Goal: Use online tool/utility: Use online tool/utility

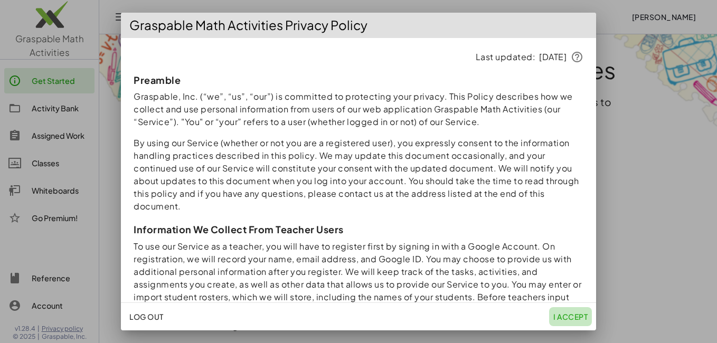
click at [568, 319] on span "I accept" at bounding box center [571, 317] width 34 height 10
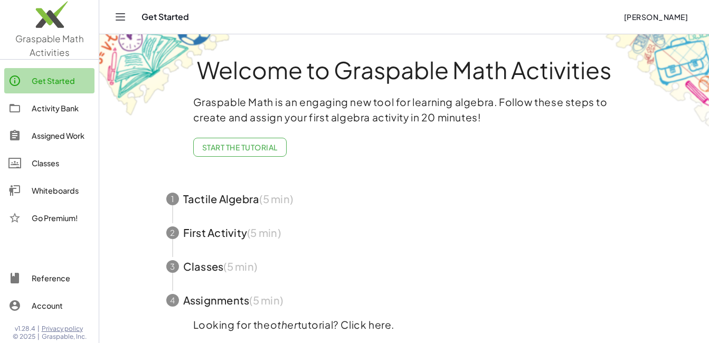
click at [82, 78] on div "Get Started" at bounding box center [61, 80] width 59 height 13
click at [67, 19] on img at bounding box center [49, 17] width 99 height 45
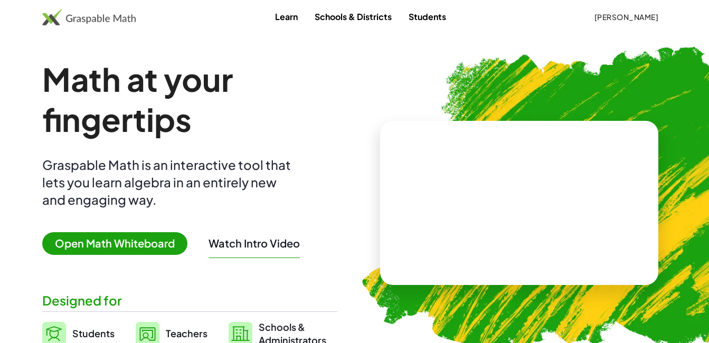
click at [125, 241] on span "Open Math Whiteboard" at bounding box center [114, 243] width 145 height 23
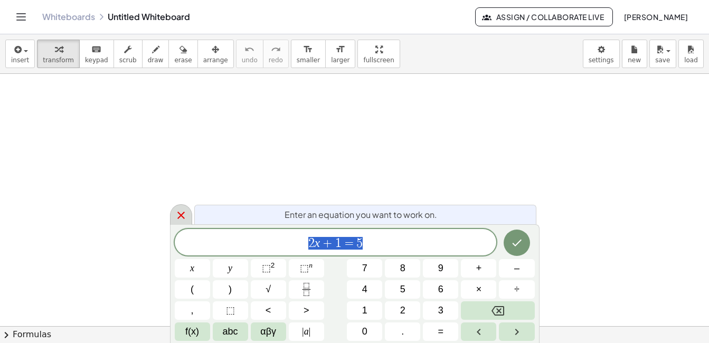
click at [182, 212] on icon at bounding box center [181, 215] width 13 height 13
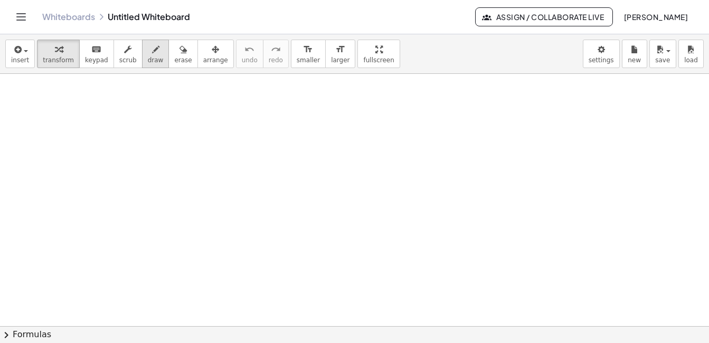
click at [148, 57] on span "draw" at bounding box center [156, 60] width 16 height 7
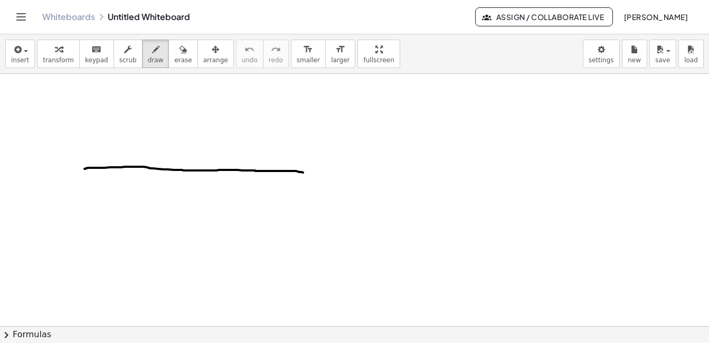
drag, startPoint x: 85, startPoint y: 169, endPoint x: 314, endPoint y: 173, distance: 229.8
click at [314, 173] on div at bounding box center [354, 326] width 709 height 505
drag, startPoint x: 182, startPoint y: 88, endPoint x: 189, endPoint y: 306, distance: 218.3
click at [189, 306] on div at bounding box center [354, 326] width 709 height 505
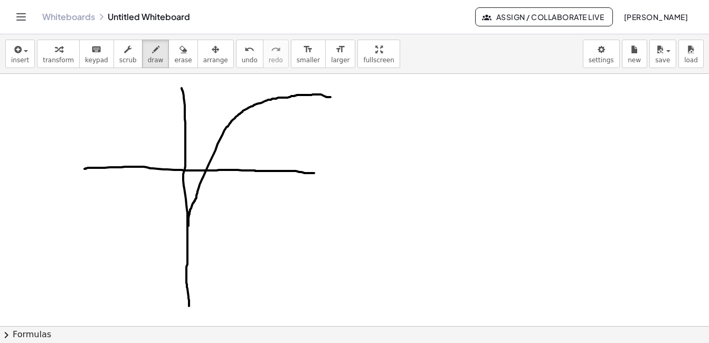
drag, startPoint x: 189, startPoint y: 226, endPoint x: 331, endPoint y: 97, distance: 191.8
click at [331, 97] on div at bounding box center [354, 326] width 709 height 505
click at [174, 52] on div "button" at bounding box center [182, 49] width 17 height 13
drag, startPoint x: 179, startPoint y: 110, endPoint x: 186, endPoint y: 138, distance: 28.4
click at [180, 114] on div at bounding box center [354, 326] width 709 height 505
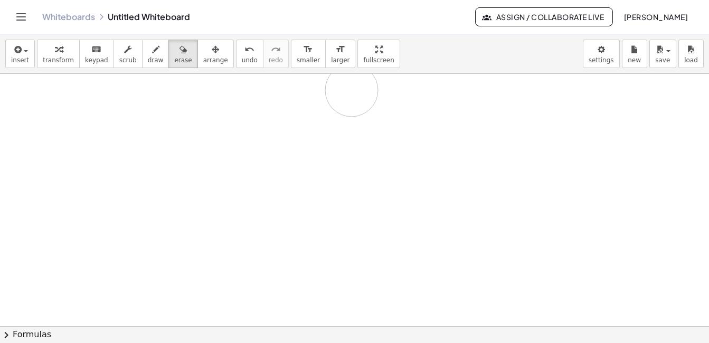
drag, startPoint x: 185, startPoint y: 147, endPoint x: 352, endPoint y: 90, distance: 176.4
click at [352, 90] on div at bounding box center [354, 326] width 709 height 505
click at [152, 51] on icon "button" at bounding box center [155, 49] width 7 height 13
drag, startPoint x: 48, startPoint y: 115, endPoint x: 59, endPoint y: 152, distance: 38.5
click at [59, 152] on div at bounding box center [354, 326] width 709 height 505
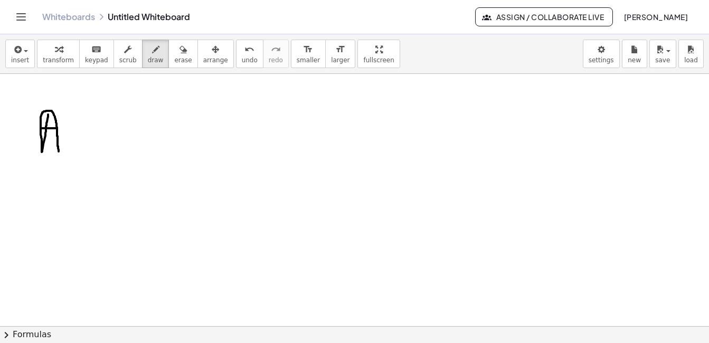
drag, startPoint x: 41, startPoint y: 128, endPoint x: 57, endPoint y: 128, distance: 15.8
click at [57, 128] on div at bounding box center [354, 326] width 709 height 505
drag, startPoint x: 67, startPoint y: 139, endPoint x: 72, endPoint y: 139, distance: 5.3
click at [72, 139] on div at bounding box center [354, 326] width 709 height 505
drag, startPoint x: 66, startPoint y: 145, endPoint x: 72, endPoint y: 145, distance: 6.3
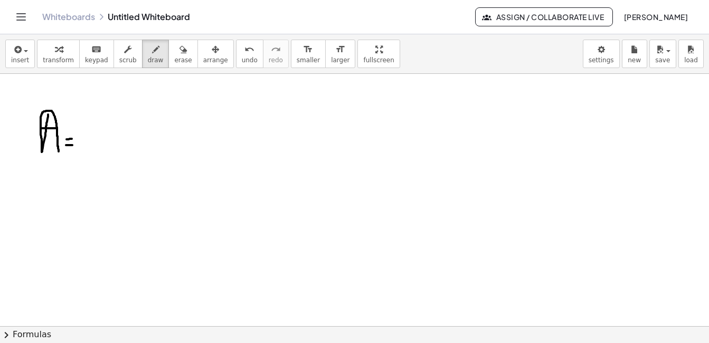
click at [72, 145] on div at bounding box center [354, 326] width 709 height 505
click at [196, 106] on div at bounding box center [354, 326] width 709 height 505
drag, startPoint x: 214, startPoint y: 89, endPoint x: 213, endPoint y: 103, distance: 14.3
click at [213, 103] on div at bounding box center [354, 326] width 709 height 505
drag, startPoint x: 217, startPoint y: 93, endPoint x: 217, endPoint y: 99, distance: 5.8
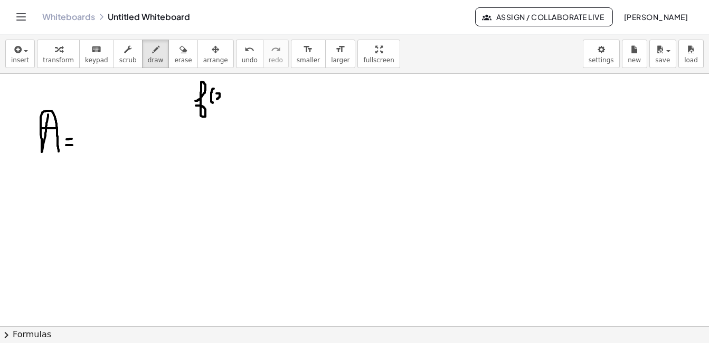
click at [217, 99] on div at bounding box center [354, 326] width 709 height 505
drag, startPoint x: 224, startPoint y: 92, endPoint x: 226, endPoint y: 97, distance: 5.4
click at [226, 97] on div at bounding box center [354, 326] width 709 height 505
drag, startPoint x: 226, startPoint y: 80, endPoint x: 224, endPoint y: 112, distance: 32.3
click at [224, 112] on div at bounding box center [354, 326] width 709 height 505
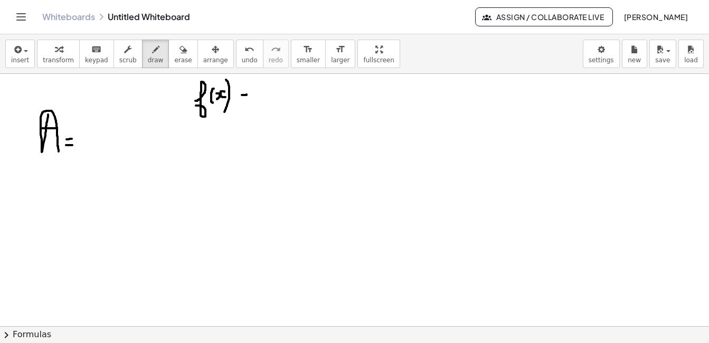
drag, startPoint x: 242, startPoint y: 95, endPoint x: 247, endPoint y: 95, distance: 5.3
click at [247, 95] on div at bounding box center [354, 326] width 709 height 505
click at [246, 101] on div at bounding box center [354, 326] width 709 height 505
drag, startPoint x: 264, startPoint y: 93, endPoint x: 267, endPoint y: 101, distance: 8.5
click at [267, 101] on div at bounding box center [354, 326] width 709 height 505
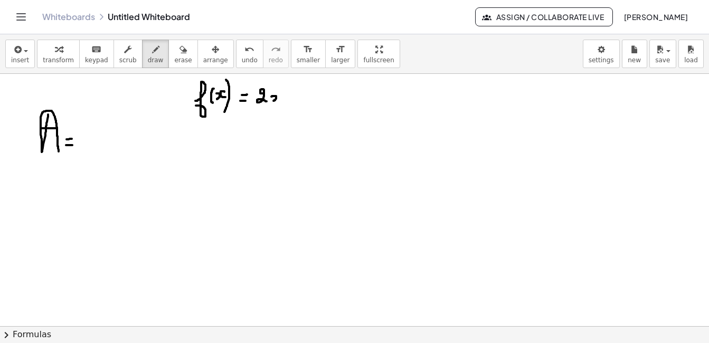
click at [274, 101] on div at bounding box center [354, 326] width 709 height 505
drag, startPoint x: 283, startPoint y: 96, endPoint x: 307, endPoint y: 99, distance: 25.0
click at [283, 100] on div at bounding box center [354, 326] width 709 height 505
drag, startPoint x: 324, startPoint y: 95, endPoint x: 328, endPoint y: 106, distance: 12.4
click at [328, 106] on div at bounding box center [354, 326] width 709 height 505
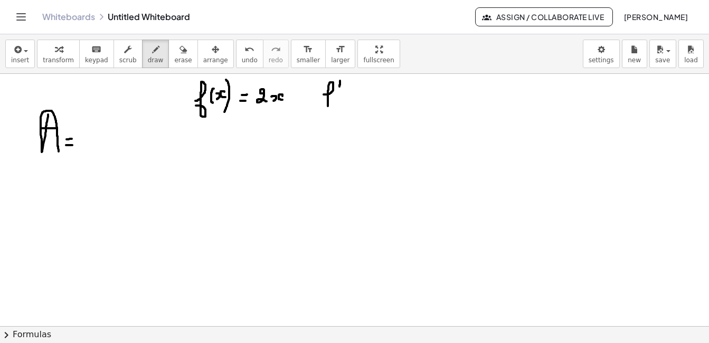
drag, startPoint x: 340, startPoint y: 87, endPoint x: 340, endPoint y: 80, distance: 6.4
click at [340, 80] on div at bounding box center [354, 326] width 709 height 505
click at [337, 96] on div at bounding box center [354, 326] width 709 height 505
drag, startPoint x: 342, startPoint y: 97, endPoint x: 346, endPoint y: 101, distance: 6.0
click at [346, 101] on div at bounding box center [354, 326] width 709 height 505
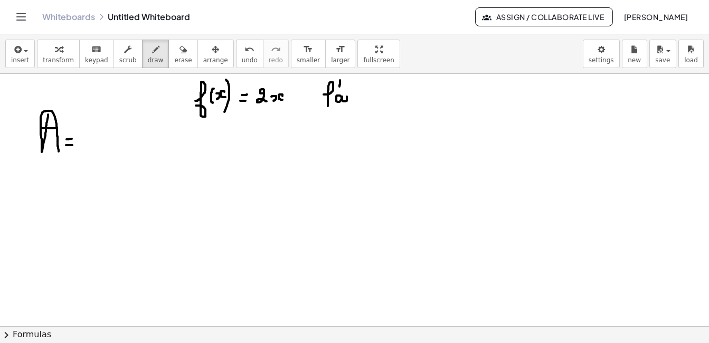
click at [347, 101] on div at bounding box center [354, 326] width 709 height 505
click at [347, 92] on div at bounding box center [354, 326] width 709 height 505
click at [352, 94] on div at bounding box center [354, 326] width 709 height 505
click at [357, 100] on div at bounding box center [354, 326] width 709 height 505
click at [425, 98] on div at bounding box center [354, 326] width 709 height 505
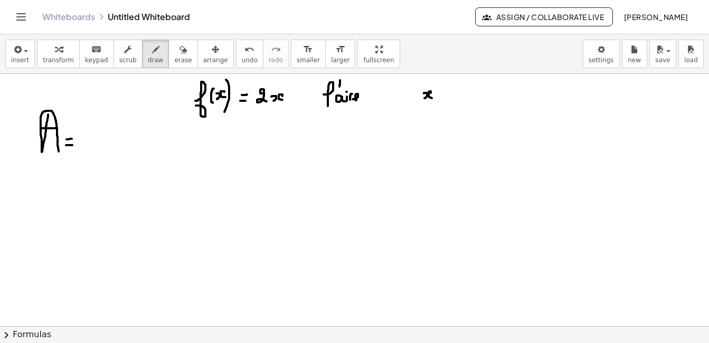
drag, startPoint x: 431, startPoint y: 93, endPoint x: 432, endPoint y: 98, distance: 5.4
click at [432, 98] on div at bounding box center [354, 326] width 709 height 505
click at [447, 91] on div at bounding box center [354, 326] width 709 height 505
click at [447, 95] on div at bounding box center [354, 326] width 709 height 505
click at [460, 86] on div at bounding box center [354, 326] width 709 height 505
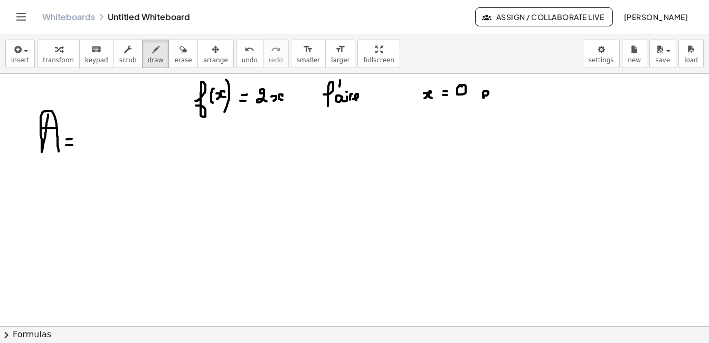
drag, startPoint x: 483, startPoint y: 96, endPoint x: 489, endPoint y: 99, distance: 6.2
click at [489, 99] on div at bounding box center [354, 326] width 709 height 505
click at [496, 90] on div at bounding box center [354, 326] width 709 height 505
drag, startPoint x: 494, startPoint y: 86, endPoint x: 493, endPoint y: 99, distance: 12.7
click at [493, 99] on div at bounding box center [354, 326] width 709 height 505
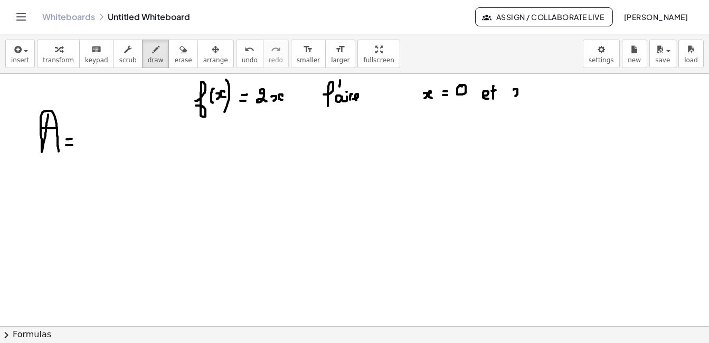
drag, startPoint x: 514, startPoint y: 90, endPoint x: 516, endPoint y: 96, distance: 6.5
click at [516, 96] on div at bounding box center [354, 326] width 709 height 505
click at [523, 95] on div at bounding box center [354, 326] width 709 height 505
click at [537, 86] on div at bounding box center [354, 326] width 709 height 505
click at [537, 92] on div at bounding box center [354, 326] width 709 height 505
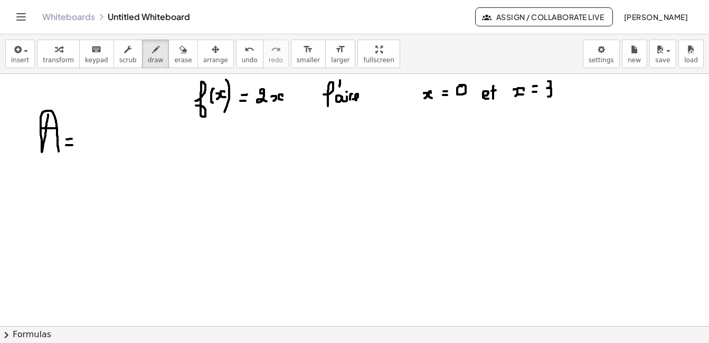
drag, startPoint x: 548, startPoint y: 81, endPoint x: 548, endPoint y: 97, distance: 15.3
click at [548, 97] on div at bounding box center [354, 326] width 709 height 505
drag, startPoint x: 101, startPoint y: 114, endPoint x: 90, endPoint y: 152, distance: 40.1
click at [90, 152] on div at bounding box center [354, 326] width 709 height 505
click at [102, 152] on div at bounding box center [354, 326] width 709 height 505
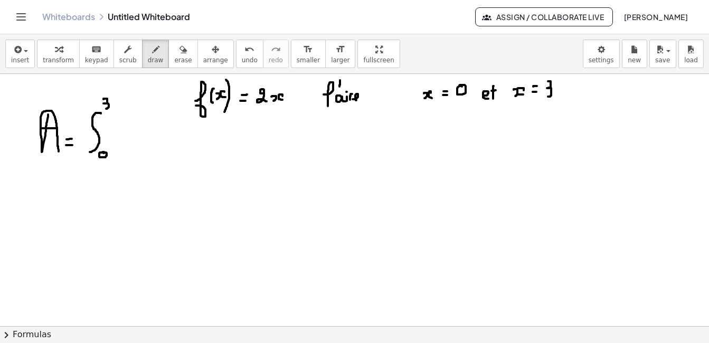
drag, startPoint x: 104, startPoint y: 99, endPoint x: 106, endPoint y: 109, distance: 9.7
click at [106, 109] on div at bounding box center [354, 326] width 709 height 505
drag, startPoint x: 120, startPoint y: 129, endPoint x: 126, endPoint y: 141, distance: 13.0
click at [126, 141] on div at bounding box center [354, 326] width 709 height 505
click at [132, 139] on div at bounding box center [354, 326] width 709 height 505
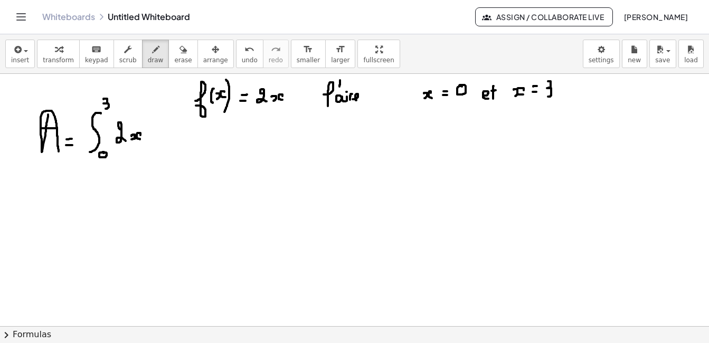
click at [141, 139] on div at bounding box center [354, 326] width 709 height 505
drag, startPoint x: 161, startPoint y: 119, endPoint x: 162, endPoint y: 141, distance: 22.2
click at [162, 141] on div at bounding box center [354, 326] width 709 height 505
drag, startPoint x: 165, startPoint y: 137, endPoint x: 165, endPoint y: 143, distance: 6.3
click at [165, 143] on div at bounding box center [354, 326] width 709 height 505
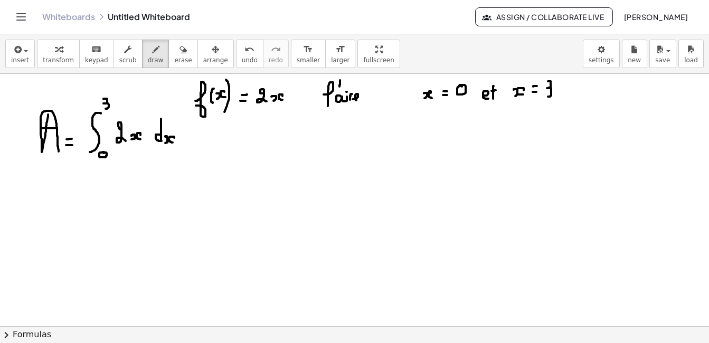
click at [173, 143] on div at bounding box center [354, 326] width 709 height 505
drag, startPoint x: 191, startPoint y: 134, endPoint x: 197, endPoint y: 134, distance: 5.8
click at [197, 134] on div at bounding box center [354, 326] width 709 height 505
drag, startPoint x: 186, startPoint y: 142, endPoint x: 199, endPoint y: 142, distance: 13.2
click at [199, 142] on div at bounding box center [354, 326] width 709 height 505
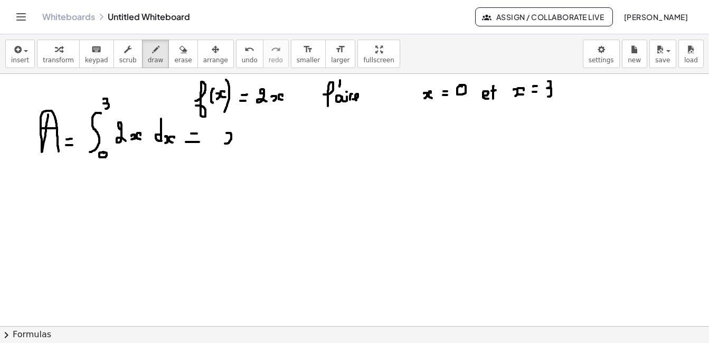
drag, startPoint x: 227, startPoint y: 133, endPoint x: 225, endPoint y: 144, distance: 10.8
click at [225, 144] on div at bounding box center [354, 326] width 709 height 505
drag, startPoint x: 241, startPoint y: 135, endPoint x: 239, endPoint y: 146, distance: 11.7
click at [239, 146] on div at bounding box center [354, 326] width 709 height 505
drag, startPoint x: 247, startPoint y: 127, endPoint x: 252, endPoint y: 130, distance: 6.9
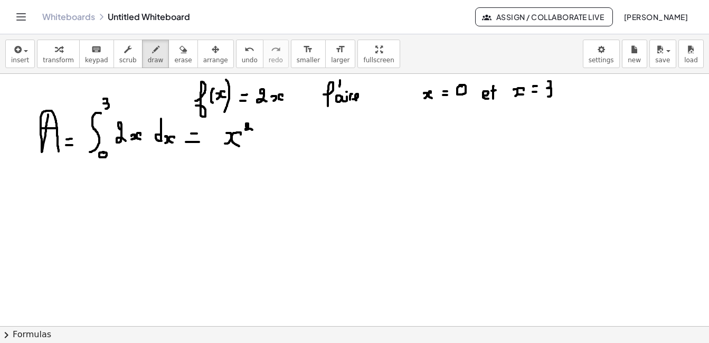
click at [252, 130] on div at bounding box center [354, 326] width 709 height 505
drag, startPoint x: 553, startPoint y: 141, endPoint x: 556, endPoint y: 151, distance: 11.0
click at [556, 151] on div at bounding box center [354, 326] width 709 height 505
drag, startPoint x: 569, startPoint y: 142, endPoint x: 572, endPoint y: 154, distance: 12.6
click at [572, 154] on div at bounding box center [354, 326] width 709 height 505
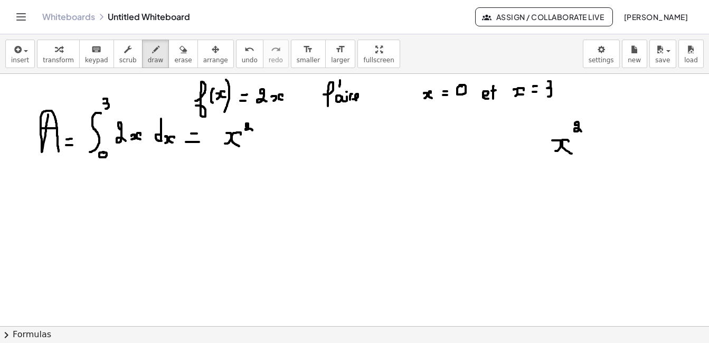
drag, startPoint x: 575, startPoint y: 125, endPoint x: 582, endPoint y: 132, distance: 9.0
click at [582, 132] on div at bounding box center [354, 326] width 709 height 505
drag, startPoint x: 601, startPoint y: 131, endPoint x: 604, endPoint y: 118, distance: 13.6
click at [604, 118] on div at bounding box center [354, 326] width 709 height 505
drag, startPoint x: 602, startPoint y: 145, endPoint x: 611, endPoint y: 147, distance: 9.7
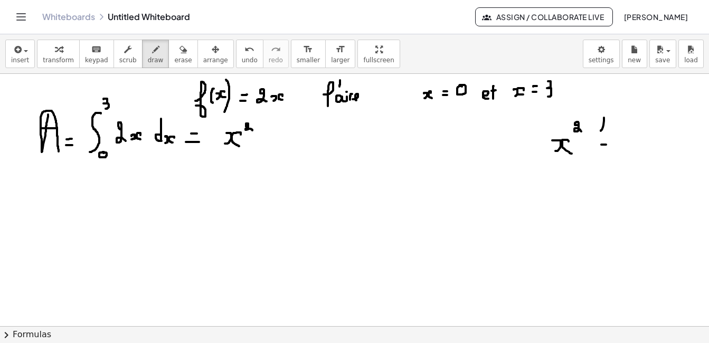
click at [611, 147] on div at bounding box center [354, 326] width 709 height 505
drag, startPoint x: 601, startPoint y: 154, endPoint x: 616, endPoint y: 157, distance: 15.0
click at [616, 157] on div at bounding box center [354, 326] width 709 height 505
drag, startPoint x: 644, startPoint y: 139, endPoint x: 650, endPoint y: 150, distance: 12.3
click at [650, 150] on div at bounding box center [354, 326] width 709 height 505
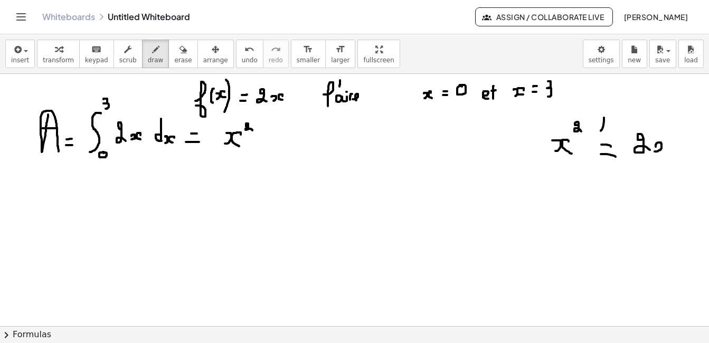
drag, startPoint x: 656, startPoint y: 146, endPoint x: 660, endPoint y: 151, distance: 6.0
click at [656, 152] on div at bounding box center [354, 326] width 709 height 505
click at [666, 150] on div at bounding box center [354, 326] width 709 height 505
drag, startPoint x: 685, startPoint y: 130, endPoint x: 689, endPoint y: 152, distance: 22.1
click at [689, 152] on div at bounding box center [354, 326] width 709 height 505
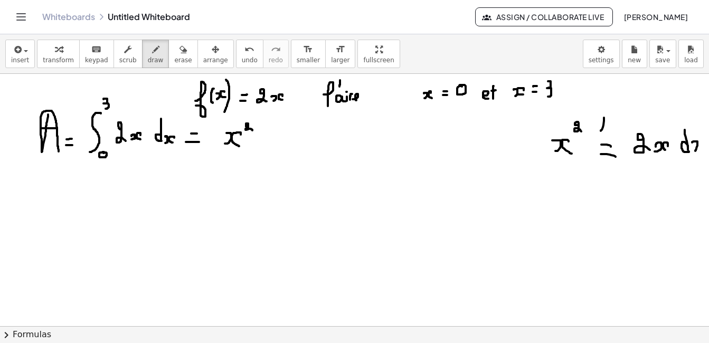
drag, startPoint x: 693, startPoint y: 143, endPoint x: 695, endPoint y: 150, distance: 7.9
click at [695, 151] on div at bounding box center [354, 326] width 709 height 505
drag, startPoint x: 701, startPoint y: 140, endPoint x: 701, endPoint y: 152, distance: 11.6
click at [701, 152] on div "×" at bounding box center [354, 200] width 709 height 252
drag, startPoint x: 678, startPoint y: 156, endPoint x: 689, endPoint y: 156, distance: 10.6
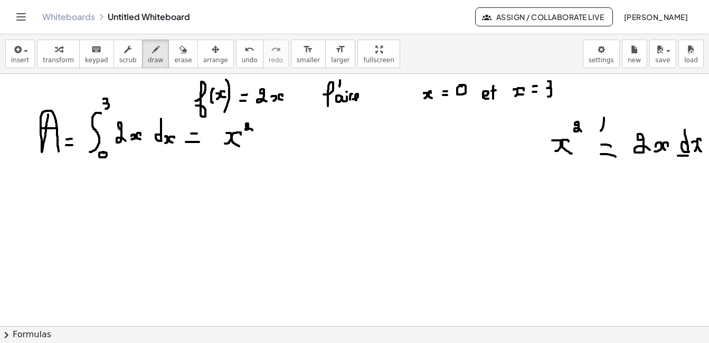
click at [689, 156] on div at bounding box center [354, 326] width 709 height 505
drag, startPoint x: 684, startPoint y: 158, endPoint x: 667, endPoint y: 176, distance: 25.0
click at [667, 176] on div at bounding box center [354, 326] width 709 height 505
drag, startPoint x: 659, startPoint y: 176, endPoint x: 672, endPoint y: 179, distance: 12.9
click at [672, 179] on div at bounding box center [354, 326] width 709 height 505
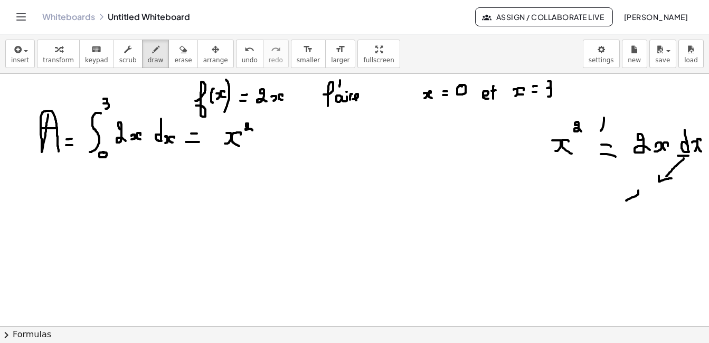
drag, startPoint x: 629, startPoint y: 199, endPoint x: 639, endPoint y: 191, distance: 12.7
click at [639, 191] on div at bounding box center [354, 326] width 709 height 505
drag, startPoint x: 694, startPoint y: 156, endPoint x: 694, endPoint y: 176, distance: 19.6
click at [694, 176] on div at bounding box center [354, 326] width 709 height 505
drag, startPoint x: 688, startPoint y: 176, endPoint x: 699, endPoint y: 173, distance: 11.0
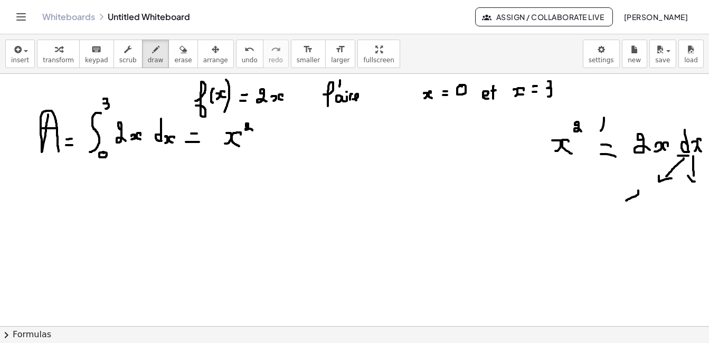
click at [699, 173] on div at bounding box center [354, 326] width 709 height 505
drag, startPoint x: 293, startPoint y: 93, endPoint x: 292, endPoint y: 101, distance: 7.5
click at [292, 101] on div at bounding box center [354, 326] width 709 height 505
drag, startPoint x: 288, startPoint y: 95, endPoint x: 295, endPoint y: 96, distance: 7.4
click at [295, 96] on div at bounding box center [354, 326] width 709 height 505
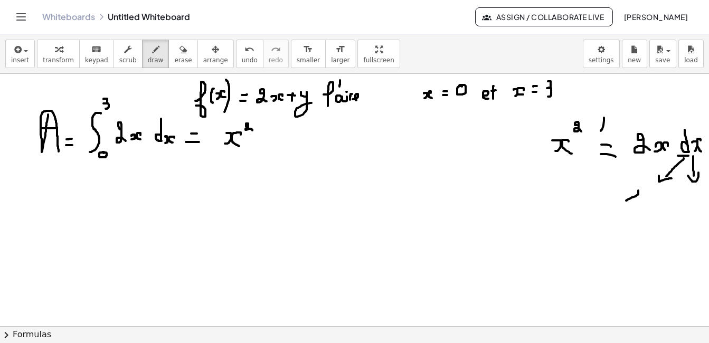
drag, startPoint x: 301, startPoint y: 92, endPoint x: 312, endPoint y: 103, distance: 15.3
click at [312, 103] on div at bounding box center [354, 326] width 709 height 505
click at [174, 57] on span "erase" at bounding box center [182, 60] width 17 height 7
click at [301, 117] on div at bounding box center [354, 326] width 709 height 505
click at [153, 55] on button "draw" at bounding box center [155, 54] width 27 height 29
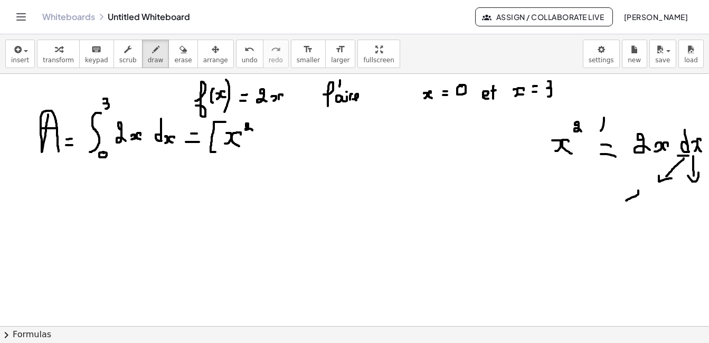
drag, startPoint x: 226, startPoint y: 122, endPoint x: 216, endPoint y: 152, distance: 31.7
click at [216, 152] on div at bounding box center [354, 326] width 709 height 505
drag, startPoint x: 257, startPoint y: 119, endPoint x: 256, endPoint y: 154, distance: 34.3
click at [256, 154] on div at bounding box center [354, 326] width 709 height 505
drag, startPoint x: 276, startPoint y: 108, endPoint x: 276, endPoint y: 117, distance: 9.0
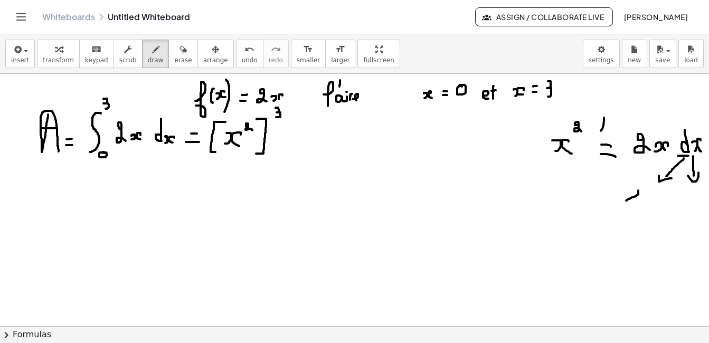
click at [276, 117] on div at bounding box center [354, 326] width 709 height 505
click at [274, 148] on div at bounding box center [354, 326] width 709 height 505
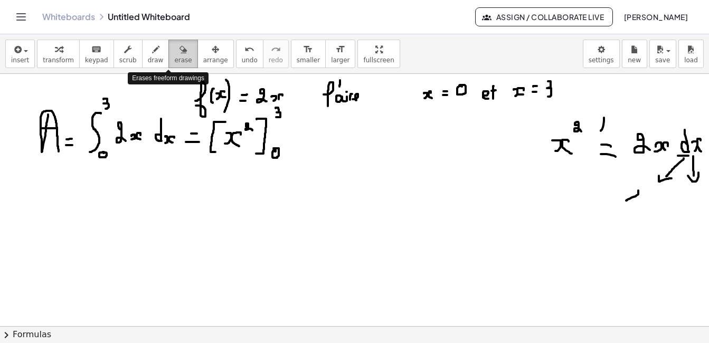
click at [174, 57] on span "erase" at bounding box center [182, 60] width 17 height 7
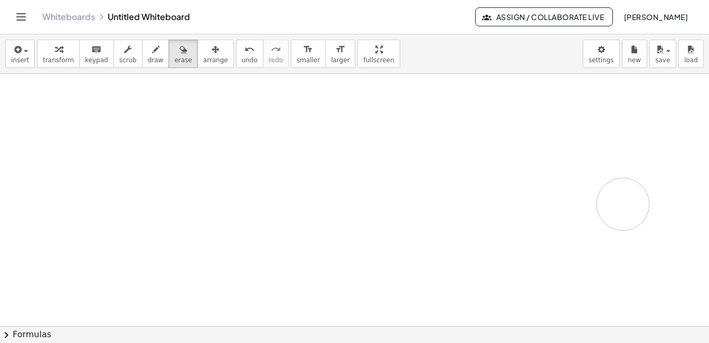
drag, startPoint x: 72, startPoint y: 136, endPoint x: 623, endPoint y: 204, distance: 555.1
click at [623, 204] on div at bounding box center [354, 326] width 709 height 505
click at [143, 66] on button "draw" at bounding box center [155, 54] width 27 height 29
drag, startPoint x: 44, startPoint y: 107, endPoint x: 46, endPoint y: 116, distance: 9.9
click at [46, 116] on div at bounding box center [354, 326] width 709 height 505
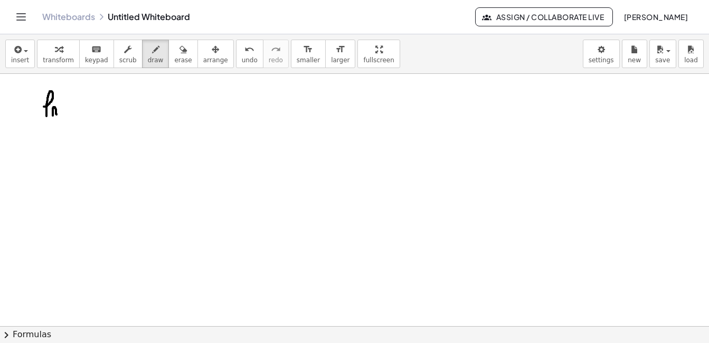
drag, startPoint x: 53, startPoint y: 108, endPoint x: 57, endPoint y: 115, distance: 7.6
click at [57, 115] on div at bounding box center [354, 326] width 709 height 505
drag, startPoint x: 68, startPoint y: 98, endPoint x: 68, endPoint y: 117, distance: 19.0
click at [68, 117] on div at bounding box center [354, 326] width 709 height 505
click at [174, 58] on span "erase" at bounding box center [182, 60] width 17 height 7
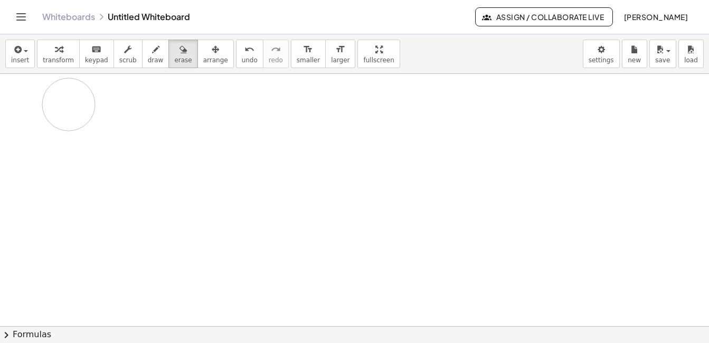
drag, startPoint x: 16, startPoint y: 118, endPoint x: 74, endPoint y: 105, distance: 59.2
click at [74, 105] on div at bounding box center [354, 326] width 709 height 505
click at [85, 64] on span "keypad" at bounding box center [96, 60] width 23 height 7
drag, startPoint x: 15, startPoint y: 73, endPoint x: 40, endPoint y: 107, distance: 41.8
click at [39, 103] on div "insert select one: Math Expression Function Text Youtube Video Graphing Geometr…" at bounding box center [354, 188] width 709 height 309
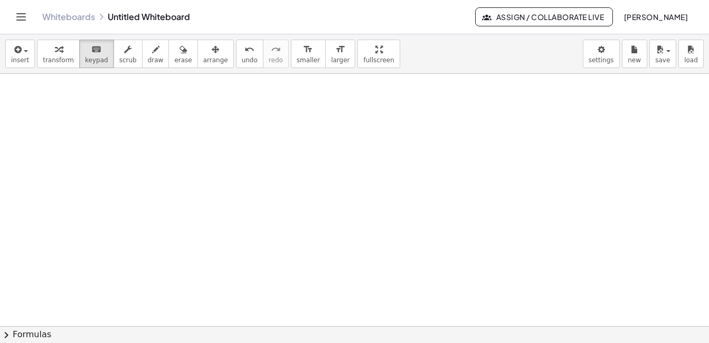
click at [40, 106] on div at bounding box center [354, 326] width 709 height 505
click at [24, 61] on span "insert" at bounding box center [20, 60] width 18 height 7
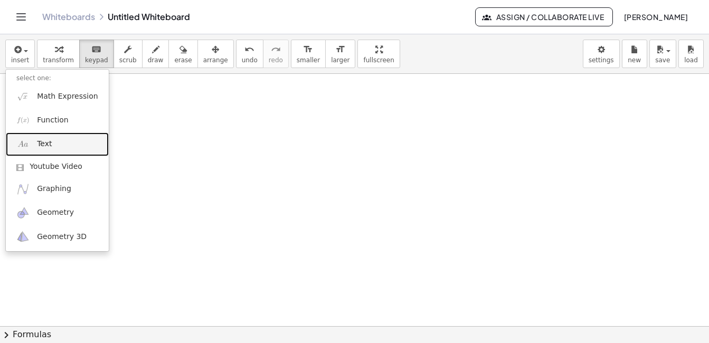
click at [41, 140] on span "Text" at bounding box center [44, 144] width 15 height 11
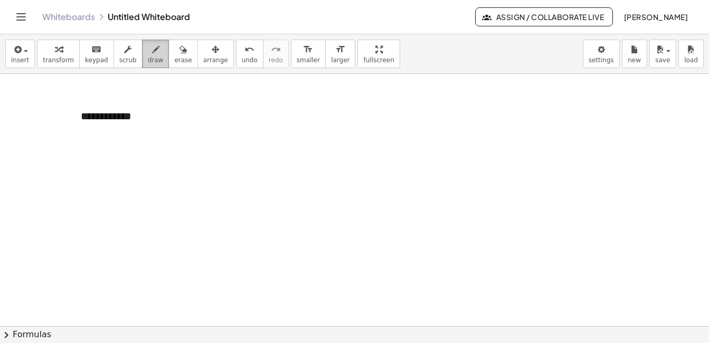
click at [148, 57] on span "draw" at bounding box center [156, 60] width 16 height 7
click at [132, 113] on div at bounding box center [354, 326] width 709 height 505
drag, startPoint x: 138, startPoint y: 108, endPoint x: 139, endPoint y: 114, distance: 5.4
click at [139, 114] on div at bounding box center [354, 326] width 709 height 505
drag, startPoint x: 73, startPoint y: 128, endPoint x: 100, endPoint y: 128, distance: 26.4
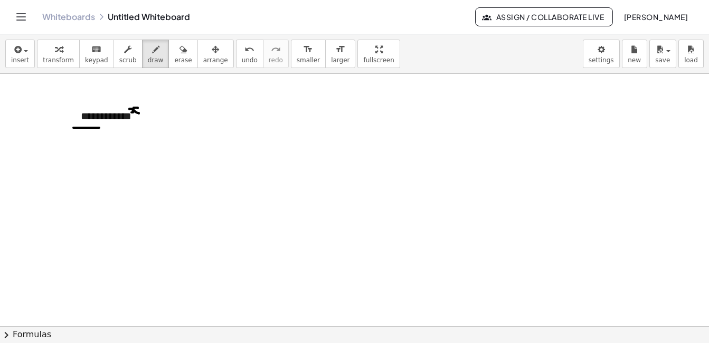
click at [100, 128] on div at bounding box center [354, 326] width 709 height 505
drag, startPoint x: 114, startPoint y: 125, endPoint x: 144, endPoint y: 127, distance: 30.7
click at [144, 127] on div at bounding box center [354, 326] width 709 height 505
drag, startPoint x: 393, startPoint y: 142, endPoint x: 392, endPoint y: 110, distance: 31.2
click at [392, 110] on div at bounding box center [354, 326] width 709 height 505
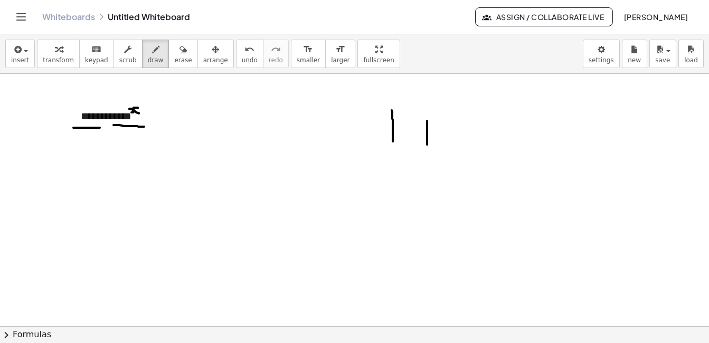
drag, startPoint x: 427, startPoint y: 121, endPoint x: 427, endPoint y: 145, distance: 23.8
click at [427, 145] on div at bounding box center [354, 326] width 709 height 505
drag, startPoint x: 470, startPoint y: 152, endPoint x: 534, endPoint y: 153, distance: 64.4
click at [534, 153] on div at bounding box center [354, 326] width 709 height 505
drag, startPoint x: 519, startPoint y: 173, endPoint x: 479, endPoint y: 172, distance: 39.6
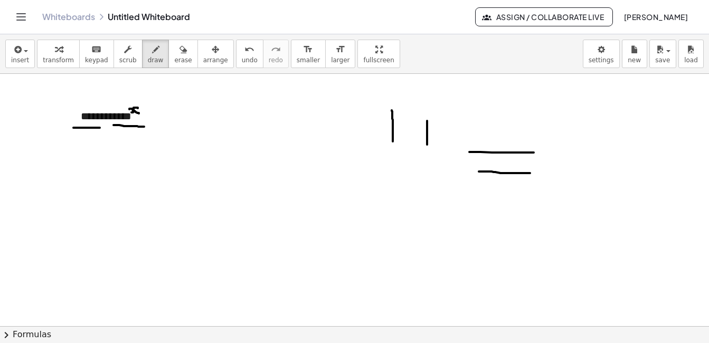
click at [479, 172] on div at bounding box center [354, 326] width 709 height 505
click at [174, 57] on span "erase" at bounding box center [182, 60] width 17 height 7
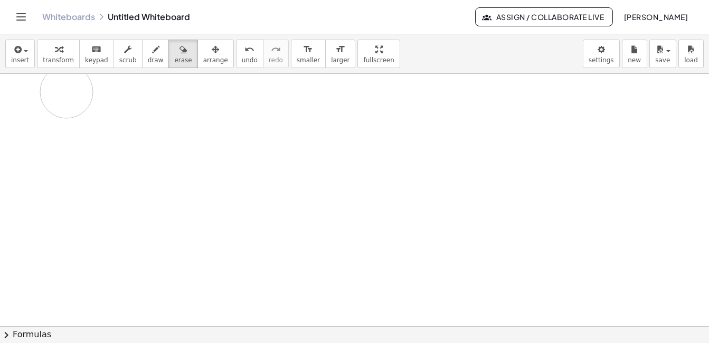
drag, startPoint x: 404, startPoint y: 135, endPoint x: 67, endPoint y: 92, distance: 340.2
click at [67, 92] on div at bounding box center [354, 326] width 709 height 505
click at [105, 127] on div at bounding box center [354, 326] width 709 height 505
click at [148, 51] on div "button" at bounding box center [156, 49] width 16 height 13
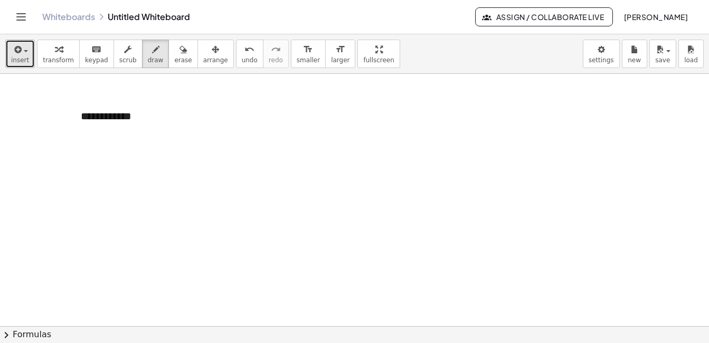
click at [29, 49] on button "insert" at bounding box center [20, 54] width 30 height 29
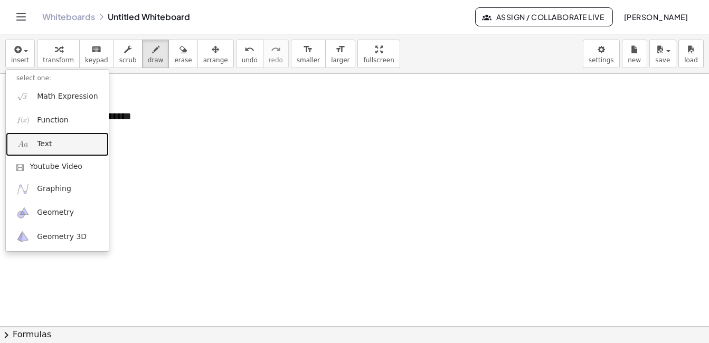
click at [52, 144] on link "Text" at bounding box center [57, 145] width 103 height 24
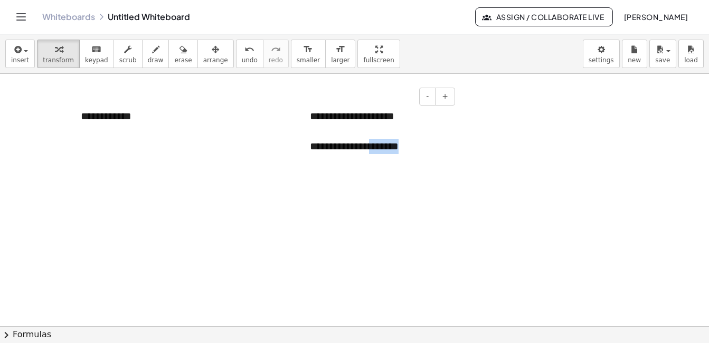
drag, startPoint x: 411, startPoint y: 154, endPoint x: 364, endPoint y: 153, distance: 47.0
click at [364, 153] on div "**********" at bounding box center [379, 131] width 158 height 67
click at [401, 152] on div "**********" at bounding box center [378, 146] width 137 height 15
drag, startPoint x: 373, startPoint y: 184, endPoint x: 306, endPoint y: 149, distance: 75.1
click at [306, 149] on div "**********" at bounding box center [379, 146] width 158 height 97
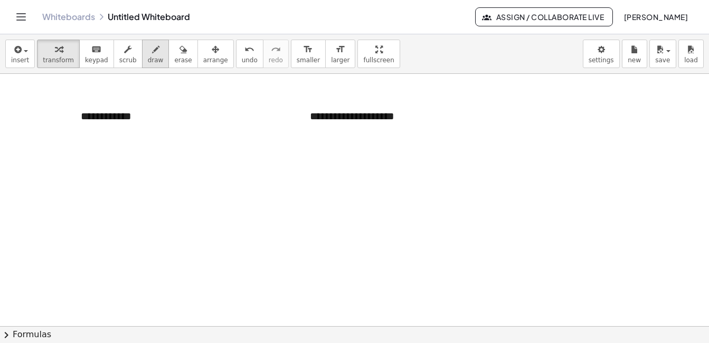
click at [142, 68] on button "draw" at bounding box center [155, 54] width 27 height 29
click at [30, 152] on div at bounding box center [354, 326] width 709 height 505
drag, startPoint x: 40, startPoint y: 144, endPoint x: 45, endPoint y: 154, distance: 11.3
click at [44, 154] on div at bounding box center [354, 326] width 709 height 505
drag, startPoint x: 52, startPoint y: 135, endPoint x: 51, endPoint y: 170, distance: 35.4
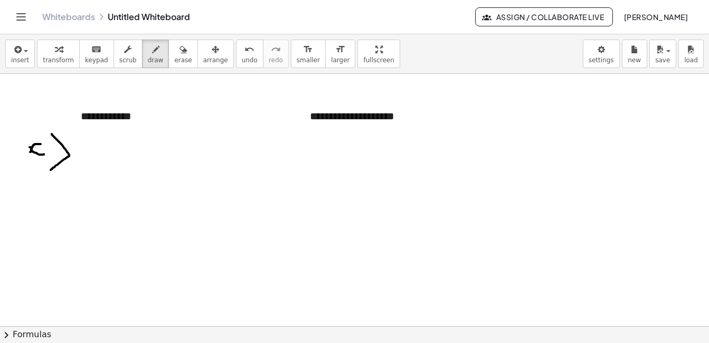
click at [51, 170] on div at bounding box center [354, 326] width 709 height 505
drag, startPoint x: 101, startPoint y: 142, endPoint x: 97, endPoint y: 137, distance: 6.4
click at [97, 137] on div at bounding box center [354, 326] width 709 height 505
drag, startPoint x: 183, startPoint y: 110, endPoint x: 210, endPoint y: 99, distance: 29.1
click at [210, 99] on div at bounding box center [354, 326] width 709 height 505
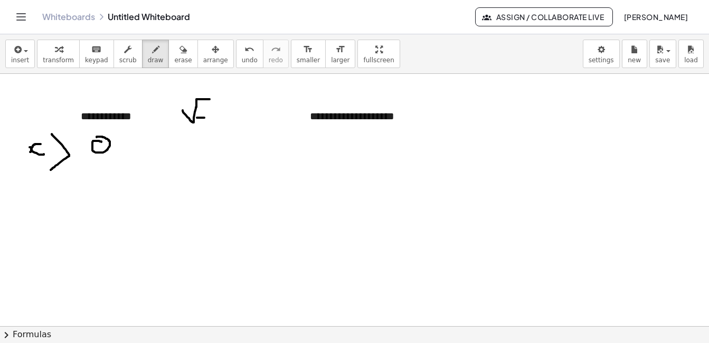
drag, startPoint x: 197, startPoint y: 118, endPoint x: 209, endPoint y: 111, distance: 13.2
click at [205, 117] on div at bounding box center [354, 326] width 709 height 505
drag, startPoint x: 210, startPoint y: 109, endPoint x: 210, endPoint y: 122, distance: 13.2
click at [210, 122] on div at bounding box center [354, 326] width 709 height 505
drag, startPoint x: 246, startPoint y: 96, endPoint x: 185, endPoint y: 124, distance: 67.1
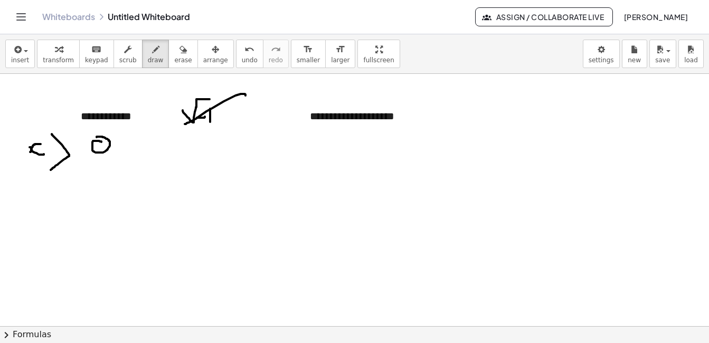
click at [185, 124] on div at bounding box center [354, 326] width 709 height 505
drag, startPoint x: 183, startPoint y: 91, endPoint x: 228, endPoint y: 133, distance: 62.0
click at [228, 133] on div at bounding box center [354, 326] width 709 height 505
drag, startPoint x: 263, startPoint y: 149, endPoint x: 275, endPoint y: 153, distance: 13.4
click at [275, 153] on div at bounding box center [354, 326] width 709 height 505
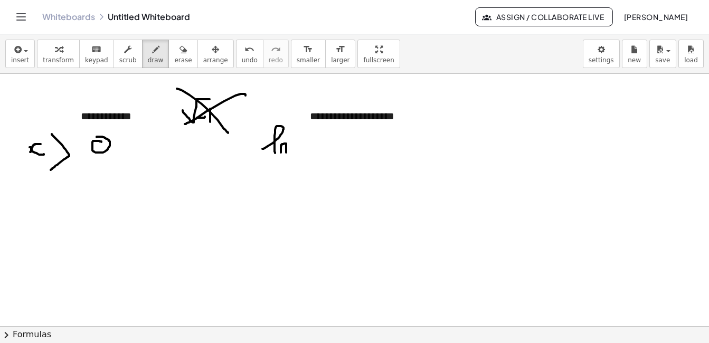
drag, startPoint x: 281, startPoint y: 147, endPoint x: 297, endPoint y: 143, distance: 16.8
click at [287, 153] on div at bounding box center [354, 326] width 709 height 505
drag, startPoint x: 306, startPoint y: 133, endPoint x: 297, endPoint y: 167, distance: 35.6
click at [297, 167] on div at bounding box center [354, 326] width 709 height 505
drag, startPoint x: 306, startPoint y: 152, endPoint x: 313, endPoint y: 152, distance: 6.4
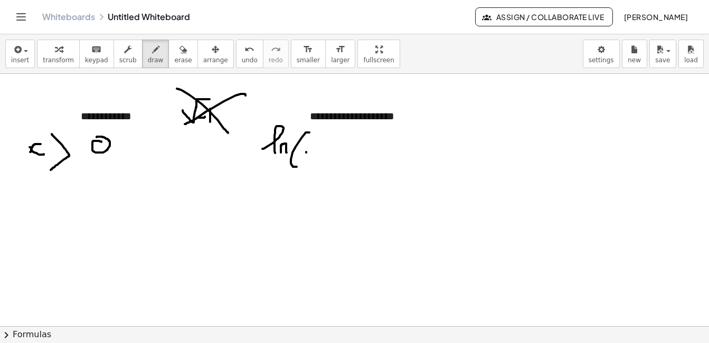
click at [313, 152] on div at bounding box center [354, 326] width 709 height 505
drag, startPoint x: 326, startPoint y: 141, endPoint x: 314, endPoint y: 176, distance: 37.6
click at [314, 176] on div at bounding box center [354, 326] width 709 height 505
drag, startPoint x: 338, startPoint y: 124, endPoint x: 333, endPoint y: 205, distance: 82.0
click at [331, 211] on div at bounding box center [354, 326] width 709 height 505
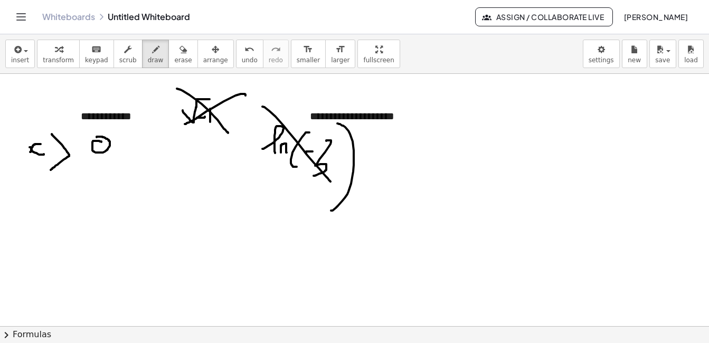
drag, startPoint x: 263, startPoint y: 107, endPoint x: 333, endPoint y: 184, distance: 105.1
click at [333, 184] on div at bounding box center [354, 326] width 709 height 505
drag, startPoint x: 340, startPoint y: 121, endPoint x: 276, endPoint y: 175, distance: 83.7
click at [276, 175] on div at bounding box center [354, 326] width 709 height 505
click at [174, 57] on span "erase" at bounding box center [182, 60] width 17 height 7
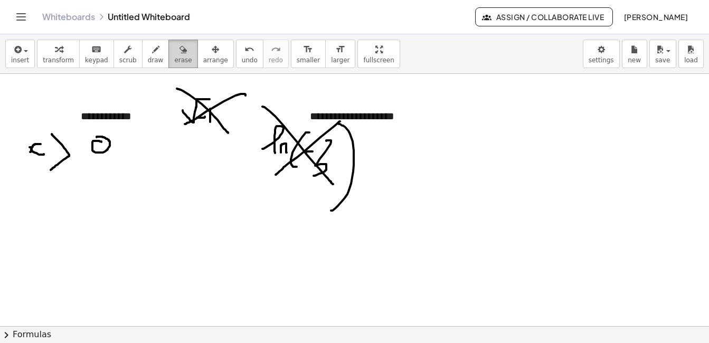
click at [174, 57] on span "erase" at bounding box center [182, 60] width 17 height 7
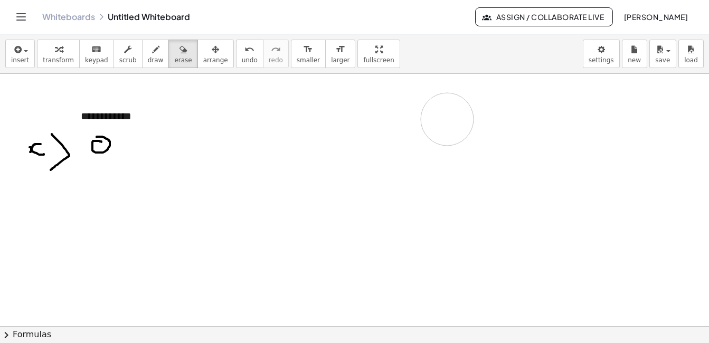
drag, startPoint x: 209, startPoint y: 102, endPoint x: 441, endPoint y: 120, distance: 232.5
click at [441, 120] on div at bounding box center [354, 326] width 709 height 505
click at [151, 54] on button "draw" at bounding box center [155, 54] width 27 height 29
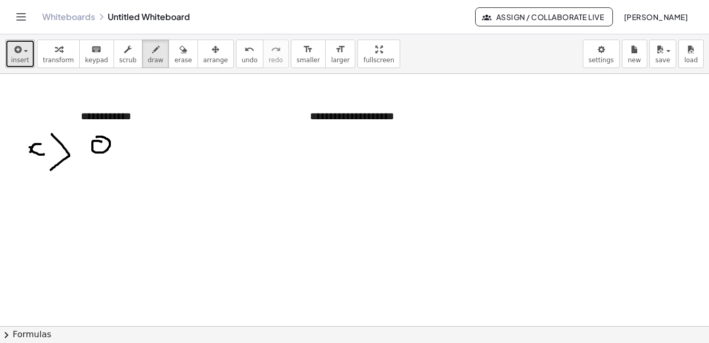
click at [28, 67] on button "insert" at bounding box center [20, 54] width 30 height 29
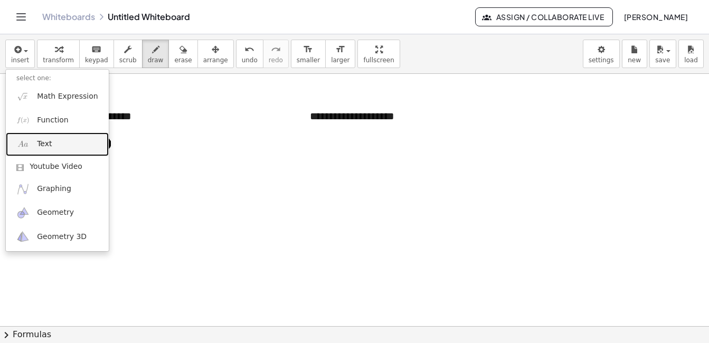
click at [40, 138] on link "Text" at bounding box center [57, 145] width 103 height 24
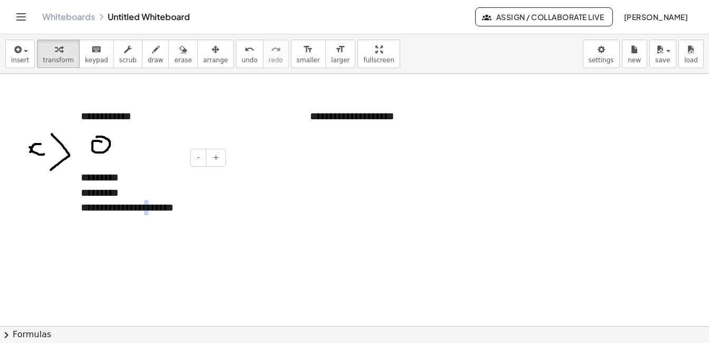
click at [144, 209] on div "**********" at bounding box center [149, 207] width 137 height 15
click at [184, 209] on div "**********" at bounding box center [149, 207] width 137 height 15
click at [197, 235] on div "**********" at bounding box center [149, 237] width 137 height 15
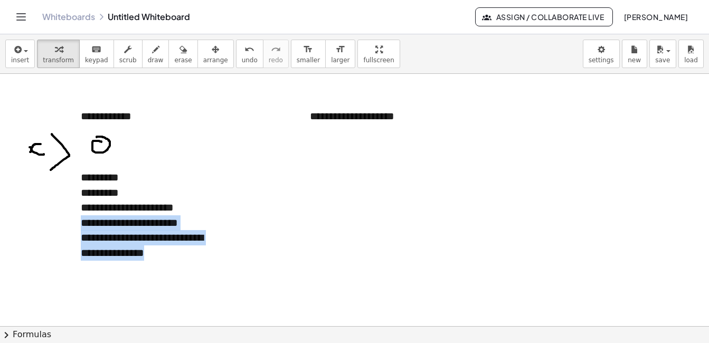
click at [231, 211] on div "**********" at bounding box center [354, 326] width 709 height 505
click at [200, 248] on div "**********" at bounding box center [149, 245] width 137 height 30
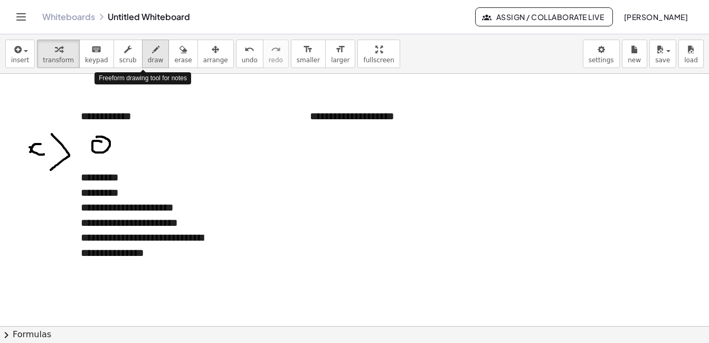
click at [148, 55] on button "draw" at bounding box center [155, 54] width 27 height 29
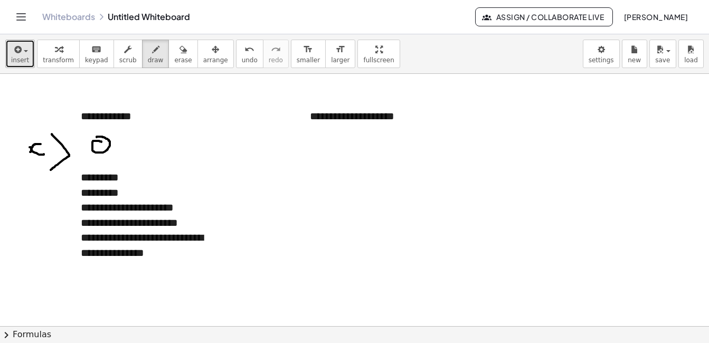
click at [22, 55] on button "insert" at bounding box center [20, 54] width 30 height 29
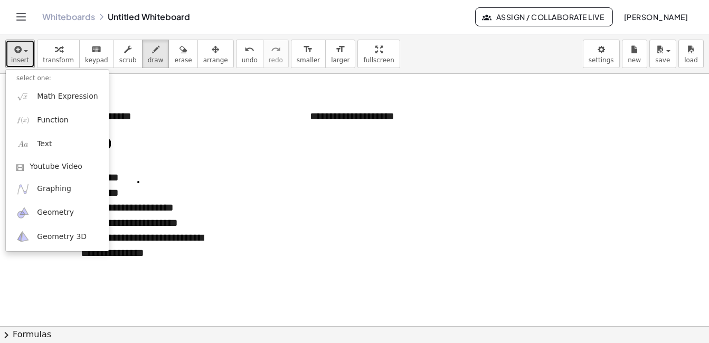
click at [138, 182] on div at bounding box center [354, 326] width 709 height 505
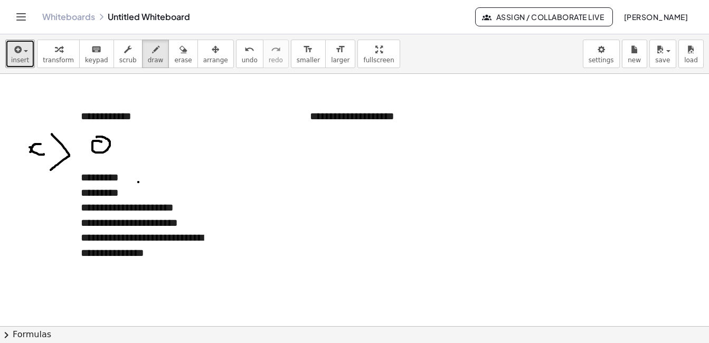
click at [138, 182] on div at bounding box center [354, 326] width 709 height 505
click at [142, 65] on button "draw" at bounding box center [155, 54] width 27 height 29
click at [15, 59] on span "insert" at bounding box center [20, 60] width 18 height 7
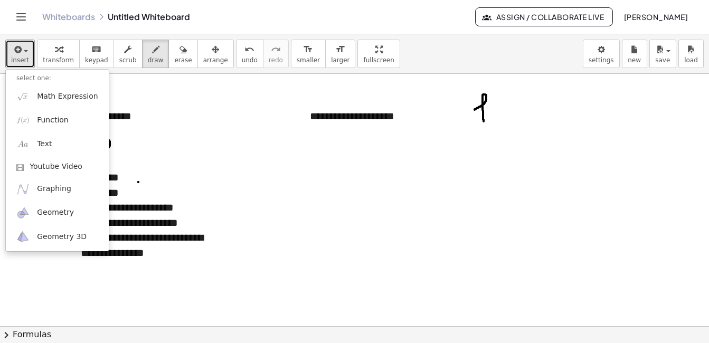
drag, startPoint x: 475, startPoint y: 109, endPoint x: 484, endPoint y: 121, distance: 15.1
click at [484, 121] on div at bounding box center [354, 326] width 709 height 505
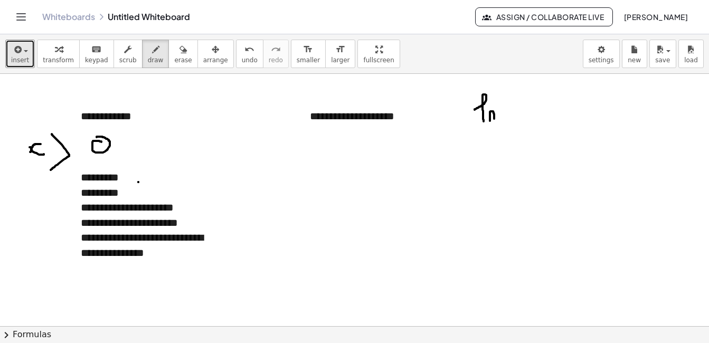
drag, startPoint x: 490, startPoint y: 115, endPoint x: 494, endPoint y: 120, distance: 6.8
click at [494, 120] on div at bounding box center [354, 326] width 709 height 505
drag, startPoint x: 512, startPoint y: 97, endPoint x: 508, endPoint y: 128, distance: 32.0
click at [508, 128] on div at bounding box center [354, 326] width 709 height 505
drag, startPoint x: 523, startPoint y: 104, endPoint x: 516, endPoint y: 116, distance: 14.0
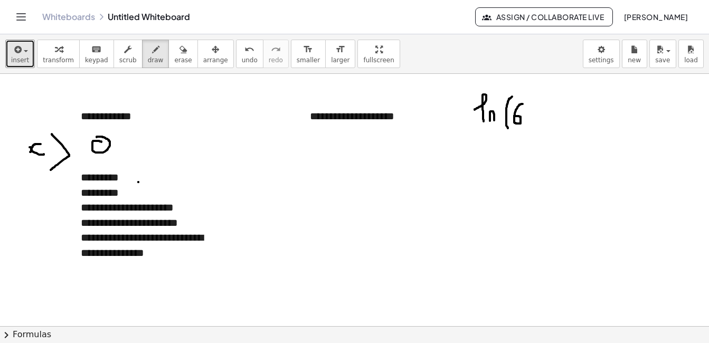
click at [516, 116] on div at bounding box center [354, 326] width 709 height 505
drag, startPoint x: 524, startPoint y: 115, endPoint x: 527, endPoint y: 121, distance: 7.1
click at [527, 121] on div at bounding box center [354, 326] width 709 height 505
drag, startPoint x: 537, startPoint y: 113, endPoint x: 535, endPoint y: 119, distance: 6.0
click at [535, 119] on div at bounding box center [354, 326] width 709 height 505
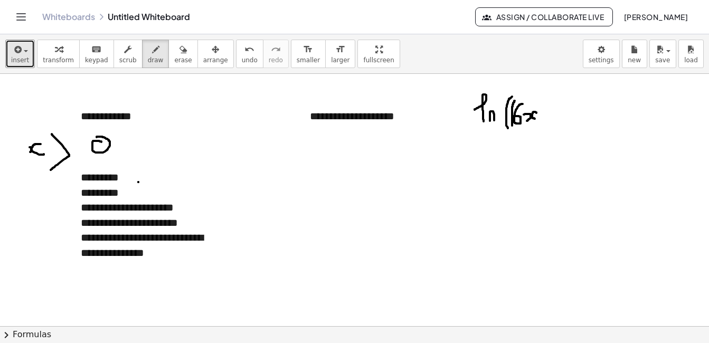
drag, startPoint x: 515, startPoint y: 101, endPoint x: 512, endPoint y: 127, distance: 26.0
click at [512, 127] on div at bounding box center [354, 326] width 709 height 505
drag, startPoint x: 536, startPoint y: 98, endPoint x: 539, endPoint y: 123, distance: 25.6
click at [538, 124] on div at bounding box center [354, 326] width 709 height 505
click at [551, 96] on div at bounding box center [354, 326] width 709 height 505
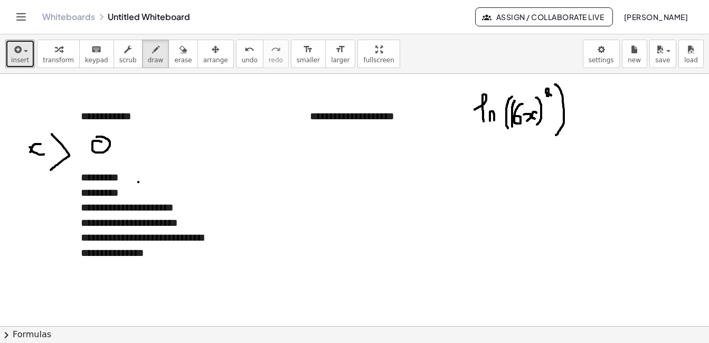
drag, startPoint x: 555, startPoint y: 85, endPoint x: 556, endPoint y: 135, distance: 50.7
click at [556, 135] on div at bounding box center [354, 326] width 709 height 505
drag, startPoint x: 585, startPoint y: 120, endPoint x: 593, endPoint y: 120, distance: 7.4
click at [593, 120] on div at bounding box center [354, 326] width 709 height 505
drag, startPoint x: 585, startPoint y: 113, endPoint x: 591, endPoint y: 113, distance: 5.8
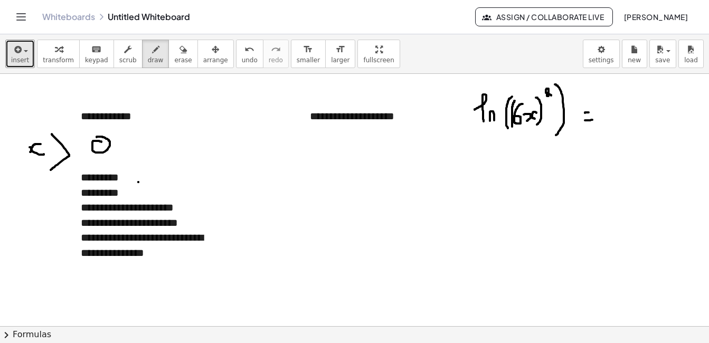
click at [591, 113] on div at bounding box center [354, 326] width 709 height 505
drag, startPoint x: 558, startPoint y: 88, endPoint x: 554, endPoint y: 85, distance: 5.4
click at [554, 85] on div at bounding box center [354, 326] width 709 height 505
drag, startPoint x: 607, startPoint y: 111, endPoint x: 611, endPoint y: 120, distance: 10.0
click at [611, 120] on div at bounding box center [354, 326] width 709 height 505
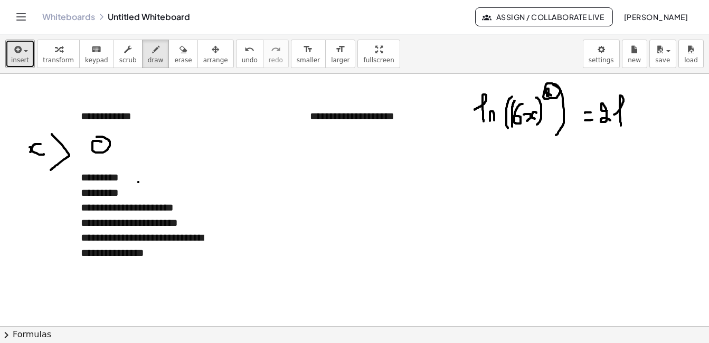
drag, startPoint x: 614, startPoint y: 115, endPoint x: 621, endPoint y: 126, distance: 13.0
click at [621, 126] on div at bounding box center [354, 326] width 709 height 505
drag, startPoint x: 519, startPoint y: 97, endPoint x: 519, endPoint y: 131, distance: 33.8
click at [519, 131] on div at bounding box center [354, 326] width 709 height 505
drag, startPoint x: 630, startPoint y: 116, endPoint x: 636, endPoint y: 121, distance: 8.3
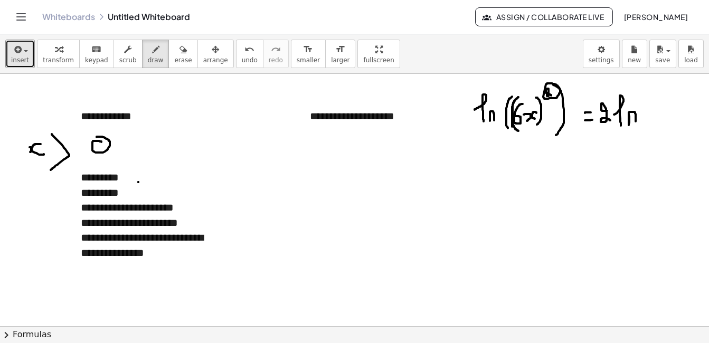
click at [636, 121] on div at bounding box center [354, 326] width 709 height 505
drag, startPoint x: 653, startPoint y: 99, endPoint x: 651, endPoint y: 126, distance: 26.5
click at [651, 126] on div at bounding box center [354, 326] width 709 height 505
drag, startPoint x: 663, startPoint y: 104, endPoint x: 657, endPoint y: 111, distance: 9.0
click at [657, 111] on div at bounding box center [354, 326] width 709 height 505
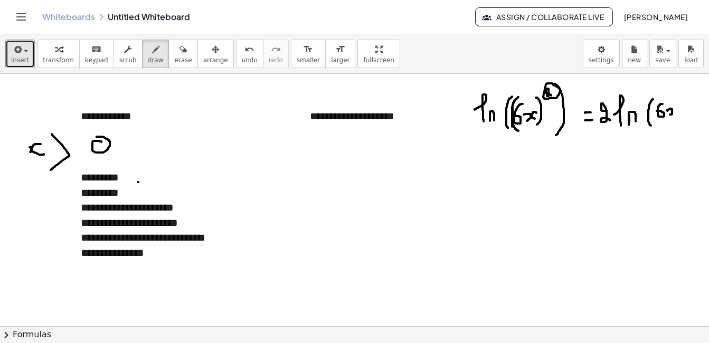
click at [670, 115] on div at bounding box center [354, 326] width 709 height 505
drag, startPoint x: 679, startPoint y: 108, endPoint x: 677, endPoint y: 114, distance: 6.2
click at [677, 114] on div at bounding box center [354, 326] width 709 height 505
drag, startPoint x: 678, startPoint y: 93, endPoint x: 679, endPoint y: 132, distance: 38.0
click at [679, 132] on div at bounding box center [354, 326] width 709 height 505
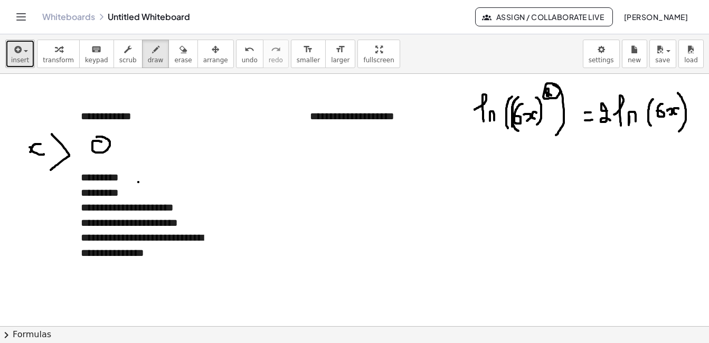
click at [28, 53] on button "insert" at bounding box center [20, 54] width 30 height 29
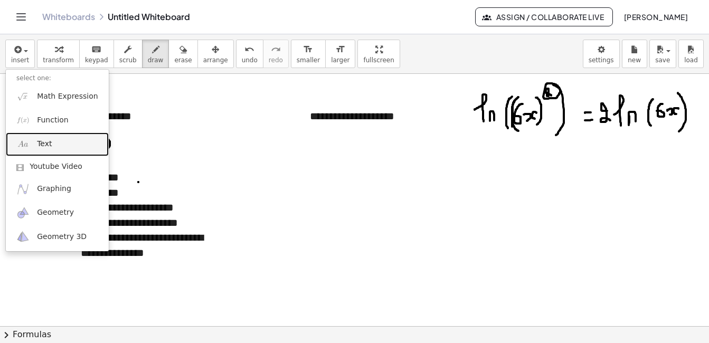
click at [68, 145] on link "Text" at bounding box center [57, 145] width 103 height 24
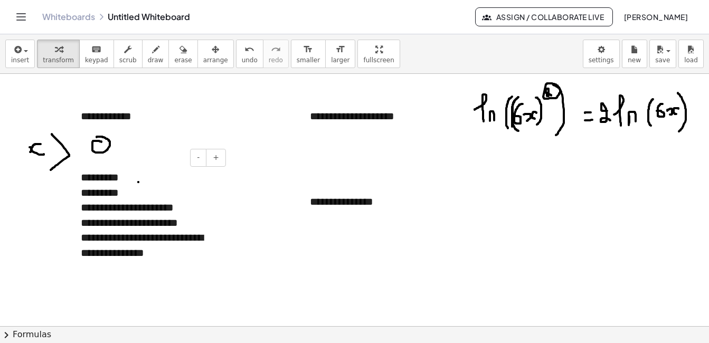
click at [183, 257] on div "**********" at bounding box center [149, 245] width 137 height 30
click at [148, 59] on span "draw" at bounding box center [156, 60] width 16 height 7
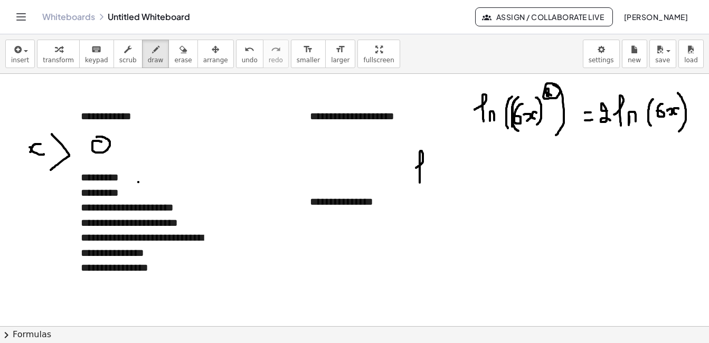
drag, startPoint x: 416, startPoint y: 168, endPoint x: 420, endPoint y: 185, distance: 17.8
click at [420, 185] on div at bounding box center [354, 326] width 709 height 505
drag, startPoint x: 425, startPoint y: 175, endPoint x: 431, endPoint y: 182, distance: 8.6
click at [431, 182] on div at bounding box center [354, 326] width 709 height 505
drag, startPoint x: 450, startPoint y: 155, endPoint x: 445, endPoint y: 202, distance: 47.3
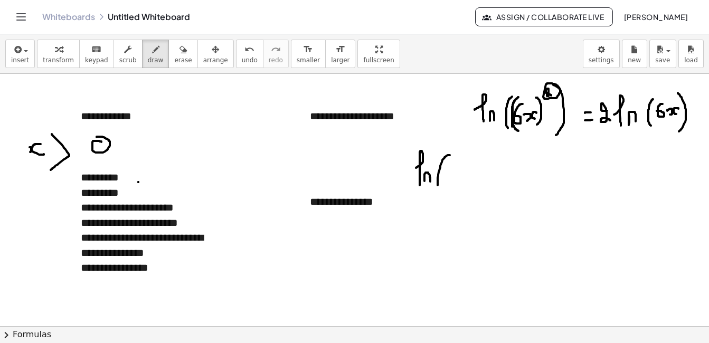
click at [445, 201] on div at bounding box center [354, 326] width 709 height 505
click at [451, 166] on div at bounding box center [354, 326] width 709 height 505
drag, startPoint x: 481, startPoint y: 182, endPoint x: 479, endPoint y: 190, distance: 8.2
click at [479, 190] on div at bounding box center [354, 326] width 709 height 505
drag, startPoint x: 504, startPoint y: 165, endPoint x: 495, endPoint y: 189, distance: 25.9
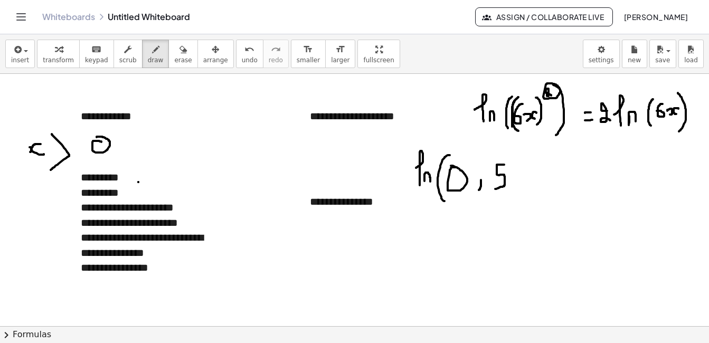
click at [495, 189] on div at bounding box center [354, 326] width 709 height 505
drag, startPoint x: 514, startPoint y: 147, endPoint x: 522, endPoint y: 207, distance: 60.1
click at [522, 207] on div at bounding box center [354, 326] width 709 height 505
drag, startPoint x: 539, startPoint y: 180, endPoint x: 545, endPoint y: 179, distance: 5.4
click at [545, 179] on div at bounding box center [354, 326] width 709 height 505
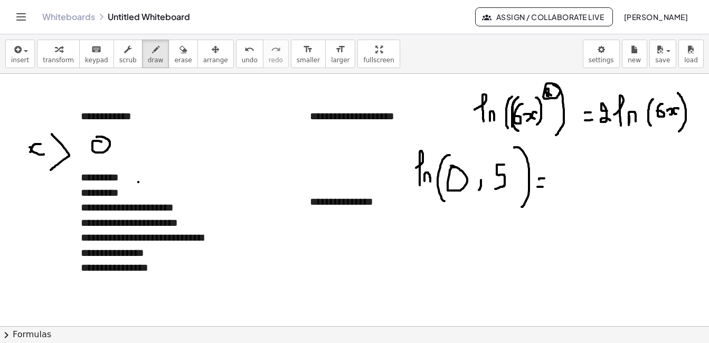
click at [543, 187] on div at bounding box center [354, 326] width 709 height 505
drag, startPoint x: 561, startPoint y: 179, endPoint x: 567, endPoint y: 180, distance: 5.8
click at [567, 180] on div at bounding box center [354, 326] width 709 height 505
click at [589, 165] on div at bounding box center [354, 326] width 709 height 505
click at [605, 180] on div at bounding box center [354, 326] width 709 height 505
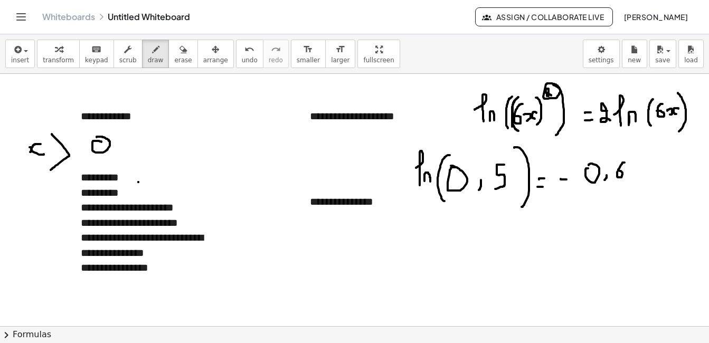
drag, startPoint x: 623, startPoint y: 163, endPoint x: 620, endPoint y: 171, distance: 9.0
click at [620, 171] on div at bounding box center [354, 326] width 709 height 505
drag, startPoint x: 640, startPoint y: 169, endPoint x: 633, endPoint y: 178, distance: 11.0
click at [633, 178] on div at bounding box center [354, 326] width 709 height 505
click at [572, 174] on div at bounding box center [354, 326] width 709 height 505
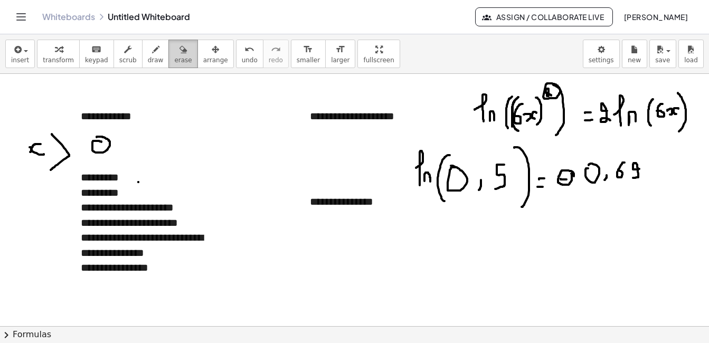
click at [174, 60] on span "erase" at bounding box center [182, 60] width 17 height 7
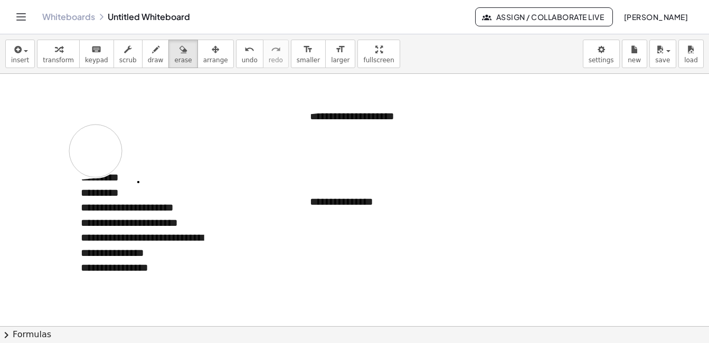
drag, startPoint x: 406, startPoint y: 156, endPoint x: 96, endPoint y: 151, distance: 310.1
click at [96, 151] on div at bounding box center [354, 326] width 709 height 505
click at [148, 64] on span "draw" at bounding box center [156, 60] width 16 height 7
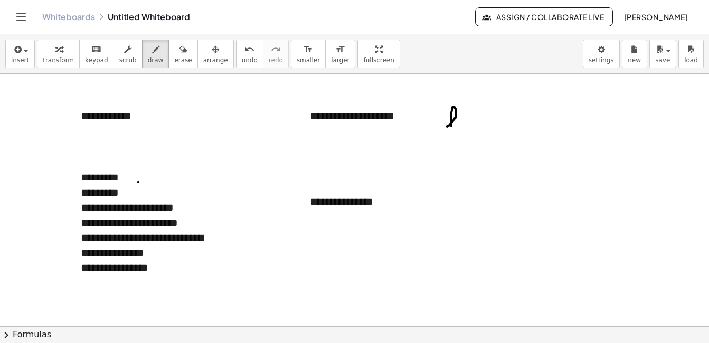
click at [452, 129] on div at bounding box center [354, 326] width 709 height 505
drag, startPoint x: 458, startPoint y: 124, endPoint x: 463, endPoint y: 128, distance: 6.4
click at [463, 128] on div at bounding box center [354, 326] width 709 height 505
drag, startPoint x: 484, startPoint y: 100, endPoint x: 484, endPoint y: 138, distance: 38.0
click at [484, 138] on div at bounding box center [354, 326] width 709 height 505
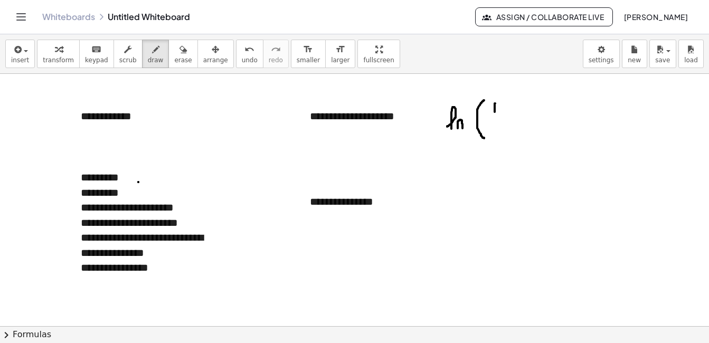
drag, startPoint x: 495, startPoint y: 104, endPoint x: 495, endPoint y: 112, distance: 8.5
click at [495, 112] on div at bounding box center [354, 326] width 709 height 505
drag, startPoint x: 486, startPoint y: 119, endPoint x: 503, endPoint y: 119, distance: 16.9
click at [503, 119] on div at bounding box center [354, 326] width 709 height 505
click at [493, 129] on div at bounding box center [354, 326] width 709 height 505
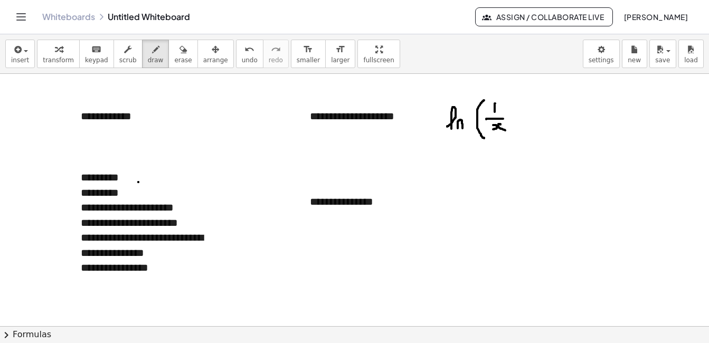
drag, startPoint x: 501, startPoint y: 125, endPoint x: 506, endPoint y: 130, distance: 7.9
click at [506, 130] on div at bounding box center [354, 326] width 709 height 505
drag, startPoint x: 506, startPoint y: 96, endPoint x: 512, endPoint y: 141, distance: 45.4
click at [512, 141] on div at bounding box center [354, 326] width 709 height 505
drag, startPoint x: 201, startPoint y: 132, endPoint x: 201, endPoint y: 142, distance: 10.0
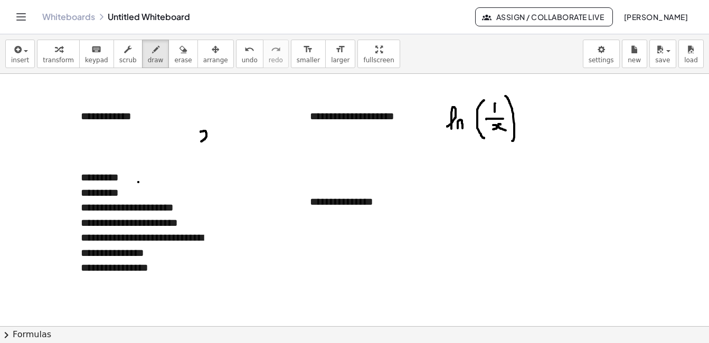
click at [201, 142] on div at bounding box center [354, 326] width 709 height 505
drag, startPoint x: 217, startPoint y: 130, endPoint x: 221, endPoint y: 138, distance: 9.0
click at [220, 138] on div at bounding box center [354, 326] width 709 height 505
drag, startPoint x: 216, startPoint y: 118, endPoint x: 223, endPoint y: 118, distance: 6.9
click at [223, 118] on div at bounding box center [354, 326] width 709 height 505
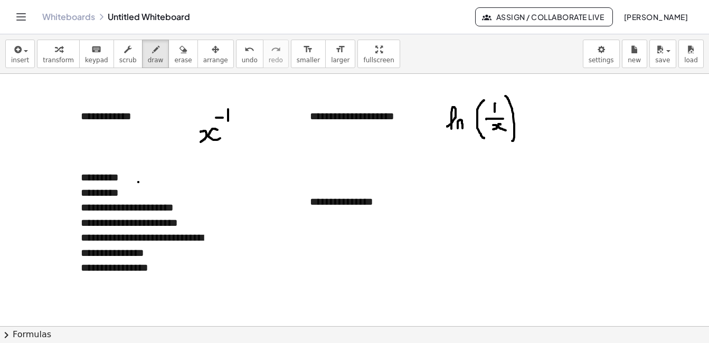
drag, startPoint x: 228, startPoint y: 109, endPoint x: 228, endPoint y: 121, distance: 11.6
click at [228, 121] on div at bounding box center [354, 326] width 709 height 505
drag, startPoint x: 143, startPoint y: 137, endPoint x: 156, endPoint y: 140, distance: 13.1
click at [156, 140] on div at bounding box center [354, 326] width 709 height 505
drag, startPoint x: 163, startPoint y: 134, endPoint x: 170, endPoint y: 142, distance: 10.8
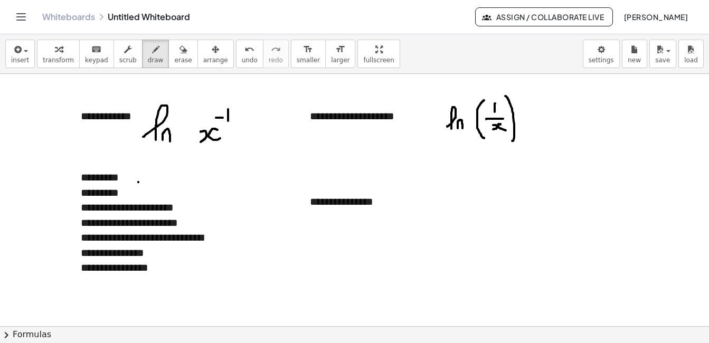
click at [170, 142] on div at bounding box center [354, 326] width 709 height 505
drag, startPoint x: 193, startPoint y: 105, endPoint x: 192, endPoint y: 158, distance: 52.8
click at [192, 158] on div at bounding box center [354, 326] width 709 height 505
drag, startPoint x: 233, startPoint y: 89, endPoint x: 238, endPoint y: 152, distance: 63.6
click at [238, 152] on div at bounding box center [354, 326] width 709 height 505
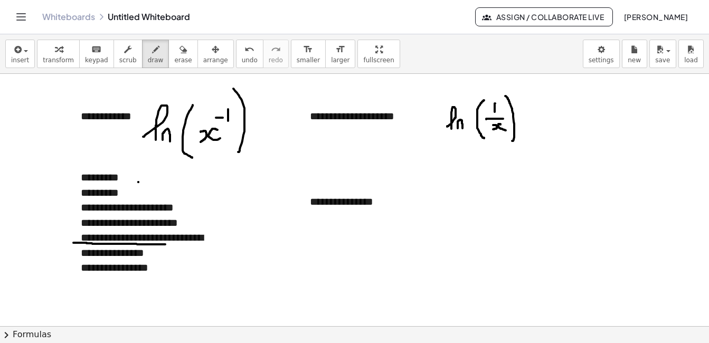
drag, startPoint x: 73, startPoint y: 243, endPoint x: 165, endPoint y: 245, distance: 91.9
click at [165, 245] on div at bounding box center [354, 326] width 709 height 505
drag, startPoint x: 194, startPoint y: 176, endPoint x: 203, endPoint y: 176, distance: 9.0
click at [202, 176] on div at bounding box center [354, 326] width 709 height 505
drag, startPoint x: 207, startPoint y: 163, endPoint x: 207, endPoint y: 178, distance: 14.8
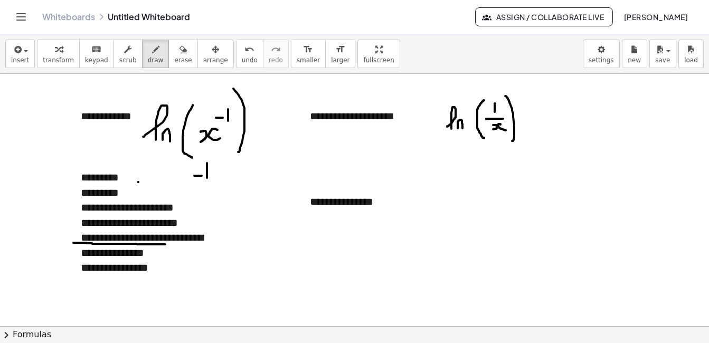
click at [207, 178] on div at bounding box center [354, 326] width 709 height 505
click at [222, 177] on div at bounding box center [354, 326] width 709 height 505
drag, startPoint x: 227, startPoint y: 172, endPoint x: 233, endPoint y: 177, distance: 8.3
click at [233, 177] on div at bounding box center [354, 326] width 709 height 505
drag, startPoint x: 252, startPoint y: 160, endPoint x: 253, endPoint y: 179, distance: 18.5
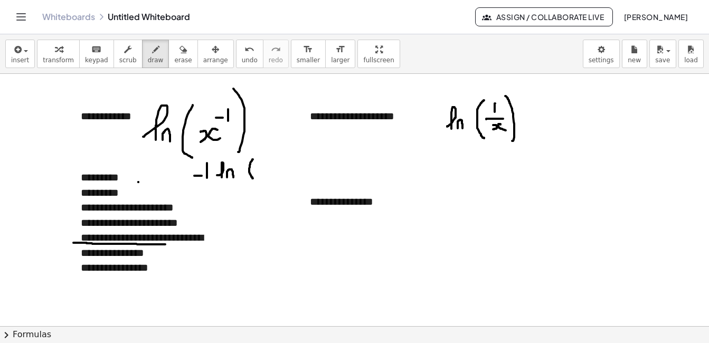
click at [253, 179] on div at bounding box center [354, 326] width 709 height 505
drag, startPoint x: 257, startPoint y: 166, endPoint x: 259, endPoint y: 174, distance: 8.1
click at [259, 174] on div at bounding box center [354, 326] width 709 height 505
drag, startPoint x: 268, startPoint y: 164, endPoint x: 266, endPoint y: 171, distance: 7.7
click at [266, 171] on div at bounding box center [354, 326] width 709 height 505
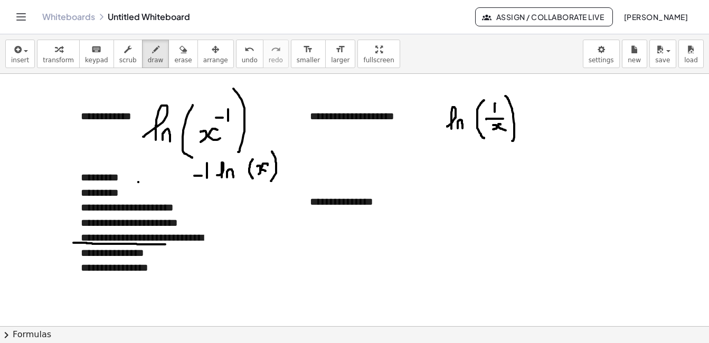
drag, startPoint x: 272, startPoint y: 152, endPoint x: 270, endPoint y: 182, distance: 30.7
click at [270, 182] on div at bounding box center [354, 326] width 709 height 505
drag, startPoint x: 440, startPoint y: 154, endPoint x: 437, endPoint y: 198, distance: 43.9
click at [437, 198] on div at bounding box center [354, 326] width 709 height 505
drag, startPoint x: 463, startPoint y: 177, endPoint x: 460, endPoint y: 185, distance: 8.5
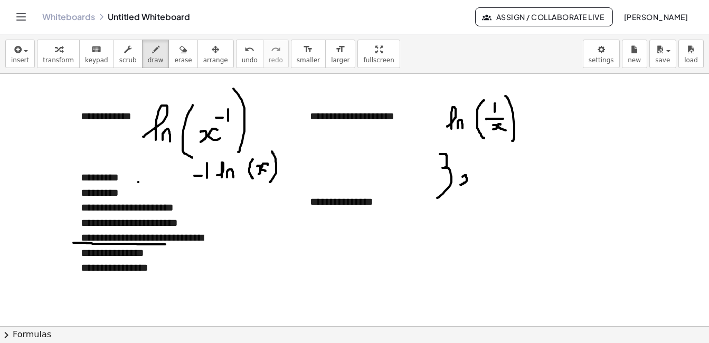
click at [460, 185] on div at bounding box center [354, 326] width 709 height 505
drag, startPoint x: 476, startPoint y: 174, endPoint x: 478, endPoint y: 187, distance: 13.3
click at [478, 187] on div at bounding box center [354, 326] width 709 height 505
drag, startPoint x: 487, startPoint y: 160, endPoint x: 493, endPoint y: 169, distance: 10.7
click at [493, 169] on div at bounding box center [354, 326] width 709 height 505
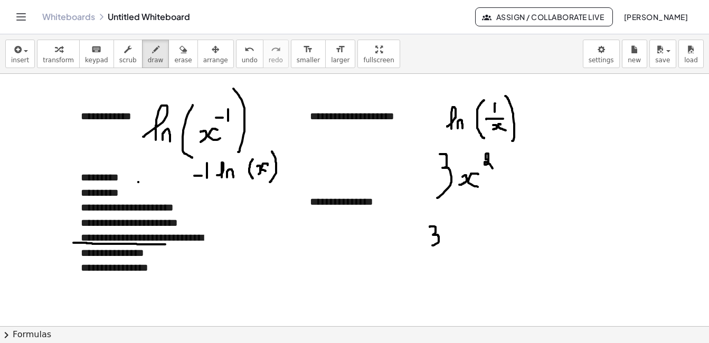
drag, startPoint x: 430, startPoint y: 227, endPoint x: 433, endPoint y: 246, distance: 19.2
click at [433, 246] on div at bounding box center [354, 326] width 709 height 505
drag, startPoint x: 443, startPoint y: 216, endPoint x: 447, endPoint y: 223, distance: 8.7
click at [447, 223] on div at bounding box center [354, 326] width 709 height 505
drag, startPoint x: 455, startPoint y: 231, endPoint x: 455, endPoint y: 242, distance: 10.6
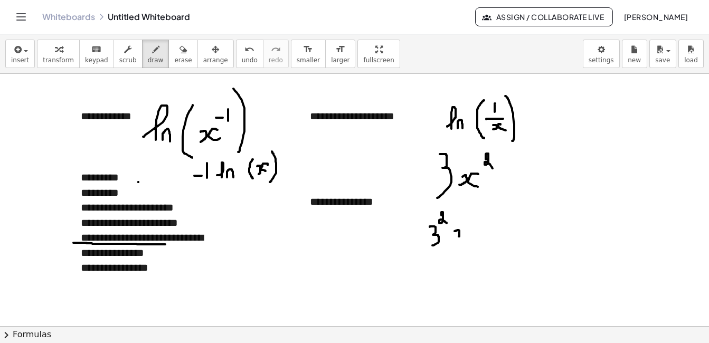
click at [455, 242] on div at bounding box center [354, 326] width 709 height 505
drag, startPoint x: 467, startPoint y: 231, endPoint x: 463, endPoint y: 238, distance: 8.5
click at [463, 238] on div at bounding box center [354, 326] width 709 height 505
drag, startPoint x: 429, startPoint y: 263, endPoint x: 434, endPoint y: 285, distance: 22.7
click at [434, 285] on div at bounding box center [354, 326] width 709 height 505
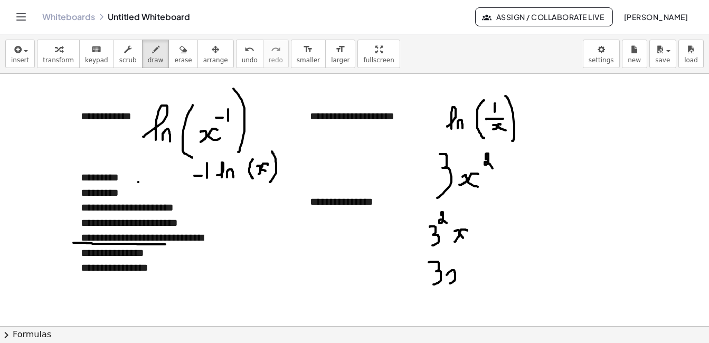
drag, startPoint x: 447, startPoint y: 275, endPoint x: 460, endPoint y: 279, distance: 13.4
click at [450, 284] on div at bounding box center [354, 326] width 709 height 505
drag, startPoint x: 464, startPoint y: 272, endPoint x: 463, endPoint y: 284, distance: 12.2
click at [463, 284] on div at bounding box center [354, 326] width 709 height 505
drag, startPoint x: 466, startPoint y: 256, endPoint x: 474, endPoint y: 302, distance: 46.6
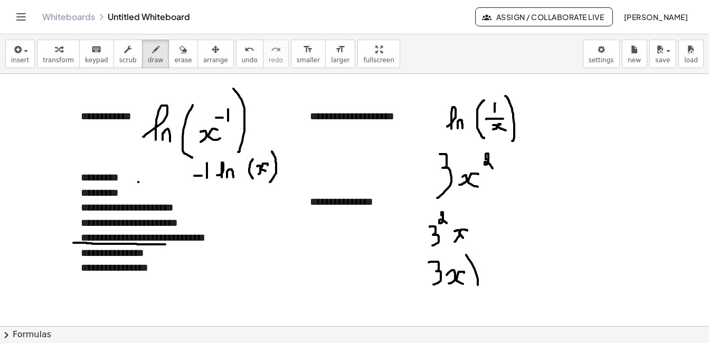
click at [474, 302] on div at bounding box center [354, 326] width 709 height 505
drag, startPoint x: 419, startPoint y: 254, endPoint x: 436, endPoint y: 300, distance: 49.6
click at [436, 300] on div at bounding box center [354, 326] width 709 height 505
drag, startPoint x: 487, startPoint y: 255, endPoint x: 497, endPoint y: 261, distance: 11.4
click at [497, 261] on div at bounding box center [354, 326] width 709 height 505
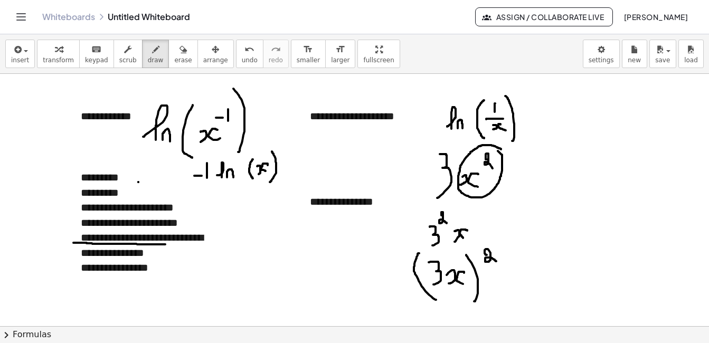
drag, startPoint x: 501, startPoint y: 149, endPoint x: 494, endPoint y: 146, distance: 8.3
click at [494, 146] on div at bounding box center [354, 326] width 709 height 505
click at [524, 170] on div at bounding box center [354, 326] width 709 height 505
drag, startPoint x: 514, startPoint y: 180, endPoint x: 520, endPoint y: 180, distance: 6.3
click at [520, 180] on div at bounding box center [354, 326] width 709 height 505
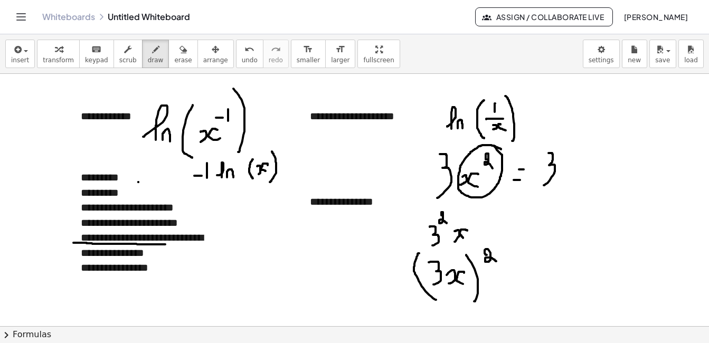
drag, startPoint x: 549, startPoint y: 153, endPoint x: 544, endPoint y: 185, distance: 32.6
click at [544, 185] on div at bounding box center [354, 326] width 709 height 505
drag, startPoint x: 567, startPoint y: 168, endPoint x: 568, endPoint y: 179, distance: 10.6
click at [568, 179] on div at bounding box center [354, 326] width 709 height 505
drag, startPoint x: 577, startPoint y: 169, endPoint x: 577, endPoint y: 175, distance: 5.8
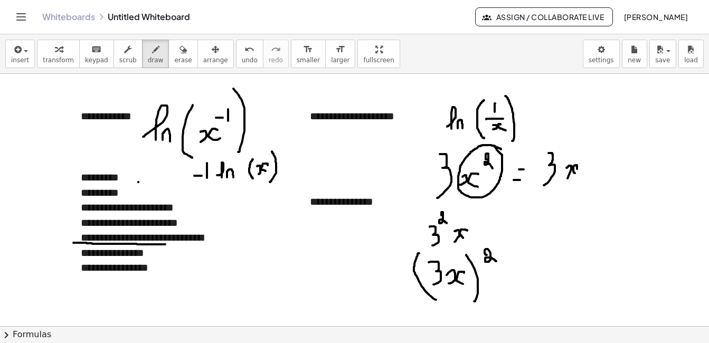
click at [577, 175] on div at bounding box center [354, 326] width 709 height 505
drag, startPoint x: 591, startPoint y: 165, endPoint x: 598, endPoint y: 173, distance: 10.8
click at [598, 173] on div at bounding box center [354, 326] width 709 height 505
drag, startPoint x: 595, startPoint y: 165, endPoint x: 589, endPoint y: 172, distance: 9.3
click at [589, 172] on div at bounding box center [354, 326] width 709 height 505
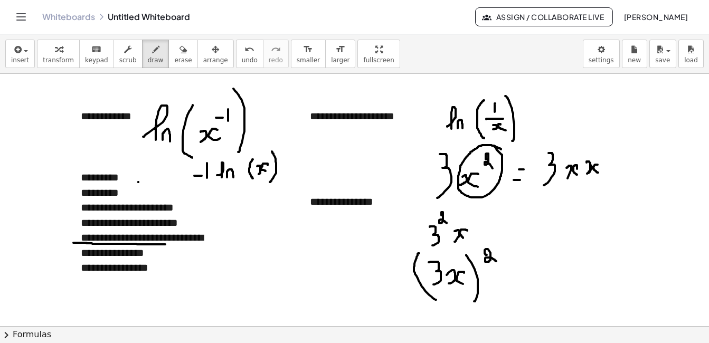
drag, startPoint x: 587, startPoint y: 162, endPoint x: 586, endPoint y: 175, distance: 13.8
click at [586, 175] on div at bounding box center [354, 326] width 709 height 505
drag, startPoint x: 493, startPoint y: 225, endPoint x: 499, endPoint y: 225, distance: 6.3
click at [499, 225] on div at bounding box center [354, 326] width 709 height 505
drag, startPoint x: 490, startPoint y: 232, endPoint x: 499, endPoint y: 232, distance: 9.0
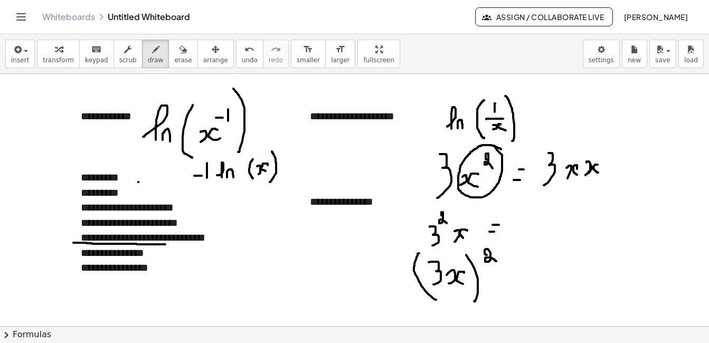
click at [499, 232] on div at bounding box center [354, 326] width 709 height 505
drag, startPoint x: 529, startPoint y: 214, endPoint x: 529, endPoint y: 232, distance: 17.4
click at [529, 232] on div at bounding box center [354, 326] width 709 height 505
drag, startPoint x: 543, startPoint y: 223, endPoint x: 548, endPoint y: 231, distance: 10.0
click at [548, 231] on div at bounding box center [354, 326] width 709 height 505
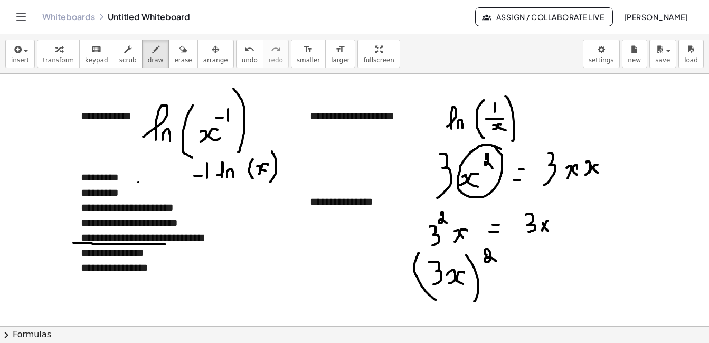
drag, startPoint x: 547, startPoint y: 221, endPoint x: 542, endPoint y: 231, distance: 10.4
click at [542, 231] on div at bounding box center [354, 326] width 709 height 505
drag, startPoint x: 556, startPoint y: 216, endPoint x: 558, endPoint y: 233, distance: 17.5
click at [558, 233] on div at bounding box center [354, 326] width 709 height 505
drag, startPoint x: 576, startPoint y: 219, endPoint x: 577, endPoint y: 230, distance: 11.2
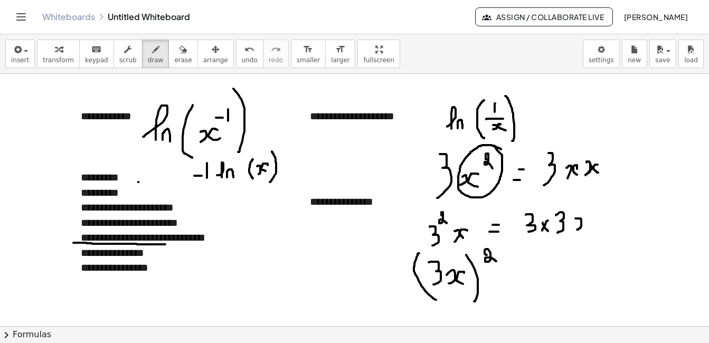
click at [577, 230] on div at bounding box center [354, 326] width 709 height 505
drag, startPoint x: 585, startPoint y: 222, endPoint x: 585, endPoint y: 228, distance: 6.4
click at [585, 228] on div at bounding box center [354, 326] width 709 height 505
drag
click at [608, 220] on div at bounding box center [354, 326] width 709 height 505
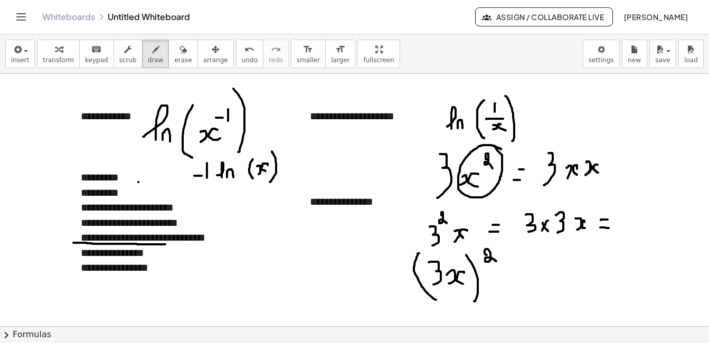
click at [610, 228] on div at bounding box center [354, 326] width 709 height 505
click at [631, 229] on div at bounding box center [354, 326] width 709 height 505
click at [648, 232] on div at bounding box center [354, 326] width 709 height 505
click at [658, 231] on div at bounding box center [354, 326] width 709 height 505
click at [539, 272] on div at bounding box center [354, 326] width 709 height 505
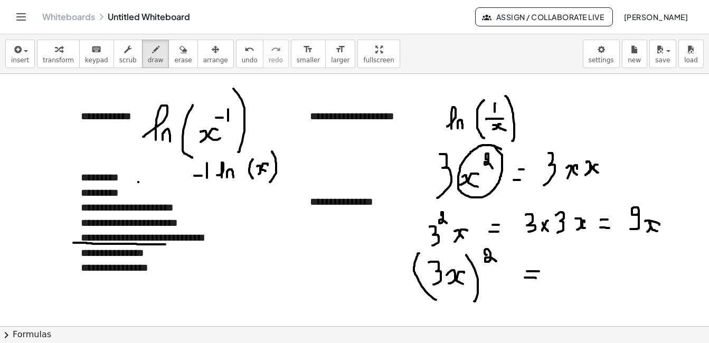
click at [536, 278] on div at bounding box center [354, 326] width 709 height 505
click at [551, 278] on div at bounding box center [354, 326] width 709 height 505
click at [573, 262] on div at bounding box center [354, 326] width 709 height 505
click at [576, 276] on div at bounding box center [354, 326] width 709 height 505
click at [589, 276] on div at bounding box center [354, 326] width 709 height 505
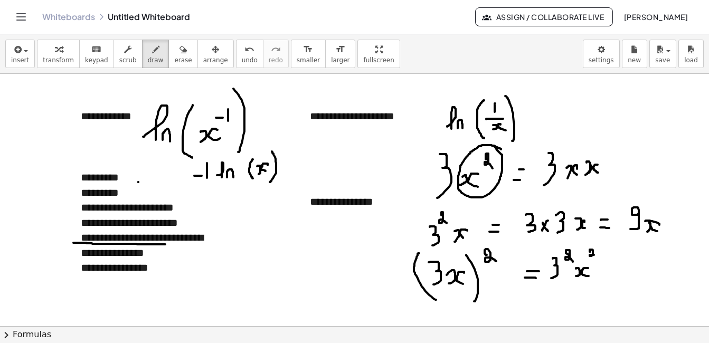
click at [596, 257] on div at bounding box center [354, 326] width 709 height 505
click at [619, 265] on div at bounding box center [354, 326] width 709 height 505
click at [612, 273] on div at bounding box center [354, 326] width 709 height 505
click at [630, 275] on div at bounding box center [354, 326] width 709 height 505
click at [645, 280] on div at bounding box center [354, 326] width 709 height 505
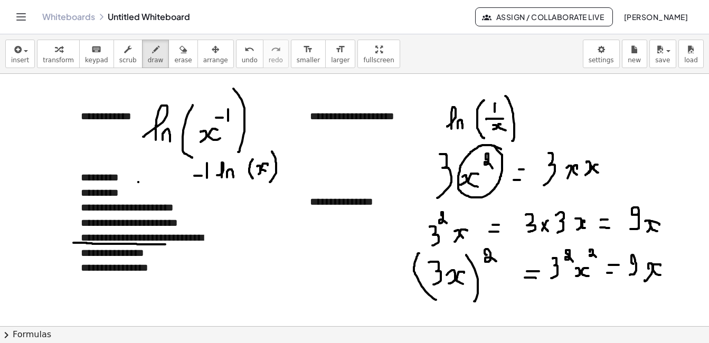
click at [661, 275] on div at bounding box center [354, 326] width 709 height 505
click at [675, 261] on div at bounding box center [354, 326] width 709 height 505
click at [177, 61] on button "erase" at bounding box center [183, 54] width 29 height 29
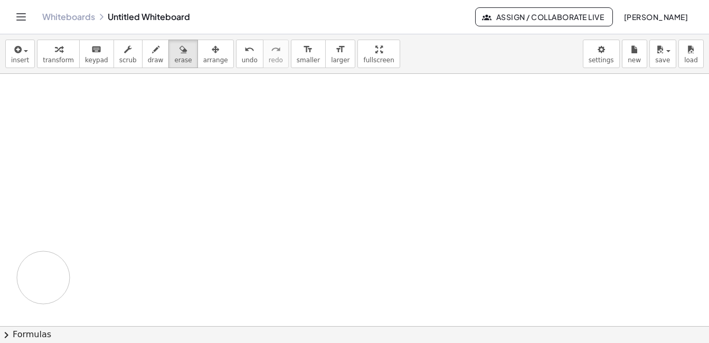
drag, startPoint x: 519, startPoint y: 105, endPoint x: 43, endPoint y: 278, distance: 506.3
click at [43, 278] on div at bounding box center [354, 326] width 709 height 505
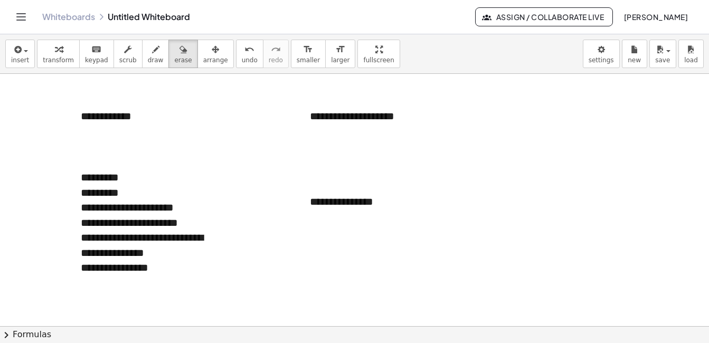
click at [145, 276] on div at bounding box center [354, 326] width 709 height 505
click at [0, 59] on html "**********" at bounding box center [354, 171] width 709 height 343
click at [16, 64] on button "insert" at bounding box center [20, 54] width 30 height 29
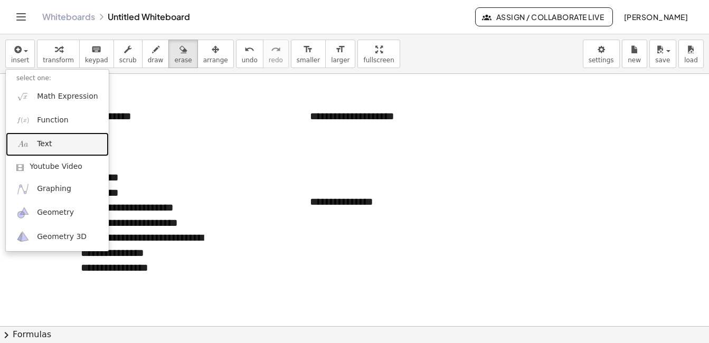
click at [45, 144] on span "Text" at bounding box center [44, 144] width 15 height 11
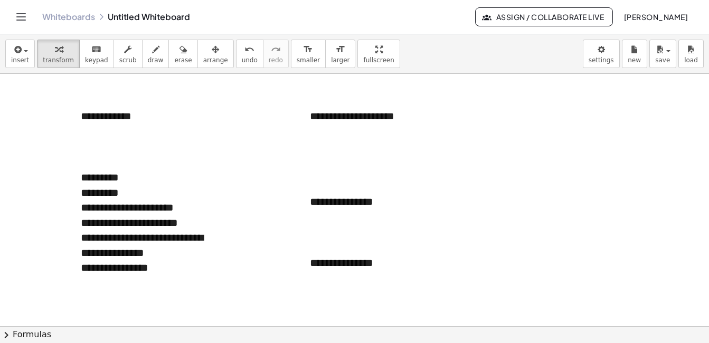
click at [39, 178] on div at bounding box center [354, 326] width 709 height 505
click at [101, 218] on div "**********" at bounding box center [149, 223] width 137 height 15
click at [203, 154] on button "-" at bounding box center [198, 158] width 16 height 18
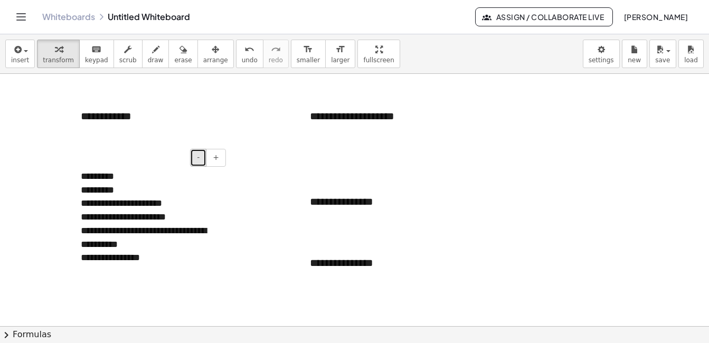
click at [203, 154] on button "-" at bounding box center [198, 158] width 16 height 18
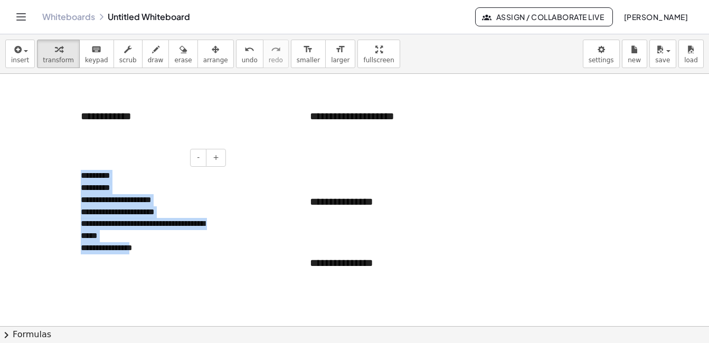
drag, startPoint x: 128, startPoint y: 261, endPoint x: 74, endPoint y: 163, distance: 112.1
click at [74, 163] on div "**********" at bounding box center [149, 213] width 158 height 106
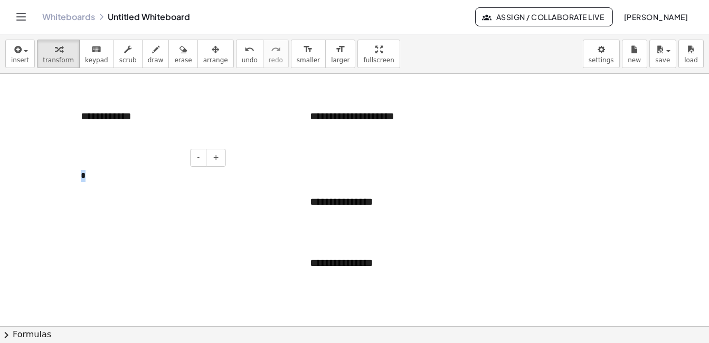
drag, startPoint x: 90, startPoint y: 170, endPoint x: 80, endPoint y: 169, distance: 10.6
click at [80, 169] on div "- + *" at bounding box center [149, 176] width 158 height 33
click at [130, 117] on div "**********" at bounding box center [149, 116] width 158 height 36
drag, startPoint x: 130, startPoint y: 117, endPoint x: 74, endPoint y: 114, distance: 56.1
click at [74, 114] on div "**********" at bounding box center [149, 116] width 158 height 36
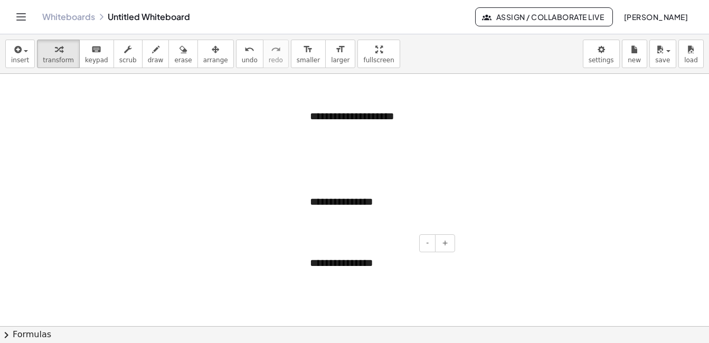
click at [360, 259] on div "**********" at bounding box center [379, 263] width 158 height 36
drag, startPoint x: 406, startPoint y: 267, endPoint x: 305, endPoint y: 266, distance: 100.9
click at [305, 266] on div "**********" at bounding box center [379, 263] width 158 height 36
click at [357, 211] on div "**********" at bounding box center [379, 202] width 158 height 36
drag, startPoint x: 381, startPoint y: 205, endPoint x: 306, endPoint y: 201, distance: 75.1
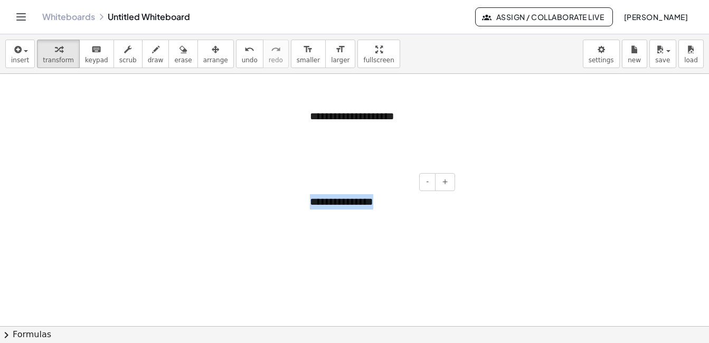
click at [306, 201] on div "**********" at bounding box center [379, 202] width 158 height 36
click at [386, 114] on div "**********" at bounding box center [379, 123] width 158 height 51
drag, startPoint x: 410, startPoint y: 119, endPoint x: 307, endPoint y: 111, distance: 103.3
click at [307, 111] on div "**********" at bounding box center [379, 123] width 158 height 51
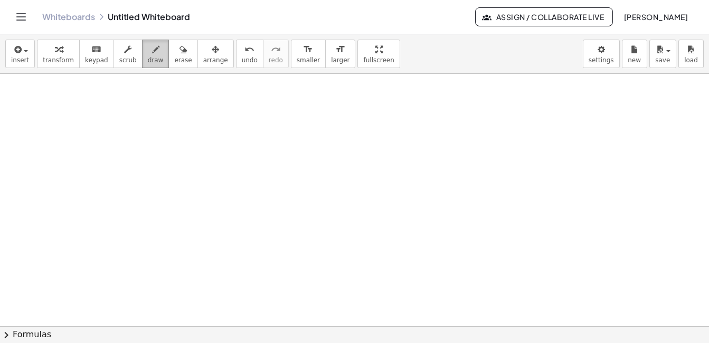
click at [148, 63] on span "draw" at bounding box center [156, 60] width 16 height 7
drag, startPoint x: 50, startPoint y: 124, endPoint x: 50, endPoint y: 141, distance: 16.9
click at [50, 141] on div at bounding box center [354, 326] width 709 height 505
drag, startPoint x: 57, startPoint y: 128, endPoint x: 63, endPoint y: 134, distance: 9.0
click at [63, 134] on div at bounding box center [354, 326] width 709 height 505
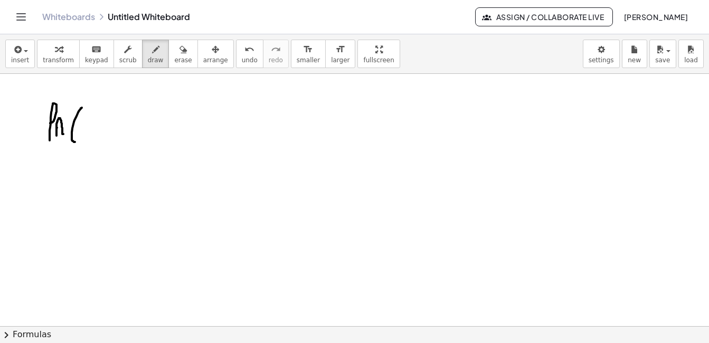
drag, startPoint x: 79, startPoint y: 111, endPoint x: 75, endPoint y: 142, distance: 30.9
click at [75, 142] on div at bounding box center [354, 326] width 709 height 505
drag, startPoint x: 83, startPoint y: 124, endPoint x: 87, endPoint y: 135, distance: 11.7
click at [87, 135] on div at bounding box center [354, 326] width 709 height 505
drag, startPoint x: 99, startPoint y: 122, endPoint x: 98, endPoint y: 134, distance: 11.7
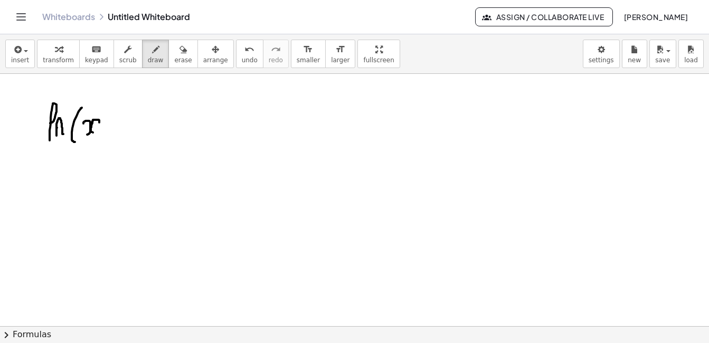
click at [98, 134] on div at bounding box center [354, 326] width 709 height 505
drag, startPoint x: 105, startPoint y: 109, endPoint x: 110, endPoint y: 116, distance: 8.4
click at [110, 116] on div at bounding box center [354, 326] width 709 height 505
drag, startPoint x: 116, startPoint y: 101, endPoint x: 119, endPoint y: 146, distance: 45.0
click at [119, 146] on div at bounding box center [354, 326] width 709 height 505
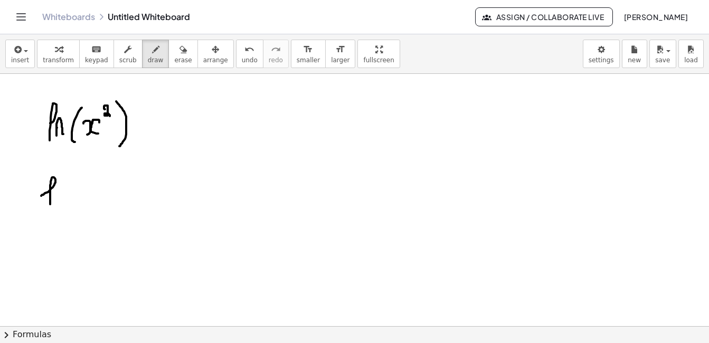
drag, startPoint x: 41, startPoint y: 196, endPoint x: 50, endPoint y: 204, distance: 12.3
click at [50, 204] on div at bounding box center [354, 326] width 709 height 505
drag, startPoint x: 60, startPoint y: 191, endPoint x: 68, endPoint y: 202, distance: 13.2
click at [68, 202] on div at bounding box center [354, 326] width 709 height 505
drag, startPoint x: 72, startPoint y: 179, endPoint x: 74, endPoint y: 185, distance: 6.2
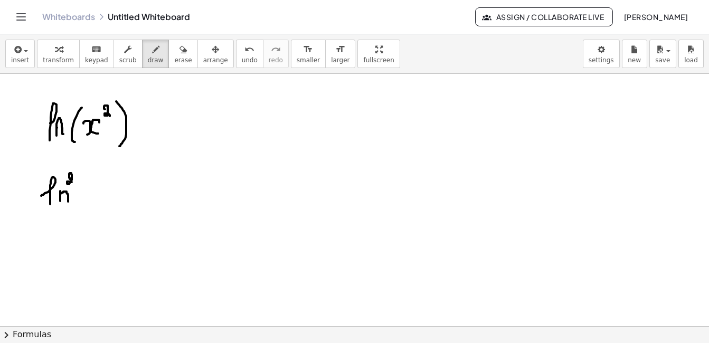
click at [74, 185] on div at bounding box center [354, 326] width 709 height 505
drag, startPoint x: 87, startPoint y: 183, endPoint x: 90, endPoint y: 204, distance: 21.3
click at [90, 204] on div at bounding box center [354, 326] width 709 height 505
drag, startPoint x: 95, startPoint y: 191, endPoint x: 94, endPoint y: 201, distance: 9.5
click at [94, 201] on div at bounding box center [354, 326] width 709 height 505
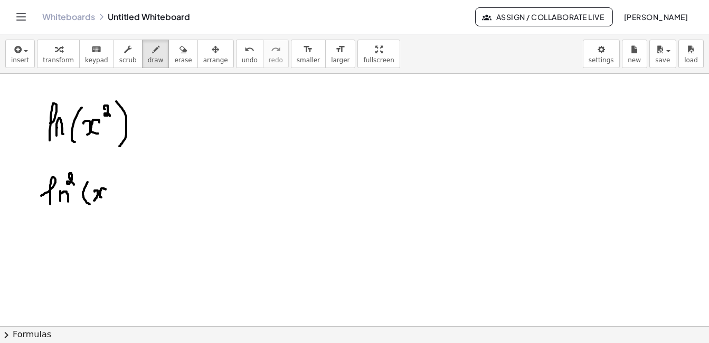
drag, startPoint x: 106, startPoint y: 190, endPoint x: 109, endPoint y: 197, distance: 8.0
click at [107, 200] on div at bounding box center [354, 326] width 709 height 505
drag, startPoint x: 112, startPoint y: 172, endPoint x: 123, endPoint y: 205, distance: 35.1
click at [124, 205] on div at bounding box center [354, 326] width 709 height 505
drag, startPoint x: 145, startPoint y: 185, endPoint x: 153, endPoint y: 185, distance: 8.5
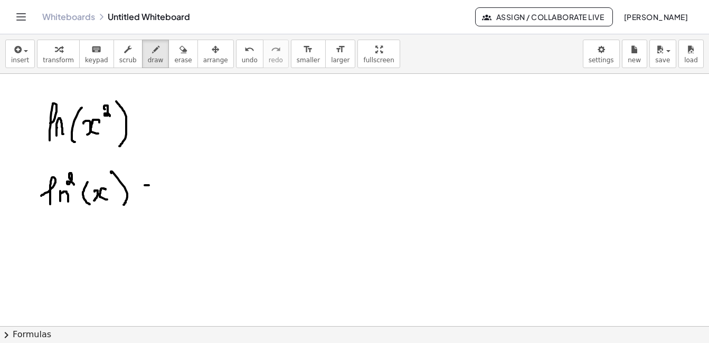
click at [153, 185] on div at bounding box center [354, 326] width 709 height 505
drag, startPoint x: 142, startPoint y: 195, endPoint x: 153, endPoint y: 196, distance: 11.1
click at [153, 196] on div at bounding box center [354, 326] width 709 height 505
drag, startPoint x: 208, startPoint y: 145, endPoint x: 198, endPoint y: 220, distance: 75.2
click at [198, 220] on div at bounding box center [354, 326] width 709 height 505
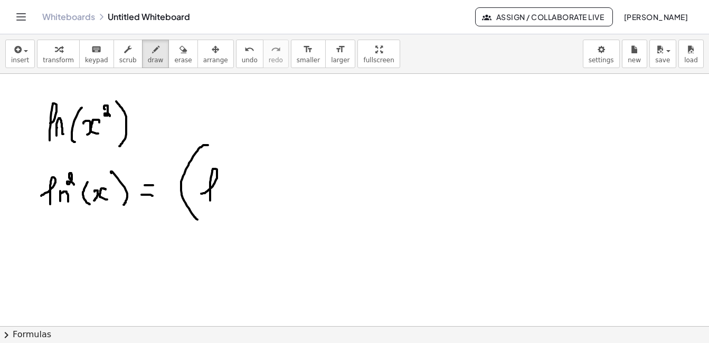
drag, startPoint x: 202, startPoint y: 194, endPoint x: 210, endPoint y: 203, distance: 12.0
click at [210, 203] on div at bounding box center [354, 326] width 709 height 505
drag, startPoint x: 220, startPoint y: 192, endPoint x: 227, endPoint y: 200, distance: 10.5
click at [227, 200] on div at bounding box center [354, 326] width 709 height 505
drag, startPoint x: 252, startPoint y: 178, endPoint x: 249, endPoint y: 202, distance: 23.9
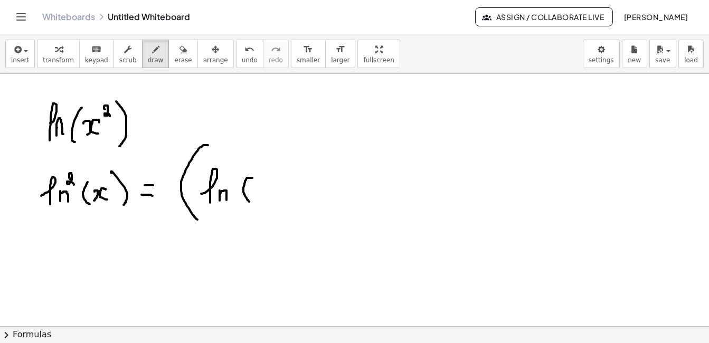
click at [249, 202] on div at bounding box center [354, 326] width 709 height 505
drag, startPoint x: 255, startPoint y: 188, endPoint x: 256, endPoint y: 195, distance: 8.0
click at [256, 195] on div at bounding box center [354, 326] width 709 height 505
drag, startPoint x: 268, startPoint y: 186, endPoint x: 268, endPoint y: 195, distance: 9.0
click at [267, 195] on div at bounding box center [354, 326] width 709 height 505
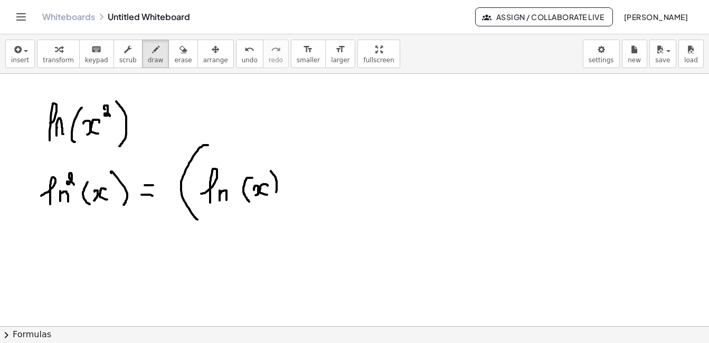
drag, startPoint x: 271, startPoint y: 172, endPoint x: 274, endPoint y: 199, distance: 27.1
click at [274, 199] on div at bounding box center [354, 326] width 709 height 505
drag, startPoint x: 285, startPoint y: 143, endPoint x: 277, endPoint y: 221, distance: 78.1
click at [277, 221] on div at bounding box center [354, 326] width 709 height 505
drag, startPoint x: 311, startPoint y: 139, endPoint x: 314, endPoint y: 151, distance: 12.0
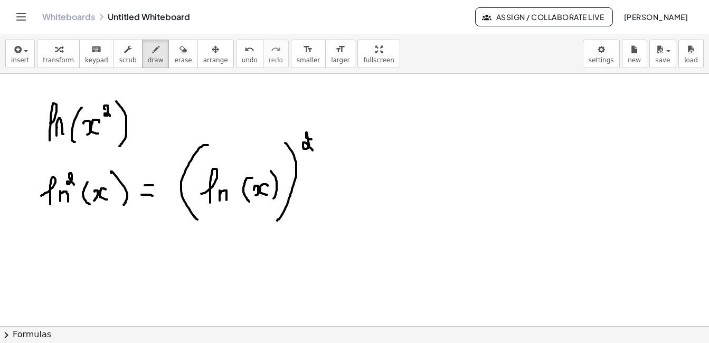
click at [314, 151] on div at bounding box center [354, 326] width 709 height 505
drag, startPoint x: 332, startPoint y: 188, endPoint x: 351, endPoint y: 188, distance: 18.5
click at [351, 188] on div at bounding box center [354, 326] width 709 height 505
drag, startPoint x: 332, startPoint y: 200, endPoint x: 350, endPoint y: 203, distance: 18.2
click at [350, 203] on div at bounding box center [354, 326] width 709 height 505
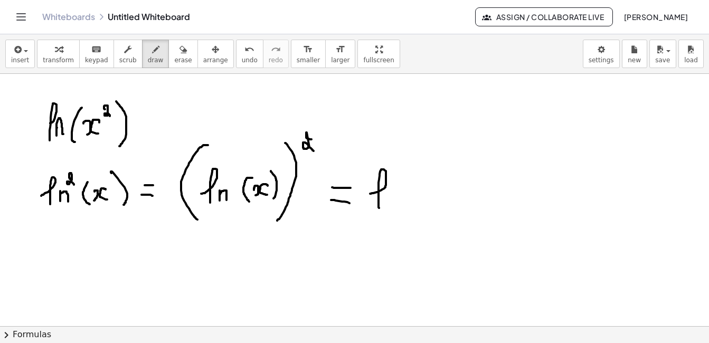
drag, startPoint x: 370, startPoint y: 194, endPoint x: 379, endPoint y: 209, distance: 17.3
click at [379, 209] on div at bounding box center [354, 326] width 709 height 505
drag, startPoint x: 390, startPoint y: 198, endPoint x: 396, endPoint y: 203, distance: 7.9
click at [396, 203] on div at bounding box center [354, 326] width 709 height 505
drag, startPoint x: 416, startPoint y: 183, endPoint x: 416, endPoint y: 201, distance: 18.0
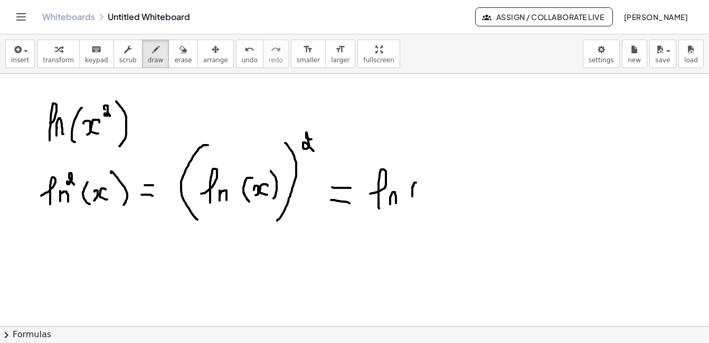
click at [416, 201] on div at bounding box center [354, 326] width 709 height 505
click at [423, 193] on div at bounding box center [354, 326] width 709 height 505
click at [433, 197] on div at bounding box center [354, 326] width 709 height 505
click at [437, 202] on div at bounding box center [354, 326] width 709 height 505
click at [491, 196] on div at bounding box center [354, 326] width 709 height 505
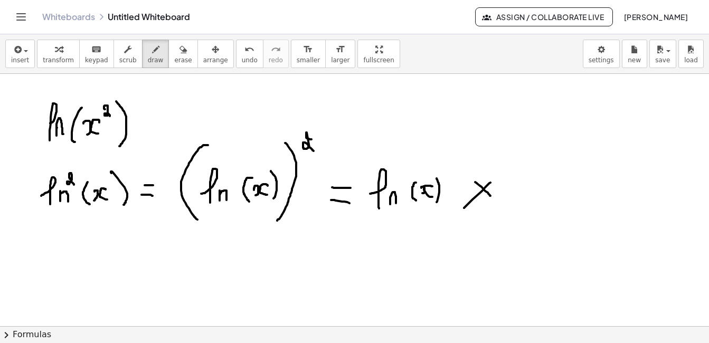
click at [462, 210] on div at bounding box center [354, 326] width 709 height 505
click at [509, 201] on div at bounding box center [354, 326] width 709 height 505
click at [521, 198] on div at bounding box center [354, 326] width 709 height 505
click at [546, 201] on div at bounding box center [354, 326] width 709 height 505
click at [551, 195] on div at bounding box center [354, 326] width 709 height 505
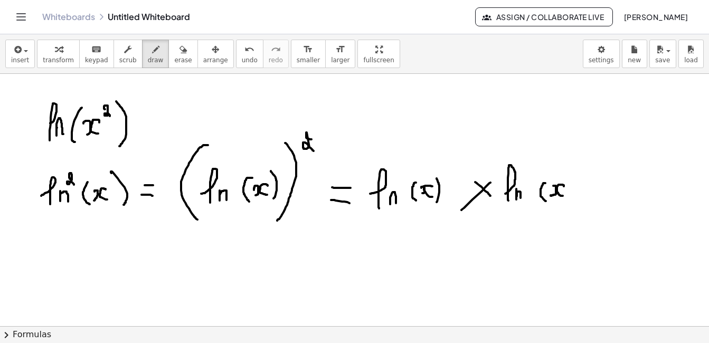
click at [563, 196] on div at bounding box center [354, 326] width 709 height 505
click at [568, 207] on div at bounding box center [354, 326] width 709 height 505
click at [169, 66] on button "erase" at bounding box center [183, 54] width 29 height 29
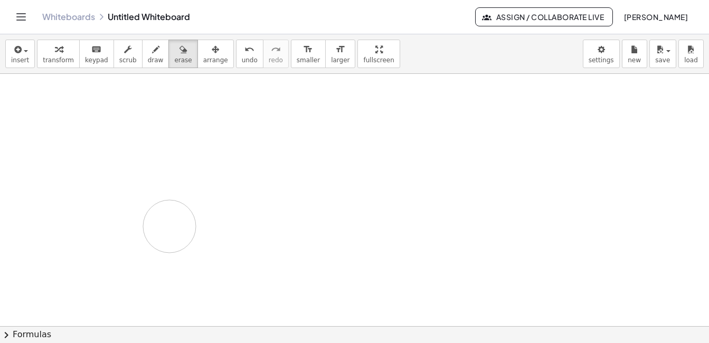
drag, startPoint x: 31, startPoint y: 107, endPoint x: 170, endPoint y: 227, distance: 183.1
click at [170, 227] on div at bounding box center [354, 326] width 709 height 505
click at [151, 56] on button "draw" at bounding box center [155, 54] width 27 height 29
drag, startPoint x: 28, startPoint y: 112, endPoint x: 41, endPoint y: 129, distance: 21.1
click at [41, 129] on div at bounding box center [354, 326] width 709 height 505
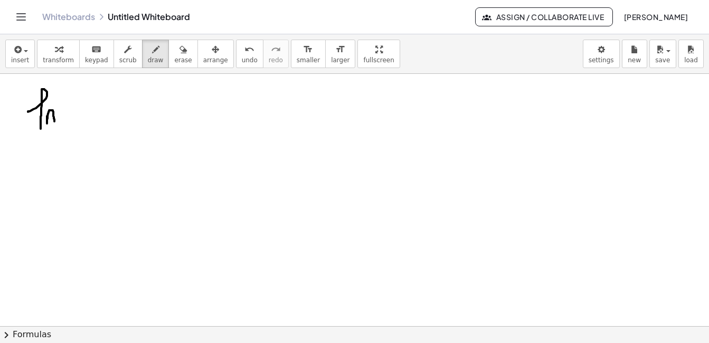
drag, startPoint x: 47, startPoint y: 116, endPoint x: 54, endPoint y: 121, distance: 9.1
click at [54, 121] on div at bounding box center [354, 326] width 709 height 505
drag, startPoint x: 86, startPoint y: 91, endPoint x: 88, endPoint y: 123, distance: 31.8
click at [88, 123] on div at bounding box center [354, 326] width 709 height 505
drag, startPoint x: 100, startPoint y: 93, endPoint x: 99, endPoint y: 121, distance: 28.0
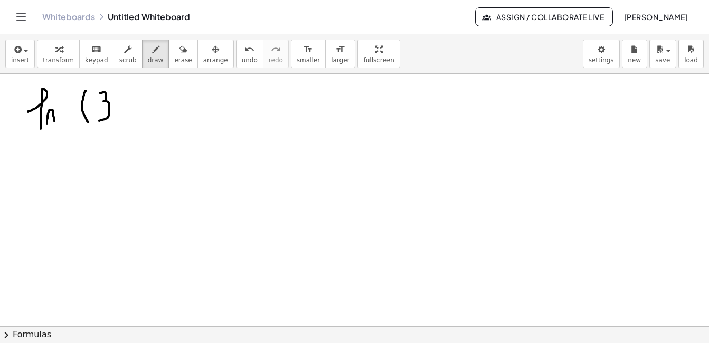
click at [99, 121] on div at bounding box center [354, 326] width 709 height 505
drag, startPoint x: 117, startPoint y: 110, endPoint x: 118, endPoint y: 120, distance: 9.6
click at [118, 120] on div at bounding box center [354, 326] width 709 height 505
click at [128, 116] on div at bounding box center [354, 326] width 709 height 505
drag, startPoint x: 148, startPoint y: 106, endPoint x: 148, endPoint y: 117, distance: 11.1
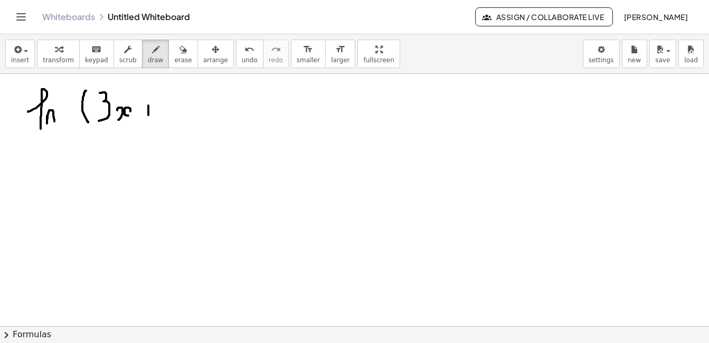
click at [148, 117] on div at bounding box center [354, 326] width 709 height 505
drag, startPoint x: 144, startPoint y: 110, endPoint x: 153, endPoint y: 109, distance: 9.0
click at [153, 109] on div at bounding box center [354, 326] width 709 height 505
drag, startPoint x: 170, startPoint y: 96, endPoint x: 175, endPoint y: 119, distance: 23.3
click at [175, 119] on div at bounding box center [354, 326] width 709 height 505
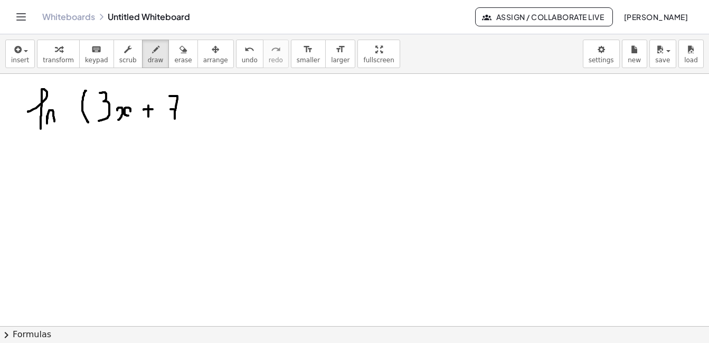
click at [177, 109] on div at bounding box center [354, 326] width 709 height 505
drag, startPoint x: 188, startPoint y: 109, endPoint x: 191, endPoint y: 121, distance: 12.0
click at [191, 121] on div at bounding box center [354, 326] width 709 height 505
drag, startPoint x: 203, startPoint y: 108, endPoint x: 203, endPoint y: 115, distance: 6.9
click at [203, 115] on div at bounding box center [354, 326] width 709 height 505
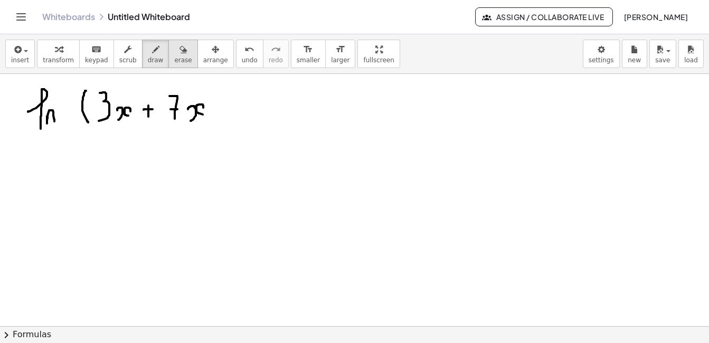
click at [173, 66] on button "erase" at bounding box center [183, 54] width 29 height 29
click at [173, 67] on button "erase" at bounding box center [183, 54] width 29 height 29
drag, startPoint x: 173, startPoint y: 67, endPoint x: 210, endPoint y: 111, distance: 57.8
click at [210, 111] on div "insert select one: Math Expression Function Text Youtube Video Graphing Geometr…" at bounding box center [354, 188] width 709 height 309
drag, startPoint x: 204, startPoint y: 106, endPoint x: 204, endPoint y: 119, distance: 13.2
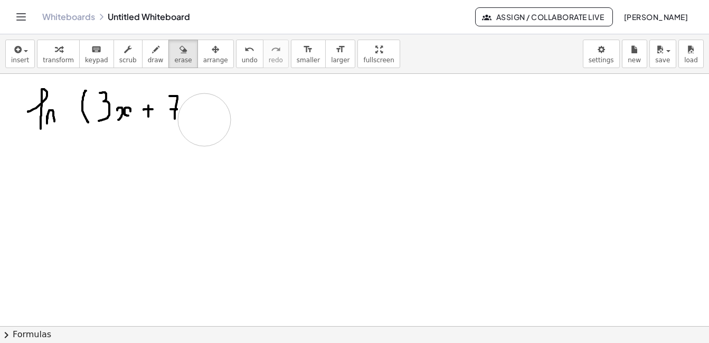
click at [204, 119] on div at bounding box center [354, 326] width 709 height 505
click at [151, 53] on button "draw" at bounding box center [155, 54] width 27 height 29
drag, startPoint x: 188, startPoint y: 102, endPoint x: 201, endPoint y: 115, distance: 17.9
click at [199, 116] on div at bounding box center [354, 326] width 709 height 505
drag, startPoint x: 207, startPoint y: 87, endPoint x: 208, endPoint y: 124, distance: 37.0
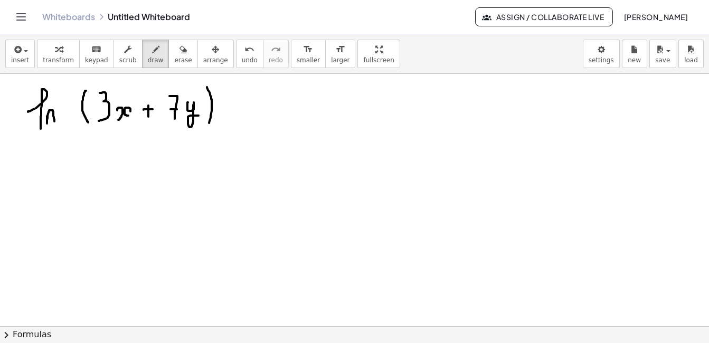
click at [208, 124] on div at bounding box center [354, 326] width 709 height 505
drag, startPoint x: 521, startPoint y: 127, endPoint x: 521, endPoint y: 144, distance: 16.4
click at [521, 144] on div at bounding box center [354, 326] width 709 height 505
drag, startPoint x: 527, startPoint y: 139, endPoint x: 537, endPoint y: 146, distance: 12.5
click at [537, 146] on div at bounding box center [354, 326] width 709 height 505
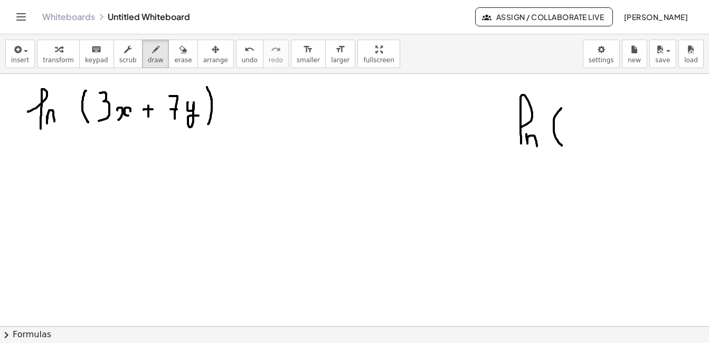
drag, startPoint x: 556, startPoint y: 116, endPoint x: 562, endPoint y: 146, distance: 30.8
click at [562, 146] on div at bounding box center [354, 326] width 709 height 505
drag, startPoint x: 570, startPoint y: 125, endPoint x: 574, endPoint y: 147, distance: 22.5
click at [574, 147] on div at bounding box center [354, 326] width 709 height 505
drag, startPoint x: 584, startPoint y: 136, endPoint x: 586, endPoint y: 143, distance: 6.7
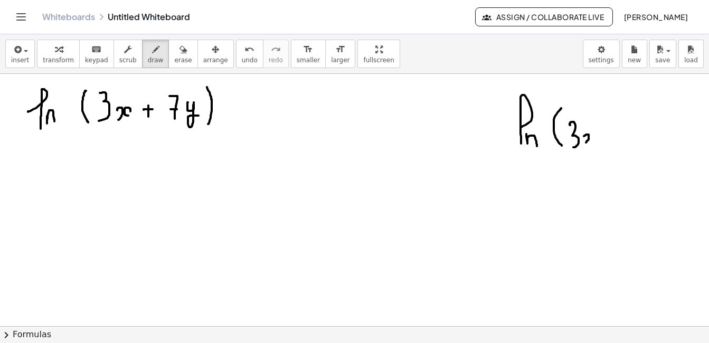
click at [586, 143] on div at bounding box center [354, 326] width 709 height 505
drag, startPoint x: 597, startPoint y: 135, endPoint x: 600, endPoint y: 144, distance: 9.9
click at [600, 144] on div at bounding box center [354, 326] width 709 height 505
click at [615, 143] on div at bounding box center [354, 326] width 709 height 505
drag, startPoint x: 610, startPoint y: 133, endPoint x: 622, endPoint y: 140, distance: 14.0
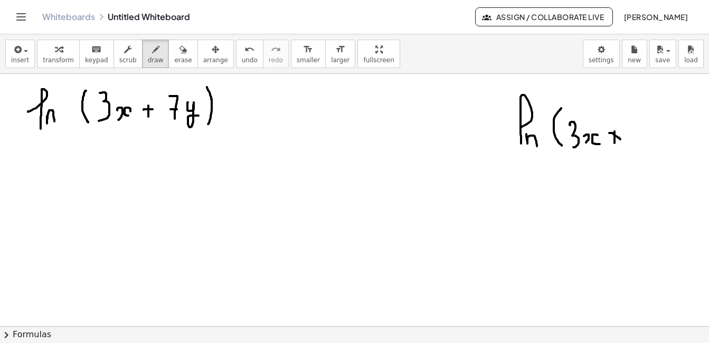
click at [622, 140] on div at bounding box center [354, 326] width 709 height 505
drag, startPoint x: 630, startPoint y: 113, endPoint x: 642, endPoint y: 137, distance: 26.7
click at [642, 137] on div at bounding box center [354, 326] width 709 height 505
drag, startPoint x: 634, startPoint y: 125, endPoint x: 647, endPoint y: 125, distance: 12.1
click at [647, 125] on div at bounding box center [354, 326] width 709 height 505
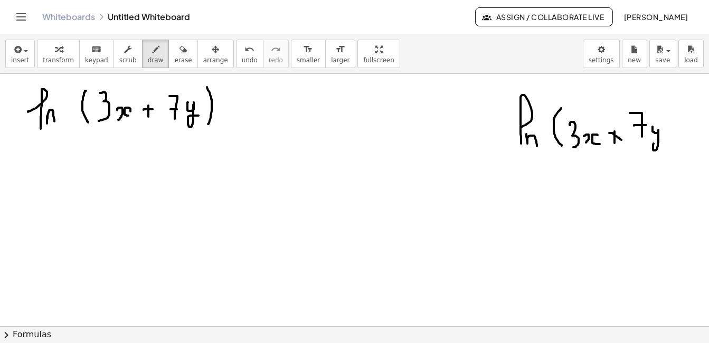
drag, startPoint x: 653, startPoint y: 127, endPoint x: 666, endPoint y: 139, distance: 17.9
click at [666, 139] on div at bounding box center [354, 326] width 709 height 505
drag, startPoint x: 666, startPoint y: 105, endPoint x: 676, endPoint y: 147, distance: 43.3
click at [676, 147] on div at bounding box center [354, 326] width 709 height 505
drag, startPoint x: 519, startPoint y: 184, endPoint x: 531, endPoint y: 197, distance: 17.6
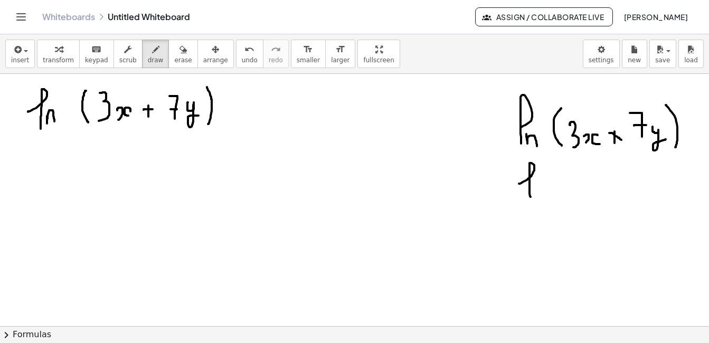
click at [531, 197] on div at bounding box center [354, 326] width 709 height 505
drag, startPoint x: 537, startPoint y: 183, endPoint x: 545, endPoint y: 196, distance: 14.9
click at [545, 196] on div at bounding box center [354, 326] width 709 height 505
drag, startPoint x: 556, startPoint y: 177, endPoint x: 561, endPoint y: 195, distance: 18.7
click at [561, 195] on div at bounding box center [354, 326] width 709 height 505
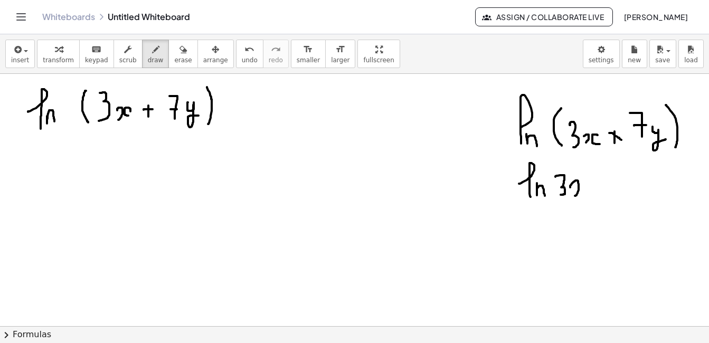
drag, startPoint x: 574, startPoint y: 182, endPoint x: 575, endPoint y: 196, distance: 14.3
click at [575, 196] on div at bounding box center [354, 326] width 709 height 505
click at [588, 192] on div at bounding box center [354, 326] width 709 height 505
click at [615, 192] on div at bounding box center [354, 326] width 709 height 505
click at [618, 183] on div at bounding box center [354, 326] width 709 height 505
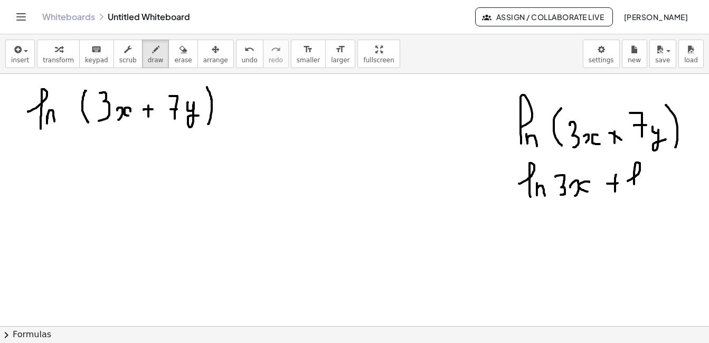
click at [634, 192] on div at bounding box center [354, 326] width 709 height 505
click at [650, 189] on div at bounding box center [354, 326] width 709 height 505
click at [668, 191] on div at bounding box center [354, 326] width 709 height 505
click at [670, 179] on div at bounding box center [354, 326] width 709 height 505
click at [694, 197] on div at bounding box center [354, 326] width 709 height 505
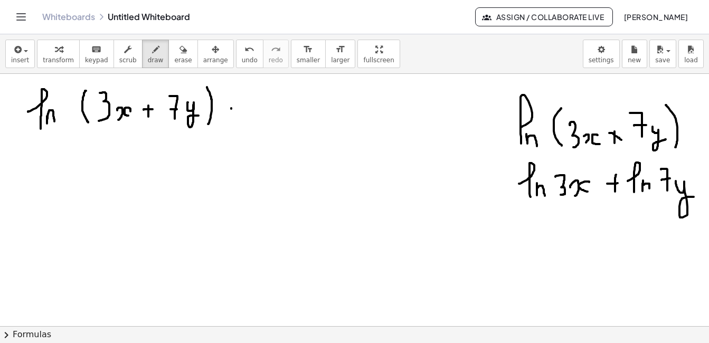
click at [239, 108] on div at bounding box center [354, 326] width 709 height 505
click at [246, 115] on div at bounding box center [354, 326] width 709 height 505
click at [258, 120] on div at bounding box center [354, 326] width 709 height 505
click at [271, 118] on div at bounding box center [354, 326] width 709 height 505
click at [281, 114] on div at bounding box center [354, 326] width 709 height 505
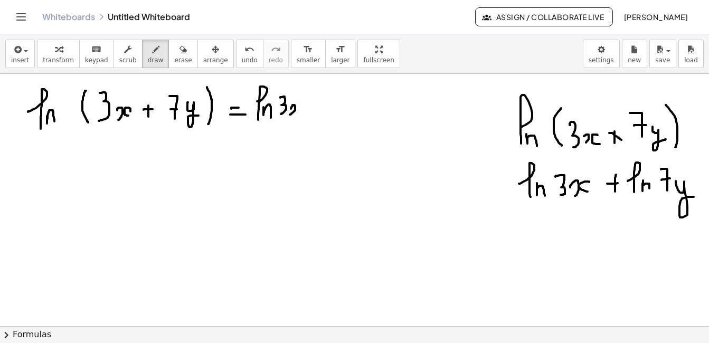
click at [290, 115] on div at bounding box center [354, 326] width 709 height 505
click at [300, 112] on div at bounding box center [354, 326] width 709 height 505
click at [340, 113] on div at bounding box center [354, 326] width 709 height 505
click at [342, 104] on div at bounding box center [354, 326] width 709 height 505
click at [357, 116] on div at bounding box center [354, 326] width 709 height 505
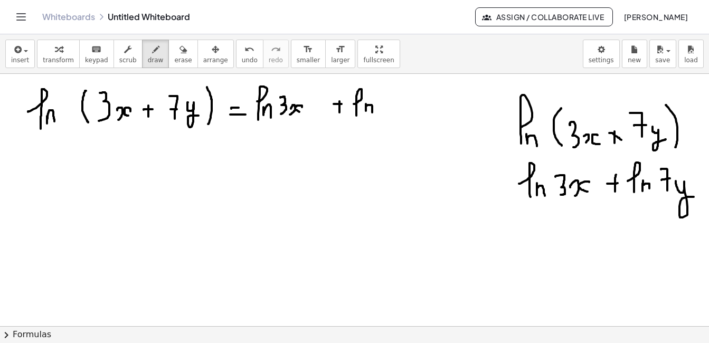
click at [372, 113] on div at bounding box center [354, 326] width 709 height 505
click at [390, 115] on div at bounding box center [354, 326] width 709 height 505
click at [395, 104] on div at bounding box center [354, 326] width 709 height 505
click at [407, 118] on div at bounding box center [354, 326] width 709 height 505
click at [169, 68] on button "erase" at bounding box center [183, 54] width 29 height 29
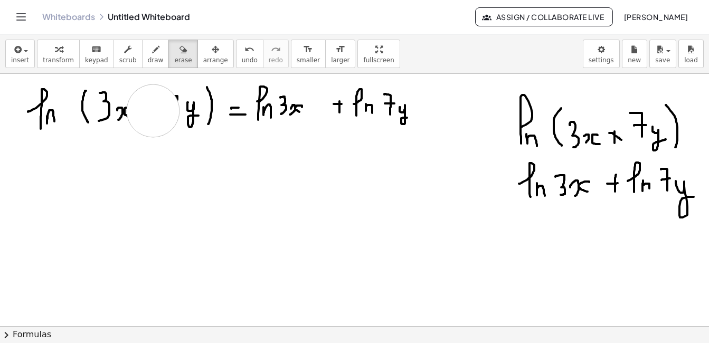
click at [152, 110] on div at bounding box center [354, 326] width 709 height 505
click at [142, 66] on button "draw" at bounding box center [155, 54] width 27 height 29
click at [148, 110] on div at bounding box center [354, 326] width 709 height 505
click at [171, 119] on div at bounding box center [354, 326] width 709 height 505
click at [175, 108] on div at bounding box center [354, 326] width 709 height 505
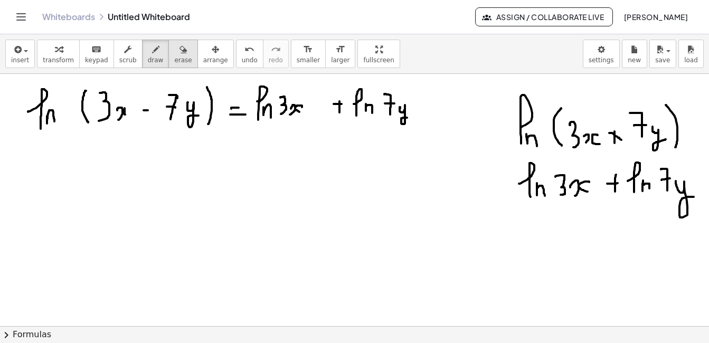
click at [180, 49] on icon "button" at bounding box center [183, 49] width 7 height 13
click at [331, 116] on div at bounding box center [354, 326] width 709 height 505
click at [142, 71] on div "insert select one: Math Expression Function Text Youtube Video Graphing Geometr…" at bounding box center [354, 54] width 709 height 40
click at [142, 67] on button "draw" at bounding box center [155, 54] width 27 height 29
click at [359, 113] on div at bounding box center [354, 326] width 709 height 505
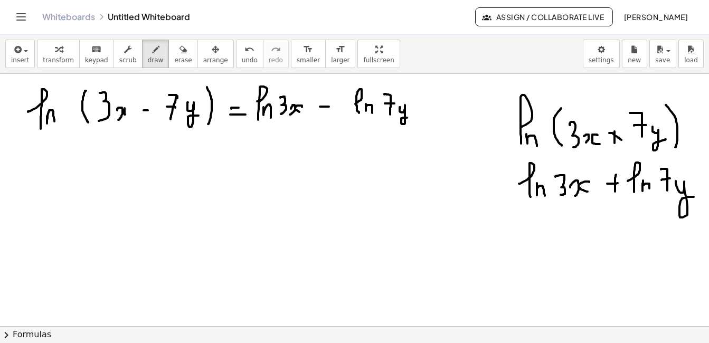
click at [330, 107] on div at bounding box center [354, 326] width 709 height 505
click at [174, 64] on span "erase" at bounding box center [182, 60] width 17 height 7
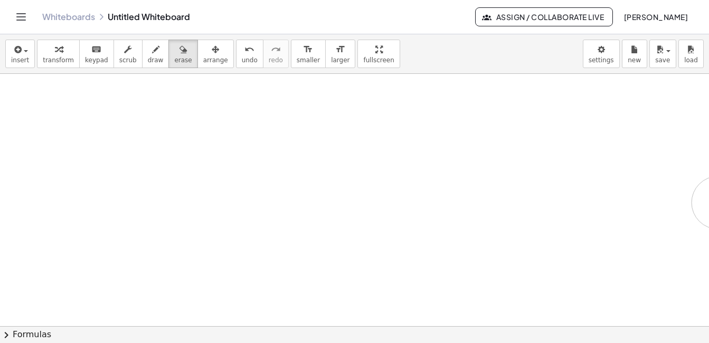
drag, startPoint x: 446, startPoint y: 124, endPoint x: 718, endPoint y: 203, distance: 283.2
click at [709, 203] on html "Graspable Math Activities Get Started Activity Bank Assigned Work Classes White…" at bounding box center [354, 171] width 709 height 343
click at [148, 52] on div "button" at bounding box center [156, 49] width 16 height 13
drag, startPoint x: 57, startPoint y: 121, endPoint x: 70, endPoint y: 127, distance: 14.9
click at [70, 127] on div at bounding box center [354, 326] width 709 height 505
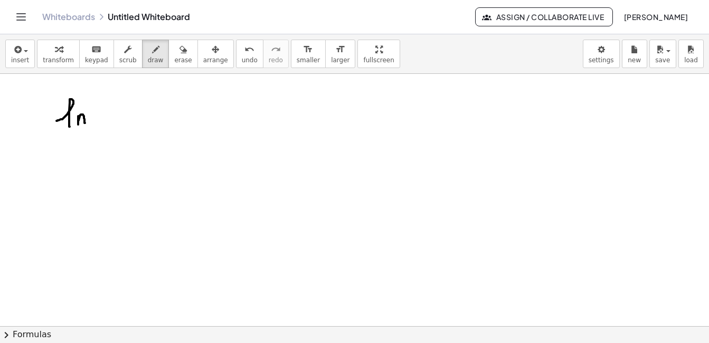
drag, startPoint x: 78, startPoint y: 116, endPoint x: 85, endPoint y: 123, distance: 9.7
click at [85, 123] on div at bounding box center [354, 326] width 709 height 505
drag, startPoint x: 108, startPoint y: 100, endPoint x: 105, endPoint y: 120, distance: 20.2
click at [105, 120] on div at bounding box center [354, 326] width 709 height 505
drag, startPoint x: 113, startPoint y: 108, endPoint x: 116, endPoint y: 118, distance: 10.4
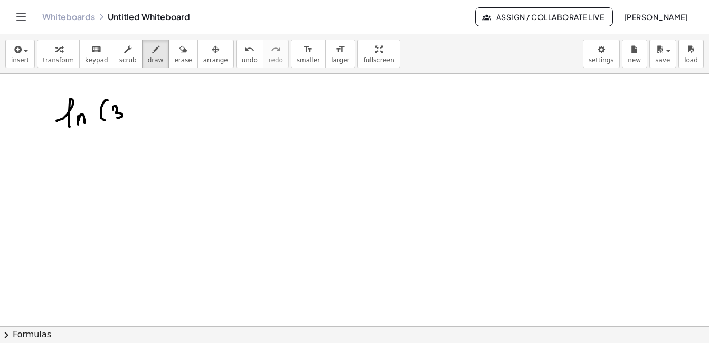
click at [116, 118] on div at bounding box center [354, 326] width 709 height 505
drag, startPoint x: 128, startPoint y: 109, endPoint x: 127, endPoint y: 120, distance: 11.1
click at [127, 120] on div at bounding box center [354, 326] width 709 height 505
click at [140, 115] on div at bounding box center [354, 326] width 709 height 505
drag, startPoint x: 145, startPoint y: 85, endPoint x: 152, endPoint y: 121, distance: 37.1
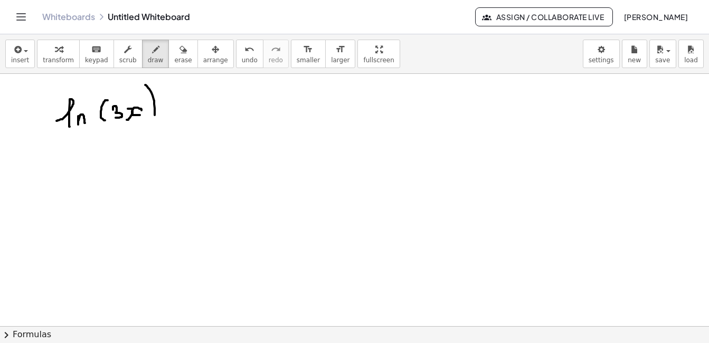
click at [152, 121] on div at bounding box center [354, 326] width 709 height 505
drag, startPoint x: 177, startPoint y: 105, endPoint x: 189, endPoint y: 121, distance: 20.8
click at [189, 121] on div at bounding box center [354, 326] width 709 height 505
drag, startPoint x: 187, startPoint y: 104, endPoint x: 174, endPoint y: 117, distance: 18.7
click at [174, 117] on div at bounding box center [354, 326] width 709 height 505
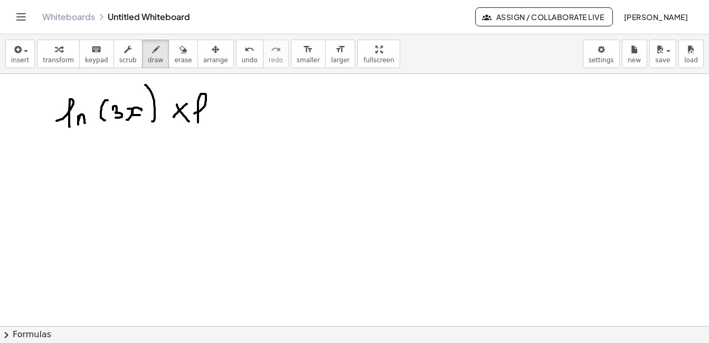
drag, startPoint x: 194, startPoint y: 114, endPoint x: 198, endPoint y: 123, distance: 9.7
click at [198, 123] on div at bounding box center [354, 326] width 709 height 505
drag, startPoint x: 207, startPoint y: 112, endPoint x: 213, endPoint y: 121, distance: 10.7
click at [213, 121] on div at bounding box center [354, 326] width 709 height 505
click at [174, 60] on span "erase" at bounding box center [182, 60] width 17 height 7
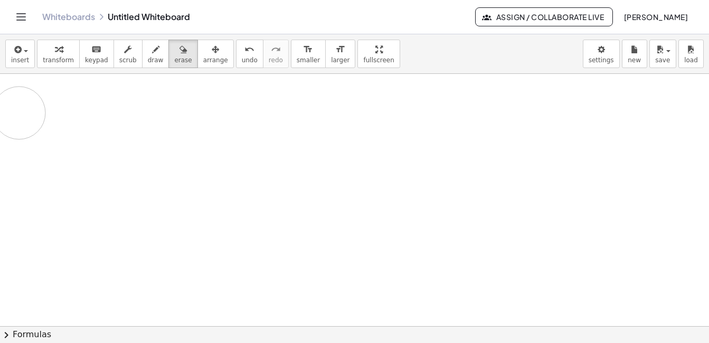
drag, startPoint x: 247, startPoint y: 115, endPoint x: 19, endPoint y: 113, distance: 227.7
click at [19, 113] on div at bounding box center [354, 326] width 709 height 505
click at [29, 58] on button "insert" at bounding box center [20, 54] width 30 height 29
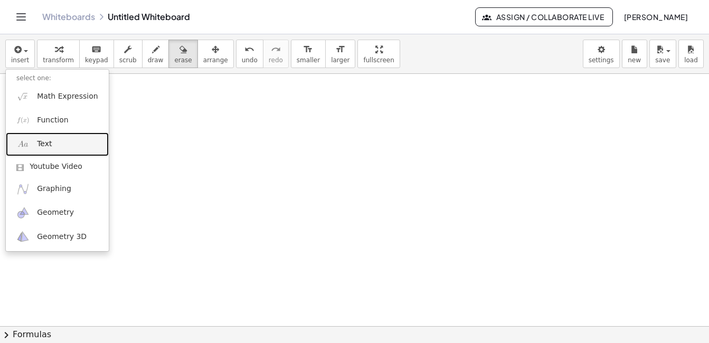
click at [51, 145] on link "Text" at bounding box center [57, 145] width 103 height 24
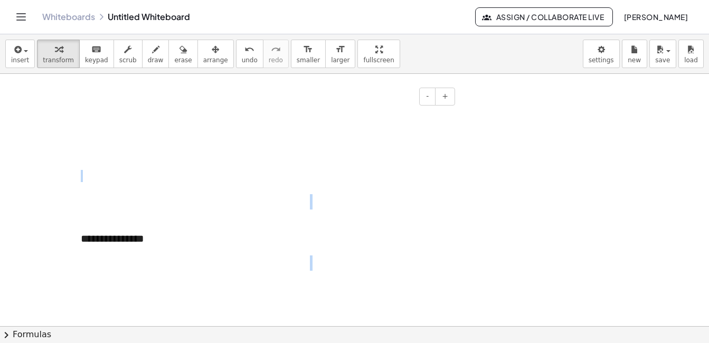
drag, startPoint x: 139, startPoint y: 219, endPoint x: 439, endPoint y: 109, distance: 320.0
click at [439, 109] on div "**********" at bounding box center [354, 326] width 709 height 505
click at [104, 166] on div "- +" at bounding box center [147, 158] width 158 height 18
click at [111, 187] on div at bounding box center [149, 176] width 158 height 33
click at [136, 239] on div "**********" at bounding box center [149, 239] width 158 height 36
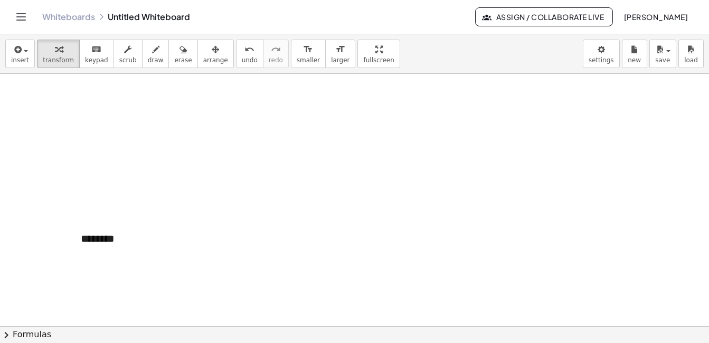
drag, startPoint x: 146, startPoint y: 239, endPoint x: 43, endPoint y: 229, distance: 103.5
click at [43, 229] on div "- + - + - + - + - + - + ********" at bounding box center [354, 326] width 709 height 505
click at [108, 160] on div "- +" at bounding box center [149, 176] width 158 height 33
click at [214, 155] on span "+" at bounding box center [216, 157] width 6 height 8
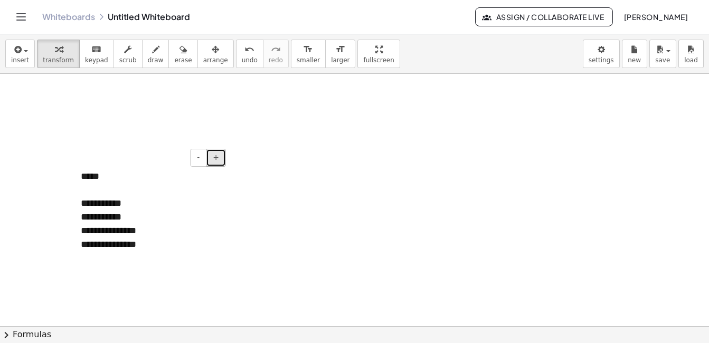
click at [214, 155] on span "+" at bounding box center [216, 157] width 6 height 8
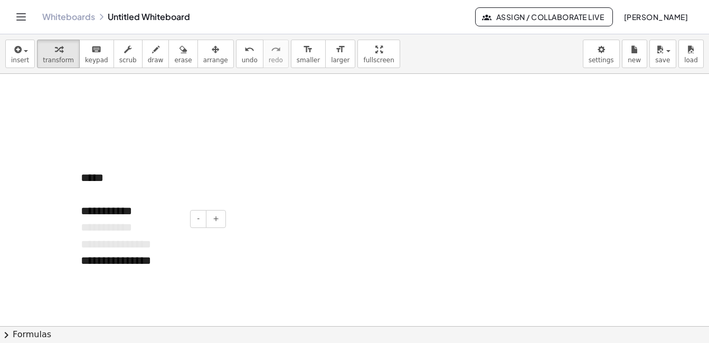
click at [183, 232] on div at bounding box center [149, 239] width 158 height 36
click at [172, 210] on div "- +" at bounding box center [147, 219] width 158 height 18
click at [140, 209] on div "**********" at bounding box center [149, 211] width 137 height 16
click at [198, 220] on span "-" at bounding box center [198, 218] width 3 height 8
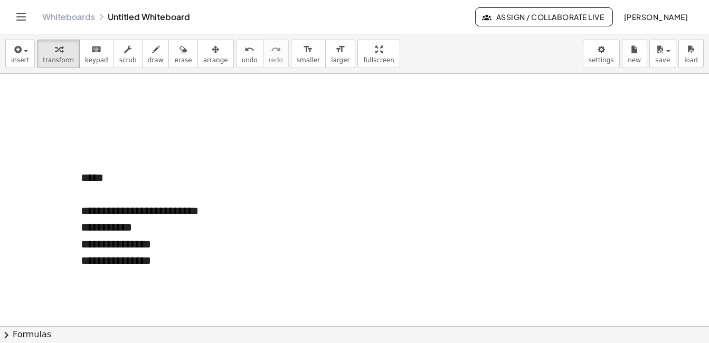
drag, startPoint x: 198, startPoint y: 220, endPoint x: 201, endPoint y: 246, distance: 26.6
click at [238, 258] on div "**********" at bounding box center [354, 326] width 709 height 505
click at [132, 237] on div at bounding box center [149, 237] width 158 height 33
drag, startPoint x: 69, startPoint y: 227, endPoint x: 79, endPoint y: 250, distance: 24.6
click at [79, 250] on div at bounding box center [75, 237] width 11 height 33
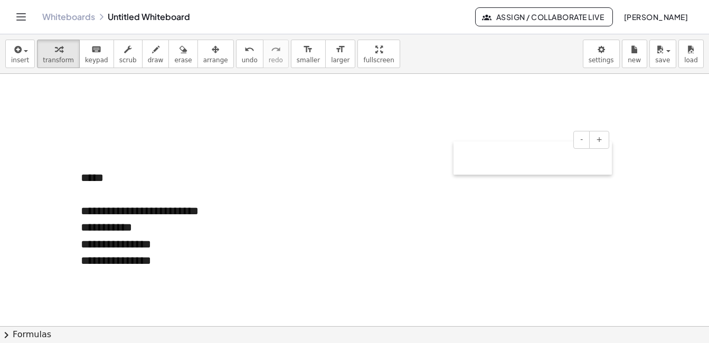
drag, startPoint x: 77, startPoint y: 252, endPoint x: 460, endPoint y: 171, distance: 391.1
click at [460, 171] on div at bounding box center [459, 158] width 11 height 33
click at [175, 252] on div "**********" at bounding box center [149, 245] width 137 height 16
click at [156, 224] on div "**********" at bounding box center [149, 228] width 137 height 16
drag, startPoint x: 133, startPoint y: 231, endPoint x: 92, endPoint y: 227, distance: 40.9
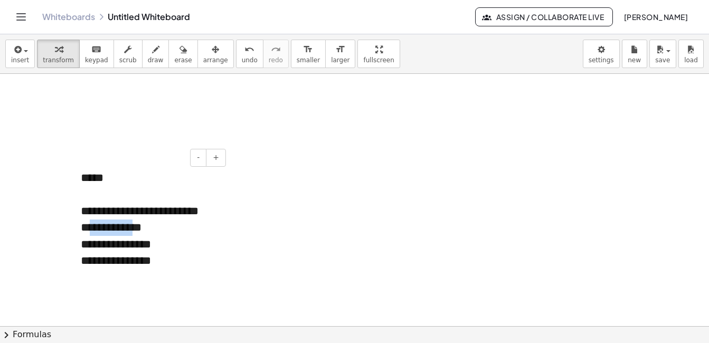
click at [92, 227] on div "**********" at bounding box center [149, 228] width 137 height 16
click at [157, 229] on div "**********" at bounding box center [149, 228] width 137 height 16
drag, startPoint x: 208, startPoint y: 230, endPoint x: 147, endPoint y: 228, distance: 60.8
click at [147, 228] on div "**********" at bounding box center [149, 228] width 137 height 16
drag, startPoint x: 132, startPoint y: 228, endPoint x: 94, endPoint y: 226, distance: 38.1
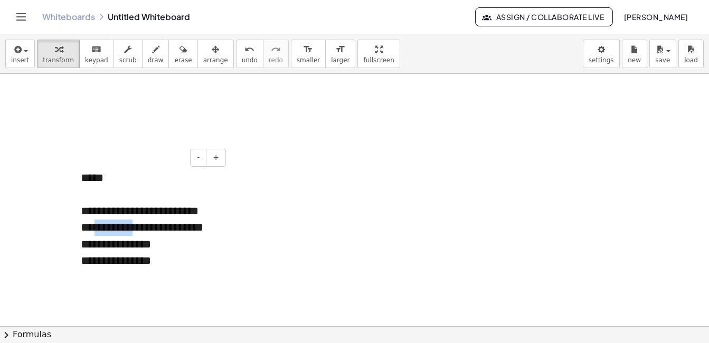
click at [94, 226] on div "**********" at bounding box center [149, 228] width 137 height 16
click at [209, 233] on div "**********" at bounding box center [149, 228] width 137 height 16
click at [156, 245] on div "**********" at bounding box center [149, 245] width 137 height 16
click at [162, 267] on div "**********" at bounding box center [149, 261] width 137 height 16
drag, startPoint x: 108, startPoint y: 263, endPoint x: 96, endPoint y: 263, distance: 12.7
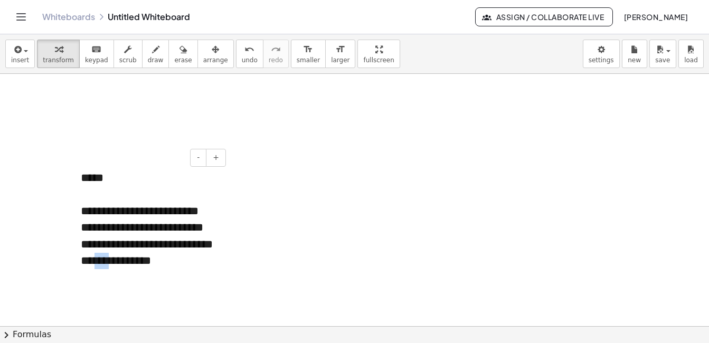
click at [96, 263] on div "**********" at bounding box center [149, 261] width 137 height 16
drag, startPoint x: 146, startPoint y: 268, endPoint x: 138, endPoint y: 266, distance: 8.2
click at [138, 266] on div "**********" at bounding box center [149, 261] width 137 height 16
click at [165, 263] on div "**********" at bounding box center [149, 261] width 137 height 16
drag, startPoint x: 218, startPoint y: 263, endPoint x: 160, endPoint y: 262, distance: 58.1
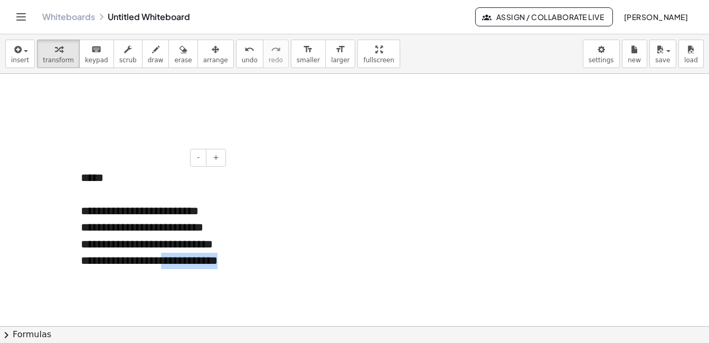
click at [160, 262] on div "**********" at bounding box center [149, 220] width 158 height 121
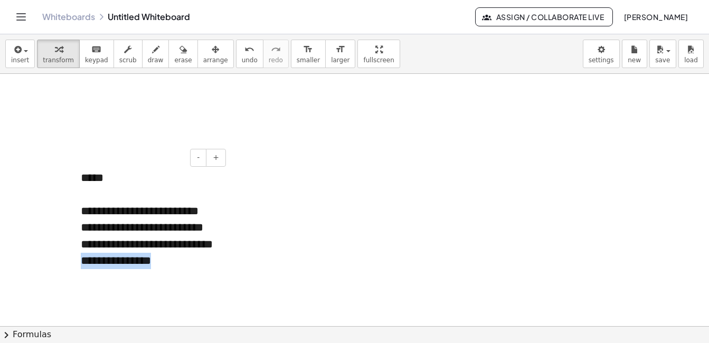
drag, startPoint x: 153, startPoint y: 264, endPoint x: 80, endPoint y: 261, distance: 72.9
click at [80, 261] on div "**********" at bounding box center [149, 220] width 158 height 121
click at [184, 261] on div "**********" at bounding box center [149, 261] width 137 height 16
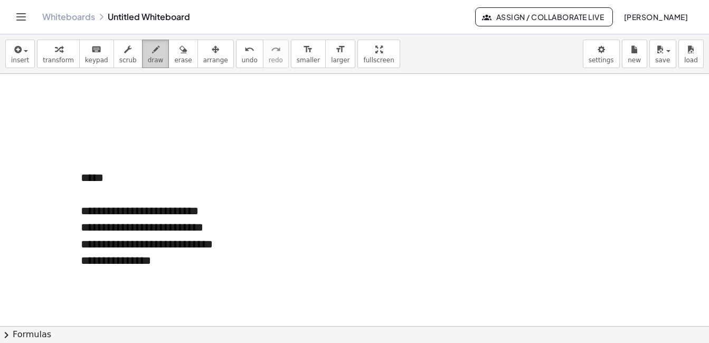
click at [143, 64] on button "draw" at bounding box center [155, 54] width 27 height 29
drag, startPoint x: 451, startPoint y: 99, endPoint x: 470, endPoint y: 99, distance: 19.0
click at [470, 99] on div at bounding box center [354, 326] width 709 height 505
drag, startPoint x: 451, startPoint y: 108, endPoint x: 471, endPoint y: 109, distance: 20.1
click at [471, 109] on div at bounding box center [354, 326] width 709 height 505
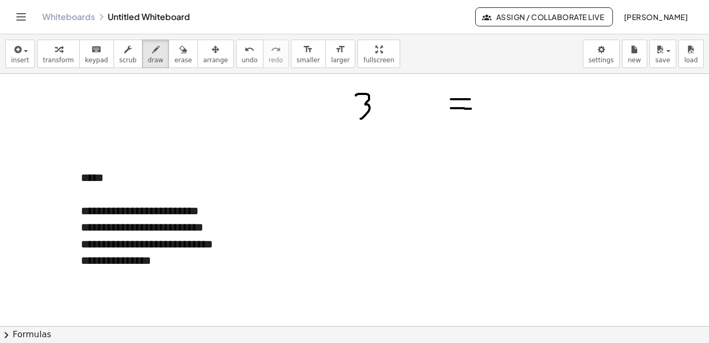
drag, startPoint x: 359, startPoint y: 94, endPoint x: 361, endPoint y: 119, distance: 24.9
click at [361, 119] on div at bounding box center [354, 326] width 709 height 505
drag, startPoint x: 381, startPoint y: 99, endPoint x: 380, endPoint y: 114, distance: 14.3
click at [380, 114] on div at bounding box center [354, 326] width 709 height 505
drag, startPoint x: 395, startPoint y: 101, endPoint x: 394, endPoint y: 112, distance: 11.1
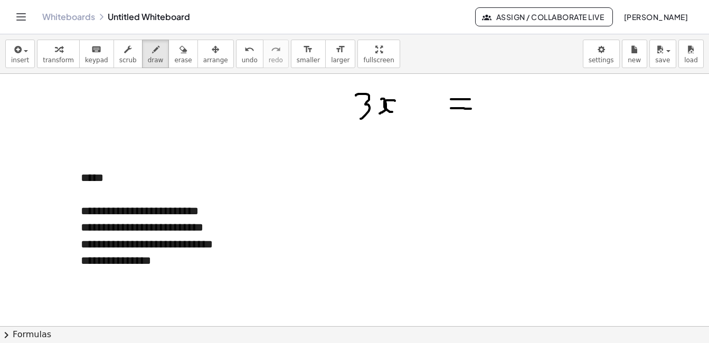
click at [394, 112] on div at bounding box center [354, 326] width 709 height 505
click at [407, 95] on div at bounding box center [354, 326] width 709 height 505
drag, startPoint x: 488, startPoint y: 88, endPoint x: 489, endPoint y: 114, distance: 25.4
click at [489, 114] on div at bounding box center [354, 326] width 709 height 505
drag, startPoint x: 513, startPoint y: 102, endPoint x: 512, endPoint y: 109, distance: 7.0
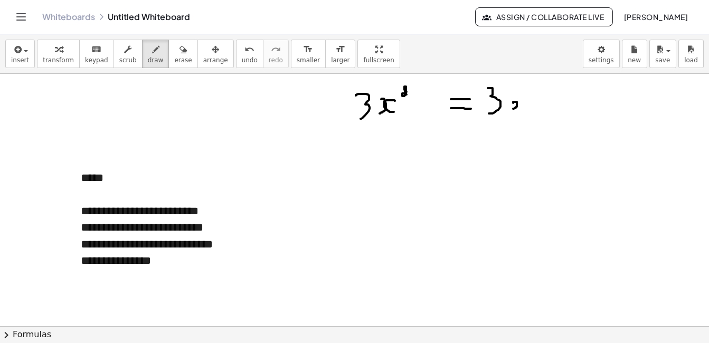
click at [512, 109] on div at bounding box center [354, 326] width 709 height 505
drag, startPoint x: 525, startPoint y: 102, endPoint x: 522, endPoint y: 109, distance: 7.2
click at [522, 109] on div at bounding box center [354, 326] width 709 height 505
drag, startPoint x: 550, startPoint y: 98, endPoint x: 549, endPoint y: 107, distance: 9.0
click at [549, 107] on div at bounding box center [354, 326] width 709 height 505
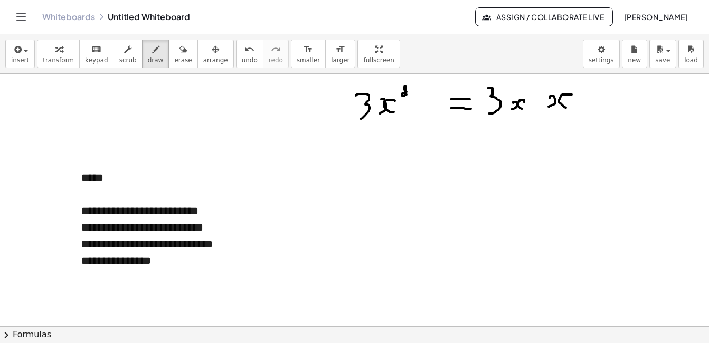
drag, startPoint x: 572, startPoint y: 95, endPoint x: 566, endPoint y: 108, distance: 14.4
click at [566, 108] on div at bounding box center [354, 326] width 709 height 505
click at [172, 66] on button "erase" at bounding box center [183, 54] width 29 height 29
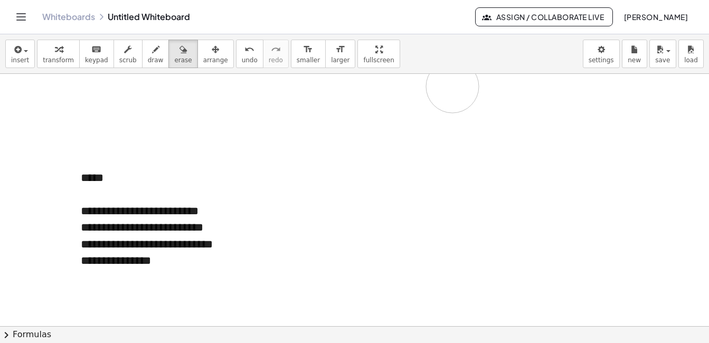
drag, startPoint x: 415, startPoint y: 92, endPoint x: 443, endPoint y: 84, distance: 29.8
click at [443, 84] on div at bounding box center [354, 326] width 709 height 505
click at [152, 46] on button "draw" at bounding box center [155, 54] width 27 height 29
click at [258, 212] on div at bounding box center [354, 326] width 709 height 505
drag, startPoint x: 273, startPoint y: 211, endPoint x: 273, endPoint y: 219, distance: 7.4
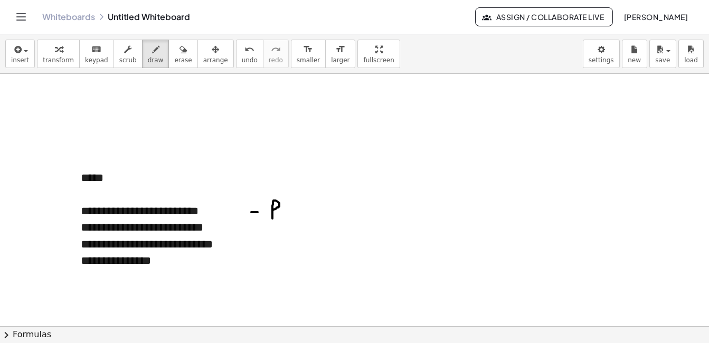
click at [273, 219] on div at bounding box center [354, 326] width 709 height 505
drag, startPoint x: 282, startPoint y: 210, endPoint x: 286, endPoint y: 219, distance: 9.9
click at [286, 219] on div at bounding box center [354, 326] width 709 height 505
drag, startPoint x: 291, startPoint y: 203, endPoint x: 295, endPoint y: 218, distance: 14.7
click at [295, 218] on div at bounding box center [354, 326] width 709 height 505
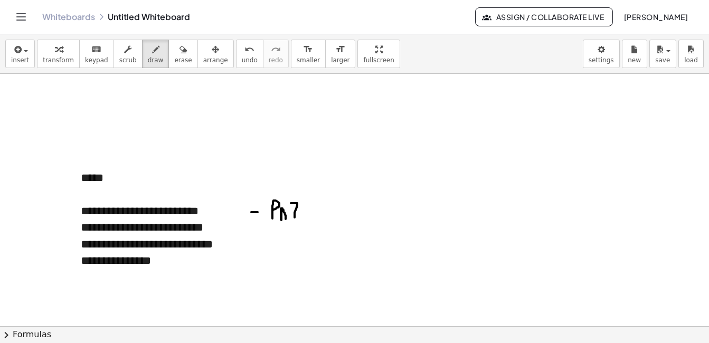
drag, startPoint x: 292, startPoint y: 207, endPoint x: 301, endPoint y: 209, distance: 8.6
click at [301, 209] on div at bounding box center [354, 326] width 709 height 505
drag, startPoint x: 302, startPoint y: 212, endPoint x: 308, endPoint y: 221, distance: 11.0
click at [308, 221] on div at bounding box center [354, 326] width 709 height 505
drag, startPoint x: 313, startPoint y: 188, endPoint x: 267, endPoint y: 224, distance: 58.2
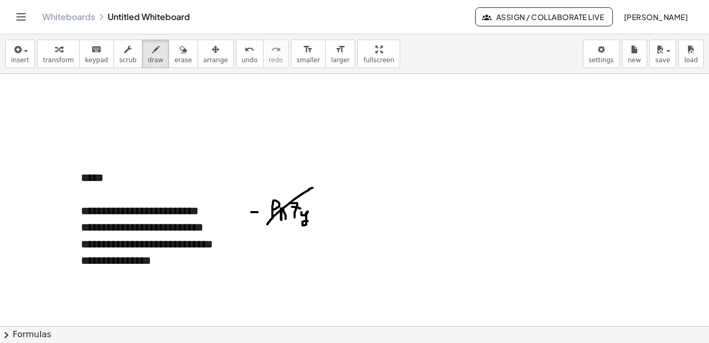
click at [267, 224] on div at bounding box center [354, 326] width 709 height 505
drag, startPoint x: 212, startPoint y: 203, endPoint x: 194, endPoint y: 218, distance: 23.3
click at [194, 218] on div at bounding box center [354, 326] width 709 height 505
click at [176, 51] on button "erase" at bounding box center [183, 54] width 29 height 29
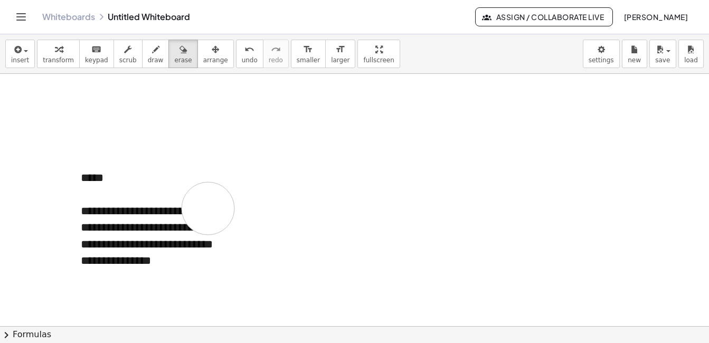
drag, startPoint x: 295, startPoint y: 192, endPoint x: 252, endPoint y: 208, distance: 45.6
click at [241, 208] on div at bounding box center [354, 326] width 709 height 505
click at [152, 52] on icon "button" at bounding box center [155, 49] width 7 height 13
drag, startPoint x: 270, startPoint y: 100, endPoint x: 269, endPoint y: 118, distance: 17.4
click at [270, 119] on div at bounding box center [354, 326] width 709 height 505
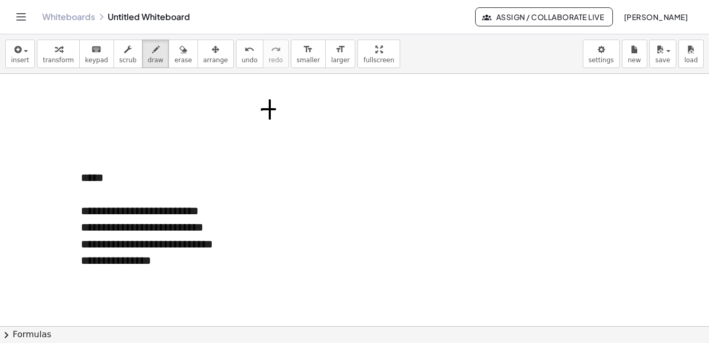
drag, startPoint x: 262, startPoint y: 110, endPoint x: 277, endPoint y: 109, distance: 15.3
click at [277, 109] on div at bounding box center [354, 326] width 709 height 505
drag, startPoint x: 315, startPoint y: 112, endPoint x: 362, endPoint y: 112, distance: 46.5
click at [362, 112] on div at bounding box center [354, 326] width 709 height 505
drag, startPoint x: 364, startPoint y: 100, endPoint x: 369, endPoint y: 118, distance: 18.5
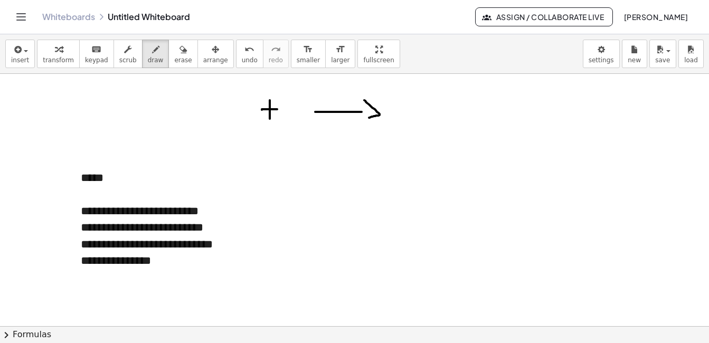
click at [369, 118] on div at bounding box center [354, 326] width 709 height 505
drag, startPoint x: 410, startPoint y: 97, endPoint x: 431, endPoint y: 117, distance: 28.8
click at [431, 117] on div at bounding box center [354, 326] width 709 height 505
drag, startPoint x: 428, startPoint y: 98, endPoint x: 414, endPoint y: 116, distance: 23.3
click at [414, 116] on div at bounding box center [354, 326] width 709 height 505
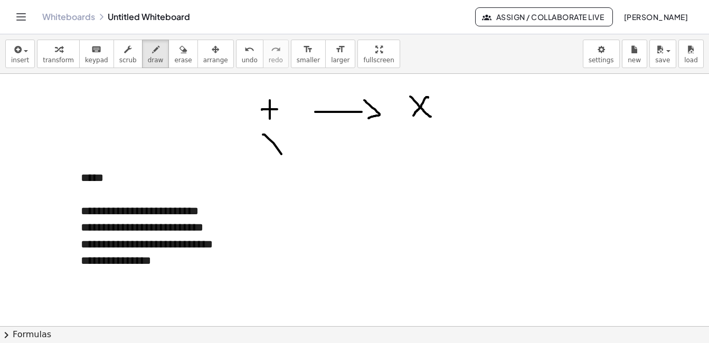
drag, startPoint x: 263, startPoint y: 135, endPoint x: 289, endPoint y: 164, distance: 39.3
click at [289, 164] on div at bounding box center [354, 326] width 709 height 505
drag, startPoint x: 288, startPoint y: 135, endPoint x: 266, endPoint y: 157, distance: 31.0
click at [266, 157] on div at bounding box center [354, 326] width 709 height 505
drag, startPoint x: 333, startPoint y: 148, endPoint x: 364, endPoint y: 148, distance: 30.6
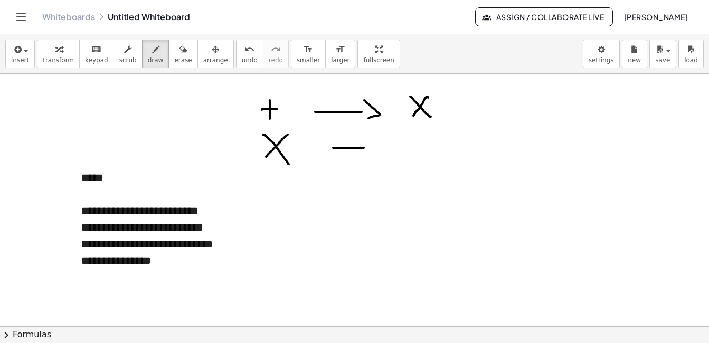
click at [364, 148] on div at bounding box center [354, 326] width 709 height 505
drag, startPoint x: 371, startPoint y: 134, endPoint x: 370, endPoint y: 157, distance: 23.3
click at [370, 157] on div at bounding box center [354, 326] width 709 height 505
drag, startPoint x: 417, startPoint y: 136, endPoint x: 417, endPoint y: 151, distance: 14.8
click at [417, 151] on div at bounding box center [354, 326] width 709 height 505
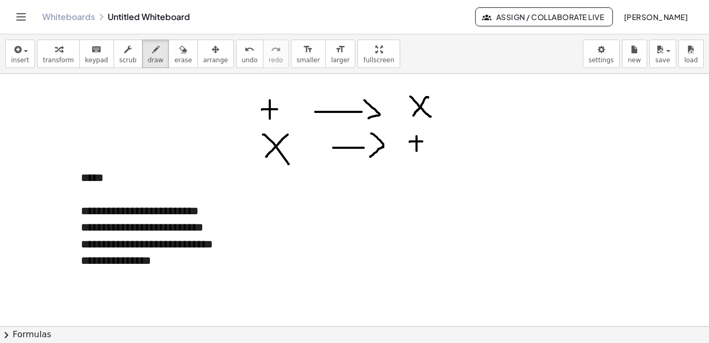
drag, startPoint x: 410, startPoint y: 142, endPoint x: 423, endPoint y: 142, distance: 12.7
click at [423, 142] on div at bounding box center [354, 326] width 709 height 505
drag, startPoint x: 105, startPoint y: 235, endPoint x: 116, endPoint y: 233, distance: 10.7
click at [116, 233] on div at bounding box center [354, 326] width 709 height 505
drag, startPoint x: 171, startPoint y: 233, endPoint x: 177, endPoint y: 233, distance: 6.9
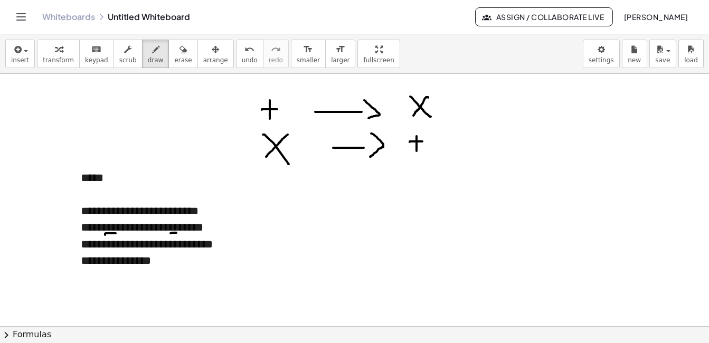
click at [177, 233] on div at bounding box center [354, 326] width 709 height 505
drag, startPoint x: 111, startPoint y: 250, endPoint x: 118, endPoint y: 250, distance: 6.9
click at [118, 250] on div at bounding box center [354, 326] width 709 height 505
drag, startPoint x: 190, startPoint y: 255, endPoint x: 196, endPoint y: 255, distance: 5.8
click at [196, 255] on div at bounding box center [354, 326] width 709 height 505
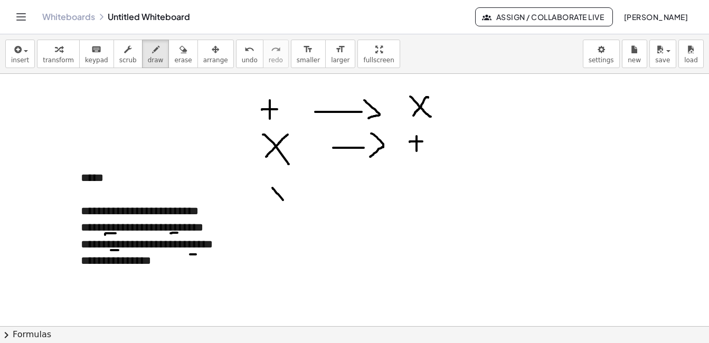
drag, startPoint x: 273, startPoint y: 188, endPoint x: 290, endPoint y: 208, distance: 26.6
click at [290, 208] on div at bounding box center [354, 326] width 709 height 505
drag, startPoint x: 289, startPoint y: 192, endPoint x: 277, endPoint y: 204, distance: 17.6
click at [273, 204] on div at bounding box center [354, 326] width 709 height 505
drag, startPoint x: 343, startPoint y: 202, endPoint x: 376, endPoint y: 205, distance: 32.9
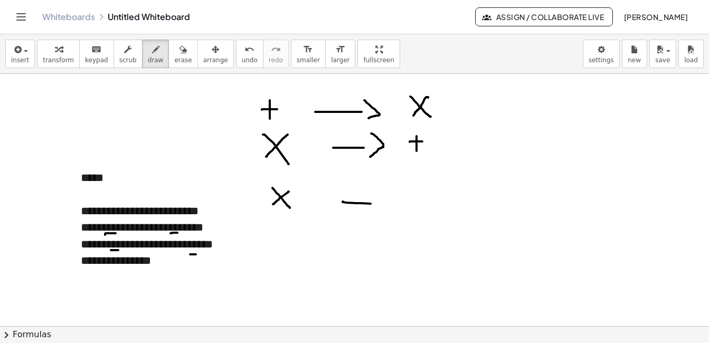
click at [376, 205] on div at bounding box center [354, 326] width 709 height 505
drag, startPoint x: 379, startPoint y: 192, endPoint x: 379, endPoint y: 211, distance: 19.5
click at [379, 211] on div at bounding box center [354, 326] width 709 height 505
drag, startPoint x: 405, startPoint y: 187, endPoint x: 422, endPoint y: 200, distance: 21.1
click at [422, 201] on div at bounding box center [354, 326] width 709 height 505
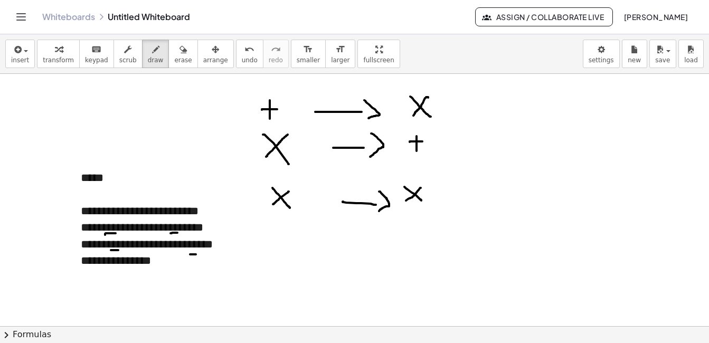
drag, startPoint x: 421, startPoint y: 188, endPoint x: 404, endPoint y: 202, distance: 22.2
click at [404, 202] on div at bounding box center [354, 326] width 709 height 505
drag, startPoint x: 109, startPoint y: 269, endPoint x: 117, endPoint y: 268, distance: 8.5
click at [117, 268] on div at bounding box center [354, 326] width 709 height 505
drag, startPoint x: 164, startPoint y: 261, endPoint x: 162, endPoint y: 267, distance: 6.5
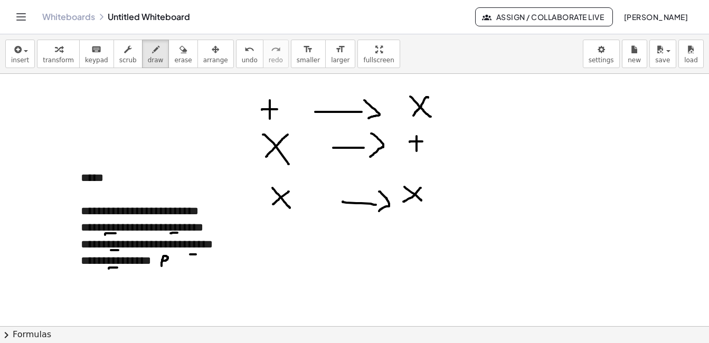
click at [162, 267] on div at bounding box center [354, 326] width 709 height 505
drag, startPoint x: 170, startPoint y: 264, endPoint x: 174, endPoint y: 272, distance: 9.0
click at [174, 272] on div at bounding box center [354, 326] width 709 height 505
drag, startPoint x: 188, startPoint y: 260, endPoint x: 185, endPoint y: 269, distance: 9.0
click at [185, 269] on div at bounding box center [354, 326] width 709 height 505
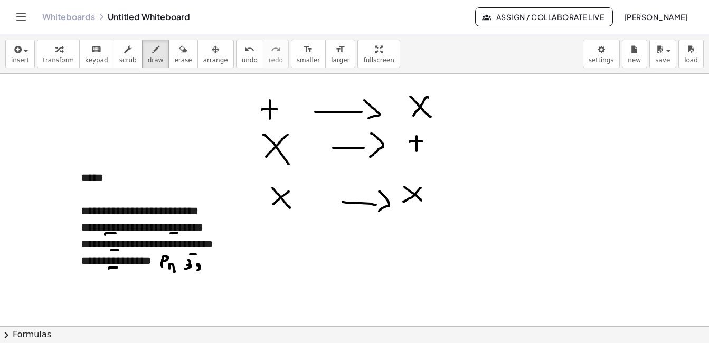
click at [198, 270] on div at bounding box center [354, 326] width 709 height 505
click at [205, 270] on div at bounding box center [354, 326] width 709 height 505
drag, startPoint x: 220, startPoint y: 263, endPoint x: 226, endPoint y: 270, distance: 9.1
click at [226, 270] on div at bounding box center [354, 326] width 709 height 505
drag, startPoint x: 225, startPoint y: 262, endPoint x: 220, endPoint y: 269, distance: 8.4
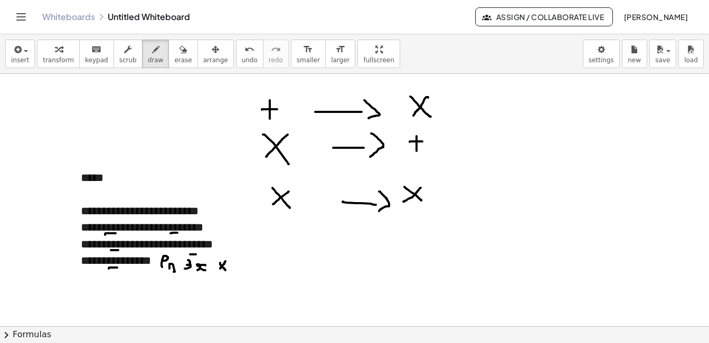
click at [220, 269] on div at bounding box center [354, 326] width 709 height 505
drag, startPoint x: 233, startPoint y: 258, endPoint x: 237, endPoint y: 269, distance: 11.7
click at [237, 269] on div at bounding box center [354, 326] width 709 height 505
click at [240, 263] on div at bounding box center [354, 326] width 709 height 505
drag, startPoint x: 247, startPoint y: 261, endPoint x: 254, endPoint y: 271, distance: 11.7
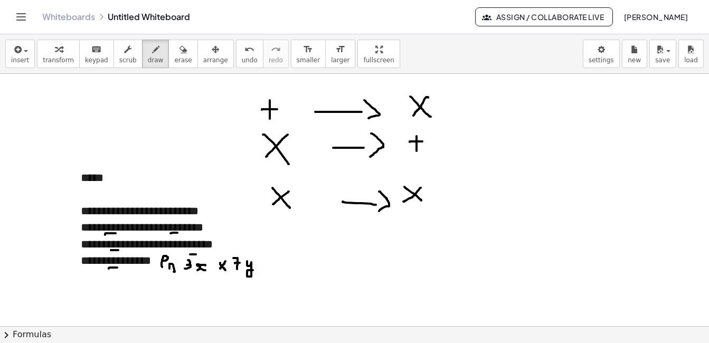
click at [254, 271] on div at bounding box center [354, 326] width 709 height 505
click at [287, 208] on div at bounding box center [354, 326] width 709 height 505
click at [429, 205] on div at bounding box center [354, 326] width 709 height 505
click at [285, 122] on div at bounding box center [354, 326] width 709 height 505
click at [431, 123] on div at bounding box center [354, 326] width 709 height 505
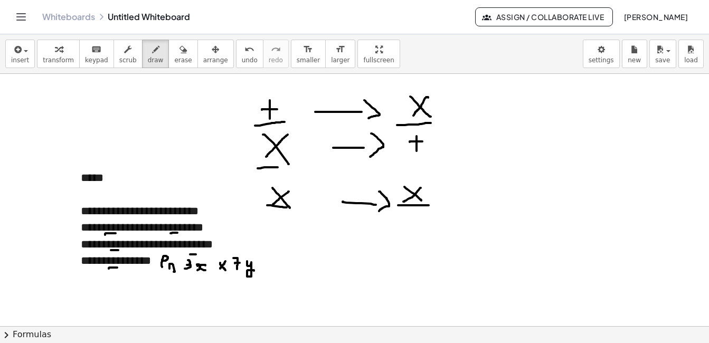
click at [284, 168] on div at bounding box center [354, 326] width 709 height 505
click at [429, 159] on div at bounding box center [354, 326] width 709 height 505
click at [174, 63] on span "erase" at bounding box center [182, 60] width 17 height 7
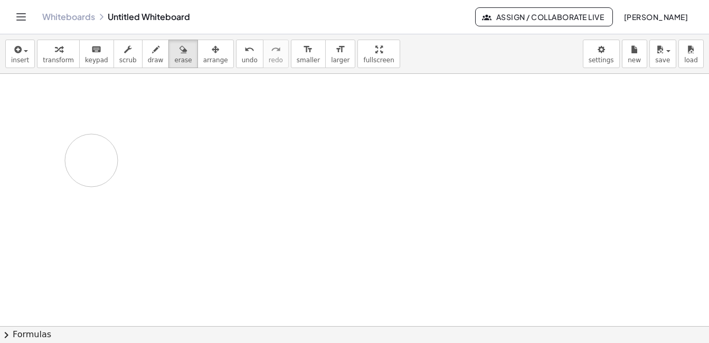
click at [187, 170] on div at bounding box center [354, 326] width 709 height 505
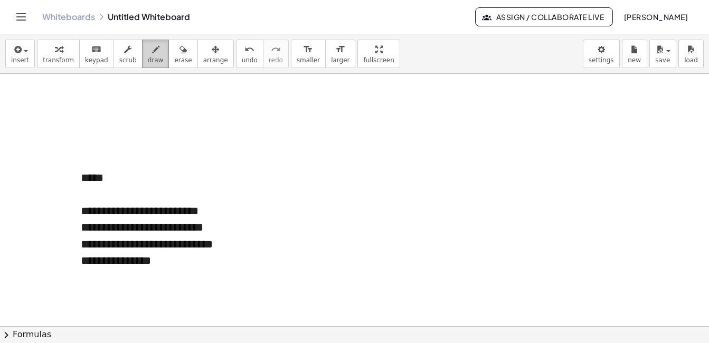
click at [148, 59] on span "draw" at bounding box center [156, 60] width 16 height 7
drag, startPoint x: 278, startPoint y: 100, endPoint x: 284, endPoint y: 121, distance: 21.6
click at [284, 121] on div at bounding box center [354, 326] width 709 height 505
drag, startPoint x: 291, startPoint y: 115, endPoint x: 298, endPoint y: 118, distance: 8.0
click at [298, 118] on div at bounding box center [354, 326] width 709 height 505
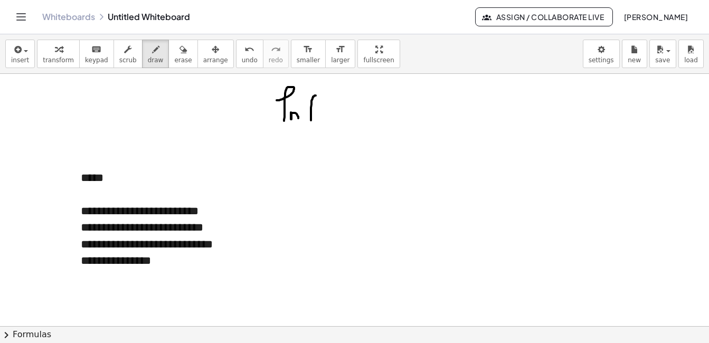
drag, startPoint x: 316, startPoint y: 96, endPoint x: 314, endPoint y: 120, distance: 24.9
click at [314, 121] on div at bounding box center [354, 326] width 709 height 505
click at [325, 113] on div at bounding box center [354, 326] width 709 height 505
click at [180, 55] on icon "button" at bounding box center [183, 49] width 7 height 13
drag, startPoint x: 382, startPoint y: 94, endPoint x: 317, endPoint y: 111, distance: 67.8
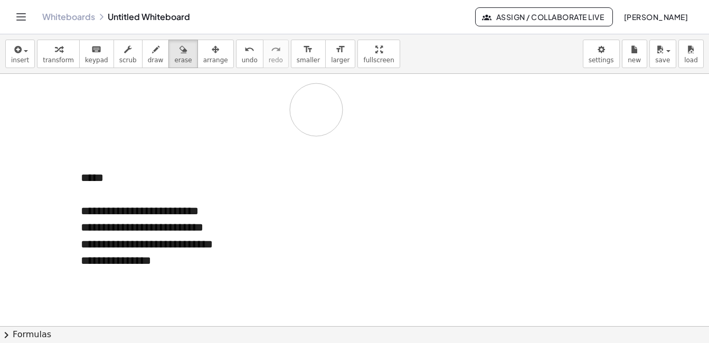
click at [318, 111] on div at bounding box center [354, 326] width 709 height 505
click at [20, 64] on span "insert" at bounding box center [20, 60] width 18 height 7
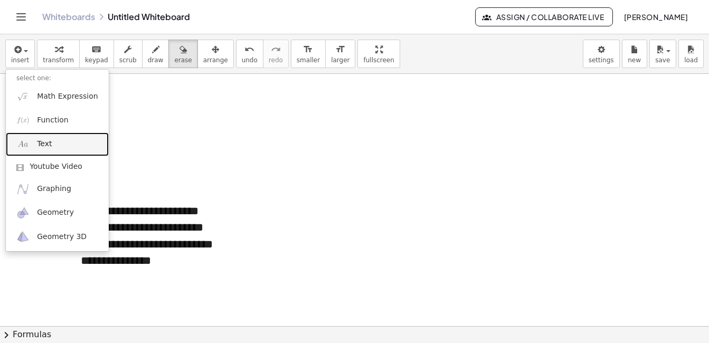
click at [64, 151] on link "Text" at bounding box center [57, 145] width 103 height 24
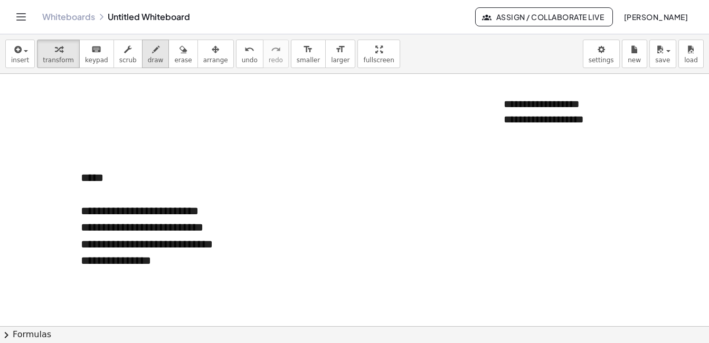
click at [148, 63] on span "draw" at bounding box center [156, 60] width 16 height 7
drag, startPoint x: 261, startPoint y: 100, endPoint x: 277, endPoint y: 119, distance: 24.4
click at [277, 119] on div at bounding box center [354, 326] width 709 height 505
drag, startPoint x: 272, startPoint y: 104, endPoint x: 266, endPoint y: 118, distance: 14.9
click at [266, 118] on div at bounding box center [354, 326] width 709 height 505
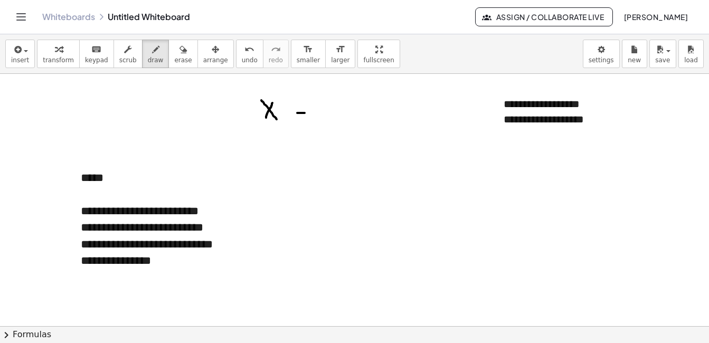
drag, startPoint x: 297, startPoint y: 113, endPoint x: 321, endPoint y: 114, distance: 23.8
click at [321, 114] on div at bounding box center [354, 326] width 709 height 505
drag, startPoint x: 328, startPoint y: 106, endPoint x: 332, endPoint y: 119, distance: 13.4
click at [332, 119] on div at bounding box center [354, 326] width 709 height 505
drag, startPoint x: 364, startPoint y: 104, endPoint x: 364, endPoint y: 118, distance: 14.3
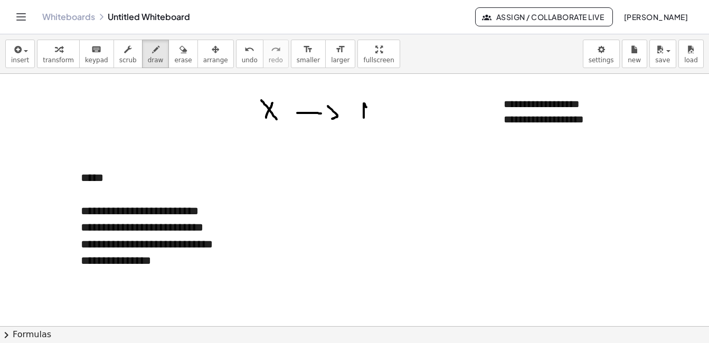
click at [364, 118] on div at bounding box center [354, 326] width 709 height 505
drag, startPoint x: 357, startPoint y: 110, endPoint x: 375, endPoint y: 109, distance: 18.0
click at [375, 109] on div at bounding box center [354, 326] width 709 height 505
drag, startPoint x: 262, startPoint y: 141, endPoint x: 261, endPoint y: 158, distance: 18.0
click at [261, 158] on div at bounding box center [354, 326] width 709 height 505
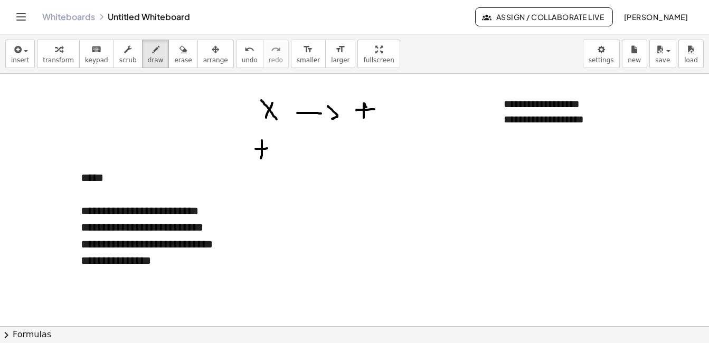
drag, startPoint x: 256, startPoint y: 149, endPoint x: 269, endPoint y: 148, distance: 13.2
click at [269, 148] on div at bounding box center [354, 326] width 709 height 505
drag, startPoint x: 289, startPoint y: 155, endPoint x: 319, endPoint y: 154, distance: 29.6
click at [319, 154] on div at bounding box center [354, 326] width 709 height 505
drag, startPoint x: 325, startPoint y: 149, endPoint x: 326, endPoint y: 157, distance: 7.9
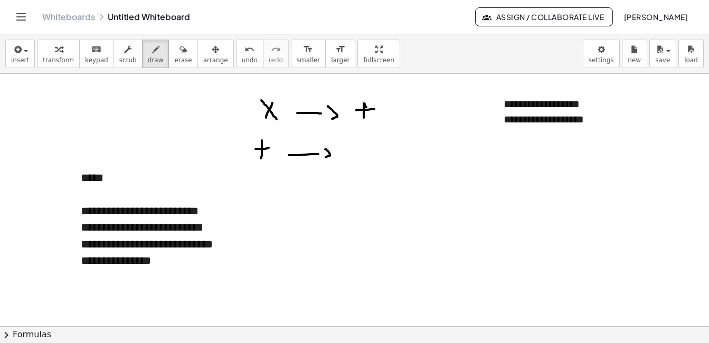
click at [326, 157] on div at bounding box center [354, 326] width 709 height 505
drag, startPoint x: 358, startPoint y: 146, endPoint x: 369, endPoint y: 155, distance: 15.0
click at [369, 155] on div at bounding box center [354, 326] width 709 height 505
drag, startPoint x: 362, startPoint y: 147, endPoint x: 351, endPoint y: 161, distance: 17.7
click at [351, 161] on div at bounding box center [354, 326] width 709 height 505
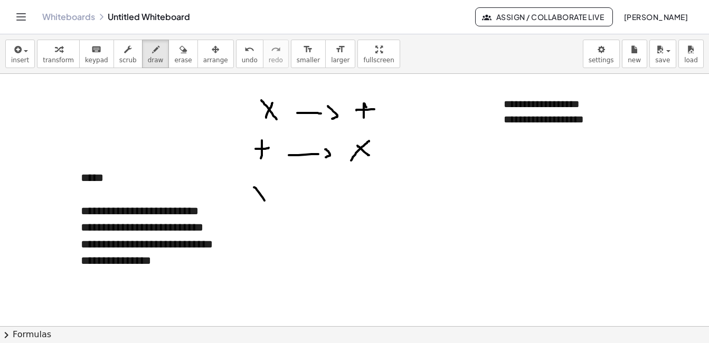
drag, startPoint x: 257, startPoint y: 190, endPoint x: 268, endPoint y: 205, distance: 18.9
click at [268, 205] on div at bounding box center [354, 326] width 709 height 505
drag, startPoint x: 268, startPoint y: 188, endPoint x: 255, endPoint y: 203, distance: 20.6
click at [255, 203] on div at bounding box center [354, 326] width 709 height 505
drag, startPoint x: 286, startPoint y: 200, endPoint x: 314, endPoint y: 199, distance: 27.5
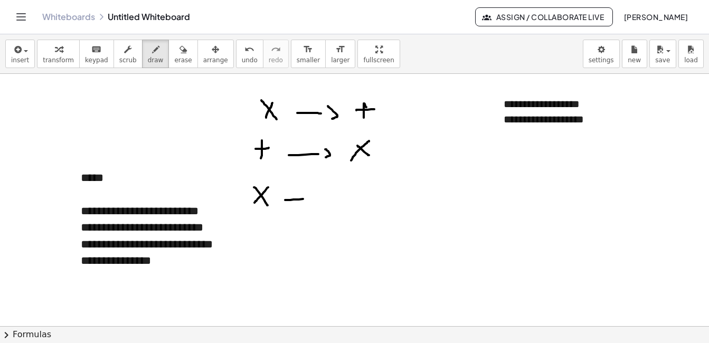
click at [314, 199] on div at bounding box center [354, 326] width 709 height 505
drag, startPoint x: 319, startPoint y: 191, endPoint x: 314, endPoint y: 208, distance: 17.7
click at [314, 208] on div at bounding box center [354, 326] width 709 height 505
drag, startPoint x: 358, startPoint y: 188, endPoint x: 375, endPoint y: 201, distance: 20.7
click at [375, 201] on div at bounding box center [354, 326] width 709 height 505
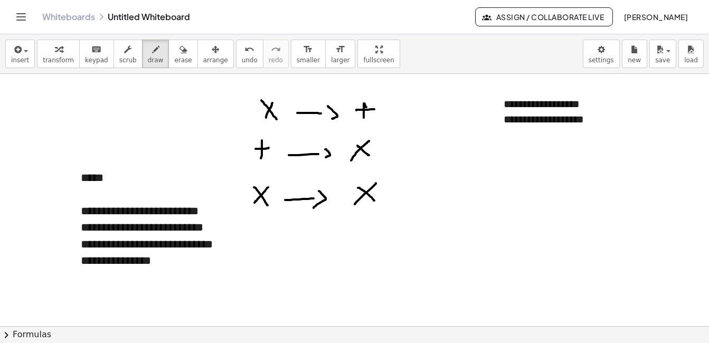
drag, startPoint x: 375, startPoint y: 185, endPoint x: 355, endPoint y: 204, distance: 27.3
click at [355, 204] on div at bounding box center [354, 326] width 709 height 505
drag, startPoint x: 254, startPoint y: 173, endPoint x: 414, endPoint y: 245, distance: 175.4
click at [414, 245] on div at bounding box center [354, 326] width 709 height 505
drag, startPoint x: 375, startPoint y: 175, endPoint x: 288, endPoint y: 229, distance: 102.3
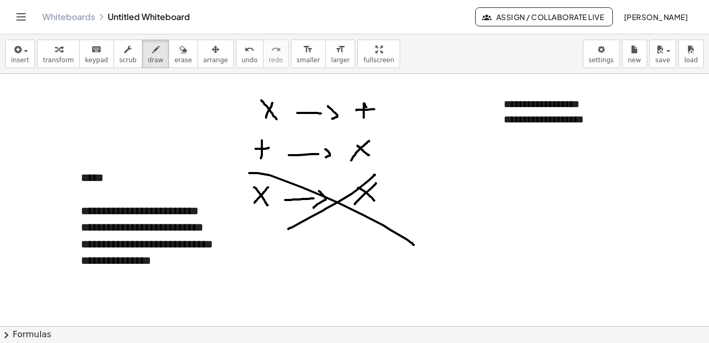
click at [288, 229] on div at bounding box center [354, 326] width 709 height 505
click at [466, 142] on div at bounding box center [354, 326] width 709 height 505
click at [466, 158] on div at bounding box center [354, 326] width 709 height 505
drag, startPoint x: 457, startPoint y: 151, endPoint x: 472, endPoint y: 151, distance: 14.3
click at [472, 151] on div at bounding box center [354, 326] width 709 height 505
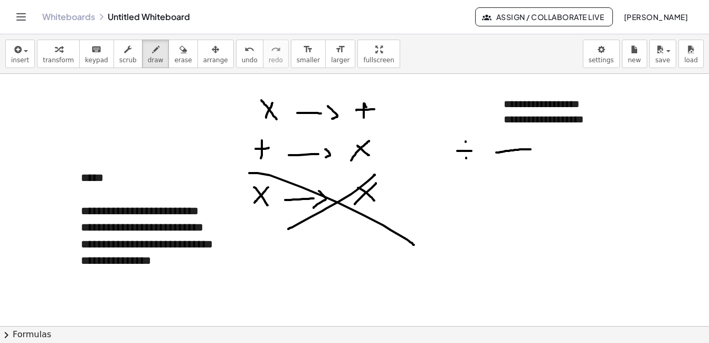
drag, startPoint x: 497, startPoint y: 153, endPoint x: 531, endPoint y: 149, distance: 34.5
click at [531, 149] on div at bounding box center [354, 326] width 709 height 505
drag, startPoint x: 540, startPoint y: 140, endPoint x: 540, endPoint y: 154, distance: 14.3
click at [540, 154] on div at bounding box center [354, 326] width 709 height 505
drag, startPoint x: 572, startPoint y: 147, endPoint x: 583, endPoint y: 146, distance: 11.1
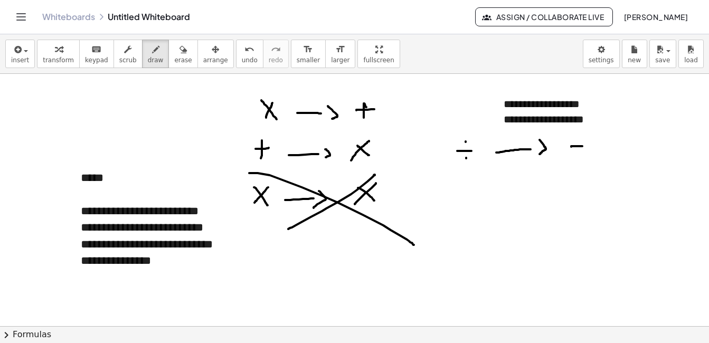
click at [583, 146] on div at bounding box center [354, 326] width 709 height 505
drag, startPoint x: 455, startPoint y: 183, endPoint x: 465, endPoint y: 182, distance: 10.6
click at [465, 182] on div at bounding box center [354, 326] width 709 height 505
drag, startPoint x: 493, startPoint y: 182, endPoint x: 526, endPoint y: 182, distance: 32.8
click at [526, 182] on div at bounding box center [354, 326] width 709 height 505
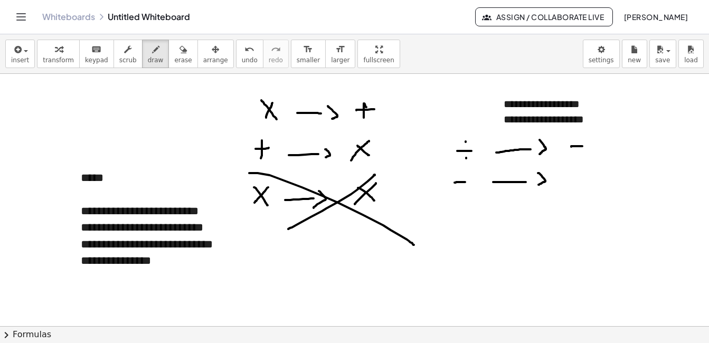
drag, startPoint x: 538, startPoint y: 173, endPoint x: 539, endPoint y: 185, distance: 11.6
click at [539, 185] on div at bounding box center [354, 326] width 709 height 505
click at [571, 168] on div at bounding box center [354, 326] width 709 height 505
drag, startPoint x: 563, startPoint y: 176, endPoint x: 582, endPoint y: 176, distance: 18.5
click at [582, 176] on div at bounding box center [354, 326] width 709 height 505
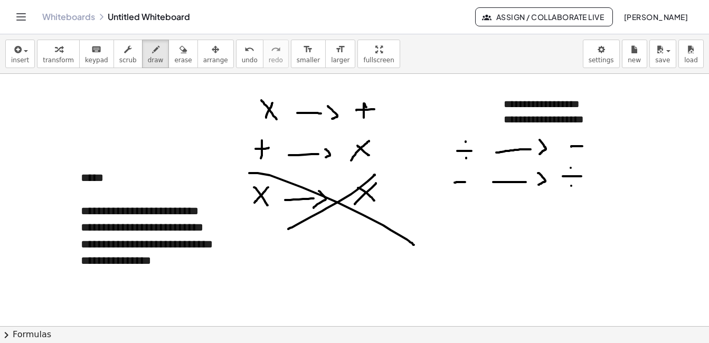
click at [572, 186] on div at bounding box center [354, 326] width 709 height 505
click at [114, 211] on div at bounding box center [354, 326] width 709 height 505
drag, startPoint x: 182, startPoint y: 202, endPoint x: 173, endPoint y: 222, distance: 22.0
click at [173, 222] on div at bounding box center [354, 326] width 709 height 505
click at [177, 63] on button "erase" at bounding box center [183, 54] width 29 height 29
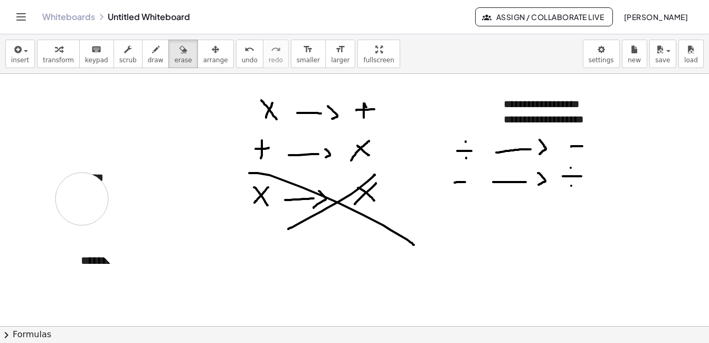
drag, startPoint x: 182, startPoint y: 202, endPoint x: 74, endPoint y: 176, distance: 110.9
click at [74, 176] on div at bounding box center [354, 326] width 709 height 505
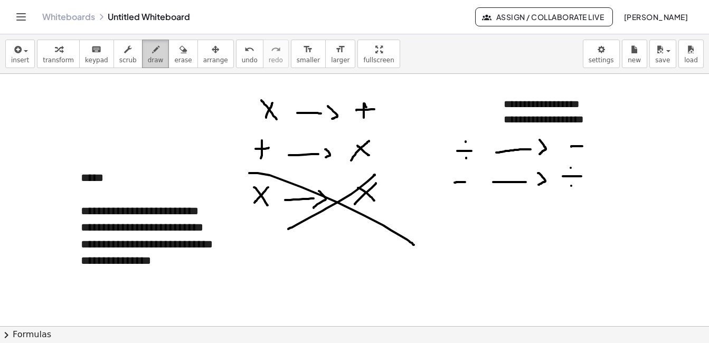
click at [142, 64] on button "draw" at bounding box center [155, 54] width 27 height 29
click at [462, 212] on div at bounding box center [354, 326] width 709 height 505
click at [463, 228] on div at bounding box center [354, 326] width 709 height 505
drag, startPoint x: 454, startPoint y: 220, endPoint x: 468, endPoint y: 220, distance: 14.3
click at [468, 220] on div at bounding box center [354, 326] width 709 height 505
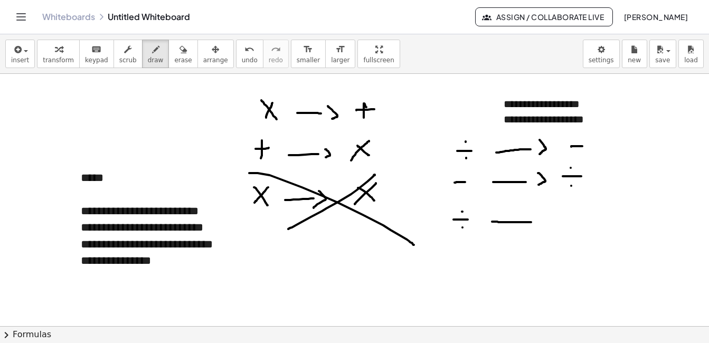
drag, startPoint x: 492, startPoint y: 222, endPoint x: 531, endPoint y: 222, distance: 39.1
click at [531, 222] on div at bounding box center [354, 326] width 709 height 505
drag, startPoint x: 534, startPoint y: 215, endPoint x: 548, endPoint y: 223, distance: 16.3
click at [537, 226] on div at bounding box center [354, 326] width 709 height 505
click at [573, 208] on div at bounding box center [354, 326] width 709 height 505
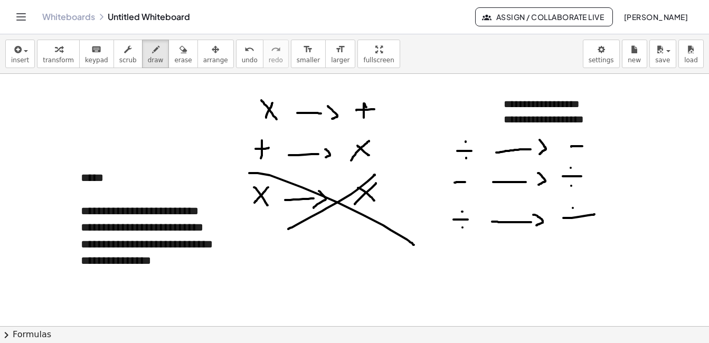
drag, startPoint x: 564, startPoint y: 218, endPoint x: 595, endPoint y: 214, distance: 31.4
click at [595, 214] on div at bounding box center [354, 326] width 709 height 505
click at [576, 236] on div at bounding box center [354, 326] width 709 height 505
drag, startPoint x: 431, startPoint y: 195, endPoint x: 593, endPoint y: 244, distance: 168.8
click at [593, 244] on div at bounding box center [354, 326] width 709 height 505
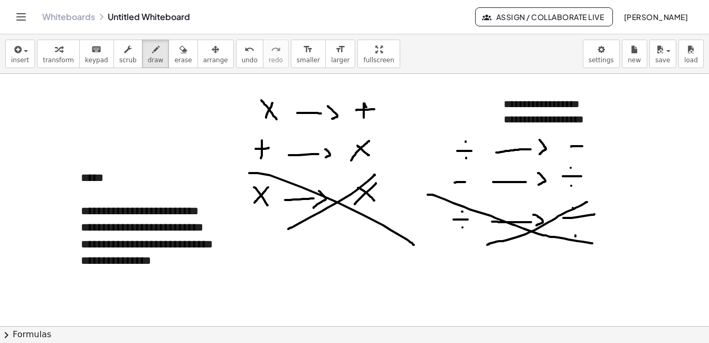
drag, startPoint x: 587, startPoint y: 202, endPoint x: 487, endPoint y: 245, distance: 109.1
click at [487, 245] on div at bounding box center [354, 326] width 709 height 505
click at [179, 49] on button "erase" at bounding box center [183, 54] width 29 height 29
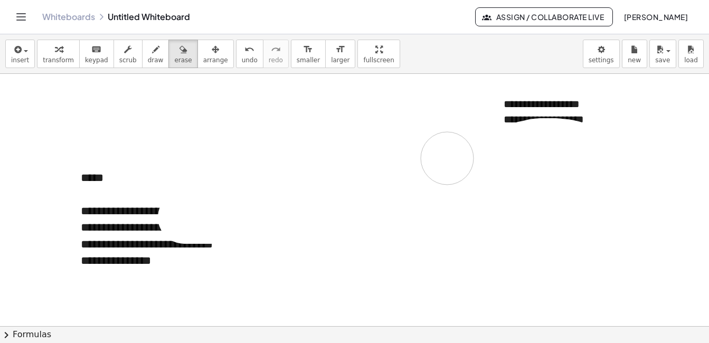
drag, startPoint x: 358, startPoint y: 134, endPoint x: 368, endPoint y: 133, distance: 9.6
click at [432, 154] on div at bounding box center [354, 326] width 709 height 505
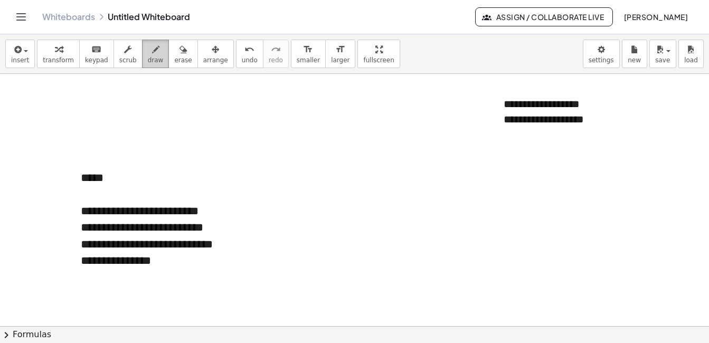
click at [152, 48] on icon "button" at bounding box center [155, 49] width 7 height 13
drag, startPoint x: 257, startPoint y: 133, endPoint x: 265, endPoint y: 141, distance: 11.2
click at [265, 141] on div at bounding box center [354, 326] width 709 height 505
click at [274, 113] on div at bounding box center [354, 326] width 709 height 505
drag, startPoint x: 280, startPoint y: 108, endPoint x: 285, endPoint y: 113, distance: 7.5
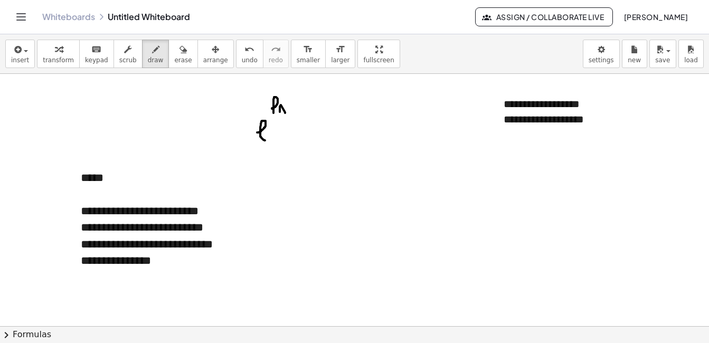
click at [285, 113] on div at bounding box center [354, 326] width 709 height 505
drag, startPoint x: 297, startPoint y: 100, endPoint x: 298, endPoint y: 114, distance: 13.8
click at [298, 114] on div at bounding box center [354, 326] width 709 height 505
drag, startPoint x: 302, startPoint y: 103, endPoint x: 303, endPoint y: 109, distance: 6.5
click at [303, 109] on div at bounding box center [354, 326] width 709 height 505
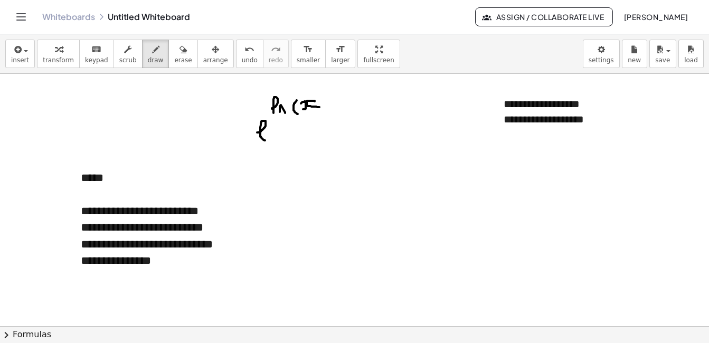
drag, startPoint x: 315, startPoint y: 101, endPoint x: 320, endPoint y: 107, distance: 7.9
click at [320, 107] on div at bounding box center [354, 326] width 709 height 505
drag, startPoint x: 322, startPoint y: 90, endPoint x: 323, endPoint y: 113, distance: 23.3
click at [323, 113] on div at bounding box center [354, 326] width 709 height 505
click at [532, 133] on div at bounding box center [354, 326] width 709 height 505
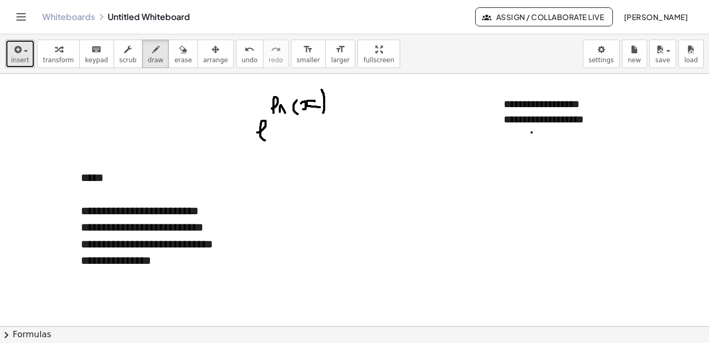
click at [22, 59] on span "insert" at bounding box center [20, 60] width 18 height 7
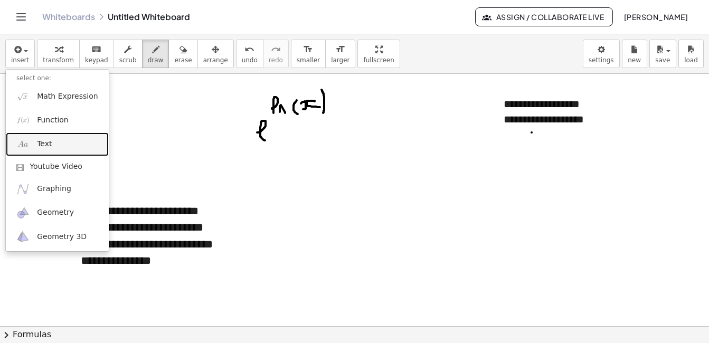
click at [46, 139] on link "Text" at bounding box center [57, 145] width 103 height 24
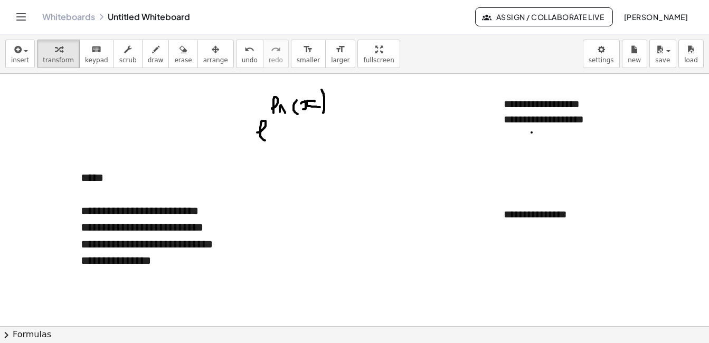
click at [32, 133] on div at bounding box center [354, 326] width 709 height 505
click at [562, 140] on div "- +" at bounding box center [530, 140] width 158 height 18
click at [148, 43] on div "button" at bounding box center [156, 49] width 16 height 13
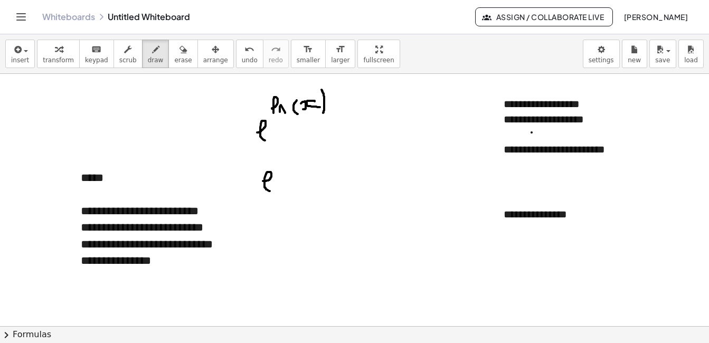
drag, startPoint x: 264, startPoint y: 181, endPoint x: 270, endPoint y: 191, distance: 11.9
click at [270, 191] on div at bounding box center [354, 326] width 709 height 505
click at [279, 170] on div at bounding box center [354, 326] width 709 height 505
drag, startPoint x: 291, startPoint y: 160, endPoint x: 296, endPoint y: 167, distance: 9.8
click at [296, 167] on div at bounding box center [354, 326] width 709 height 505
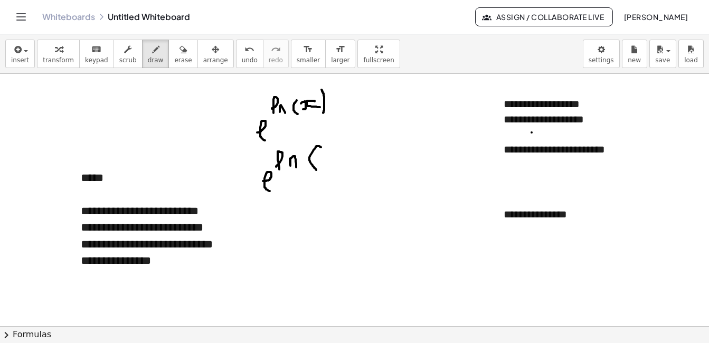
drag, startPoint x: 321, startPoint y: 147, endPoint x: 316, endPoint y: 170, distance: 23.2
click at [316, 170] on div at bounding box center [354, 326] width 709 height 505
drag, startPoint x: 332, startPoint y: 151, endPoint x: 329, endPoint y: 167, distance: 17.2
click at [329, 167] on div at bounding box center [354, 326] width 709 height 505
drag, startPoint x: 343, startPoint y: 141, endPoint x: 346, endPoint y: 171, distance: 30.8
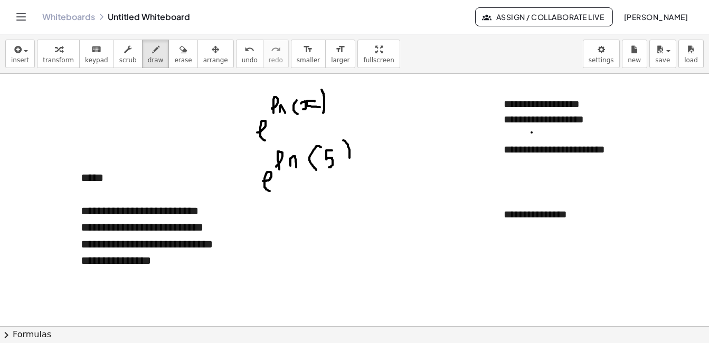
click at [346, 171] on div at bounding box center [354, 326] width 709 height 505
click at [370, 186] on div at bounding box center [354, 326] width 709 height 505
drag, startPoint x: 357, startPoint y: 196, endPoint x: 363, endPoint y: 196, distance: 6.9
click at [363, 196] on div at bounding box center [354, 326] width 709 height 505
drag, startPoint x: 413, startPoint y: 167, endPoint x: 399, endPoint y: 194, distance: 30.2
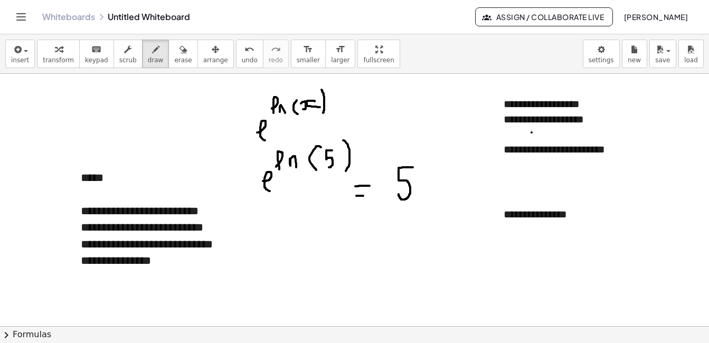
click at [399, 194] on div at bounding box center [354, 326] width 709 height 505
click at [176, 68] on button "erase" at bounding box center [183, 54] width 29 height 29
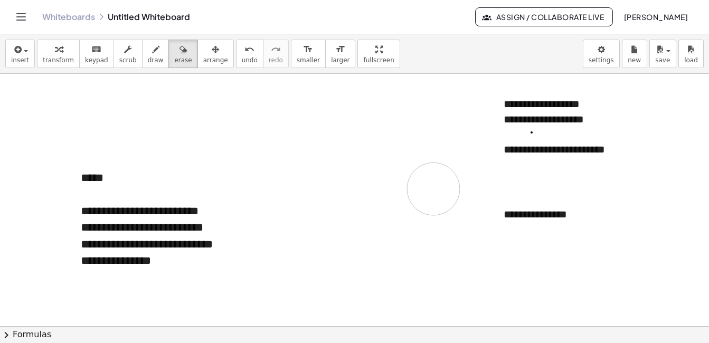
drag, startPoint x: 320, startPoint y: 107, endPoint x: 263, endPoint y: 161, distance: 78.1
click at [263, 161] on div at bounding box center [354, 326] width 709 height 505
click at [142, 57] on button "draw" at bounding box center [155, 54] width 27 height 29
drag, startPoint x: 187, startPoint y: 115, endPoint x: 194, endPoint y: 122, distance: 10.1
click at [194, 122] on div at bounding box center [354, 326] width 709 height 505
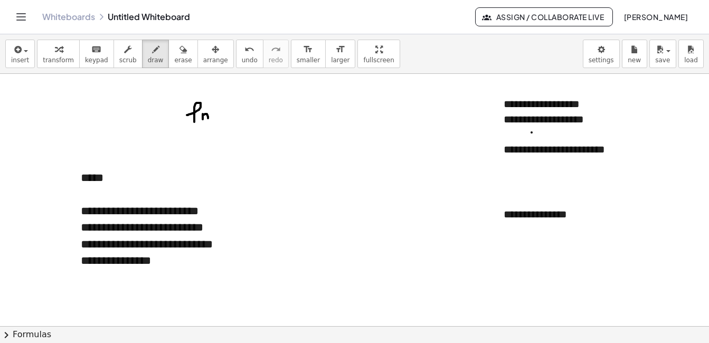
drag, startPoint x: 203, startPoint y: 114, endPoint x: 208, endPoint y: 121, distance: 8.7
click at [208, 121] on div at bounding box center [354, 326] width 709 height 505
drag, startPoint x: 216, startPoint y: 114, endPoint x: 218, endPoint y: 120, distance: 7.2
click at [218, 120] on div at bounding box center [354, 326] width 709 height 505
drag, startPoint x: 225, startPoint y: 113, endPoint x: 224, endPoint y: 118, distance: 5.4
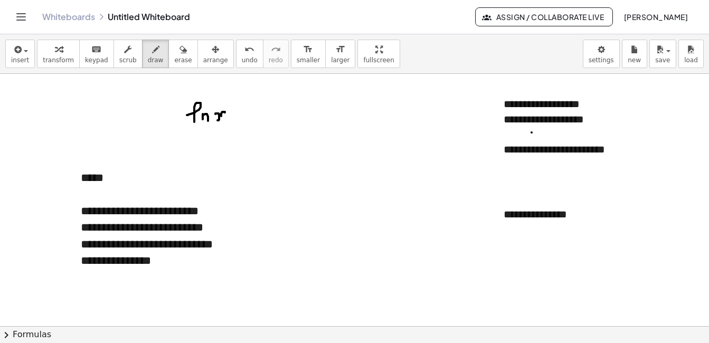
click at [224, 118] on div at bounding box center [354, 326] width 709 height 505
drag, startPoint x: 247, startPoint y: 97, endPoint x: 247, endPoint y: 128, distance: 31.2
click at [247, 128] on div at bounding box center [354, 326] width 709 height 505
drag, startPoint x: 272, startPoint y: 118, endPoint x: 261, endPoint y: 129, distance: 16.1
click at [261, 129] on div at bounding box center [354, 326] width 709 height 505
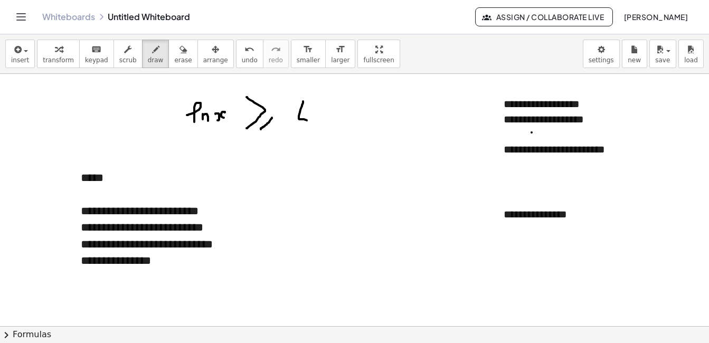
drag, startPoint x: 302, startPoint y: 105, endPoint x: 310, endPoint y: 120, distance: 17.2
click at [310, 120] on div at bounding box center [354, 326] width 709 height 505
drag, startPoint x: 311, startPoint y: 114, endPoint x: 311, endPoint y: 129, distance: 15.3
click at [311, 129] on div at bounding box center [354, 326] width 709 height 505
drag, startPoint x: 342, startPoint y: 121, endPoint x: 358, endPoint y: 127, distance: 16.9
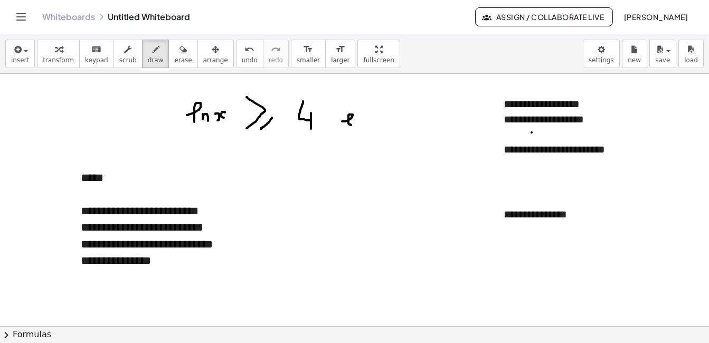
click at [358, 127] on div at bounding box center [354, 326] width 709 height 505
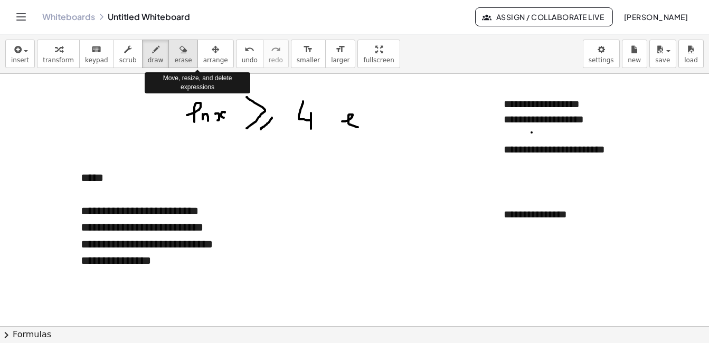
click at [177, 50] on button "erase" at bounding box center [183, 54] width 29 height 29
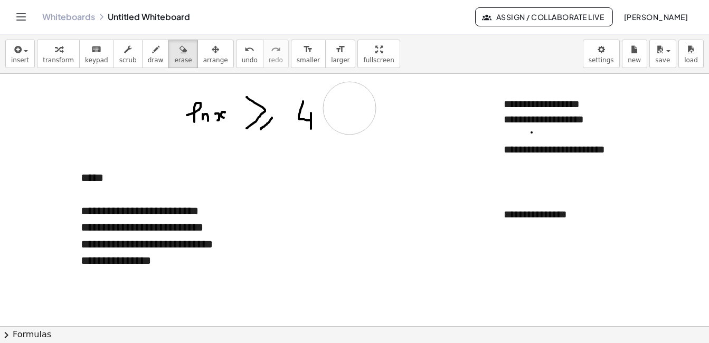
click at [350, 108] on div at bounding box center [354, 326] width 709 height 505
click at [169, 54] on button "erase" at bounding box center [183, 54] width 29 height 29
click at [152, 52] on icon "button" at bounding box center [155, 49] width 7 height 13
drag, startPoint x: 372, startPoint y: 115, endPoint x: 377, endPoint y: 122, distance: 8.5
click at [377, 122] on div at bounding box center [354, 326] width 709 height 505
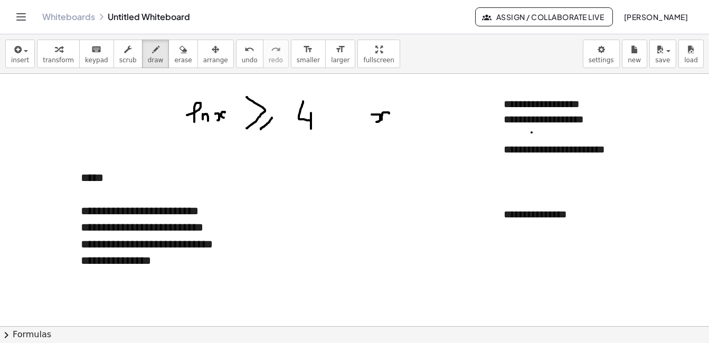
drag, startPoint x: 389, startPoint y: 113, endPoint x: 390, endPoint y: 123, distance: 9.6
click at [390, 123] on div at bounding box center [354, 326] width 709 height 505
drag, startPoint x: 400, startPoint y: 108, endPoint x: 408, endPoint y: 122, distance: 16.3
click at [408, 122] on div at bounding box center [354, 326] width 709 height 505
drag, startPoint x: 416, startPoint y: 121, endPoint x: 409, endPoint y: 127, distance: 9.0
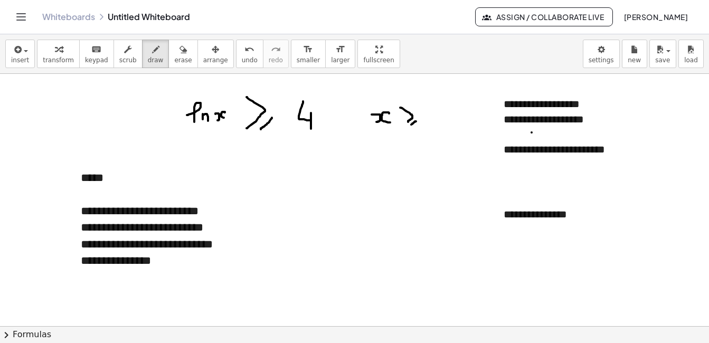
click at [409, 127] on div at bounding box center [354, 326] width 709 height 505
drag, startPoint x: 430, startPoint y: 116, endPoint x: 437, endPoint y: 121, distance: 8.8
click at [437, 121] on div at bounding box center [354, 326] width 709 height 505
drag, startPoint x: 442, startPoint y: 93, endPoint x: 446, endPoint y: 102, distance: 9.4
click at [446, 102] on div at bounding box center [354, 326] width 709 height 505
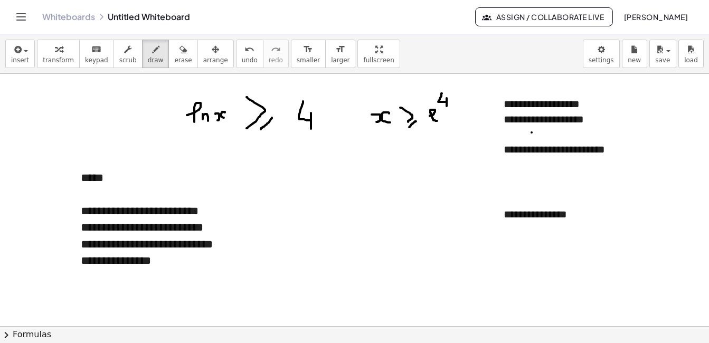
drag, startPoint x: 447, startPoint y: 98, endPoint x: 447, endPoint y: 106, distance: 7.9
click at [447, 106] on div at bounding box center [354, 326] width 709 height 505
click at [503, 161] on div at bounding box center [354, 326] width 709 height 505
drag, startPoint x: 611, startPoint y: 148, endPoint x: 503, endPoint y: 192, distance: 116.3
click at [600, 143] on div at bounding box center [354, 326] width 709 height 505
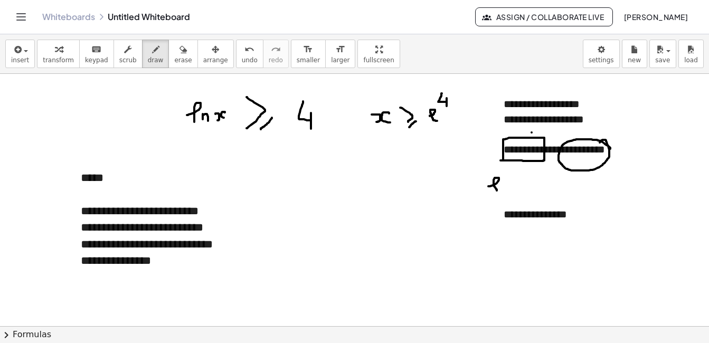
drag, startPoint x: 489, startPoint y: 186, endPoint x: 498, endPoint y: 191, distance: 10.2
click at [498, 191] on div at bounding box center [354, 326] width 709 height 505
drag, startPoint x: 500, startPoint y: 184, endPoint x: 504, endPoint y: 192, distance: 9.4
click at [504, 192] on div at bounding box center [354, 326] width 709 height 505
drag, startPoint x: 511, startPoint y: 181, endPoint x: 512, endPoint y: 188, distance: 6.9
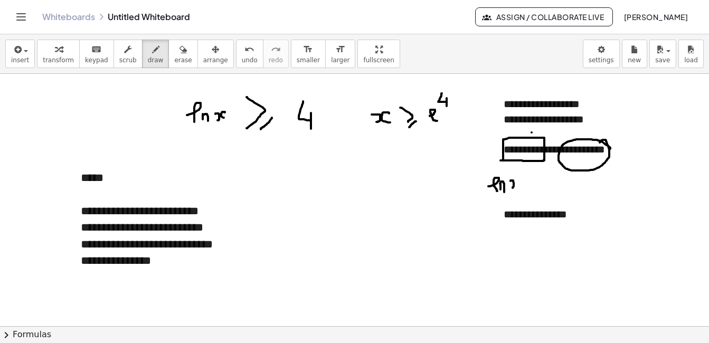
click at [512, 188] on div at bounding box center [354, 326] width 709 height 505
click at [519, 186] on div at bounding box center [354, 326] width 709 height 505
drag, startPoint x: 523, startPoint y: 172, endPoint x: 521, endPoint y: 206, distance: 34.4
click at [521, 206] on div at bounding box center [354, 326] width 709 height 505
drag, startPoint x: 540, startPoint y: 185, endPoint x: 548, endPoint y: 197, distance: 13.3
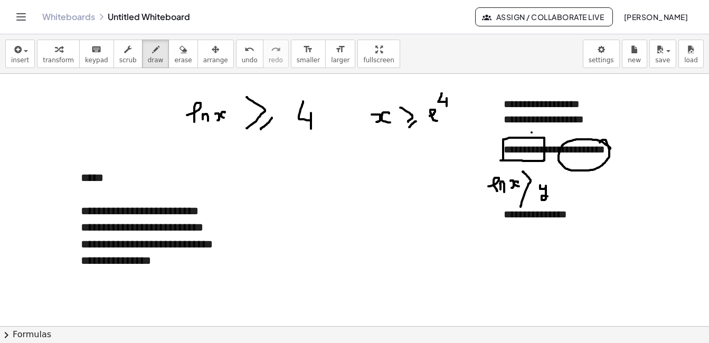
click at [548, 197] on div at bounding box center [354, 326] width 709 height 505
click at [593, 188] on div at bounding box center [354, 326] width 709 height 505
click at [599, 187] on div at bounding box center [354, 326] width 709 height 505
drag, startPoint x: 610, startPoint y: 173, endPoint x: 612, endPoint y: 190, distance: 17.6
click at [612, 190] on div at bounding box center [354, 326] width 709 height 505
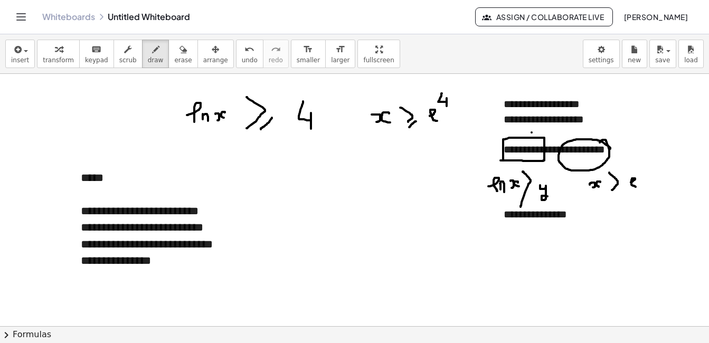
drag, startPoint x: 631, startPoint y: 183, endPoint x: 637, endPoint y: 187, distance: 6.8
click at [637, 187] on div at bounding box center [354, 326] width 709 height 505
drag, startPoint x: 640, startPoint y: 165, endPoint x: 649, endPoint y: 177, distance: 14.7
click at [649, 177] on div at bounding box center [354, 326] width 709 height 505
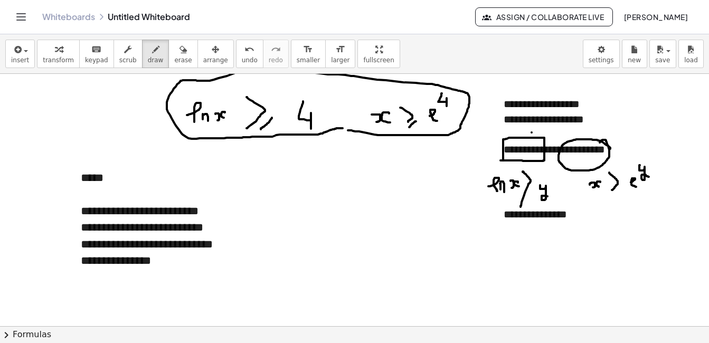
drag, startPoint x: 355, startPoint y: 132, endPoint x: 345, endPoint y: 129, distance: 10.3
click at [345, 129] on div at bounding box center [354, 326] width 709 height 505
click at [177, 60] on button "erase" at bounding box center [183, 54] width 29 height 29
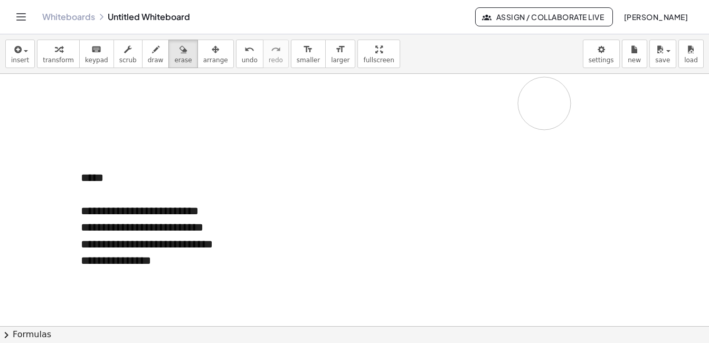
drag, startPoint x: 319, startPoint y: 97, endPoint x: 396, endPoint y: 124, distance: 82.4
click at [396, 124] on div at bounding box center [354, 326] width 709 height 505
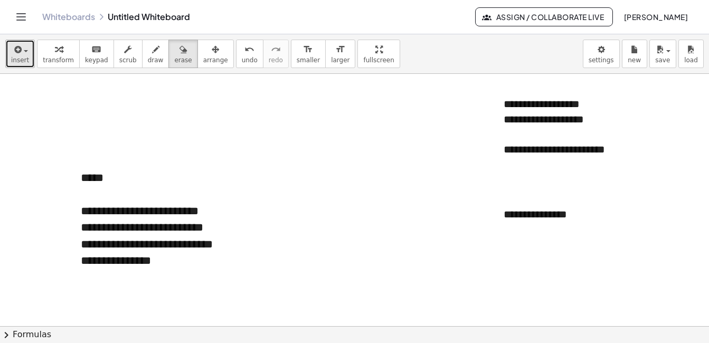
click at [10, 63] on button "insert" at bounding box center [20, 54] width 30 height 29
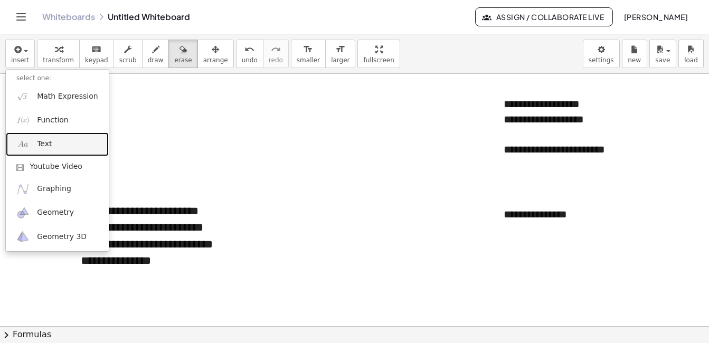
click at [38, 152] on link "Text" at bounding box center [57, 145] width 103 height 24
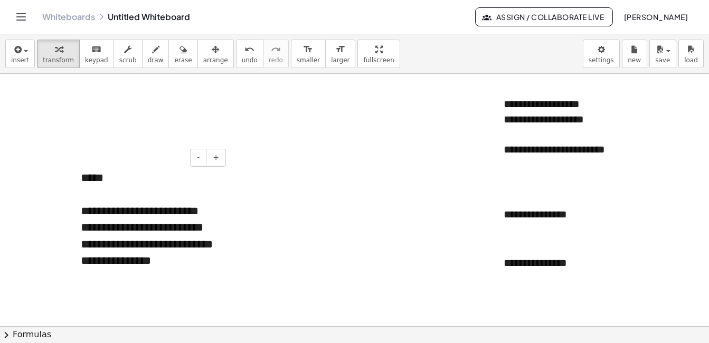
click at [147, 237] on div "**********" at bounding box center [149, 245] width 137 height 16
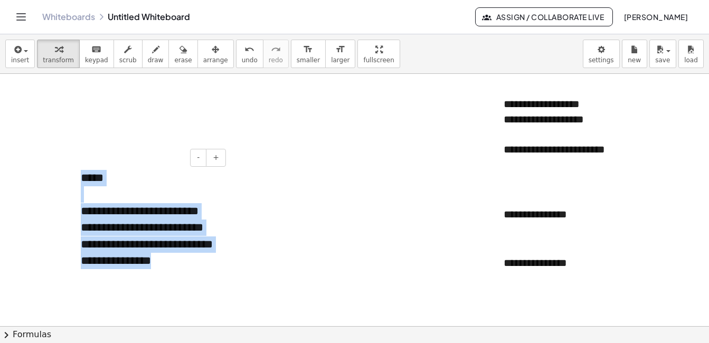
drag, startPoint x: 156, startPoint y: 263, endPoint x: 79, endPoint y: 170, distance: 121.5
click at [79, 170] on div "**********" at bounding box center [149, 220] width 158 height 121
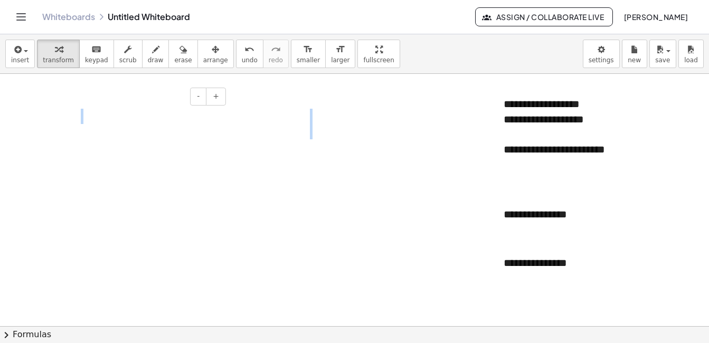
drag, startPoint x: 169, startPoint y: 158, endPoint x: 163, endPoint y: 115, distance: 43.1
click at [163, 115] on div "**********" at bounding box center [354, 326] width 709 height 505
click at [164, 119] on div at bounding box center [149, 116] width 158 height 36
drag, startPoint x: 135, startPoint y: 167, endPoint x: 164, endPoint y: 166, distance: 29.6
click at [164, 166] on div "- +" at bounding box center [149, 179] width 158 height 38
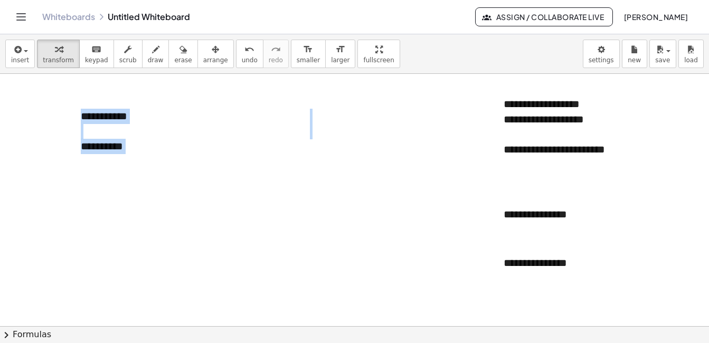
drag, startPoint x: 153, startPoint y: 158, endPoint x: 413, endPoint y: 176, distance: 260.5
click at [413, 176] on div "**********" at bounding box center [354, 326] width 709 height 505
drag, startPoint x: 413, startPoint y: 176, endPoint x: 321, endPoint y: 261, distance: 125.2
click at [321, 261] on div at bounding box center [379, 263] width 158 height 36
drag, startPoint x: 123, startPoint y: 206, endPoint x: 106, endPoint y: 134, distance: 74.2
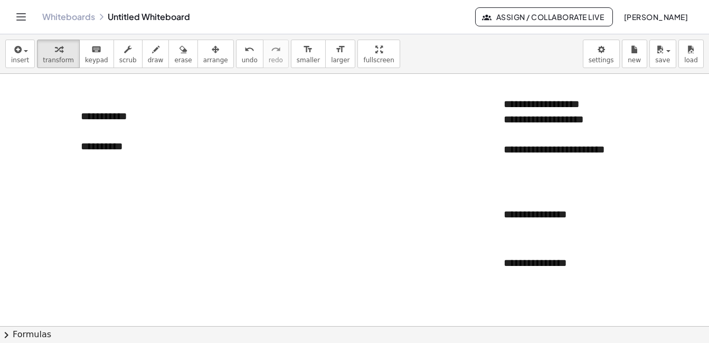
click at [116, 176] on div "**********" at bounding box center [354, 326] width 709 height 505
click at [116, 157] on div "**********" at bounding box center [149, 131] width 158 height 67
click at [137, 156] on div "**********" at bounding box center [149, 131] width 158 height 67
drag, startPoint x: 144, startPoint y: 151, endPoint x: 84, endPoint y: 148, distance: 60.3
click at [84, 148] on div "**********" at bounding box center [149, 146] width 137 height 15
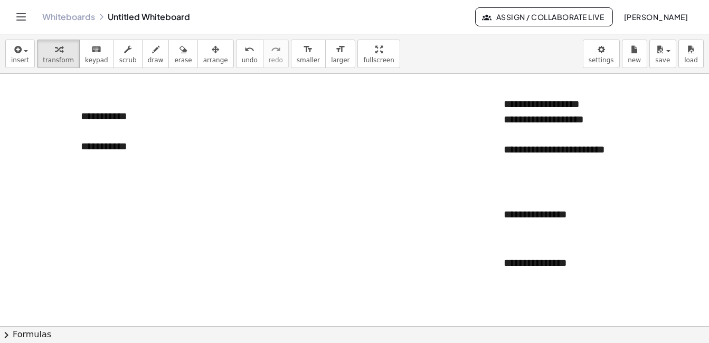
click at [267, 182] on div at bounding box center [354, 326] width 709 height 505
click at [222, 151] on div "**********" at bounding box center [354, 326] width 709 height 505
drag, startPoint x: 216, startPoint y: 163, endPoint x: 207, endPoint y: 160, distance: 9.4
click at [207, 160] on div "- +" at bounding box center [208, 158] width 36 height 18
click at [207, 160] on button "-" at bounding box center [198, 158] width 16 height 18
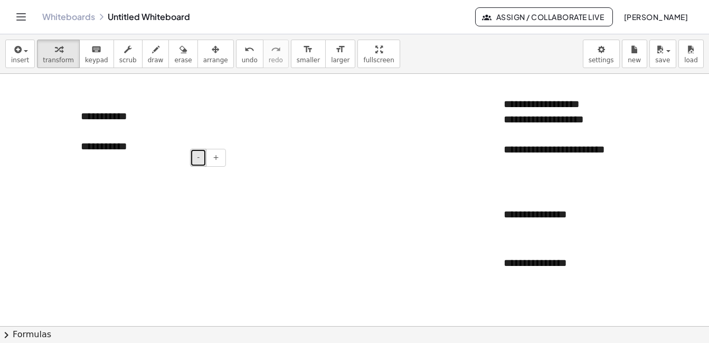
click at [207, 160] on button "-" at bounding box center [198, 158] width 16 height 18
click at [123, 156] on div "- +" at bounding box center [147, 158] width 158 height 18
click at [136, 145] on div "**********" at bounding box center [149, 146] width 137 height 15
click at [331, 142] on div at bounding box center [379, 123] width 158 height 51
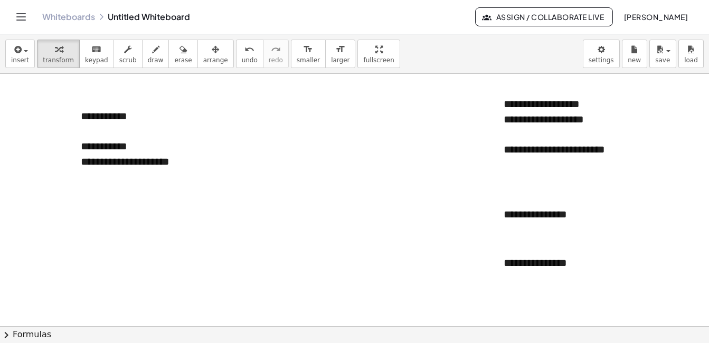
click at [213, 199] on div at bounding box center [354, 326] width 709 height 505
click at [146, 198] on div at bounding box center [354, 326] width 709 height 505
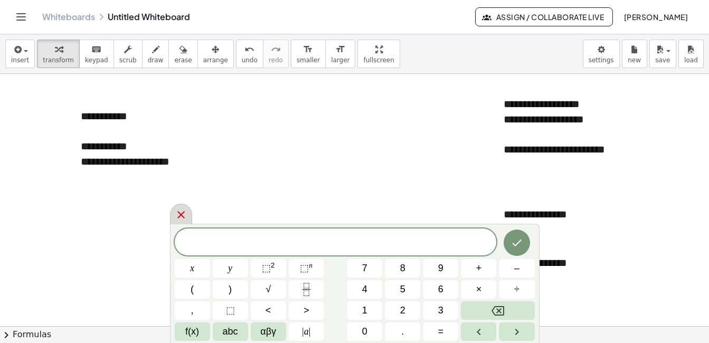
click at [180, 215] on icon at bounding box center [180, 214] width 7 height 7
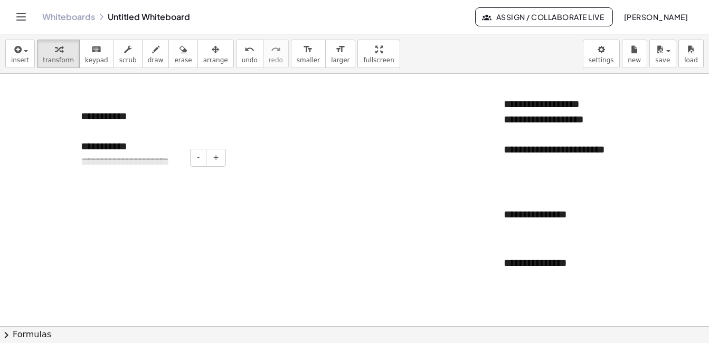
click at [160, 156] on div "- +" at bounding box center [147, 158] width 158 height 18
click at [333, 117] on div at bounding box center [379, 123] width 158 height 51
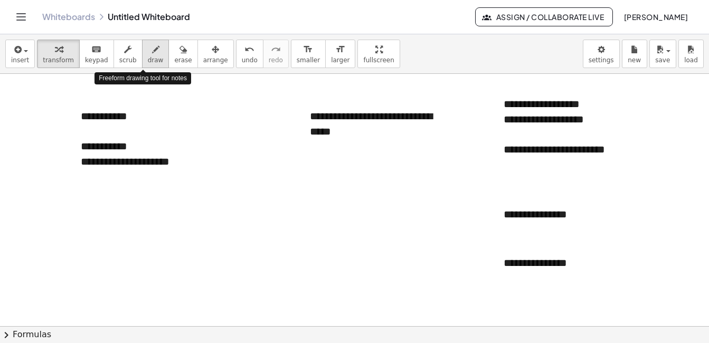
click at [148, 60] on span "draw" at bounding box center [156, 60] width 16 height 7
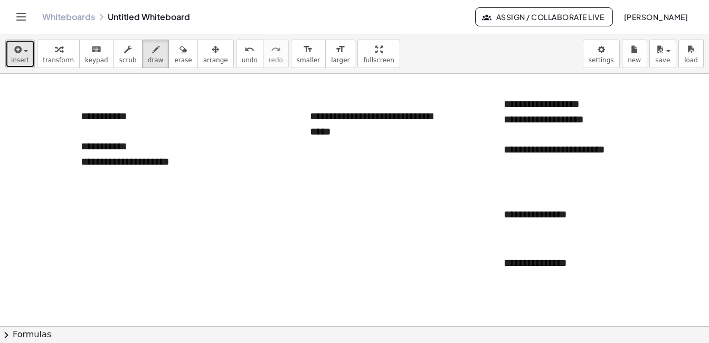
click at [15, 58] on span "insert" at bounding box center [20, 60] width 18 height 7
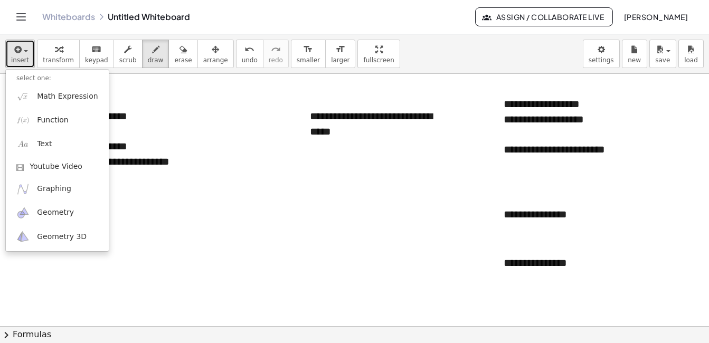
click at [15, 58] on span "insert" at bounding box center [20, 60] width 18 height 7
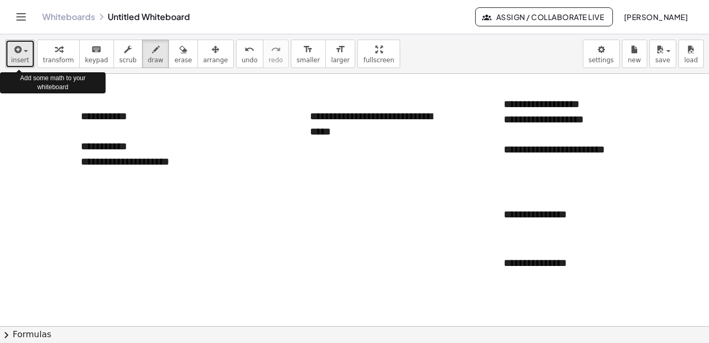
click at [15, 59] on span "insert" at bounding box center [20, 60] width 18 height 7
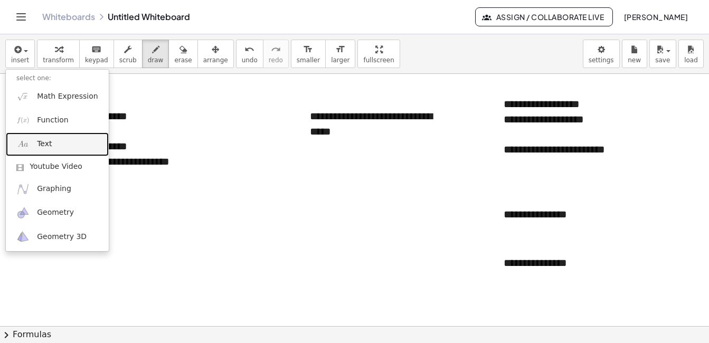
click at [36, 147] on link "Text" at bounding box center [57, 145] width 103 height 24
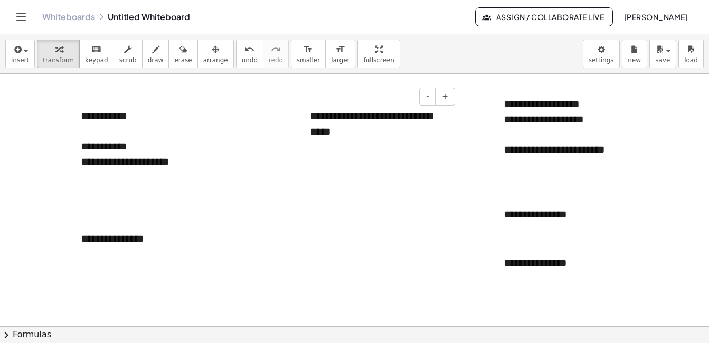
click at [371, 145] on div at bounding box center [378, 154] width 137 height 30
click at [148, 54] on div "button" at bounding box center [156, 49] width 16 height 13
drag, startPoint x: 253, startPoint y: 162, endPoint x: 255, endPoint y: 177, distance: 15.4
click at [255, 177] on div at bounding box center [354, 326] width 709 height 505
drag, startPoint x: 278, startPoint y: 157, endPoint x: 275, endPoint y: 179, distance: 22.3
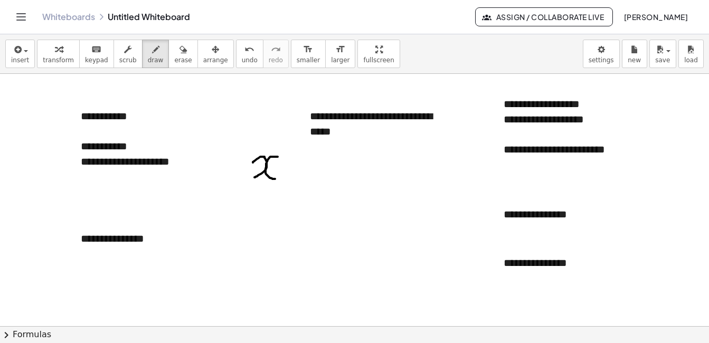
click at [275, 179] on div at bounding box center [354, 326] width 709 height 505
drag, startPoint x: 288, startPoint y: 147, endPoint x: 291, endPoint y: 186, distance: 38.7
click at [291, 186] on div at bounding box center [354, 326] width 709 height 505
drag, startPoint x: 339, startPoint y: 164, endPoint x: 343, endPoint y: 173, distance: 10.2
click at [343, 173] on div at bounding box center [354, 326] width 709 height 505
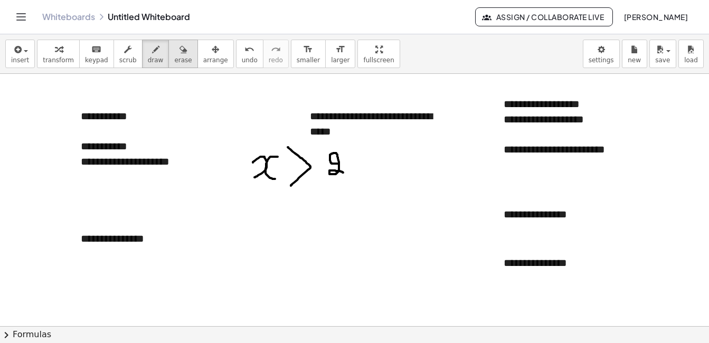
click at [177, 52] on button "erase" at bounding box center [183, 54] width 29 height 29
drag, startPoint x: 356, startPoint y: 170, endPoint x: 266, endPoint y: 165, distance: 90.5
click at [266, 165] on div at bounding box center [354, 326] width 709 height 505
click at [126, 39] on div "insert select one: Math Expression Function Text Youtube Video Graphing Geometr…" at bounding box center [354, 54] width 709 height 40
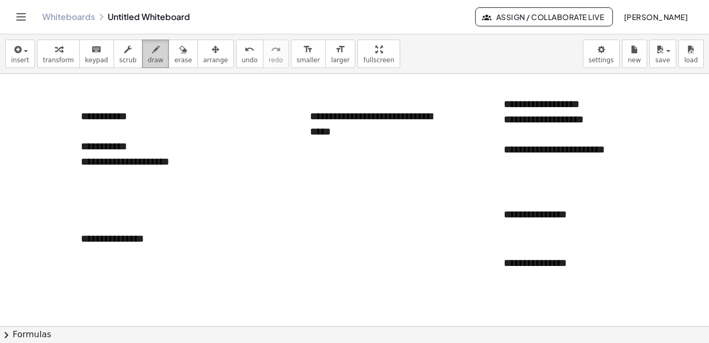
click at [148, 50] on div "button" at bounding box center [156, 49] width 16 height 13
drag, startPoint x: 230, startPoint y: 183, endPoint x: 238, endPoint y: 186, distance: 8.5
click at [238, 186] on div at bounding box center [354, 326] width 709 height 505
drag, startPoint x: 258, startPoint y: 170, endPoint x: 260, endPoint y: 183, distance: 12.9
click at [260, 183] on div at bounding box center [354, 326] width 709 height 505
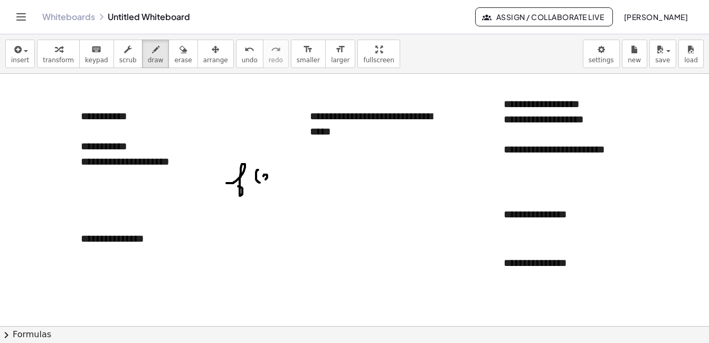
click at [265, 180] on div at bounding box center [354, 326] width 709 height 505
drag, startPoint x: 272, startPoint y: 176, endPoint x: 267, endPoint y: 177, distance: 5.5
click at [266, 176] on div at bounding box center [354, 326] width 709 height 505
drag, startPoint x: 276, startPoint y: 163, endPoint x: 279, endPoint y: 194, distance: 31.9
click at [279, 194] on div at bounding box center [354, 326] width 709 height 505
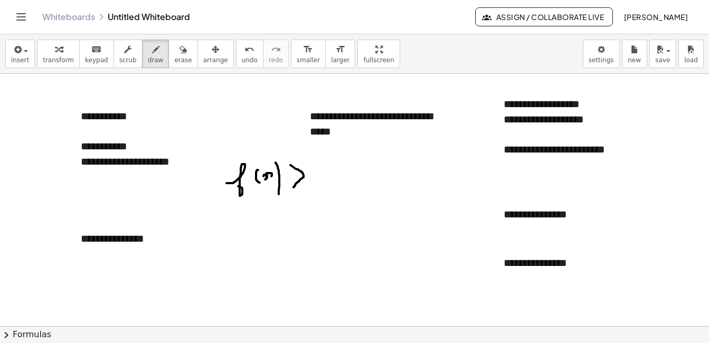
drag, startPoint x: 291, startPoint y: 165, endPoint x: 293, endPoint y: 188, distance: 22.3
click at [293, 188] on div at bounding box center [354, 326] width 709 height 505
click at [319, 172] on div at bounding box center [354, 326] width 709 height 505
drag, startPoint x: 325, startPoint y: 170, endPoint x: 330, endPoint y: 186, distance: 16.7
click at [330, 186] on div at bounding box center [354, 326] width 709 height 505
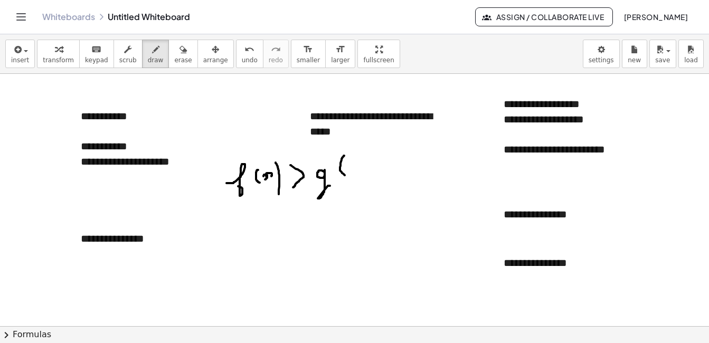
drag, startPoint x: 344, startPoint y: 156, endPoint x: 345, endPoint y: 175, distance: 19.6
click at [345, 175] on div at bounding box center [354, 326] width 709 height 505
drag, startPoint x: 353, startPoint y: 165, endPoint x: 354, endPoint y: 173, distance: 7.6
click at [354, 173] on div at bounding box center [354, 326] width 709 height 505
click at [361, 171] on div at bounding box center [354, 326] width 709 height 505
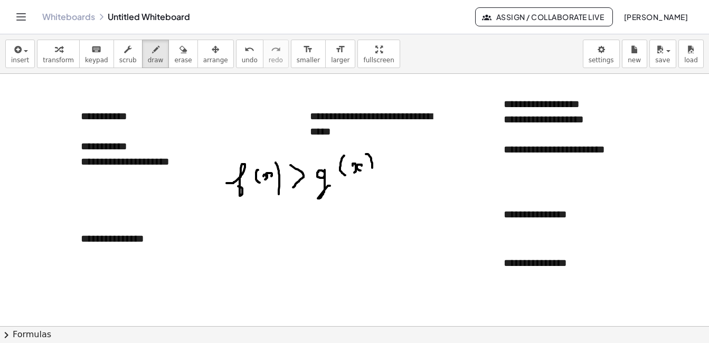
drag, startPoint x: 366, startPoint y: 154, endPoint x: 370, endPoint y: 185, distance: 31.4
click at [370, 185] on div at bounding box center [354, 326] width 709 height 505
drag, startPoint x: 223, startPoint y: 233, endPoint x: 229, endPoint y: 242, distance: 10.7
click at [229, 242] on div at bounding box center [354, 326] width 709 height 505
drag, startPoint x: 240, startPoint y: 229, endPoint x: 240, endPoint y: 239, distance: 10.6
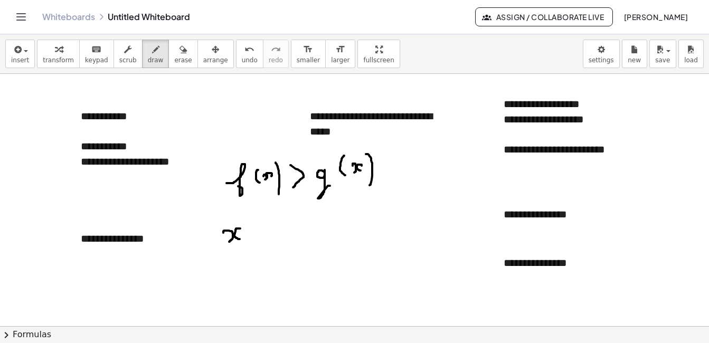
click at [240, 239] on div at bounding box center [354, 326] width 709 height 505
drag, startPoint x: 244, startPoint y: 217, endPoint x: 247, endPoint y: 222, distance: 6.4
click at [247, 222] on div at bounding box center [354, 326] width 709 height 505
drag, startPoint x: 250, startPoint y: 235, endPoint x: 256, endPoint y: 235, distance: 5.3
click at [256, 235] on div at bounding box center [354, 326] width 709 height 505
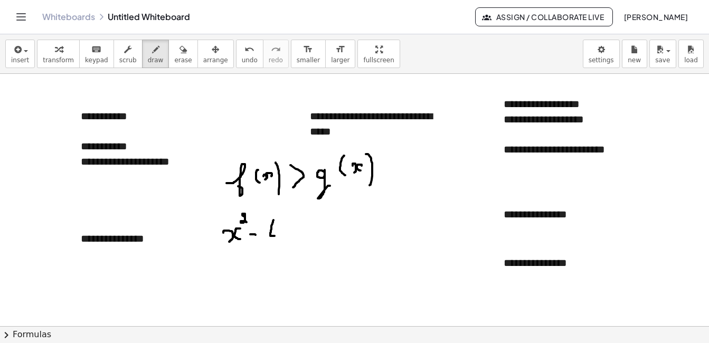
drag, startPoint x: 274, startPoint y: 220, endPoint x: 276, endPoint y: 236, distance: 16.0
click at [276, 236] on div at bounding box center [354, 326] width 709 height 505
drag, startPoint x: 280, startPoint y: 231, endPoint x: 278, endPoint y: 245, distance: 13.8
click at [278, 245] on div at bounding box center [354, 326] width 709 height 505
drag, startPoint x: 299, startPoint y: 212, endPoint x: 302, endPoint y: 238, distance: 26.1
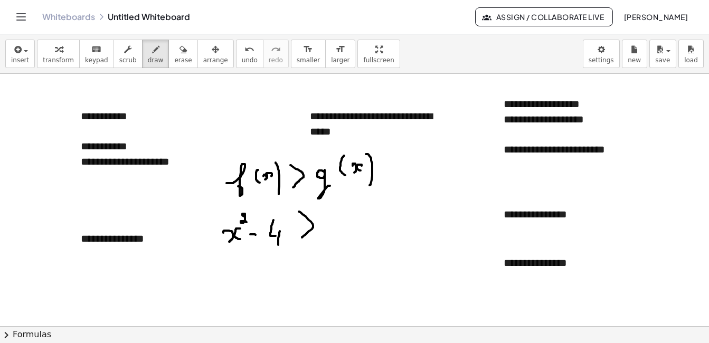
click at [302, 238] on div at bounding box center [354, 326] width 709 height 505
drag, startPoint x: 339, startPoint y: 217, endPoint x: 331, endPoint y: 217, distance: 8.5
click at [331, 217] on div at bounding box center [354, 326] width 709 height 505
drag, startPoint x: 238, startPoint y: 261, endPoint x: 242, endPoint y: 270, distance: 10.2
click at [242, 270] on div at bounding box center [354, 326] width 709 height 505
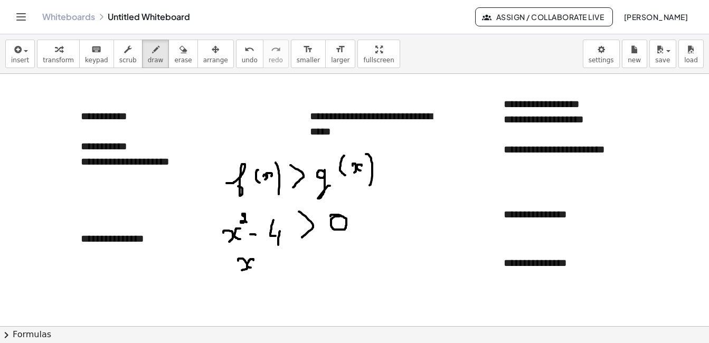
drag, startPoint x: 254, startPoint y: 260, endPoint x: 257, endPoint y: 267, distance: 7.8
click at [255, 268] on div at bounding box center [354, 326] width 709 height 505
drag, startPoint x: 258, startPoint y: 252, endPoint x: 263, endPoint y: 260, distance: 8.8
click at [263, 260] on div at bounding box center [354, 326] width 709 height 505
drag, startPoint x: 276, startPoint y: 250, endPoint x: 274, endPoint y: 275, distance: 25.4
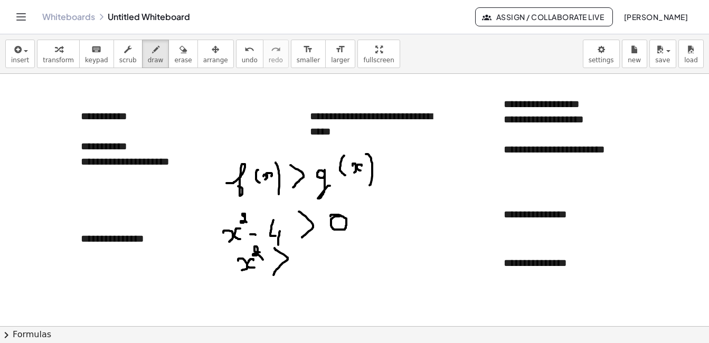
click at [274, 275] on div at bounding box center [354, 326] width 709 height 505
drag, startPoint x: 308, startPoint y: 251, endPoint x: 316, endPoint y: 267, distance: 17.2
click at [316, 267] on div at bounding box center [354, 326] width 709 height 505
drag, startPoint x: 316, startPoint y: 261, endPoint x: 316, endPoint y: 275, distance: 13.7
click at [316, 275] on div at bounding box center [354, 326] width 709 height 505
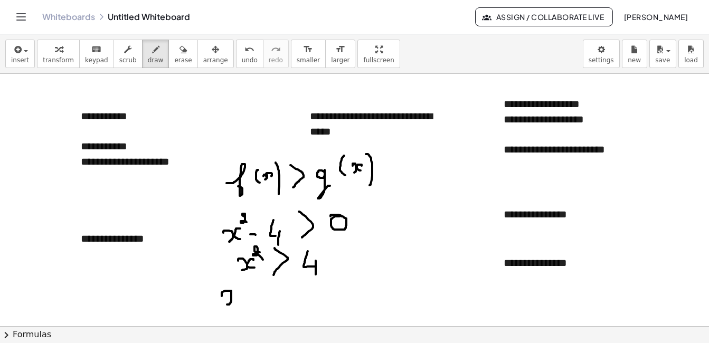
drag, startPoint x: 222, startPoint y: 293, endPoint x: 227, endPoint y: 305, distance: 12.8
click at [227, 305] on div at bounding box center [354, 326] width 709 height 505
drag, startPoint x: 240, startPoint y: 290, endPoint x: 238, endPoint y: 299, distance: 9.2
click at [238, 299] on div at bounding box center [354, 326] width 709 height 505
drag, startPoint x: 247, startPoint y: 284, endPoint x: 250, endPoint y: 301, distance: 17.2
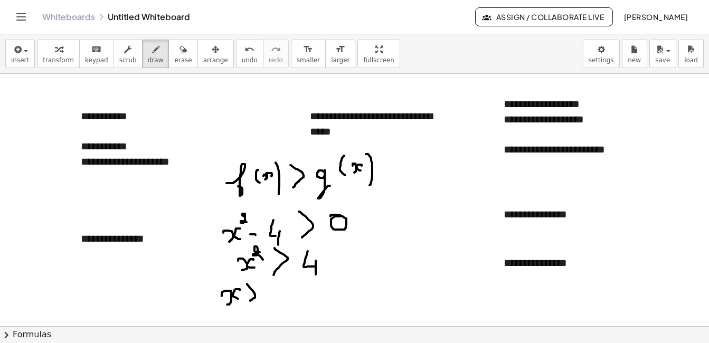
click at [250, 301] on div at bounding box center [354, 326] width 709 height 505
drag, startPoint x: 270, startPoint y: 295, endPoint x: 273, endPoint y: 303, distance: 7.7
click at [273, 303] on div at bounding box center [354, 326] width 709 height 505
drag, startPoint x: 295, startPoint y: 295, endPoint x: 315, endPoint y: 299, distance: 20.5
click at [315, 299] on div at bounding box center [354, 326] width 709 height 505
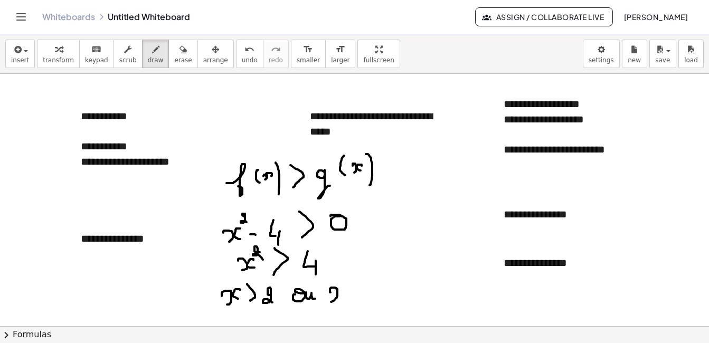
drag, startPoint x: 330, startPoint y: 292, endPoint x: 331, endPoint y: 302, distance: 10.1
click at [331, 302] on div at bounding box center [354, 326] width 709 height 505
click at [346, 300] on div at bounding box center [354, 326] width 709 height 505
click at [367, 302] on div at bounding box center [354, 326] width 709 height 505
click at [382, 294] on div at bounding box center [354, 326] width 709 height 505
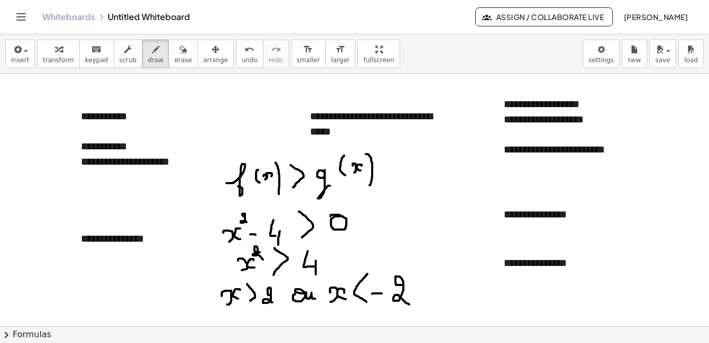
click at [409, 305] on div at bounding box center [354, 326] width 709 height 505
click at [174, 59] on span "erase" at bounding box center [182, 60] width 17 height 7
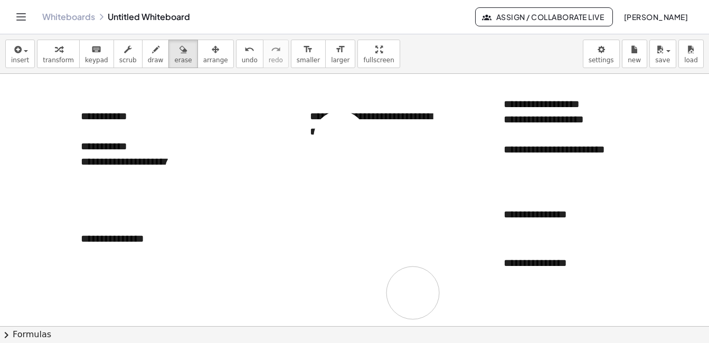
click at [413, 293] on div at bounding box center [354, 326] width 709 height 505
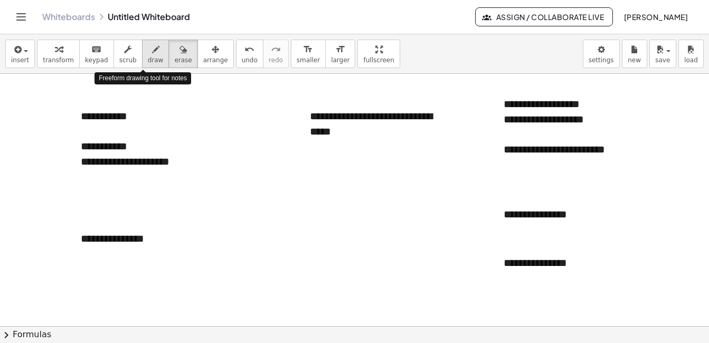
click at [148, 62] on span "draw" at bounding box center [156, 60] width 16 height 7
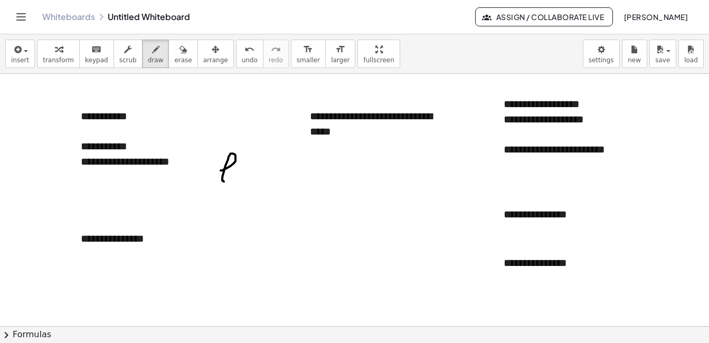
drag, startPoint x: 221, startPoint y: 171, endPoint x: 224, endPoint y: 182, distance: 11.5
click at [224, 182] on div at bounding box center [354, 326] width 709 height 505
drag, startPoint x: 231, startPoint y: 175, endPoint x: 237, endPoint y: 182, distance: 9.1
click at [237, 182] on div at bounding box center [354, 326] width 709 height 505
drag, startPoint x: 254, startPoint y: 158, endPoint x: 253, endPoint y: 185, distance: 27.5
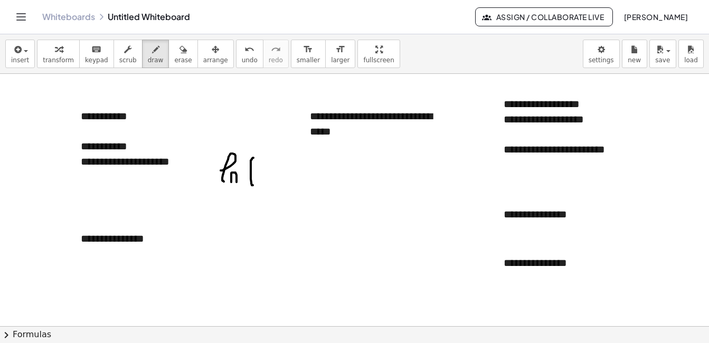
click at [253, 185] on div at bounding box center [354, 326] width 709 height 505
drag, startPoint x: 257, startPoint y: 162, endPoint x: 263, endPoint y: 177, distance: 16.2
click at [262, 177] on div at bounding box center [354, 326] width 709 height 505
click at [275, 175] on div at bounding box center [354, 326] width 709 height 505
drag, startPoint x: 287, startPoint y: 167, endPoint x: 288, endPoint y: 177, distance: 10.2
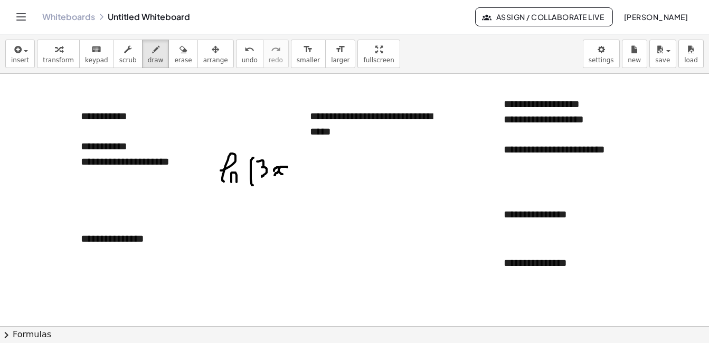
click at [288, 177] on div at bounding box center [354, 326] width 709 height 505
click at [300, 175] on div at bounding box center [354, 326] width 709 height 505
drag, startPoint x: 298, startPoint y: 170, endPoint x: 305, endPoint y: 170, distance: 7.4
click at [305, 170] on div at bounding box center [354, 326] width 709 height 505
drag, startPoint x: 312, startPoint y: 158, endPoint x: 320, endPoint y: 179, distance: 22.1
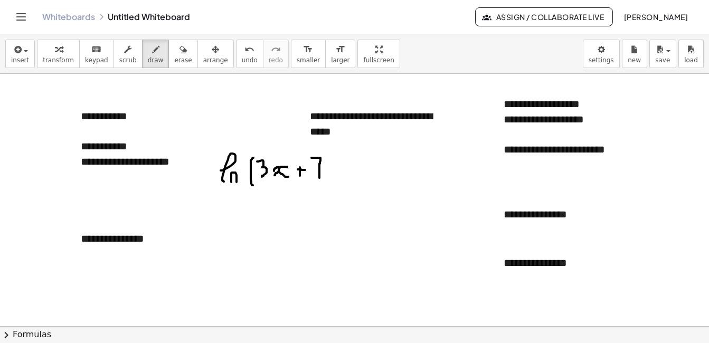
click at [320, 179] on div at bounding box center [354, 326] width 709 height 505
drag, startPoint x: 314, startPoint y: 168, endPoint x: 323, endPoint y: 168, distance: 9.0
click at [323, 168] on div at bounding box center [354, 326] width 709 height 505
drag, startPoint x: 328, startPoint y: 151, endPoint x: 332, endPoint y: 185, distance: 35.1
click at [332, 185] on div at bounding box center [354, 326] width 709 height 505
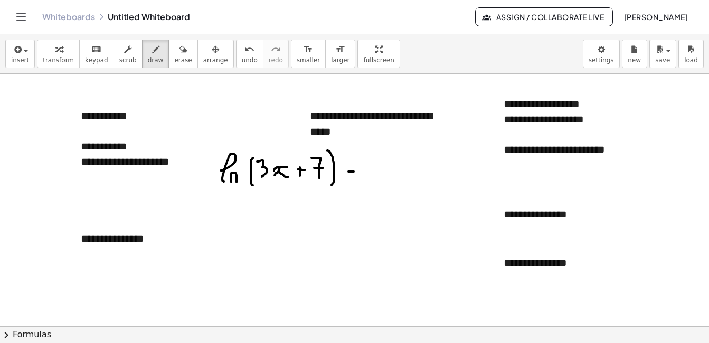
click at [353, 173] on div at bounding box center [354, 326] width 709 height 505
drag, startPoint x: 347, startPoint y: 177, endPoint x: 353, endPoint y: 177, distance: 6.3
click at [353, 177] on div at bounding box center [354, 326] width 709 height 505
drag, startPoint x: 260, startPoint y: 146, endPoint x: 315, endPoint y: 144, distance: 54.4
click at [315, 144] on div at bounding box center [354, 326] width 709 height 505
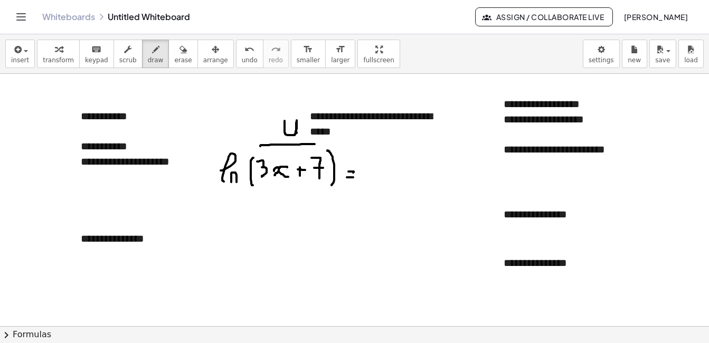
drag, startPoint x: 285, startPoint y: 121, endPoint x: 298, endPoint y: 134, distance: 18.3
click at [298, 134] on div at bounding box center [354, 326] width 709 height 505
drag, startPoint x: 370, startPoint y: 157, endPoint x: 385, endPoint y: 171, distance: 19.8
click at [385, 171] on div at bounding box center [354, 326] width 709 height 505
drag, startPoint x: 392, startPoint y: 158, endPoint x: 392, endPoint y: 152, distance: 5.8
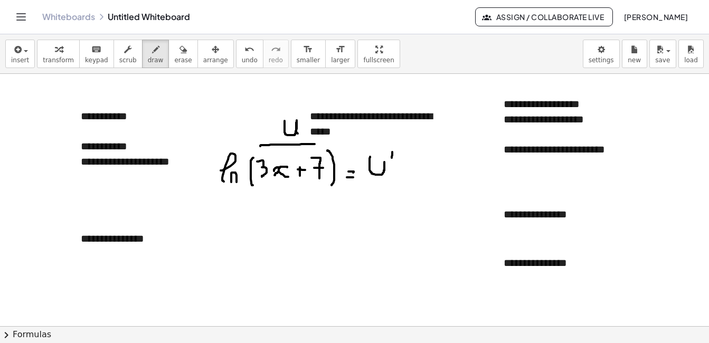
click at [392, 152] on div at bounding box center [354, 326] width 709 height 505
drag, startPoint x: 361, startPoint y: 182, endPoint x: 397, endPoint y: 181, distance: 35.9
click at [397, 181] on div at bounding box center [354, 326] width 709 height 505
drag, startPoint x: 368, startPoint y: 192, endPoint x: 383, endPoint y: 212, distance: 25.2
click at [383, 212] on div at bounding box center [354, 326] width 709 height 505
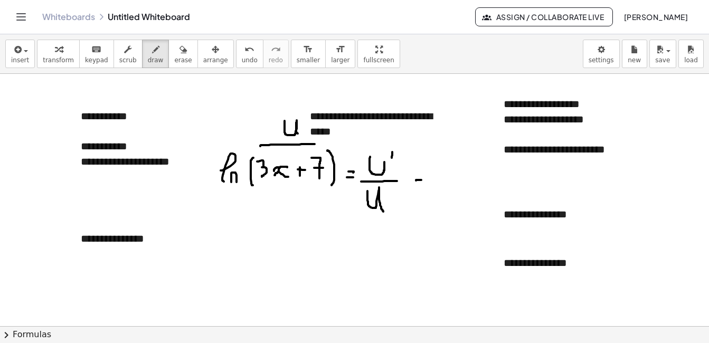
drag, startPoint x: 416, startPoint y: 180, endPoint x: 423, endPoint y: 180, distance: 6.3
click at [424, 180] on div at bounding box center [354, 326] width 709 height 505
drag, startPoint x: 415, startPoint y: 172, endPoint x: 425, endPoint y: 172, distance: 10.0
click at [425, 172] on div at bounding box center [354, 326] width 709 height 505
drag, startPoint x: 448, startPoint y: 161, endPoint x: 452, endPoint y: 179, distance: 18.3
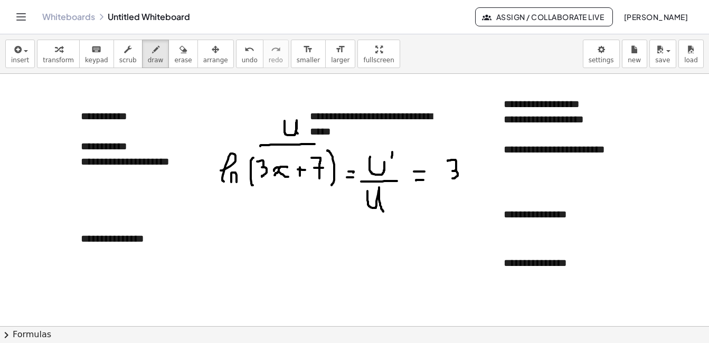
click at [452, 179] on div at bounding box center [354, 326] width 709 height 505
drag, startPoint x: 428, startPoint y: 183, endPoint x: 452, endPoint y: 194, distance: 26.5
click at [487, 184] on div at bounding box center [354, 326] width 709 height 505
drag, startPoint x: 431, startPoint y: 196, endPoint x: 433, endPoint y: 207, distance: 10.7
click at [433, 207] on div at bounding box center [354, 326] width 709 height 505
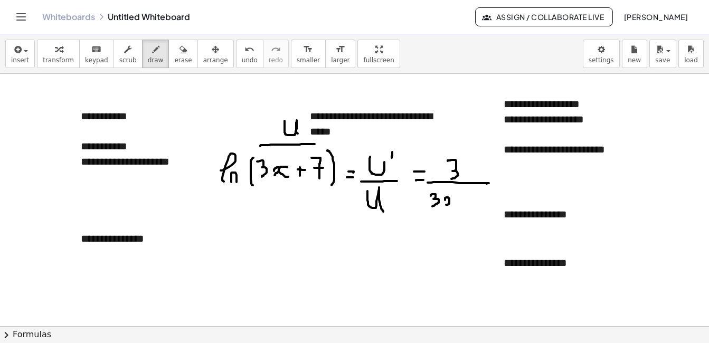
click at [446, 205] on div at bounding box center [354, 326] width 709 height 505
drag, startPoint x: 456, startPoint y: 199, endPoint x: 456, endPoint y: 205, distance: 5.8
click at [456, 205] on div at bounding box center [354, 326] width 709 height 505
drag, startPoint x: 466, startPoint y: 198, endPoint x: 466, endPoint y: 209, distance: 11.1
click at [466, 209] on div at bounding box center [354, 326] width 709 height 505
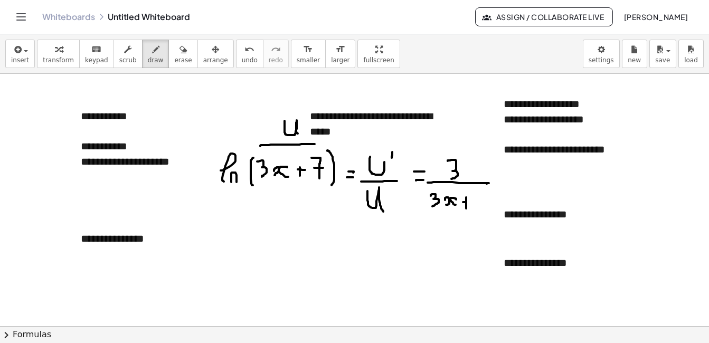
click at [467, 202] on div at bounding box center [354, 326] width 709 height 505
drag, startPoint x: 472, startPoint y: 194, endPoint x: 478, endPoint y: 209, distance: 15.2
click at [478, 209] on div at bounding box center [354, 326] width 709 height 505
drag, startPoint x: 474, startPoint y: 201, endPoint x: 482, endPoint y: 201, distance: 7.9
click at [482, 201] on div at bounding box center [354, 326] width 709 height 505
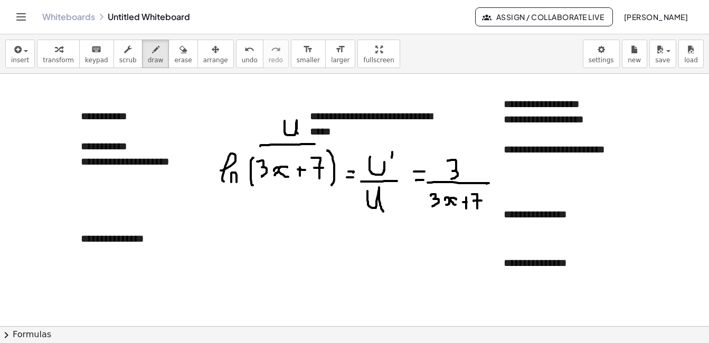
click at [173, 68] on div "insert select one: Math Expression Function Text Youtube Video Graphing Geometr…" at bounding box center [354, 54] width 709 height 40
click at [174, 59] on span "erase" at bounding box center [182, 60] width 17 height 7
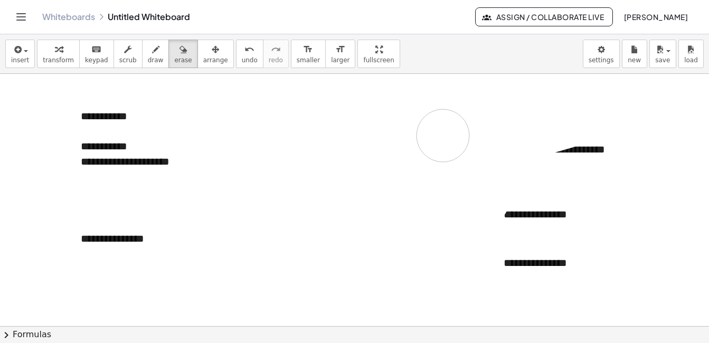
drag, startPoint x: 363, startPoint y: 148, endPoint x: 443, endPoint y: 136, distance: 81.3
click at [443, 136] on div at bounding box center [354, 326] width 709 height 505
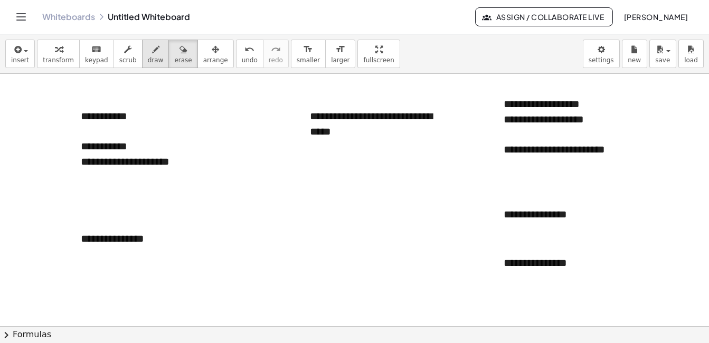
click at [148, 64] on span "draw" at bounding box center [156, 60] width 16 height 7
click at [8, 64] on button "insert" at bounding box center [20, 54] width 30 height 29
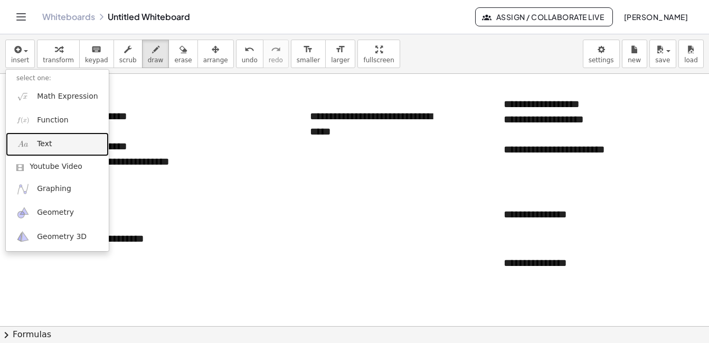
click at [32, 147] on link "Text" at bounding box center [57, 145] width 103 height 24
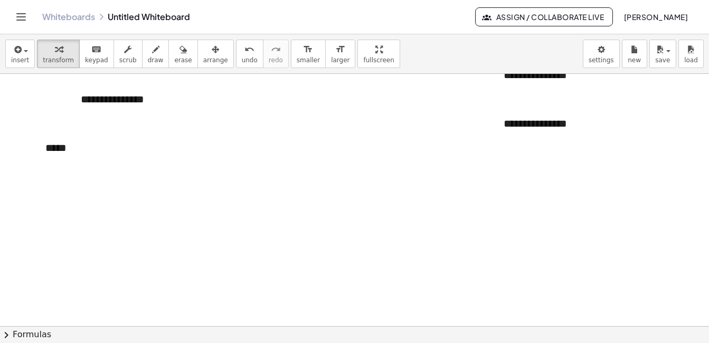
scroll to position [141, 0]
click at [109, 143] on div "*****" at bounding box center [114, 147] width 158 height 36
drag, startPoint x: 109, startPoint y: 143, endPoint x: 102, endPoint y: 142, distance: 7.0
click at [102, 142] on div "**********" at bounding box center [114, 154] width 158 height 51
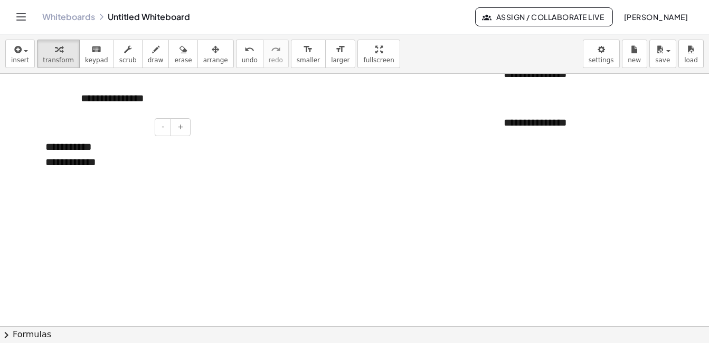
click at [100, 149] on div "**********" at bounding box center [114, 162] width 158 height 67
drag, startPoint x: 106, startPoint y: 144, endPoint x: 42, endPoint y: 148, distance: 64.1
click at [42, 148] on div "**********" at bounding box center [114, 162] width 158 height 67
drag, startPoint x: 108, startPoint y: 162, endPoint x: 43, endPoint y: 164, distance: 65.0
click at [43, 164] on div "**********" at bounding box center [114, 162] width 158 height 67
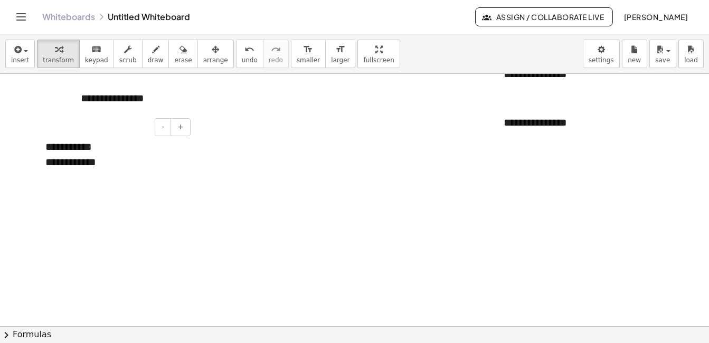
click at [102, 153] on div "**********" at bounding box center [114, 162] width 158 height 67
drag, startPoint x: 106, startPoint y: 164, endPoint x: 44, endPoint y: 165, distance: 61.3
click at [44, 165] on div "**********" at bounding box center [114, 162] width 158 height 67
click at [148, 57] on span "draw" at bounding box center [156, 60] width 16 height 7
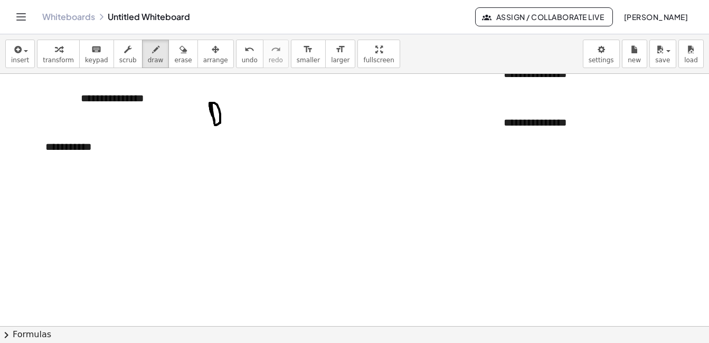
drag, startPoint x: 212, startPoint y: 104, endPoint x: 215, endPoint y: 125, distance: 21.4
click at [215, 125] on div at bounding box center [354, 185] width 709 height 505
drag, startPoint x: 228, startPoint y: 119, endPoint x: 222, endPoint y: 130, distance: 12.3
click at [222, 130] on div at bounding box center [354, 185] width 709 height 505
drag, startPoint x: 246, startPoint y: 118, endPoint x: 252, endPoint y: 119, distance: 6.4
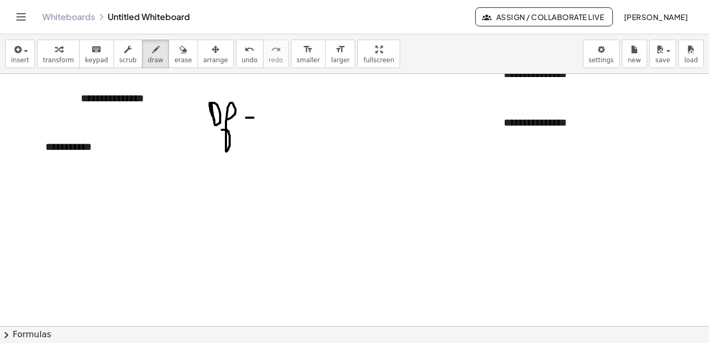
click at [254, 118] on div at bounding box center [354, 185] width 709 height 505
drag, startPoint x: 245, startPoint y: 123, endPoint x: 254, endPoint y: 123, distance: 8.5
click at [254, 123] on div at bounding box center [354, 185] width 709 height 505
drag, startPoint x: 264, startPoint y: 120, endPoint x: 270, endPoint y: 120, distance: 6.9
click at [270, 120] on div at bounding box center [354, 185] width 709 height 505
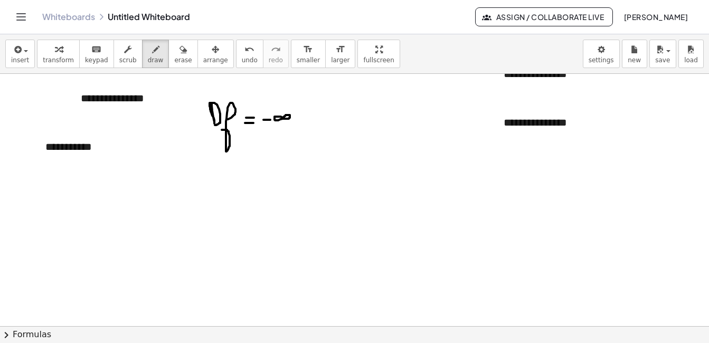
click at [285, 117] on div at bounding box center [354, 185] width 709 height 505
drag, startPoint x: 254, startPoint y: 101, endPoint x: 252, endPoint y: 136, distance: 35.4
click at [252, 136] on div at bounding box center [354, 185] width 709 height 505
click at [310, 113] on div at bounding box center [354, 185] width 709 height 505
drag, startPoint x: 310, startPoint y: 117, endPoint x: 303, endPoint y: 125, distance: 10.5
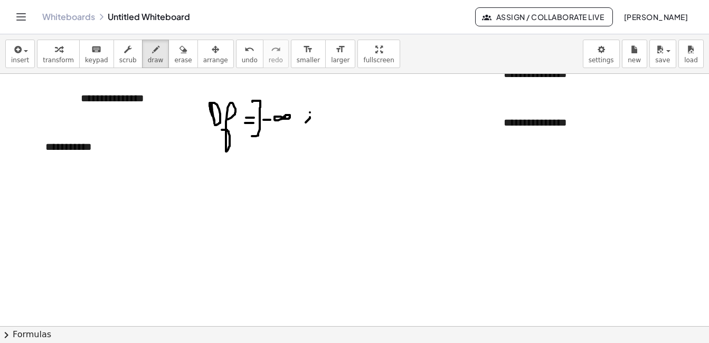
click at [303, 125] on div at bounding box center [354, 185] width 709 height 505
drag, startPoint x: 323, startPoint y: 110, endPoint x: 322, endPoint y: 117, distance: 6.9
click at [323, 119] on div at bounding box center [354, 185] width 709 height 505
click at [326, 114] on div at bounding box center [354, 185] width 709 height 505
click at [340, 111] on div at bounding box center [354, 185] width 709 height 505
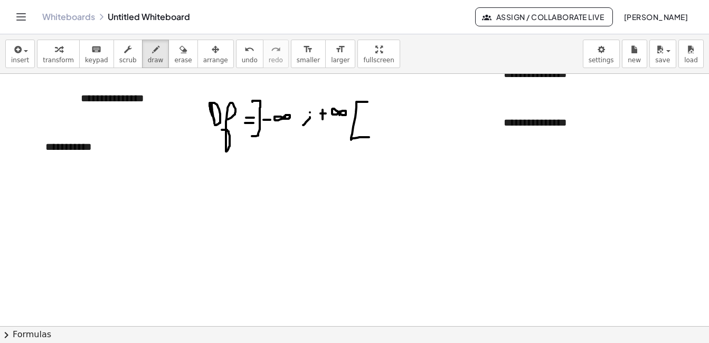
drag, startPoint x: 368, startPoint y: 102, endPoint x: 369, endPoint y: 137, distance: 35.4
click at [369, 137] on div at bounding box center [354, 185] width 709 height 505
drag, startPoint x: 257, startPoint y: 126, endPoint x: 294, endPoint y: 129, distance: 36.5
click at [294, 129] on div at bounding box center [354, 185] width 709 height 505
drag, startPoint x: 326, startPoint y: 127, endPoint x: 355, endPoint y: 127, distance: 29.1
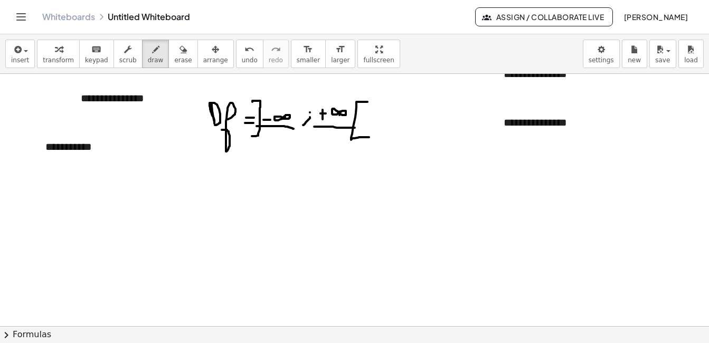
click at [355, 127] on div at bounding box center [354, 185] width 709 height 505
click at [33, 174] on div at bounding box center [354, 185] width 709 height 505
click at [38, 175] on div at bounding box center [354, 185] width 709 height 505
click at [38, 165] on div at bounding box center [354, 185] width 709 height 505
drag, startPoint x: 43, startPoint y: 171, endPoint x: 53, endPoint y: 172, distance: 9.6
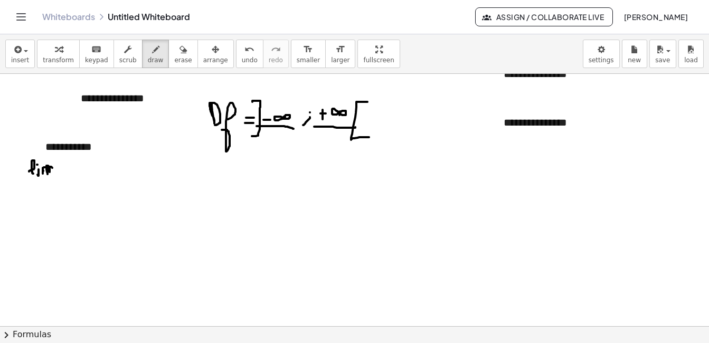
click at [53, 172] on div at bounding box center [354, 185] width 709 height 505
drag, startPoint x: 44, startPoint y: 181, endPoint x: 50, endPoint y: 180, distance: 5.8
click at [50, 180] on div at bounding box center [354, 185] width 709 height 505
click at [56, 177] on div at bounding box center [354, 185] width 709 height 505
click at [76, 169] on div at bounding box center [354, 185] width 709 height 505
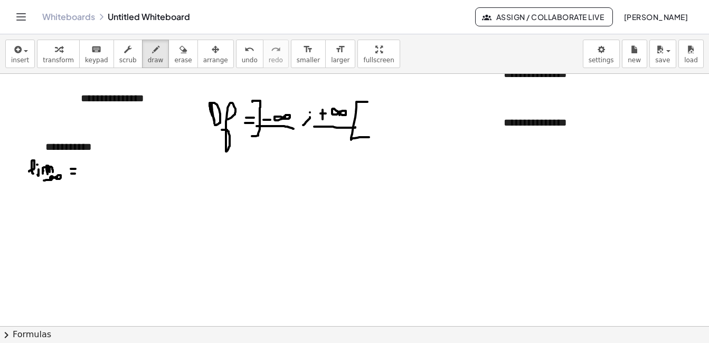
drag, startPoint x: 71, startPoint y: 174, endPoint x: 78, endPoint y: 174, distance: 6.9
click at [78, 174] on div at bounding box center [354, 185] width 709 height 505
click at [92, 172] on div at bounding box center [354, 185] width 709 height 505
click at [113, 170] on div at bounding box center [354, 185] width 709 height 505
drag, startPoint x: 22, startPoint y: 204, endPoint x: 28, endPoint y: 204, distance: 5.8
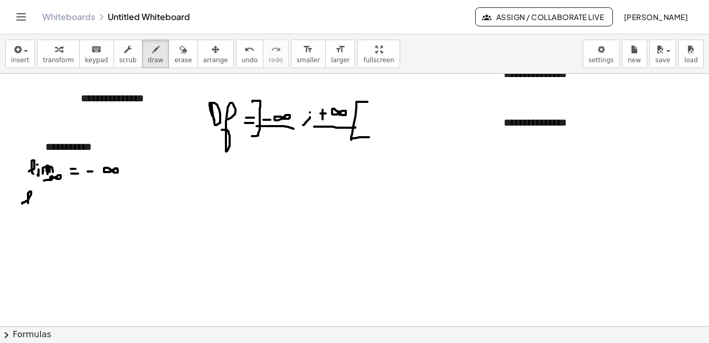
click at [28, 204] on div at bounding box center [354, 185] width 709 height 505
drag, startPoint x: 33, startPoint y: 198, endPoint x: 33, endPoint y: 205, distance: 7.4
click at [33, 205] on div at bounding box center [354, 185] width 709 height 505
click at [35, 195] on div at bounding box center [354, 185] width 709 height 505
drag, startPoint x: 40, startPoint y: 198, endPoint x: 52, endPoint y: 201, distance: 12.6
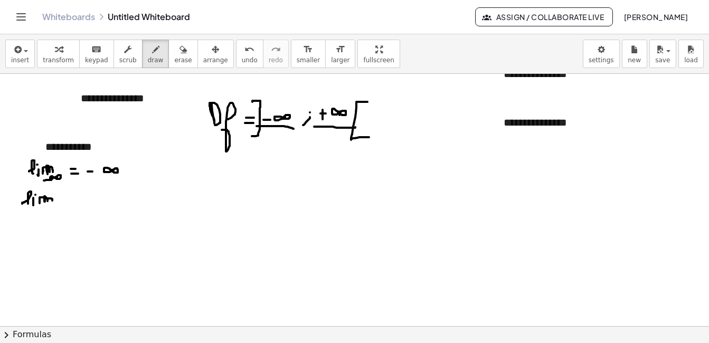
click at [52, 201] on div at bounding box center [354, 185] width 709 height 505
click at [39, 219] on div at bounding box center [354, 185] width 709 height 505
drag, startPoint x: 36, startPoint y: 215, endPoint x: 42, endPoint y: 215, distance: 6.3
click at [42, 215] on div at bounding box center [354, 185] width 709 height 505
click at [61, 211] on div at bounding box center [354, 185] width 709 height 505
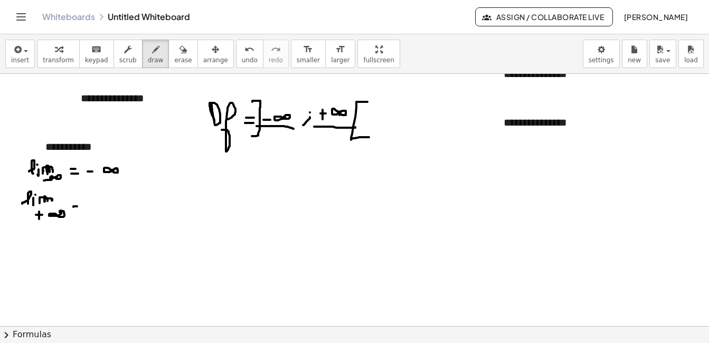
click at [78, 207] on div at bounding box center [354, 185] width 709 height 505
click at [80, 211] on div at bounding box center [354, 185] width 709 height 505
drag, startPoint x: 92, startPoint y: 202, endPoint x: 92, endPoint y: 210, distance: 7.4
click at [92, 210] on div at bounding box center [354, 185] width 709 height 505
drag, startPoint x: 89, startPoint y: 206, endPoint x: 95, endPoint y: 205, distance: 5.3
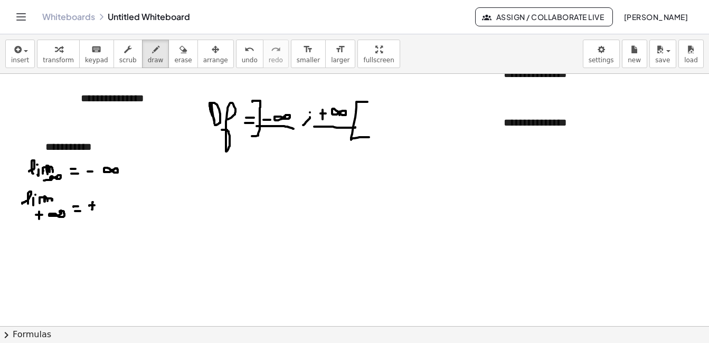
click at [95, 205] on div at bounding box center [354, 185] width 709 height 505
click at [118, 203] on div at bounding box center [354, 185] width 709 height 505
drag, startPoint x: 192, startPoint y: 172, endPoint x: 190, endPoint y: 181, distance: 9.4
click at [190, 181] on div at bounding box center [354, 185] width 709 height 505
drag, startPoint x: 209, startPoint y: 163, endPoint x: 212, endPoint y: 157, distance: 6.4
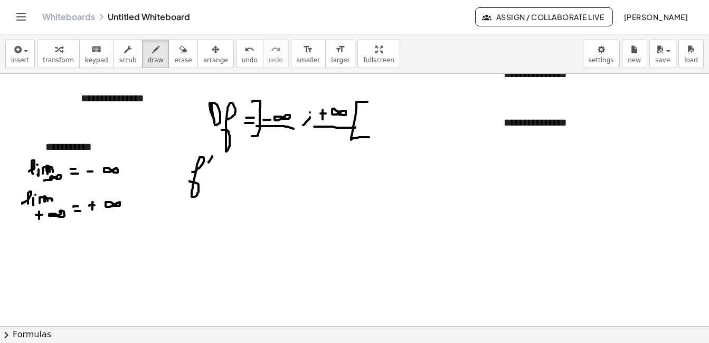
click at [212, 156] on div at bounding box center [354, 185] width 709 height 505
drag, startPoint x: 217, startPoint y: 164, endPoint x: 216, endPoint y: 182, distance: 18.0
click at [216, 182] on div at bounding box center [354, 185] width 709 height 505
drag, startPoint x: 219, startPoint y: 172, endPoint x: 220, endPoint y: 179, distance: 7.4
click at [220, 179] on div at bounding box center [354, 185] width 709 height 505
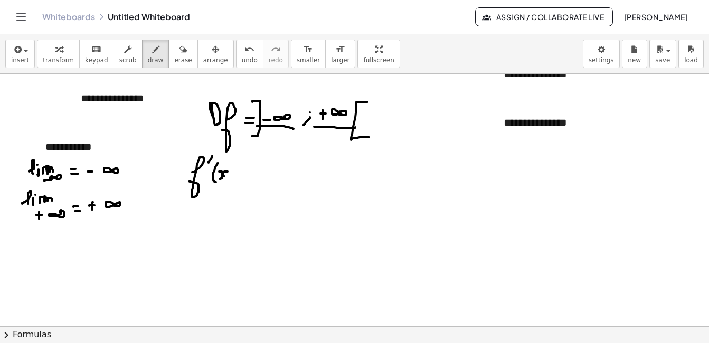
drag, startPoint x: 228, startPoint y: 172, endPoint x: 229, endPoint y: 177, distance: 5.4
click at [229, 177] on div at bounding box center [354, 185] width 709 height 505
drag, startPoint x: 231, startPoint y: 159, endPoint x: 233, endPoint y: 181, distance: 21.8
click at [233, 181] on div at bounding box center [354, 185] width 709 height 505
click at [249, 171] on div at bounding box center [354, 185] width 709 height 505
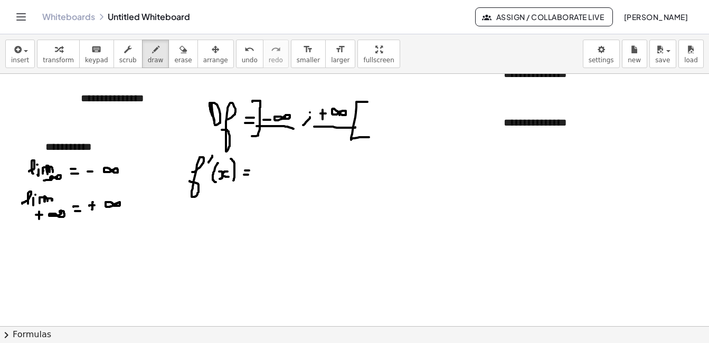
click at [248, 175] on div at bounding box center [354, 185] width 709 height 505
drag, startPoint x: 270, startPoint y: 157, endPoint x: 268, endPoint y: 175, distance: 18.1
click at [268, 175] on div at bounding box center [354, 185] width 709 height 505
drag, startPoint x: 311, startPoint y: 164, endPoint x: 297, endPoint y: 180, distance: 20.6
click at [297, 180] on div at bounding box center [354, 185] width 709 height 505
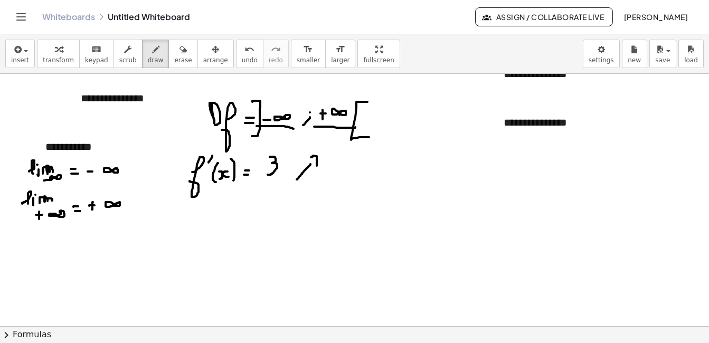
drag, startPoint x: 314, startPoint y: 156, endPoint x: 317, endPoint y: 166, distance: 10.4
click at [317, 166] on div at bounding box center [354, 185] width 709 height 505
drag, startPoint x: 417, startPoint y: 153, endPoint x: 417, endPoint y: 254, distance: 100.9
click at [417, 254] on div at bounding box center [354, 185] width 709 height 505
drag, startPoint x: 389, startPoint y: 184, endPoint x: 578, endPoint y: 182, distance: 189.6
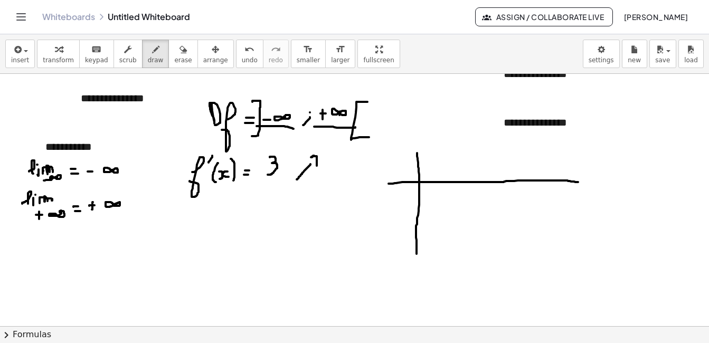
click at [578, 182] on div at bounding box center [354, 185] width 709 height 505
drag, startPoint x: 382, startPoint y: 210, endPoint x: 572, endPoint y: 219, distance: 189.8
click at [572, 219] on div at bounding box center [354, 185] width 709 height 505
drag, startPoint x: 427, startPoint y: 169, endPoint x: 433, endPoint y: 169, distance: 6.3
click at [433, 169] on div at bounding box center [354, 185] width 709 height 505
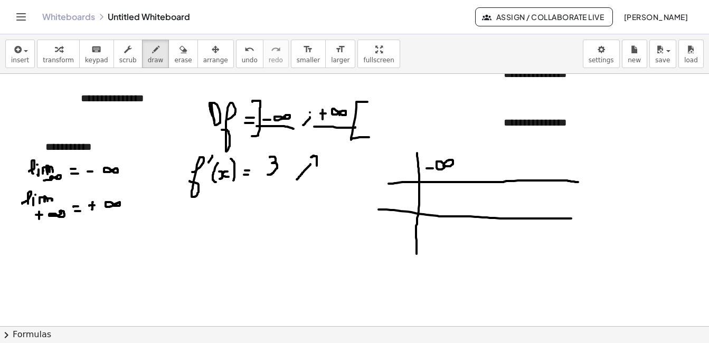
click at [445, 166] on div at bounding box center [354, 185] width 709 height 505
drag, startPoint x: 569, startPoint y: 165, endPoint x: 567, endPoint y: 171, distance: 6.0
click at [567, 174] on div at bounding box center [354, 185] width 709 height 505
click at [569, 170] on div at bounding box center [354, 185] width 709 height 505
drag, startPoint x: 577, startPoint y: 170, endPoint x: 584, endPoint y: 170, distance: 6.9
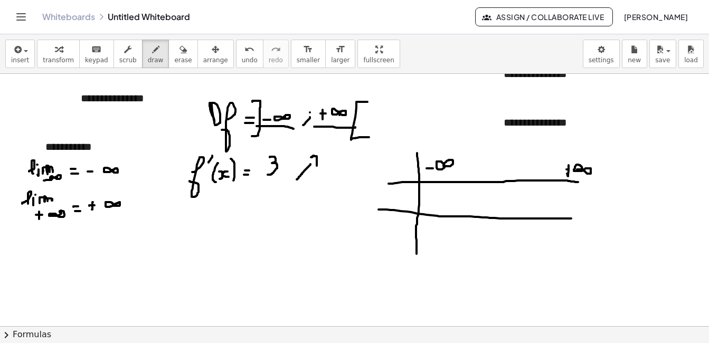
click at [584, 170] on div at bounding box center [354, 185] width 709 height 505
drag, startPoint x: 504, startPoint y: 174, endPoint x: 504, endPoint y: 185, distance: 11.6
click at [504, 185] on div at bounding box center [354, 185] width 709 height 505
drag, startPoint x: 499, startPoint y: 151, endPoint x: 499, endPoint y: 161, distance: 10.6
click at [499, 161] on div at bounding box center [354, 185] width 709 height 505
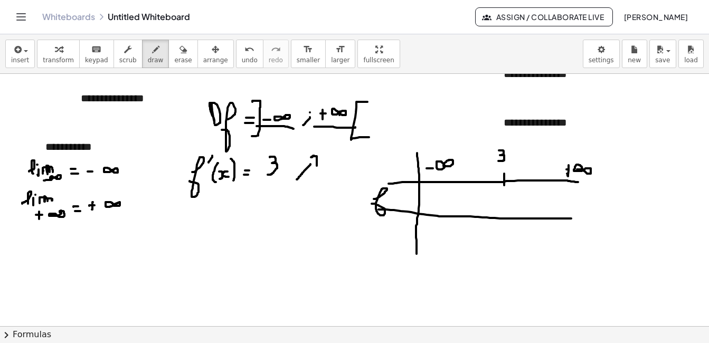
drag, startPoint x: 374, startPoint y: 199, endPoint x: 380, endPoint y: 200, distance: 6.4
click at [372, 204] on div at bounding box center [354, 185] width 709 height 505
drag, startPoint x: 392, startPoint y: 193, endPoint x: 397, endPoint y: 186, distance: 8.3
click at [397, 186] on div at bounding box center [354, 185] width 709 height 505
drag, startPoint x: 398, startPoint y: 193, endPoint x: 398, endPoint y: 200, distance: 6.9
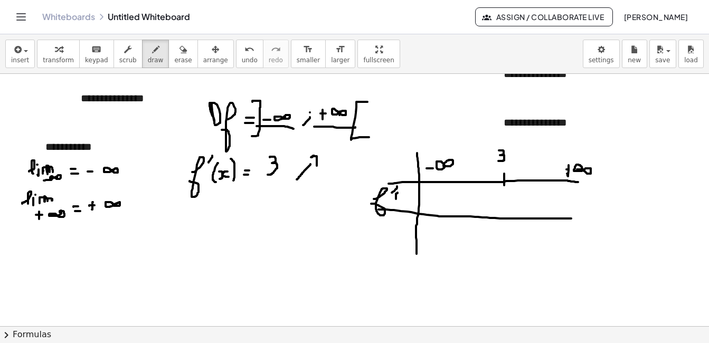
click at [398, 200] on div at bounding box center [354, 185] width 709 height 505
drag, startPoint x: 404, startPoint y: 194, endPoint x: 402, endPoint y: 202, distance: 7.7
click at [402, 202] on div at bounding box center [354, 185] width 709 height 505
drag, startPoint x: 413, startPoint y: 193, endPoint x: 413, endPoint y: 200, distance: 6.3
click at [413, 200] on div at bounding box center [354, 185] width 709 height 505
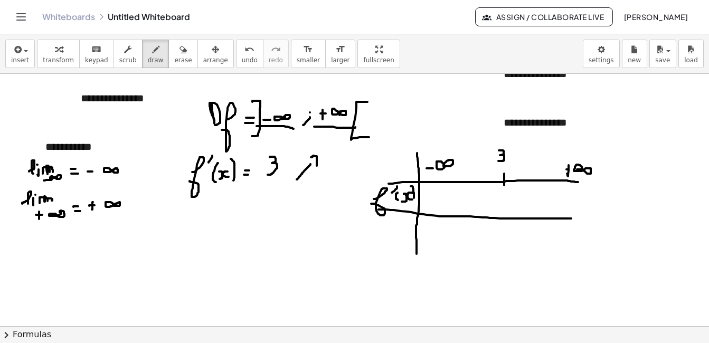
drag, startPoint x: 411, startPoint y: 186, endPoint x: 413, endPoint y: 199, distance: 12.8
click at [413, 199] on div at bounding box center [354, 185] width 709 height 505
click at [371, 240] on div at bounding box center [354, 185] width 709 height 505
drag, startPoint x: 394, startPoint y: 223, endPoint x: 395, endPoint y: 239, distance: 15.4
click at [395, 239] on div at bounding box center [354, 185] width 709 height 505
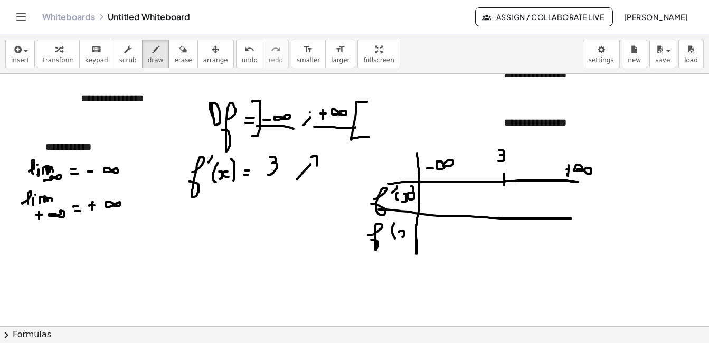
click at [402, 237] on div at bounding box center [354, 185] width 709 height 505
drag, startPoint x: 410, startPoint y: 230, endPoint x: 409, endPoint y: 236, distance: 5.5
click at [409, 236] on div at bounding box center [354, 185] width 709 height 505
drag, startPoint x: 409, startPoint y: 217, endPoint x: 409, endPoint y: 241, distance: 23.8
click at [409, 241] on div at bounding box center [354, 185] width 709 height 505
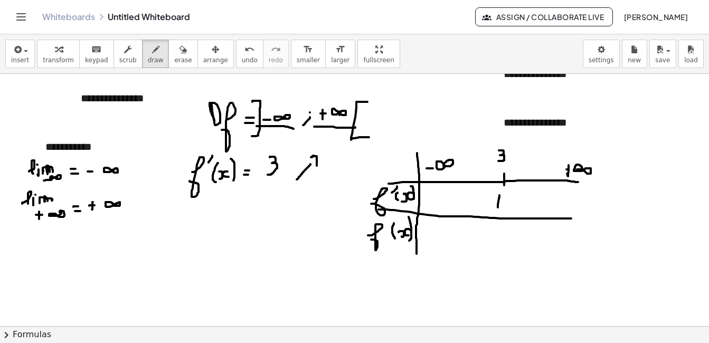
drag, startPoint x: 499, startPoint y: 202, endPoint x: 498, endPoint y: 209, distance: 6.9
click at [498, 209] on div at bounding box center [354, 185] width 709 height 505
drag, startPoint x: 491, startPoint y: 200, endPoint x: 506, endPoint y: 200, distance: 15.3
click at [506, 200] on div at bounding box center [354, 185] width 709 height 505
drag, startPoint x: 435, startPoint y: 251, endPoint x: 546, endPoint y: 231, distance: 112.6
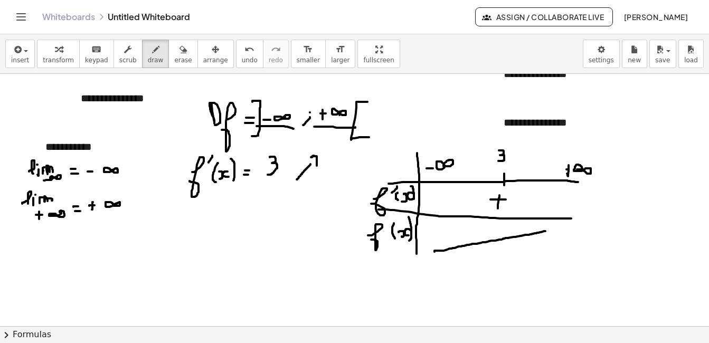
click at [546, 231] on div at bounding box center [354, 185] width 709 height 505
drag, startPoint x: 541, startPoint y: 226, endPoint x: 437, endPoint y: 273, distance: 114.0
click at [549, 238] on div at bounding box center [354, 185] width 709 height 505
drag, startPoint x: 161, startPoint y: 201, endPoint x: 156, endPoint y: 301, distance: 99.9
click at [156, 301] on div at bounding box center [354, 185] width 709 height 505
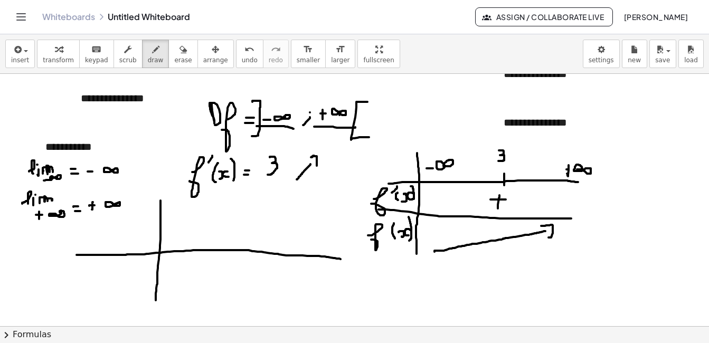
drag, startPoint x: 77, startPoint y: 255, endPoint x: 353, endPoint y: 259, distance: 276.3
click at [353, 259] on div at bounding box center [354, 185] width 709 height 505
drag, startPoint x: 195, startPoint y: 292, endPoint x: 300, endPoint y: 186, distance: 149.0
click at [300, 186] on div at bounding box center [354, 185] width 709 height 505
click at [232, 248] on div at bounding box center [354, 185] width 709 height 505
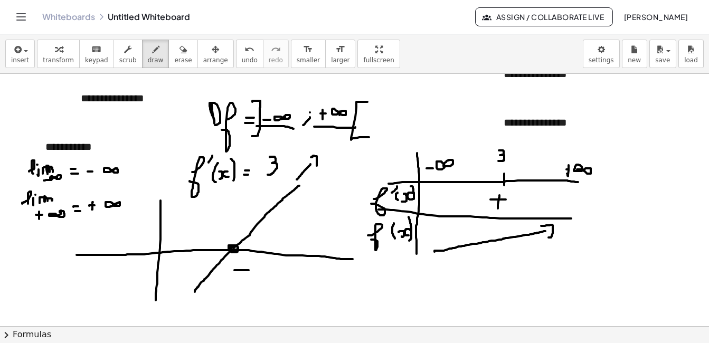
drag, startPoint x: 235, startPoint y: 270, endPoint x: 249, endPoint y: 270, distance: 14.3
click at [249, 270] on div at bounding box center [354, 185] width 709 height 505
drag, startPoint x: 296, startPoint y: 213, endPoint x: 296, endPoint y: 226, distance: 12.7
click at [296, 226] on div at bounding box center [354, 185] width 709 height 505
drag, startPoint x: 292, startPoint y: 221, endPoint x: 303, endPoint y: 220, distance: 10.6
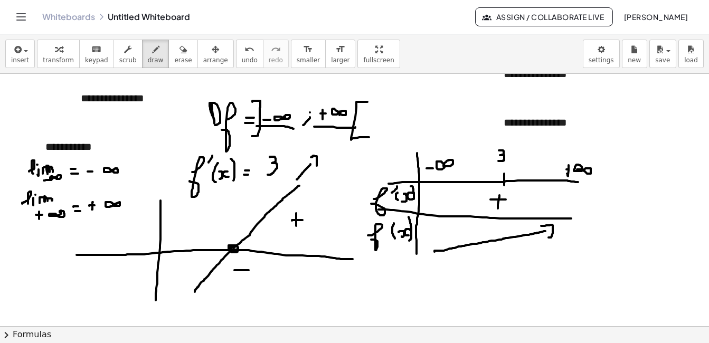
click at [303, 220] on div at bounding box center [354, 185] width 709 height 505
drag, startPoint x: 107, startPoint y: 231, endPoint x: 277, endPoint y: 202, distance: 172.6
click at [277, 202] on div at bounding box center [354, 185] width 709 height 505
click at [245, 53] on icon "undo" at bounding box center [250, 49] width 10 height 13
click at [174, 57] on span "erase" at bounding box center [182, 60] width 17 height 7
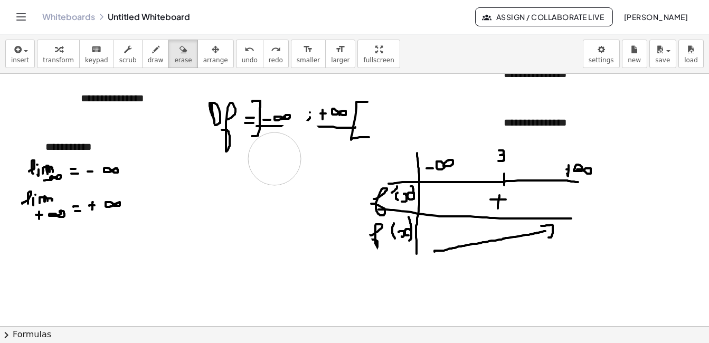
drag, startPoint x: 151, startPoint y: 244, endPoint x: 274, endPoint y: 159, distance: 149.3
click at [274, 159] on div at bounding box center [354, 185] width 709 height 505
click at [148, 62] on span "draw" at bounding box center [156, 60] width 16 height 7
click at [11, 250] on div at bounding box center [354, 185] width 709 height 505
drag, startPoint x: 30, startPoint y: 238, endPoint x: 30, endPoint y: 232, distance: 5.8
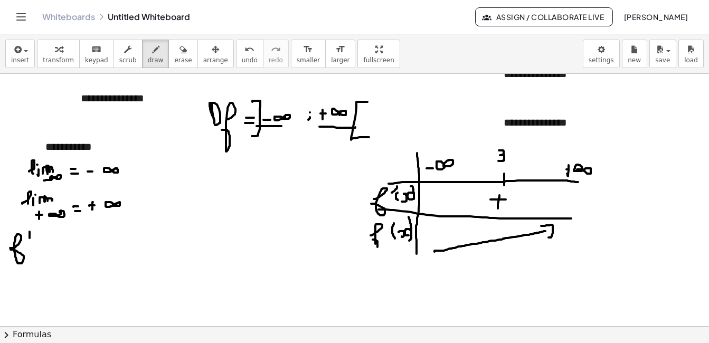
click at [30, 232] on div at bounding box center [354, 185] width 709 height 505
drag, startPoint x: 34, startPoint y: 243, endPoint x: 35, endPoint y: 255, distance: 12.3
click at [35, 255] on div at bounding box center [354, 185] width 709 height 505
click at [36, 255] on div at bounding box center [354, 185] width 709 height 505
drag, startPoint x: 41, startPoint y: 246, endPoint x: 44, endPoint y: 251, distance: 6.4
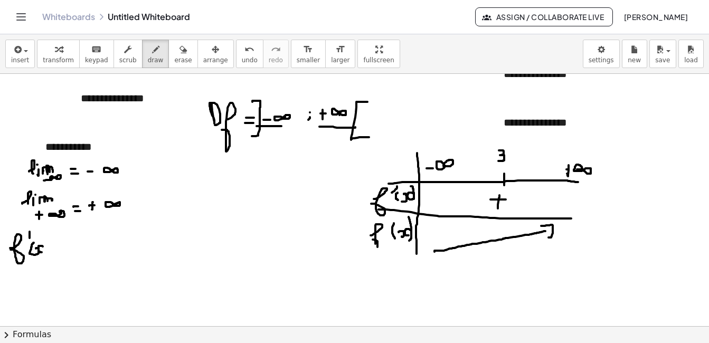
click at [43, 252] on div at bounding box center [354, 185] width 709 height 505
drag, startPoint x: 44, startPoint y: 235, endPoint x: 48, endPoint y: 257, distance: 22.0
click at [48, 257] on div at bounding box center [354, 185] width 709 height 505
click at [64, 244] on div at bounding box center [354, 185] width 709 height 505
drag, startPoint x: 59, startPoint y: 249, endPoint x: 64, endPoint y: 249, distance: 5.3
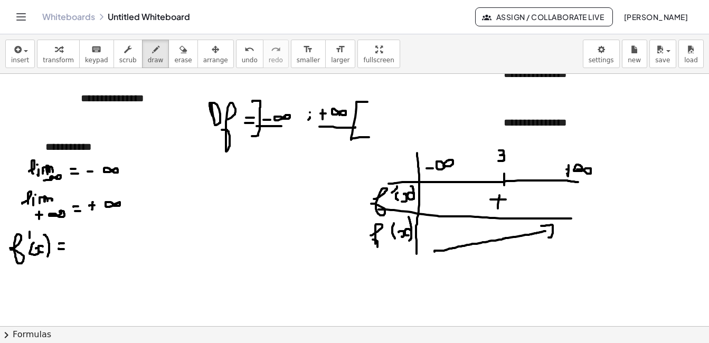
click at [64, 249] on div at bounding box center [354, 185] width 709 height 505
drag, startPoint x: 80, startPoint y: 233, endPoint x: 80, endPoint y: 246, distance: 12.1
click at [80, 246] on div at bounding box center [354, 185] width 709 height 505
drag, startPoint x: 612, startPoint y: 98, endPoint x: 613, endPoint y: 172, distance: 74.5
click at [613, 172] on div at bounding box center [354, 185] width 709 height 505
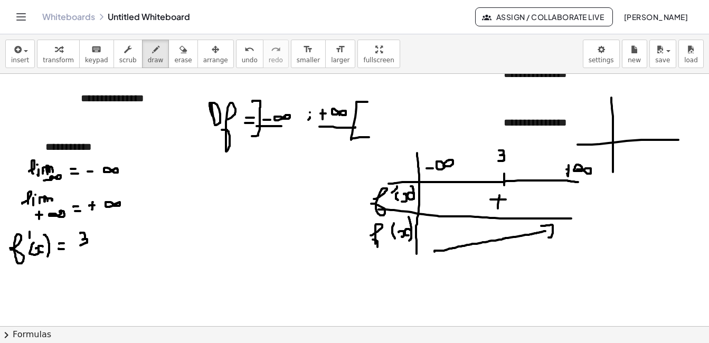
drag, startPoint x: 578, startPoint y: 145, endPoint x: 679, endPoint y: 140, distance: 101.0
click at [679, 140] on div at bounding box center [354, 185] width 709 height 505
drag, startPoint x: 627, startPoint y: 165, endPoint x: 673, endPoint y: 94, distance: 84.4
click at [673, 94] on div at bounding box center [354, 185] width 709 height 505
click at [639, 137] on div at bounding box center [354, 185] width 709 height 505
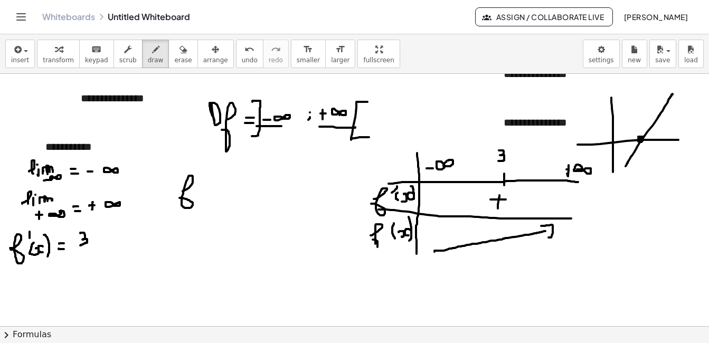
drag, startPoint x: 183, startPoint y: 192, endPoint x: 180, endPoint y: 198, distance: 7.1
click at [180, 198] on div at bounding box center [354, 185] width 709 height 505
drag, startPoint x: 208, startPoint y: 177, endPoint x: 212, endPoint y: 192, distance: 15.4
click at [211, 192] on div at bounding box center [354, 185] width 709 height 505
drag, startPoint x: 213, startPoint y: 184, endPoint x: 216, endPoint y: 193, distance: 9.4
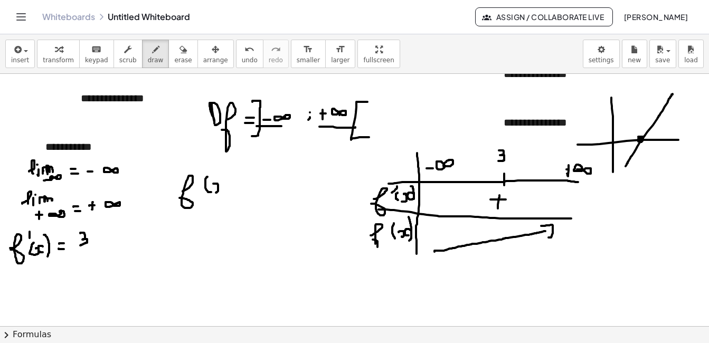
click at [216, 193] on div at bounding box center [354, 185] width 709 height 505
drag, startPoint x: 228, startPoint y: 182, endPoint x: 229, endPoint y: 193, distance: 11.1
click at [229, 193] on div at bounding box center [354, 185] width 709 height 505
drag, startPoint x: 233, startPoint y: 174, endPoint x: 238, endPoint y: 192, distance: 19.2
click at [236, 196] on div at bounding box center [354, 185] width 709 height 505
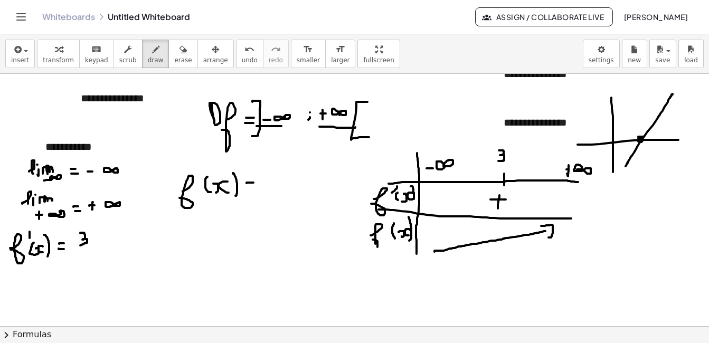
drag, startPoint x: 247, startPoint y: 183, endPoint x: 254, endPoint y: 183, distance: 6.9
click at [254, 183] on div at bounding box center [354, 185] width 709 height 505
drag, startPoint x: 244, startPoint y: 189, endPoint x: 254, endPoint y: 189, distance: 9.5
click at [254, 189] on div at bounding box center [354, 185] width 709 height 505
click at [269, 179] on div at bounding box center [354, 185] width 709 height 505
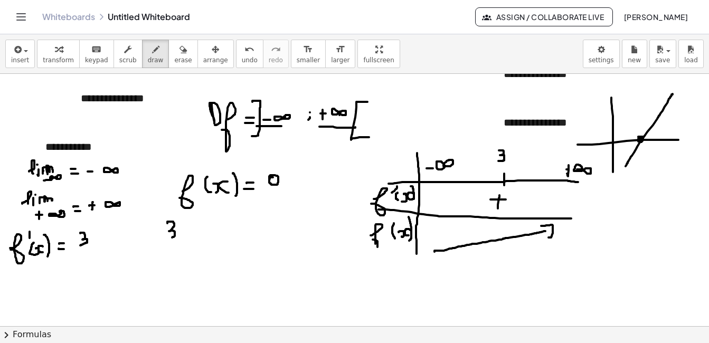
drag, startPoint x: 167, startPoint y: 222, endPoint x: 172, endPoint y: 238, distance: 16.0
click at [172, 238] on div at bounding box center [354, 185] width 709 height 505
drag, startPoint x: 180, startPoint y: 229, endPoint x: 181, endPoint y: 235, distance: 6.5
click at [181, 235] on div at bounding box center [354, 185] width 709 height 505
drag, startPoint x: 191, startPoint y: 226, endPoint x: 189, endPoint y: 235, distance: 8.7
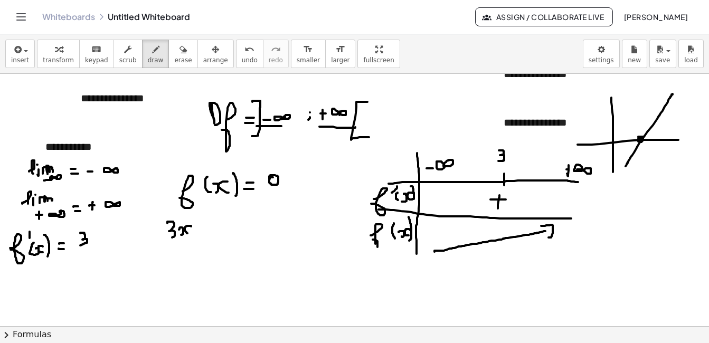
click at [189, 235] on div at bounding box center [354, 185] width 709 height 505
drag, startPoint x: 198, startPoint y: 229, endPoint x: 198, endPoint y: 236, distance: 6.9
click at [198, 236] on div at bounding box center [354, 185] width 709 height 505
drag, startPoint x: 194, startPoint y: 229, endPoint x: 200, endPoint y: 229, distance: 5.8
click at [200, 229] on div at bounding box center [354, 185] width 709 height 505
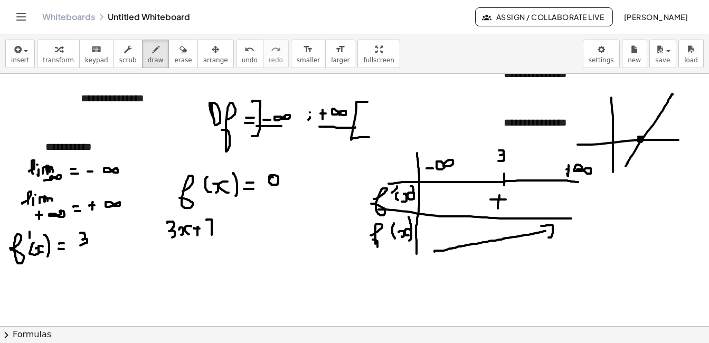
drag, startPoint x: 207, startPoint y: 220, endPoint x: 212, endPoint y: 235, distance: 15.7
click at [212, 235] on div at bounding box center [354, 185] width 709 height 505
drag, startPoint x: 205, startPoint y: 227, endPoint x: 218, endPoint y: 227, distance: 12.1
click at [218, 227] on div at bounding box center [354, 185] width 709 height 505
drag, startPoint x: 232, startPoint y: 227, endPoint x: 242, endPoint y: 227, distance: 10.0
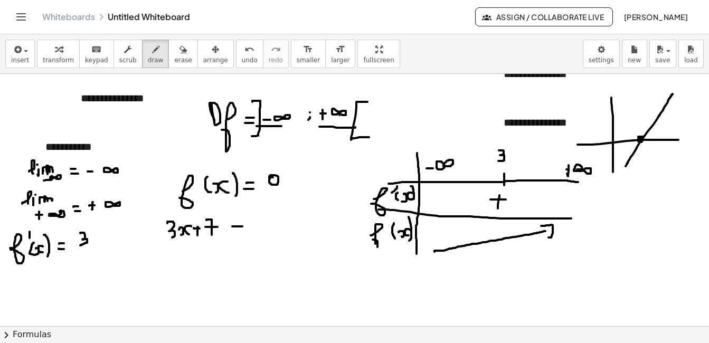
click at [242, 227] on div at bounding box center [354, 185] width 709 height 505
drag, startPoint x: 231, startPoint y: 233, endPoint x: 244, endPoint y: 233, distance: 12.1
click at [244, 233] on div at bounding box center [354, 185] width 709 height 505
drag, startPoint x: 257, startPoint y: 219, endPoint x: 254, endPoint y: 227, distance: 8.3
click at [254, 227] on div at bounding box center [354, 185] width 709 height 505
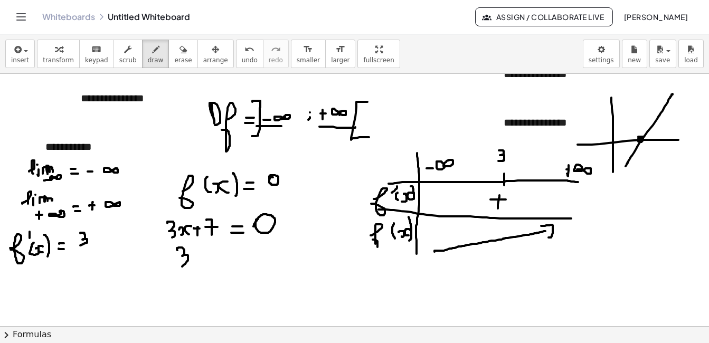
drag, startPoint x: 177, startPoint y: 250, endPoint x: 184, endPoint y: 266, distance: 16.6
click at [181, 267] on div at bounding box center [354, 185] width 709 height 505
drag, startPoint x: 193, startPoint y: 255, endPoint x: 192, endPoint y: 269, distance: 13.7
click at [192, 269] on div at bounding box center [354, 185] width 709 height 505
drag, startPoint x: 204, startPoint y: 255, endPoint x: 202, endPoint y: 263, distance: 8.2
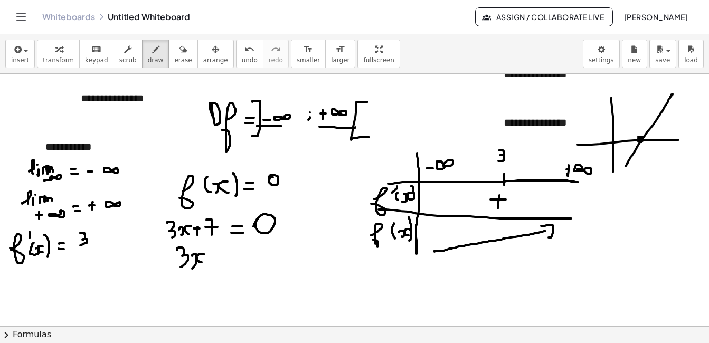
click at [202, 263] on div at bounding box center [354, 185] width 709 height 505
click at [218, 252] on div at bounding box center [354, 185] width 709 height 505
drag, startPoint x: 211, startPoint y: 261, endPoint x: 217, endPoint y: 260, distance: 5.8
click at [217, 260] on div at bounding box center [354, 185] width 709 height 505
drag, startPoint x: 225, startPoint y: 254, endPoint x: 231, endPoint y: 254, distance: 5.8
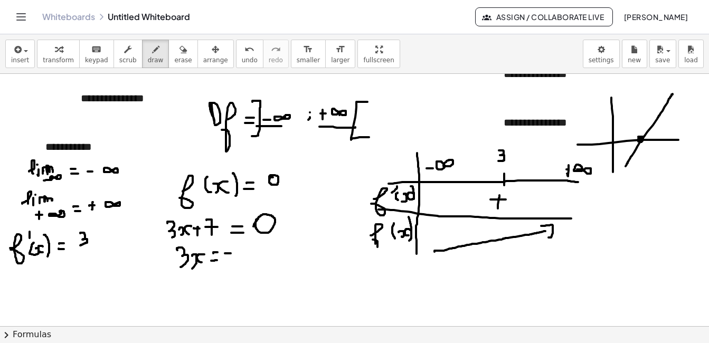
click at [231, 254] on div at bounding box center [354, 185] width 709 height 505
drag, startPoint x: 237, startPoint y: 245, endPoint x: 242, endPoint y: 263, distance: 19.1
click at [242, 263] on div at bounding box center [354, 185] width 709 height 505
drag, startPoint x: 239, startPoint y: 254, endPoint x: 246, endPoint y: 254, distance: 6.9
click at [246, 254] on div at bounding box center [354, 185] width 709 height 505
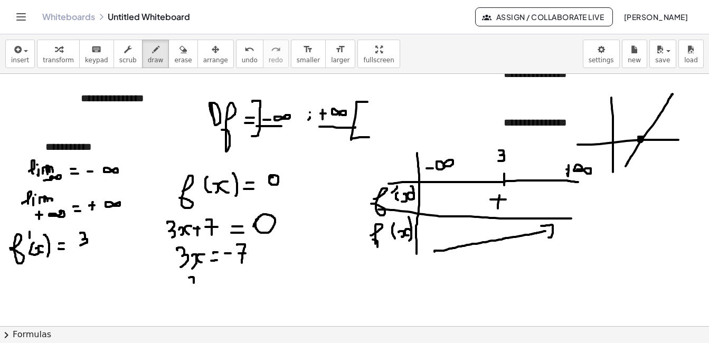
drag, startPoint x: 189, startPoint y: 278, endPoint x: 192, endPoint y: 285, distance: 7.9
click at [192, 285] on div at bounding box center [354, 185] width 709 height 505
drag, startPoint x: 201, startPoint y: 275, endPoint x: 199, endPoint y: 284, distance: 9.1
click at [199, 284] on div at bounding box center [354, 185] width 709 height 505
click at [214, 277] on div at bounding box center [354, 185] width 709 height 505
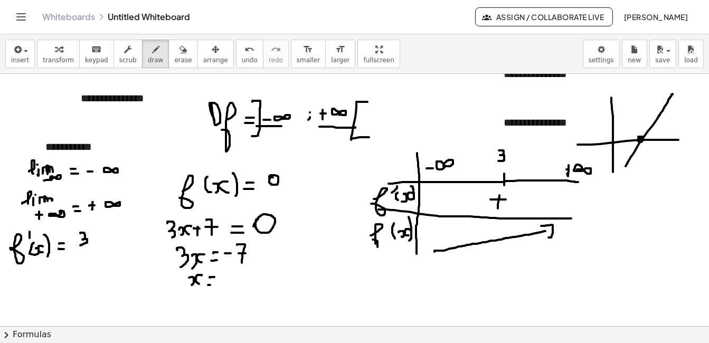
drag, startPoint x: 208, startPoint y: 285, endPoint x: 213, endPoint y: 285, distance: 5.3
click at [213, 285] on div at bounding box center [354, 185] width 709 height 505
click at [227, 279] on div at bounding box center [354, 185] width 709 height 505
click at [236, 286] on div at bounding box center [354, 185] width 709 height 505
click at [238, 277] on div at bounding box center [354, 185] width 709 height 505
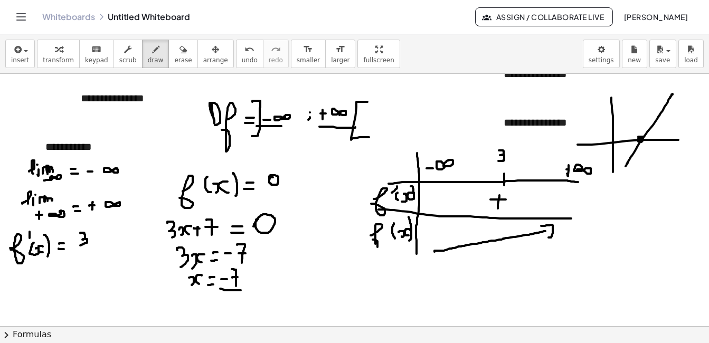
click at [245, 291] on div at bounding box center [354, 185] width 709 height 505
click at [224, 312] on div at bounding box center [354, 185] width 709 height 505
click at [616, 145] on div at bounding box center [354, 185] width 709 height 505
click at [627, 145] on div at bounding box center [354, 185] width 709 height 505
click at [639, 149] on div at bounding box center [354, 185] width 709 height 505
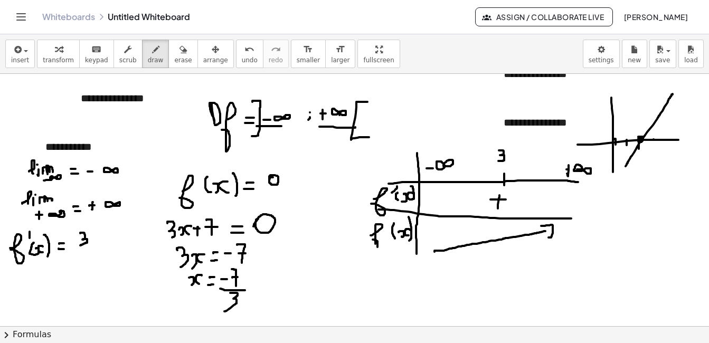
click at [654, 146] on div at bounding box center [354, 185] width 709 height 505
click at [606, 144] on div at bounding box center [354, 185] width 709 height 505
click at [598, 146] on div at bounding box center [354, 185] width 709 height 505
click at [591, 149] on div at bounding box center [354, 185] width 709 height 505
click at [584, 151] on div at bounding box center [354, 185] width 709 height 505
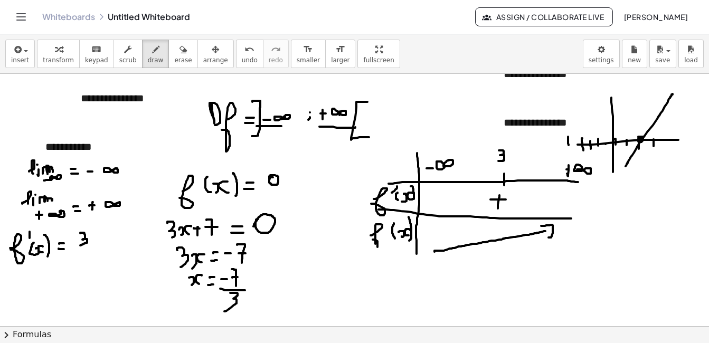
click at [569, 145] on div at bounding box center [354, 185] width 709 height 505
click at [560, 146] on div at bounding box center [354, 185] width 709 height 505
click at [578, 144] on div at bounding box center [354, 185] width 709 height 505
click at [641, 106] on div at bounding box center [354, 185] width 709 height 505
click at [177, 49] on button "erase" at bounding box center [183, 54] width 29 height 29
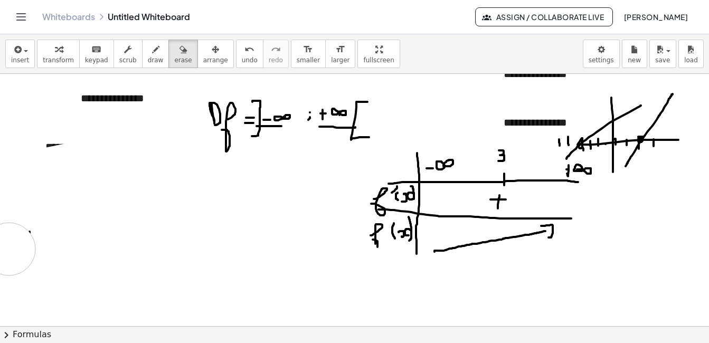
click at [9, 249] on div at bounding box center [354, 185] width 709 height 505
click at [242, 57] on span "undo" at bounding box center [250, 60] width 16 height 7
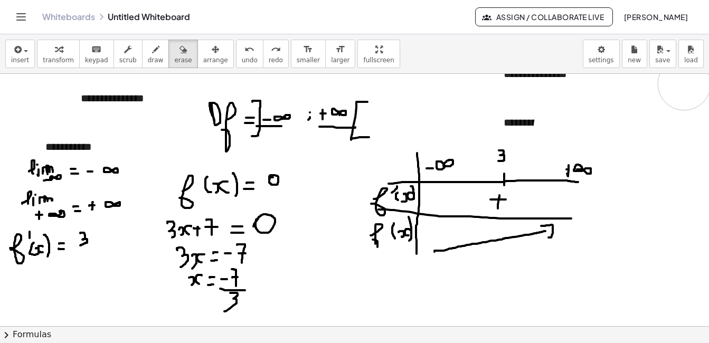
drag, startPoint x: 634, startPoint y: 135, endPoint x: 685, endPoint y: 84, distance: 71.3
click at [685, 84] on div at bounding box center [354, 185] width 709 height 505
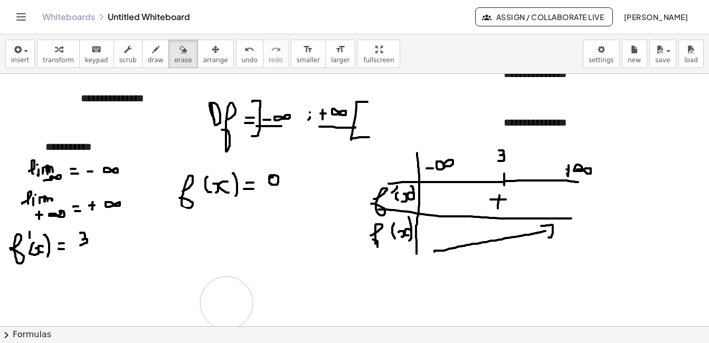
drag, startPoint x: 236, startPoint y: 269, endPoint x: 227, endPoint y: 303, distance: 35.6
click at [227, 303] on div at bounding box center [354, 185] width 709 height 505
click at [148, 54] on div "button" at bounding box center [156, 49] width 16 height 13
drag, startPoint x: 594, startPoint y: 132, endPoint x: 682, endPoint y: 132, distance: 88.7
click at [682, 132] on div at bounding box center [354, 185] width 709 height 505
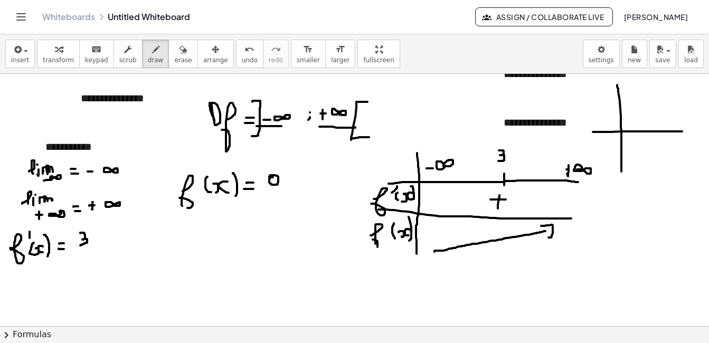
drag, startPoint x: 620, startPoint y: 101, endPoint x: 622, endPoint y: 172, distance: 70.3
click at [622, 172] on div at bounding box center [354, 185] width 709 height 505
drag, startPoint x: 629, startPoint y: 154, endPoint x: 673, endPoint y: 93, distance: 75.5
click at [673, 93] on div at bounding box center [354, 185] width 709 height 505
click at [239, 50] on button "undo undo" at bounding box center [249, 54] width 27 height 29
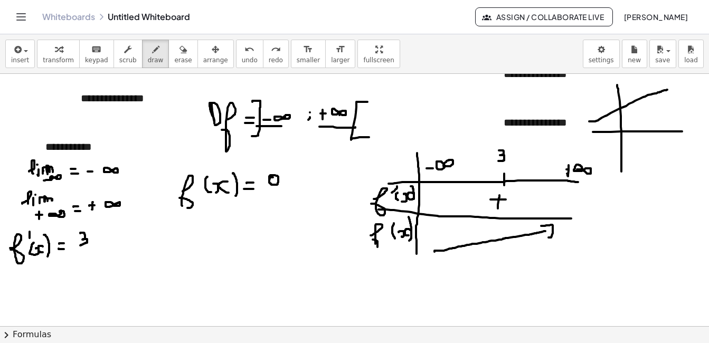
drag, startPoint x: 590, startPoint y: 121, endPoint x: 668, endPoint y: 90, distance: 84.4
click at [668, 90] on div at bounding box center [354, 185] width 709 height 505
drag, startPoint x: 600, startPoint y: 77, endPoint x: 609, endPoint y: 90, distance: 16.0
click at [609, 90] on div at bounding box center [354, 185] width 709 height 505
drag, startPoint x: 682, startPoint y: 137, endPoint x: 679, endPoint y: 147, distance: 9.9
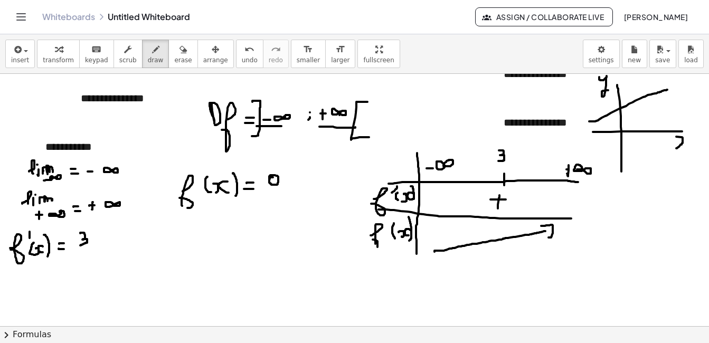
click at [678, 147] on div at bounding box center [354, 185] width 709 height 505
drag, startPoint x: 694, startPoint y: 137, endPoint x: 691, endPoint y: 152, distance: 15.5
click at [691, 152] on div at bounding box center [354, 185] width 709 height 505
click at [620, 107] on div at bounding box center [354, 185] width 709 height 505
drag, startPoint x: 416, startPoint y: 90, endPoint x: 419, endPoint y: 113, distance: 23.0
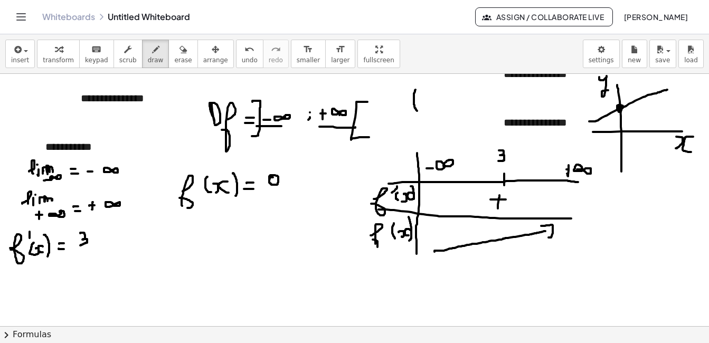
click at [419, 113] on div at bounding box center [354, 185] width 709 height 505
click at [423, 102] on div at bounding box center [354, 185] width 709 height 505
click at [441, 107] on div at bounding box center [354, 185] width 709 height 505
drag, startPoint x: 455, startPoint y: 97, endPoint x: 462, endPoint y: 110, distance: 15.1
click at [462, 110] on div at bounding box center [354, 185] width 709 height 505
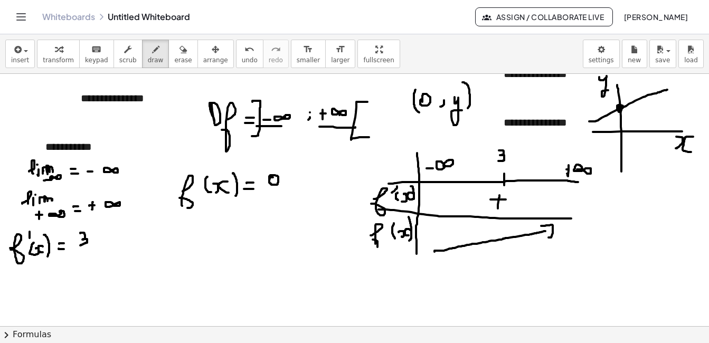
drag, startPoint x: 463, startPoint y: 82, endPoint x: 468, endPoint y: 108, distance: 26.4
click at [468, 108] on div at bounding box center [354, 185] width 709 height 505
click at [650, 132] on div at bounding box center [354, 185] width 709 height 505
click at [654, 146] on div at bounding box center [354, 185] width 709 height 505
click at [654, 143] on div at bounding box center [354, 185] width 709 height 505
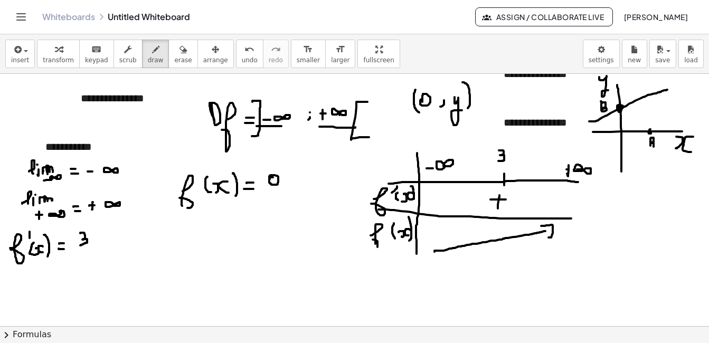
drag, startPoint x: 601, startPoint y: 101, endPoint x: 601, endPoint y: 111, distance: 10.0
click at [601, 111] on div at bounding box center [354, 185] width 709 height 505
drag, startPoint x: 383, startPoint y: 95, endPoint x: 399, endPoint y: 111, distance: 23.5
click at [384, 111] on div at bounding box center [354, 185] width 709 height 505
drag, startPoint x: 419, startPoint y: 111, endPoint x: 429, endPoint y: 111, distance: 10.0
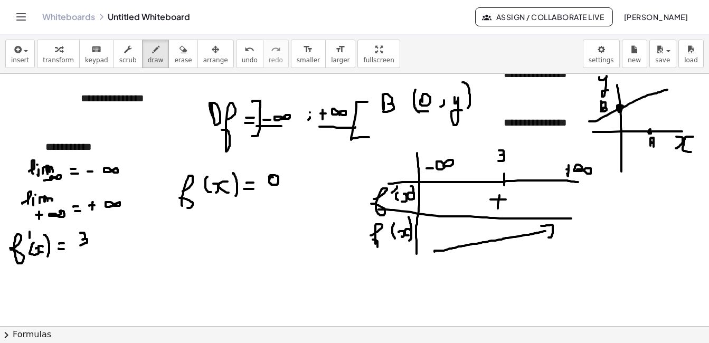
click at [429, 111] on div at bounding box center [354, 185] width 709 height 505
drag, startPoint x: 603, startPoint y: 196, endPoint x: 608, endPoint y: 215, distance: 19.7
click at [608, 215] on div at bounding box center [354, 185] width 709 height 505
drag, startPoint x: 601, startPoint y: 204, endPoint x: 606, endPoint y: 204, distance: 5.3
click at [606, 204] on div at bounding box center [354, 185] width 709 height 505
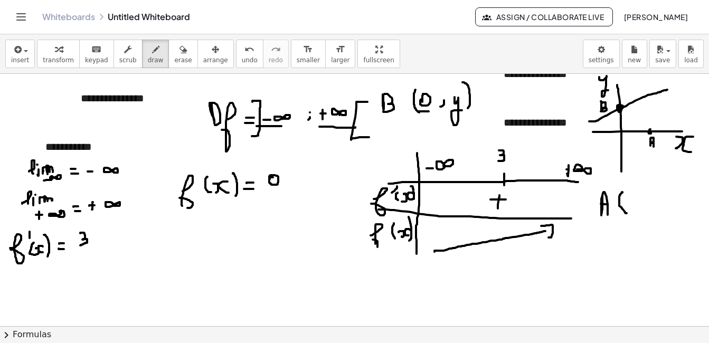
drag, startPoint x: 623, startPoint y: 193, endPoint x: 627, endPoint y: 213, distance: 21.0
click at [627, 213] on div at bounding box center [354, 185] width 709 height 505
click at [631, 206] on div at bounding box center [354, 185] width 709 height 505
drag, startPoint x: 634, startPoint y: 200, endPoint x: 642, endPoint y: 203, distance: 8.5
click at [640, 206] on div at bounding box center [354, 185] width 709 height 505
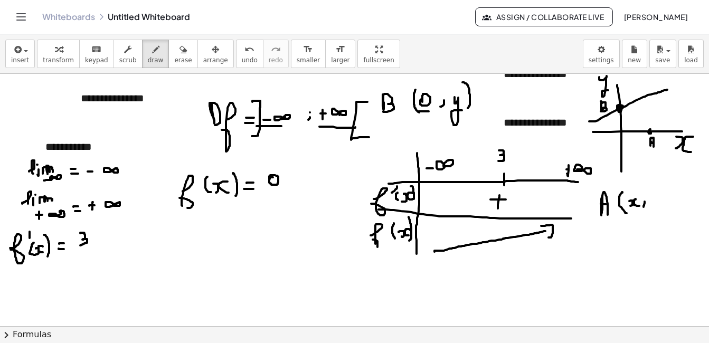
drag, startPoint x: 645, startPoint y: 202, endPoint x: 644, endPoint y: 207, distance: 5.4
click at [644, 207] on div at bounding box center [354, 185] width 709 height 505
click at [660, 197] on div at bounding box center [354, 185] width 709 height 505
drag, startPoint x: 672, startPoint y: 182, endPoint x: 671, endPoint y: 220, distance: 37.5
click at [671, 220] on div at bounding box center [354, 185] width 709 height 505
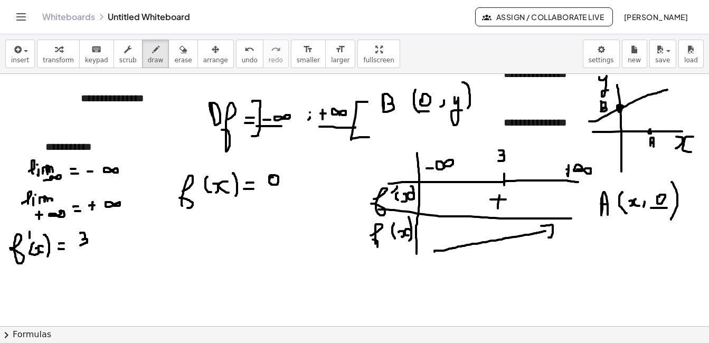
drag, startPoint x: 651, startPoint y: 208, endPoint x: 667, endPoint y: 208, distance: 15.8
click at [667, 208] on div at bounding box center [354, 185] width 709 height 505
click at [180, 53] on icon "button" at bounding box center [183, 49] width 7 height 13
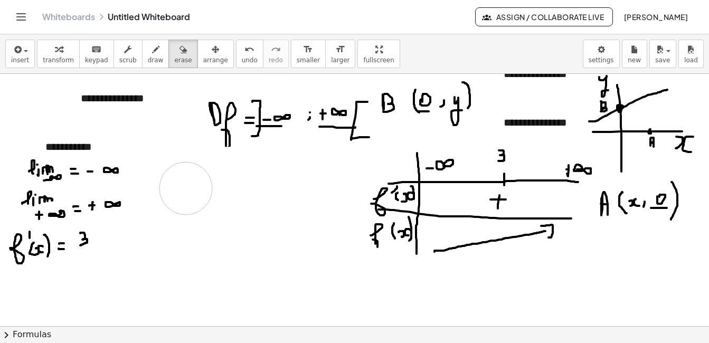
drag, startPoint x: 274, startPoint y: 171, endPoint x: 209, endPoint y: 180, distance: 66.1
click at [192, 187] on div at bounding box center [354, 185] width 709 height 505
click at [142, 65] on button "draw" at bounding box center [155, 54] width 27 height 29
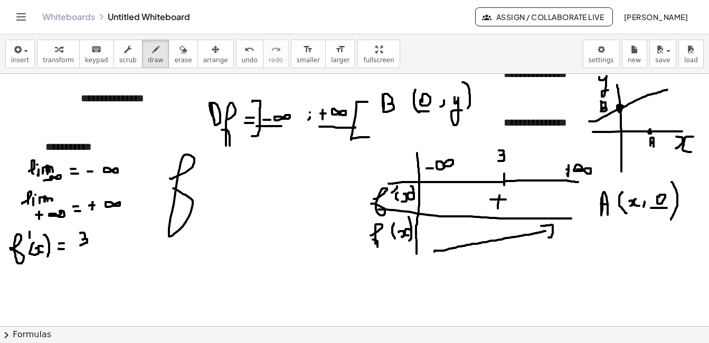
drag, startPoint x: 171, startPoint y: 179, endPoint x: 170, endPoint y: 188, distance: 9.0
click at [170, 188] on div at bounding box center [354, 185] width 709 height 505
drag, startPoint x: 205, startPoint y: 168, endPoint x: 198, endPoint y: 193, distance: 25.9
click at [195, 193] on div at bounding box center [354, 185] width 709 height 505
click at [207, 180] on div at bounding box center [354, 185] width 709 height 505
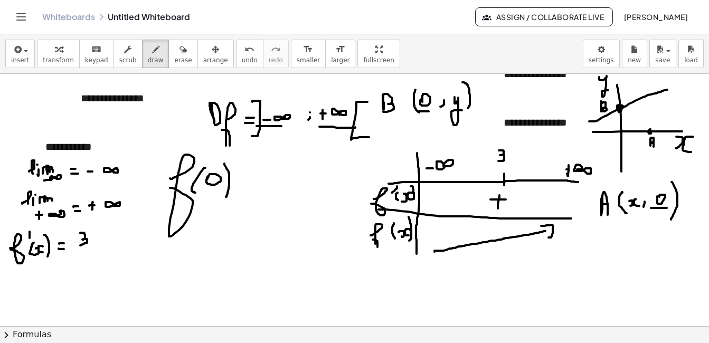
drag, startPoint x: 224, startPoint y: 164, endPoint x: 226, endPoint y: 197, distance: 33.3
click at [226, 197] on div at bounding box center [354, 185] width 709 height 505
drag, startPoint x: 244, startPoint y: 179, endPoint x: 250, endPoint y: 181, distance: 6.7
click at [252, 179] on div at bounding box center [354, 185] width 709 height 505
drag, startPoint x: 244, startPoint y: 185, endPoint x: 250, endPoint y: 185, distance: 5.8
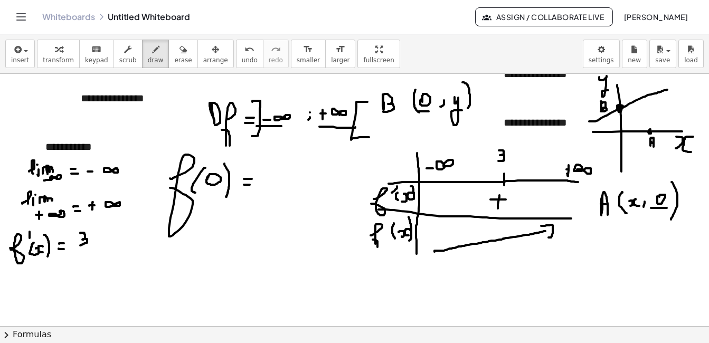
click at [250, 185] on div at bounding box center [354, 185] width 709 height 505
drag, startPoint x: 261, startPoint y: 164, endPoint x: 273, endPoint y: 186, distance: 25.8
click at [273, 186] on div at bounding box center [354, 185] width 709 height 505
drag, startPoint x: 267, startPoint y: 175, endPoint x: 275, endPoint y: 175, distance: 8.5
click at [275, 175] on div at bounding box center [354, 185] width 709 height 505
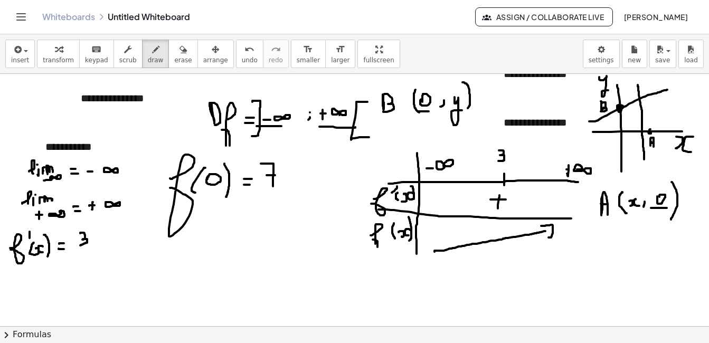
drag, startPoint x: 644, startPoint y: 160, endPoint x: 638, endPoint y: 85, distance: 74.7
click at [638, 85] on div at bounding box center [354, 185] width 709 height 505
click at [174, 62] on span "erase" at bounding box center [182, 60] width 17 height 7
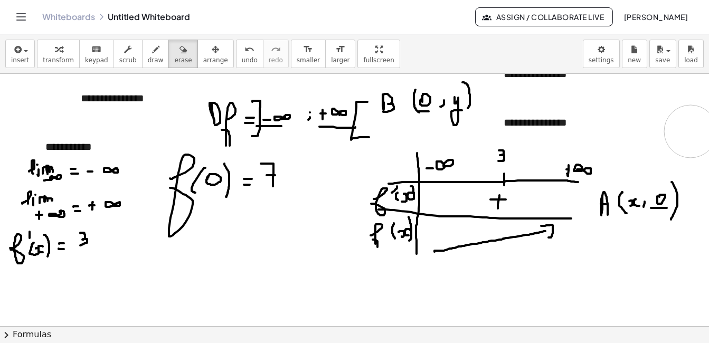
drag, startPoint x: 658, startPoint y: 85, endPoint x: 521, endPoint y: 1, distance: 160.4
click at [687, 128] on div at bounding box center [354, 185] width 709 height 505
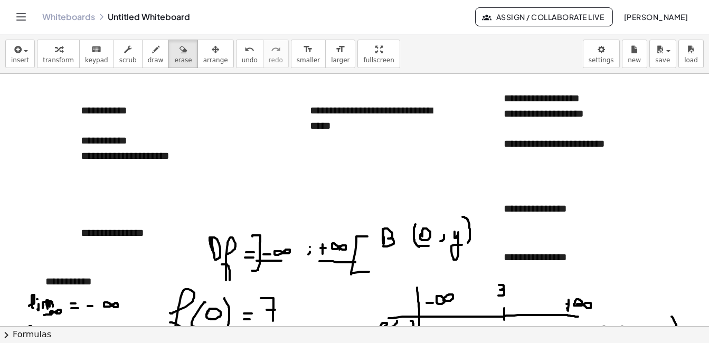
scroll to position [0, 0]
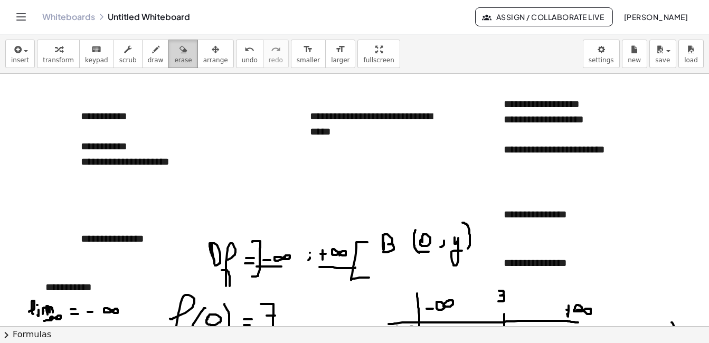
click at [176, 59] on button "erase" at bounding box center [183, 54] width 29 height 29
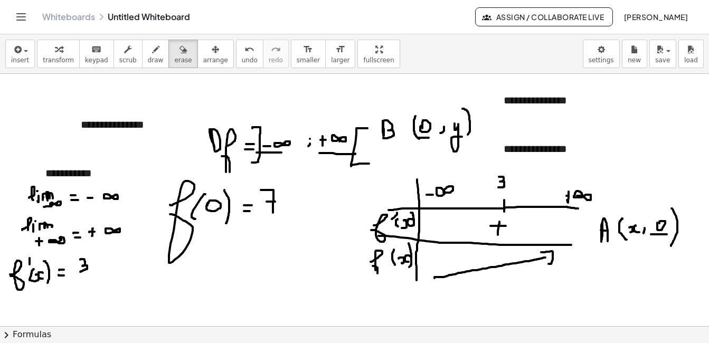
scroll to position [116, 0]
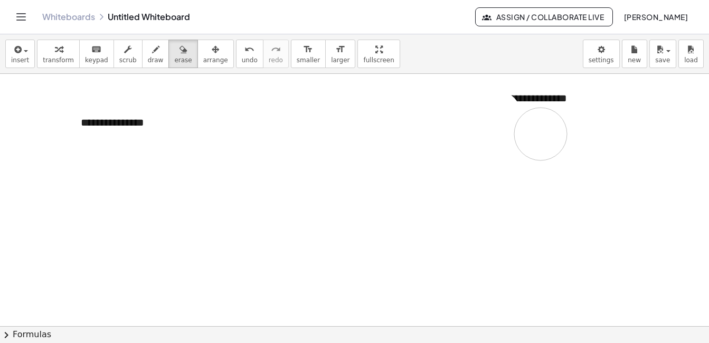
drag, startPoint x: 503, startPoint y: 212, endPoint x: 717, endPoint y: 198, distance: 213.9
click at [593, 134] on div at bounding box center [354, 210] width 709 height 505
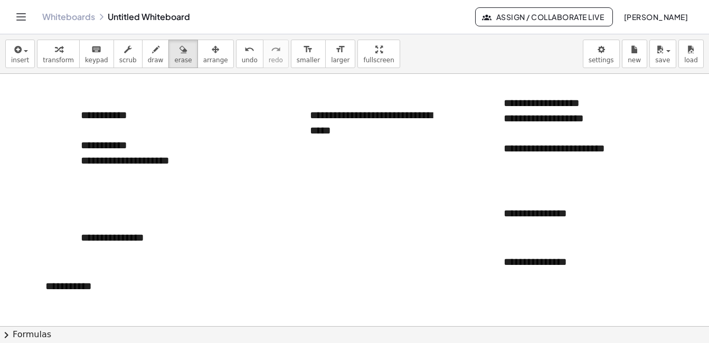
scroll to position [0, 0]
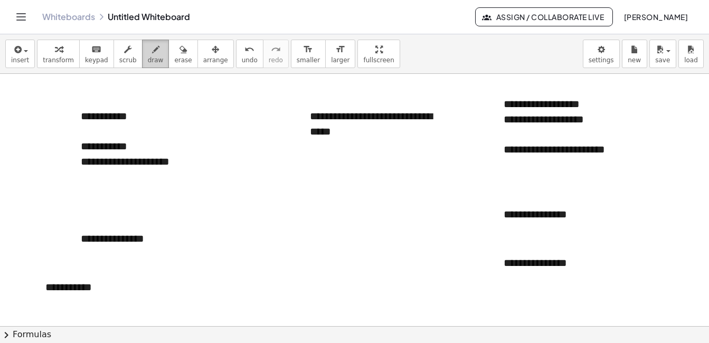
click at [152, 46] on icon "button" at bounding box center [155, 49] width 7 height 13
click at [152, 57] on button "draw" at bounding box center [155, 54] width 27 height 29
drag, startPoint x: 219, startPoint y: 162, endPoint x: 223, endPoint y: 171, distance: 9.4
click at [223, 171] on div at bounding box center [354, 326] width 709 height 505
drag, startPoint x: 227, startPoint y: 163, endPoint x: 232, endPoint y: 169, distance: 7.9
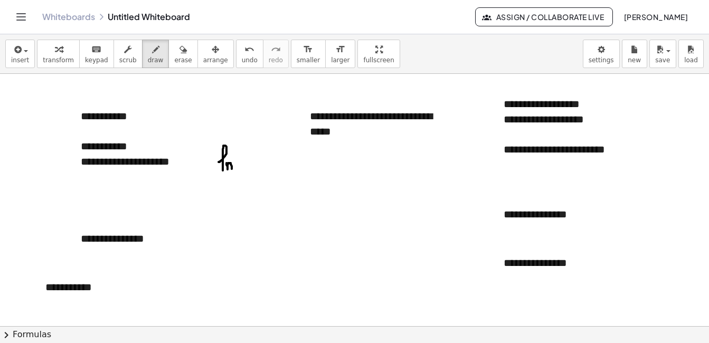
click at [232, 169] on div at bounding box center [354, 326] width 709 height 505
drag, startPoint x: 270, startPoint y: 162, endPoint x: 279, endPoint y: 163, distance: 9.6
click at [275, 166] on div at bounding box center [354, 326] width 709 height 505
drag, startPoint x: 282, startPoint y: 159, endPoint x: 285, endPoint y: 166, distance: 8.0
click at [285, 166] on div at bounding box center [354, 326] width 709 height 505
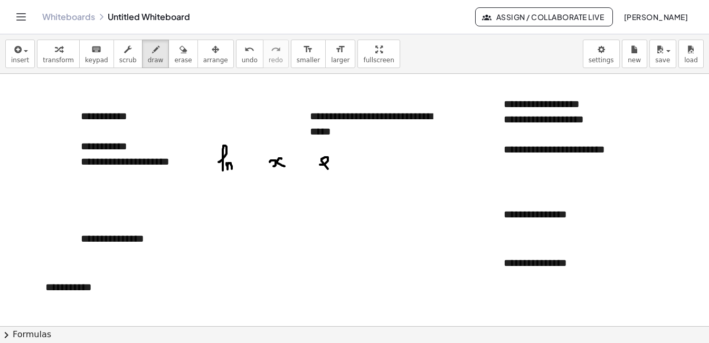
drag, startPoint x: 320, startPoint y: 165, endPoint x: 328, endPoint y: 169, distance: 9.0
click at [328, 169] on div at bounding box center [354, 326] width 709 height 505
drag, startPoint x: 209, startPoint y: 175, endPoint x: 243, endPoint y: 175, distance: 33.8
click at [243, 175] on div at bounding box center [354, 326] width 709 height 505
drag, startPoint x: 316, startPoint y: 174, endPoint x: 336, endPoint y: 173, distance: 19.6
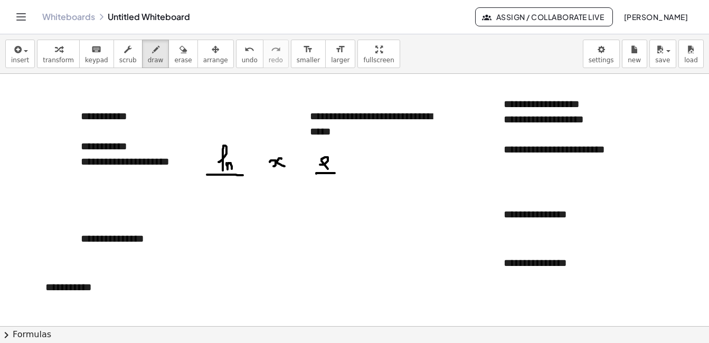
click at [336, 173] on div at bounding box center [354, 326] width 709 height 505
drag, startPoint x: 208, startPoint y: 139, endPoint x: 216, endPoint y: 121, distance: 20.3
click at [216, 121] on div at bounding box center [354, 326] width 709 height 505
drag, startPoint x: 213, startPoint y: 113, endPoint x: 223, endPoint y: 123, distance: 14.2
click at [223, 123] on div at bounding box center [354, 326] width 709 height 505
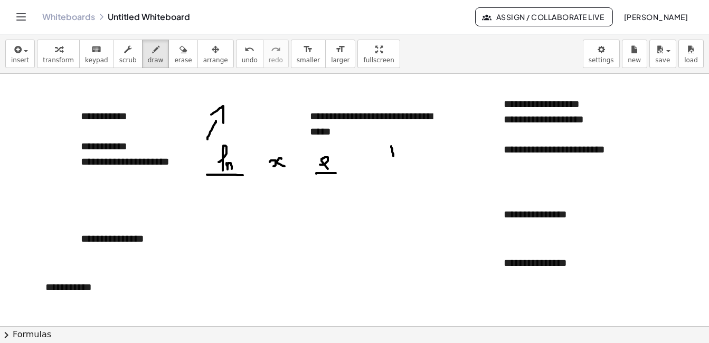
drag, startPoint x: 391, startPoint y: 146, endPoint x: 396, endPoint y: 170, distance: 24.1
click at [396, 170] on div at bounding box center [354, 326] width 709 height 505
drag, startPoint x: 387, startPoint y: 163, endPoint x: 406, endPoint y: 167, distance: 18.9
click at [406, 167] on div at bounding box center [354, 326] width 709 height 505
click at [242, 59] on span "undo" at bounding box center [250, 60] width 16 height 7
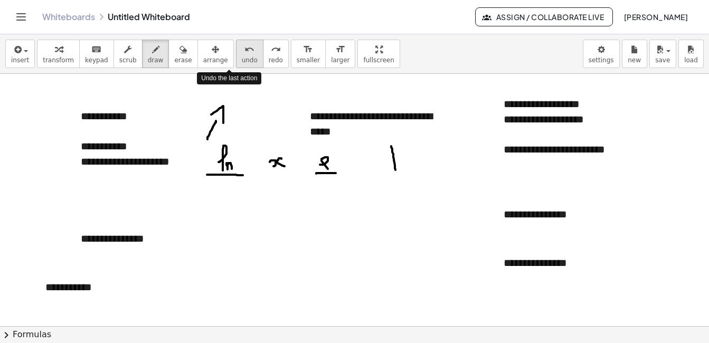
click at [242, 59] on span "undo" at bounding box center [250, 60] width 16 height 7
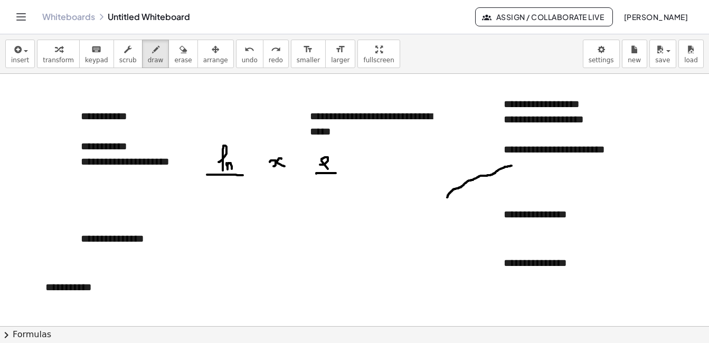
drag, startPoint x: 447, startPoint y: 198, endPoint x: 512, endPoint y: 166, distance: 72.3
click at [512, 166] on div at bounding box center [354, 326] width 709 height 505
drag, startPoint x: 469, startPoint y: 225, endPoint x: 601, endPoint y: 15, distance: 247.8
click at [601, 15] on div "**********" at bounding box center [354, 171] width 709 height 343
click at [242, 63] on span "undo" at bounding box center [250, 60] width 16 height 7
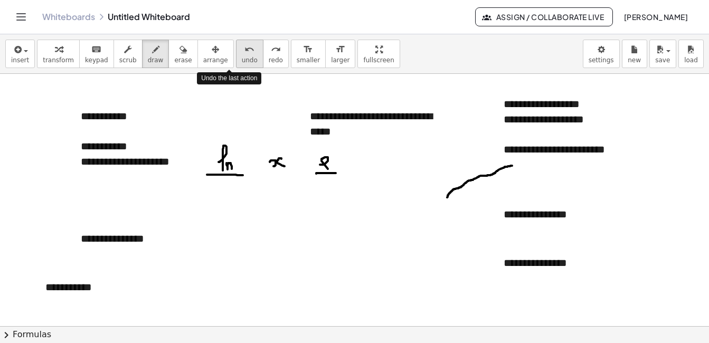
click at [242, 63] on span "undo" at bounding box center [250, 60] width 16 height 7
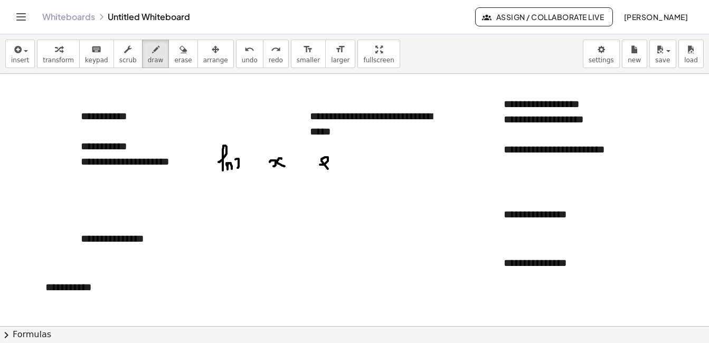
drag, startPoint x: 236, startPoint y: 160, endPoint x: 238, endPoint y: 168, distance: 8.7
click at [238, 168] on div at bounding box center [354, 326] width 709 height 505
drag, startPoint x: 242, startPoint y: 158, endPoint x: 242, endPoint y: 166, distance: 7.9
click at [242, 166] on div at bounding box center [354, 326] width 709 height 505
click at [333, 152] on div at bounding box center [354, 326] width 709 height 505
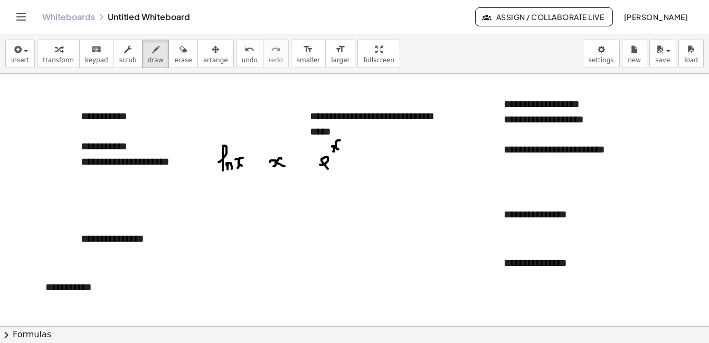
drag, startPoint x: 340, startPoint y: 141, endPoint x: 339, endPoint y: 149, distance: 9.1
click at [339, 149] on div at bounding box center [354, 326] width 709 height 505
drag, startPoint x: 265, startPoint y: 146, endPoint x: 259, endPoint y: 175, distance: 30.0
click at [266, 176] on div at bounding box center [354, 326] width 709 height 505
drag, startPoint x: 308, startPoint y: 141, endPoint x: 307, endPoint y: 174, distance: 32.8
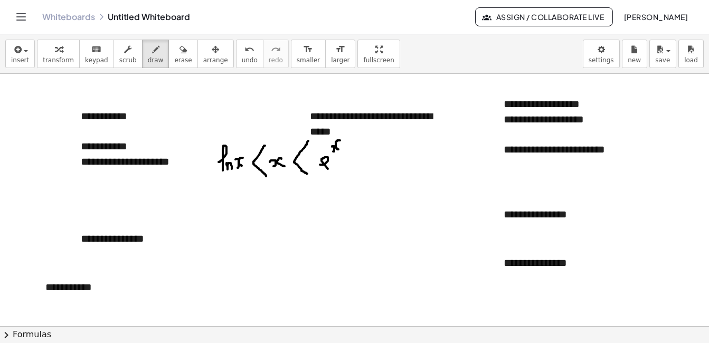
click at [307, 174] on div at bounding box center [354, 326] width 709 height 505
click at [378, 202] on div at bounding box center [354, 326] width 709 height 505
click at [397, 207] on div at bounding box center [354, 326] width 709 height 505
drag, startPoint x: 414, startPoint y: 194, endPoint x: 413, endPoint y: 214, distance: 20.1
click at [413, 214] on div at bounding box center [354, 326] width 709 height 505
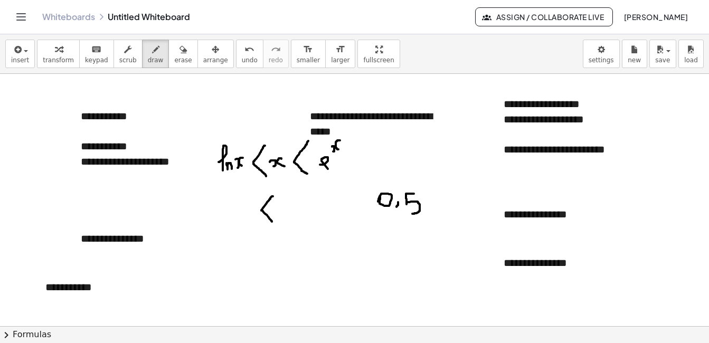
drag, startPoint x: 273, startPoint y: 197, endPoint x: 272, endPoint y: 222, distance: 25.4
click at [272, 222] on div at bounding box center [354, 326] width 709 height 505
drag, startPoint x: 327, startPoint y: 200, endPoint x: 327, endPoint y: 217, distance: 16.9
click at [327, 217] on div at bounding box center [354, 326] width 709 height 505
click at [286, 202] on div at bounding box center [354, 326] width 709 height 505
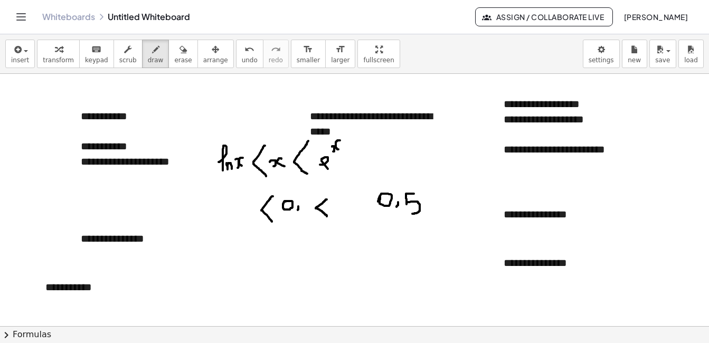
click at [298, 210] on div at bounding box center [354, 326] width 709 height 505
drag, startPoint x: 310, startPoint y: 197, endPoint x: 306, endPoint y: 213, distance: 16.3
click at [306, 213] on div at bounding box center [354, 326] width 709 height 505
drag, startPoint x: 190, startPoint y: 212, endPoint x: 197, endPoint y: 212, distance: 6.9
click at [197, 212] on div at bounding box center [354, 326] width 709 height 505
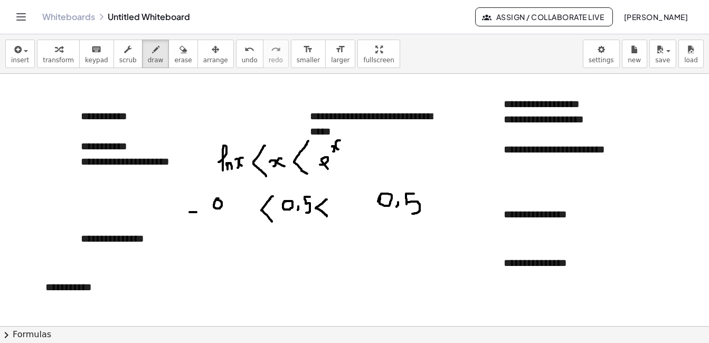
click at [216, 200] on div at bounding box center [354, 326] width 709 height 505
drag, startPoint x: 227, startPoint y: 205, endPoint x: 227, endPoint y: 211, distance: 5.8
click at [227, 211] on div at bounding box center [354, 326] width 709 height 505
drag, startPoint x: 234, startPoint y: 196, endPoint x: 243, endPoint y: 211, distance: 17.8
click at [243, 211] on div at bounding box center [354, 326] width 709 height 505
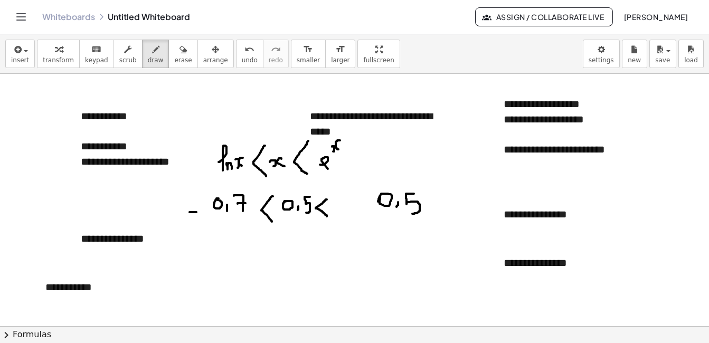
drag, startPoint x: 238, startPoint y: 204, endPoint x: 246, endPoint y: 203, distance: 7.9
click at [246, 203] on div at bounding box center [354, 326] width 709 height 505
drag, startPoint x: 336, startPoint y: 200, endPoint x: 337, endPoint y: 212, distance: 11.6
click at [336, 212] on div at bounding box center [354, 326] width 709 height 505
click at [341, 213] on div at bounding box center [354, 326] width 709 height 505
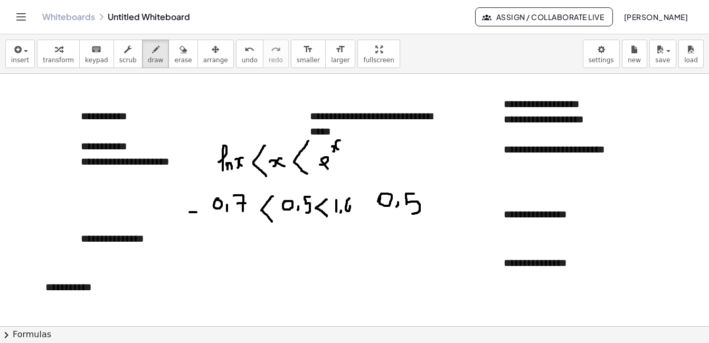
drag, startPoint x: 350, startPoint y: 199, endPoint x: 347, endPoint y: 205, distance: 7.4
click at [347, 205] on div at bounding box center [354, 326] width 709 height 505
drag, startPoint x: 358, startPoint y: 198, endPoint x: 362, endPoint y: 209, distance: 12.4
click at [362, 209] on div at bounding box center [354, 326] width 709 height 505
drag, startPoint x: 362, startPoint y: 205, endPoint x: 360, endPoint y: 216, distance: 10.2
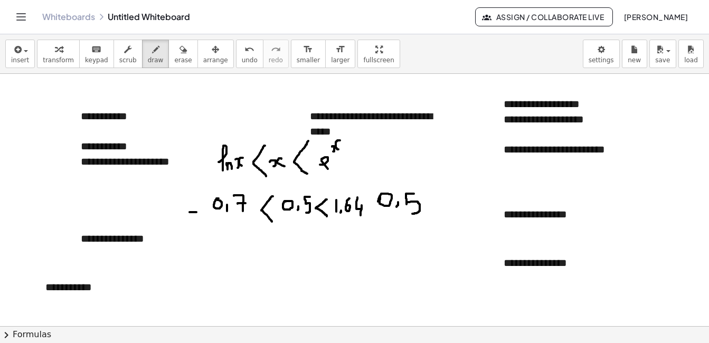
click at [360, 216] on div at bounding box center [354, 326] width 709 height 505
click at [148, 57] on span "draw" at bounding box center [156, 60] width 16 height 7
drag, startPoint x: 164, startPoint y: 95, endPoint x: 168, endPoint y: 101, distance: 7.3
click at [167, 102] on div at bounding box center [354, 326] width 709 height 505
drag, startPoint x: 171, startPoint y: 97, endPoint x: 176, endPoint y: 104, distance: 7.9
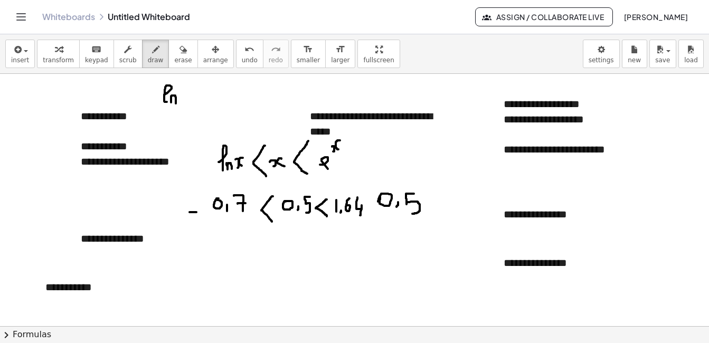
click at [176, 104] on div at bounding box center [354, 326] width 709 height 505
drag, startPoint x: 189, startPoint y: 86, endPoint x: 188, endPoint y: 107, distance: 20.6
click at [188, 107] on div at bounding box center [354, 326] width 709 height 505
drag, startPoint x: 195, startPoint y: 99, endPoint x: 200, endPoint y: 102, distance: 6.2
click at [200, 102] on div at bounding box center [354, 326] width 709 height 505
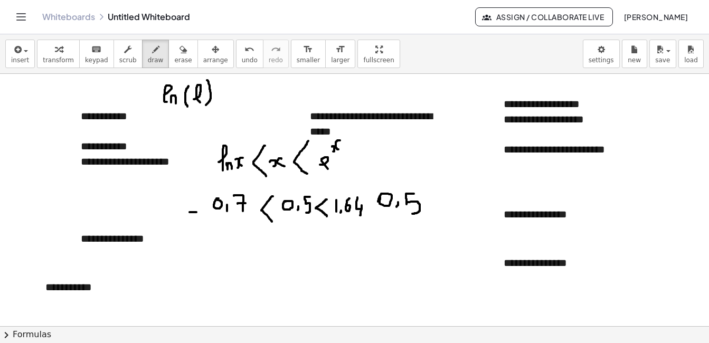
drag, startPoint x: 207, startPoint y: 80, endPoint x: 206, endPoint y: 105, distance: 24.8
click at [206, 105] on div at bounding box center [354, 326] width 709 height 505
drag, startPoint x: 226, startPoint y: 101, endPoint x: 232, endPoint y: 101, distance: 5.8
click at [232, 101] on div at bounding box center [354, 326] width 709 height 505
drag, startPoint x: 227, startPoint y: 95, endPoint x: 232, endPoint y: 95, distance: 5.8
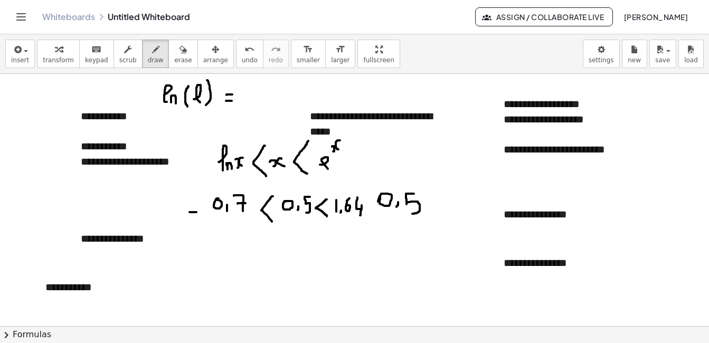
click at [232, 95] on div at bounding box center [354, 326] width 709 height 505
drag, startPoint x: 253, startPoint y: 87, endPoint x: 249, endPoint y: 102, distance: 15.8
click at [249, 102] on div at bounding box center [354, 326] width 709 height 505
drag, startPoint x: 335, startPoint y: 91, endPoint x: 343, endPoint y: 91, distance: 7.9
click at [343, 91] on div at bounding box center [354, 326] width 709 height 505
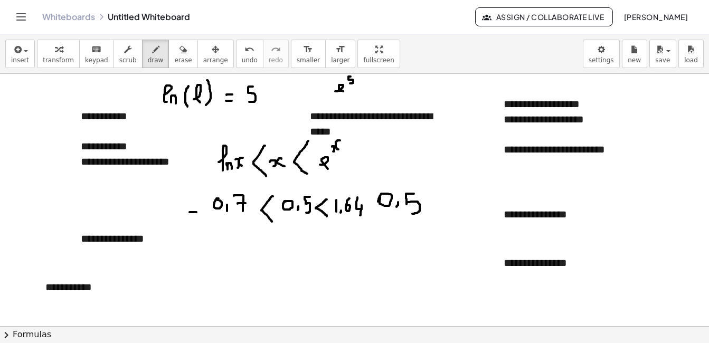
drag, startPoint x: 351, startPoint y: 77, endPoint x: 350, endPoint y: 83, distance: 6.9
click at [350, 83] on div at bounding box center [354, 326] width 709 height 505
drag, startPoint x: 364, startPoint y: 84, endPoint x: 370, endPoint y: 85, distance: 5.8
click at [370, 85] on div at bounding box center [354, 326] width 709 height 505
drag, startPoint x: 363, startPoint y: 88, endPoint x: 370, endPoint y: 88, distance: 6.9
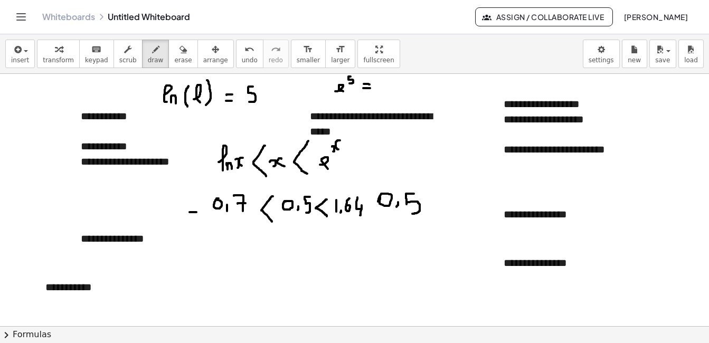
click at [370, 88] on div at bounding box center [354, 326] width 709 height 505
drag, startPoint x: 384, startPoint y: 82, endPoint x: 387, endPoint y: 88, distance: 6.4
click at [387, 88] on div at bounding box center [354, 326] width 709 height 505
drag, startPoint x: 256, startPoint y: 86, endPoint x: 246, endPoint y: 98, distance: 15.4
click at [246, 98] on div at bounding box center [354, 326] width 709 height 505
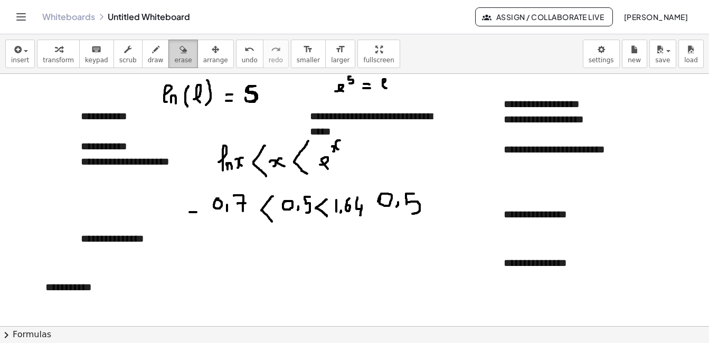
click at [180, 51] on icon "button" at bounding box center [183, 49] width 7 height 13
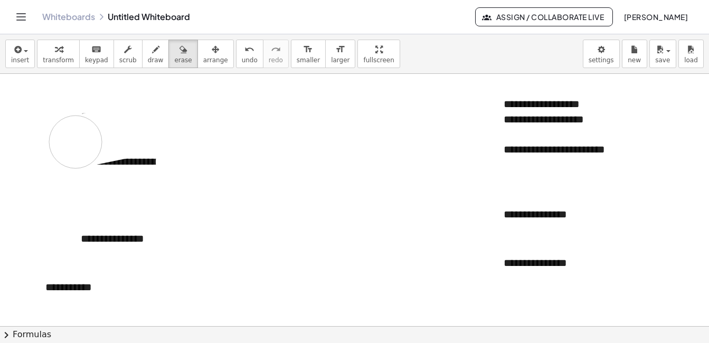
drag, startPoint x: 269, startPoint y: 128, endPoint x: 118, endPoint y: 127, distance: 151.6
click at [76, 142] on div at bounding box center [354, 326] width 709 height 505
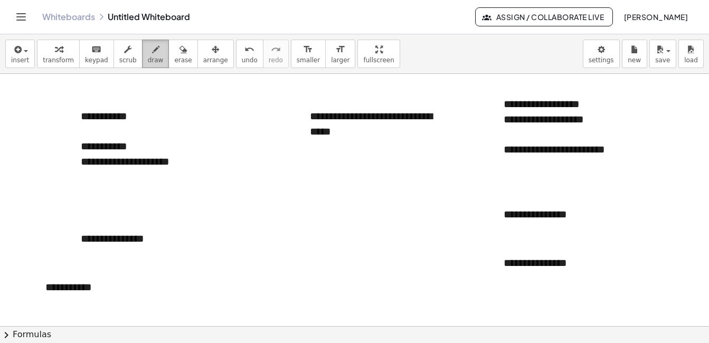
click at [152, 49] on icon "button" at bounding box center [155, 49] width 7 height 13
drag, startPoint x: 15, startPoint y: 121, endPoint x: 61, endPoint y: 102, distance: 49.9
click at [61, 102] on div at bounding box center [354, 326] width 709 height 505
drag, startPoint x: 7, startPoint y: 190, endPoint x: 26, endPoint y: 202, distance: 22.7
click at [26, 202] on div at bounding box center [354, 326] width 709 height 505
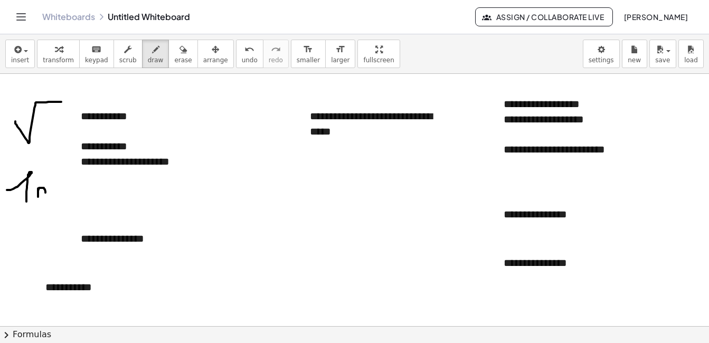
drag, startPoint x: 38, startPoint y: 189, endPoint x: 45, endPoint y: 200, distance: 13.5
click at [45, 200] on div at bounding box center [354, 326] width 709 height 505
drag, startPoint x: 26, startPoint y: 214, endPoint x: 18, endPoint y: 242, distance: 29.0
click at [18, 242] on div at bounding box center [354, 326] width 709 height 505
drag, startPoint x: 172, startPoint y: 198, endPoint x: 181, endPoint y: 201, distance: 9.7
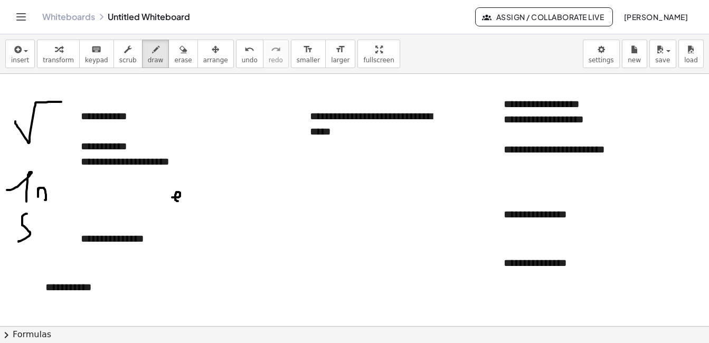
click at [181, 201] on div at bounding box center [354, 326] width 709 height 505
drag, startPoint x: 194, startPoint y: 192, endPoint x: 201, endPoint y: 193, distance: 7.4
click at [201, 193] on div at bounding box center [354, 326] width 709 height 505
drag, startPoint x: 193, startPoint y: 198, endPoint x: 200, endPoint y: 198, distance: 6.4
click at [200, 198] on div at bounding box center [354, 326] width 709 height 505
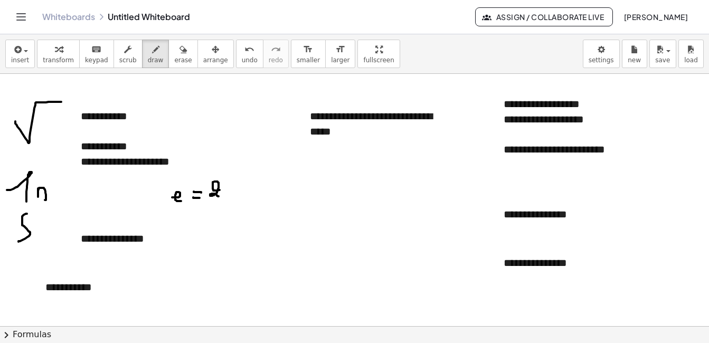
drag, startPoint x: 220, startPoint y: 190, endPoint x: 219, endPoint y: 197, distance: 6.4
click at [219, 197] on div at bounding box center [354, 326] width 709 height 505
drag, startPoint x: 230, startPoint y: 194, endPoint x: 227, endPoint y: 199, distance: 6.4
click at [227, 199] on div at bounding box center [354, 326] width 709 height 505
drag, startPoint x: 250, startPoint y: 180, endPoint x: 259, endPoint y: 199, distance: 20.8
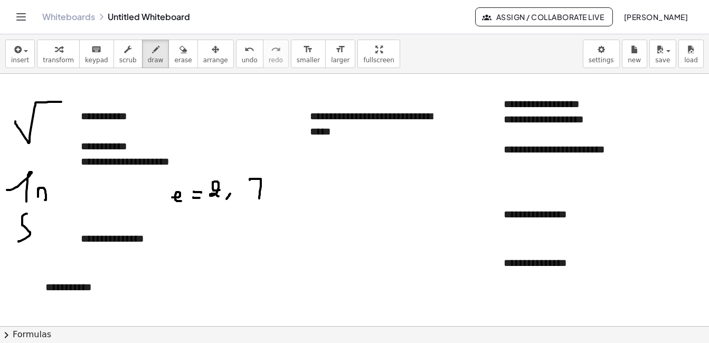
click at [259, 199] on div at bounding box center [354, 326] width 709 height 505
drag, startPoint x: 253, startPoint y: 190, endPoint x: 266, endPoint y: 189, distance: 12.7
click at [266, 189] on div at bounding box center [354, 326] width 709 height 505
click at [174, 60] on span "erase" at bounding box center [182, 60] width 17 height 7
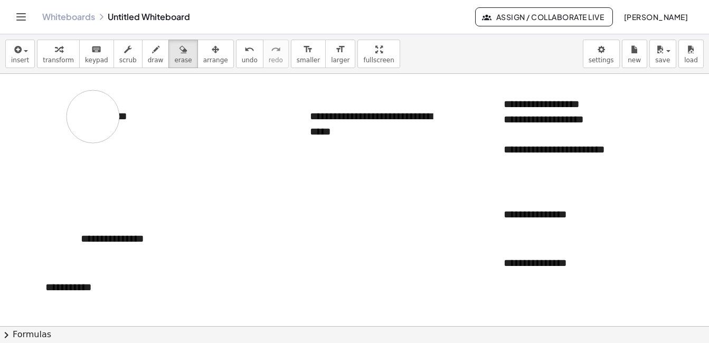
drag, startPoint x: 207, startPoint y: 174, endPoint x: 348, endPoint y: 5, distance: 220.1
click at [124, 92] on div at bounding box center [354, 326] width 709 height 505
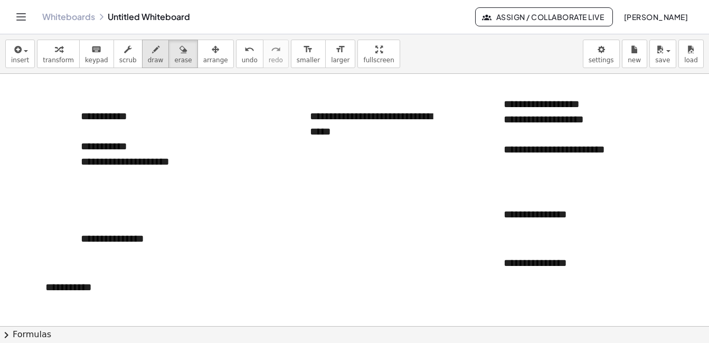
click at [148, 62] on span "draw" at bounding box center [156, 60] width 16 height 7
drag, startPoint x: 257, startPoint y: 173, endPoint x: 261, endPoint y: 179, distance: 7.6
click at [261, 179] on div at bounding box center [354, 326] width 709 height 505
click at [273, 177] on div at bounding box center [354, 326] width 709 height 505
drag, startPoint x: 275, startPoint y: 161, endPoint x: 282, endPoint y: 166, distance: 8.7
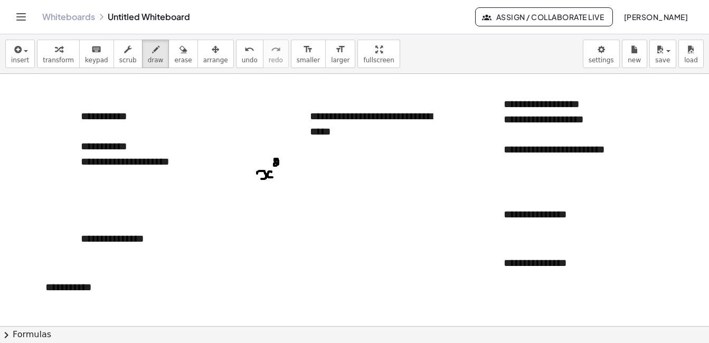
click at [281, 166] on div at bounding box center [354, 326] width 709 height 505
drag, startPoint x: 280, startPoint y: 151, endPoint x: 287, endPoint y: 195, distance: 44.5
click at [287, 195] on div at bounding box center [354, 326] width 709 height 505
drag, startPoint x: 244, startPoint y: 160, endPoint x: 275, endPoint y: 206, distance: 55.7
click at [275, 206] on div at bounding box center [354, 326] width 709 height 505
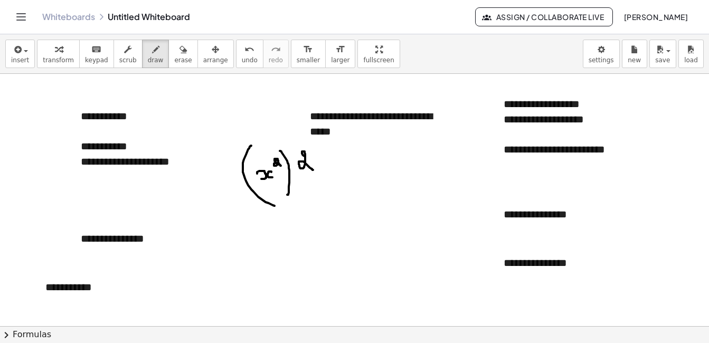
drag, startPoint x: 303, startPoint y: 154, endPoint x: 314, endPoint y: 170, distance: 19.3
click at [314, 170] on div at bounding box center [354, 326] width 709 height 505
drag, startPoint x: 326, startPoint y: 172, endPoint x: 330, endPoint y: 177, distance: 6.6
click at [339, 173] on div at bounding box center [354, 326] width 709 height 505
drag, startPoint x: 327, startPoint y: 179, endPoint x: 338, endPoint y: 179, distance: 10.6
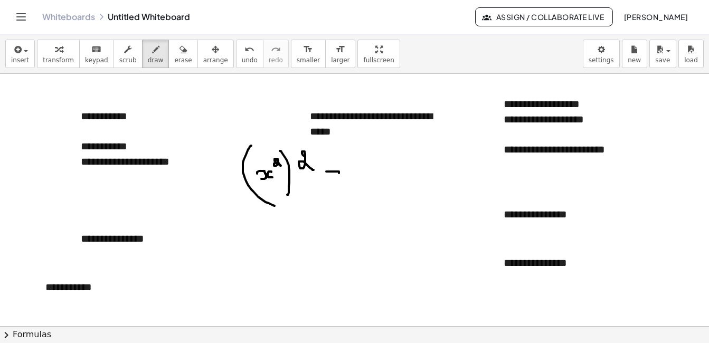
click at [337, 179] on div at bounding box center [354, 326] width 709 height 505
drag, startPoint x: 357, startPoint y: 165, endPoint x: 366, endPoint y: 169, distance: 10.4
click at [361, 172] on div at bounding box center [354, 326] width 709 height 505
drag, startPoint x: 376, startPoint y: 161, endPoint x: 378, endPoint y: 172, distance: 11.2
click at [378, 172] on div at bounding box center [354, 326] width 709 height 505
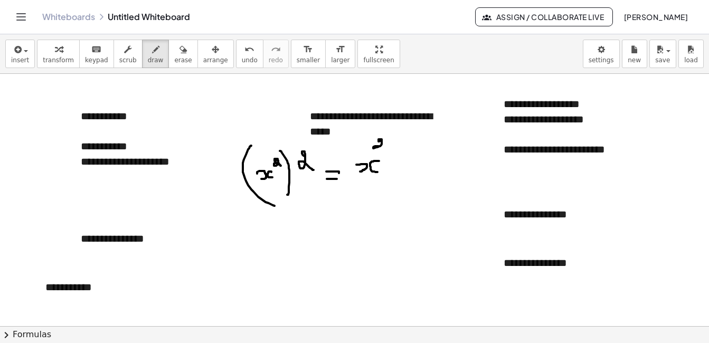
drag, startPoint x: 380, startPoint y: 141, endPoint x: 382, endPoint y: 148, distance: 7.7
click at [382, 148] on div at bounding box center [354, 326] width 709 height 505
click at [391, 147] on div at bounding box center [354, 326] width 709 height 505
drag, startPoint x: 391, startPoint y: 142, endPoint x: 387, endPoint y: 147, distance: 7.5
click at [387, 147] on div at bounding box center [354, 326] width 709 height 505
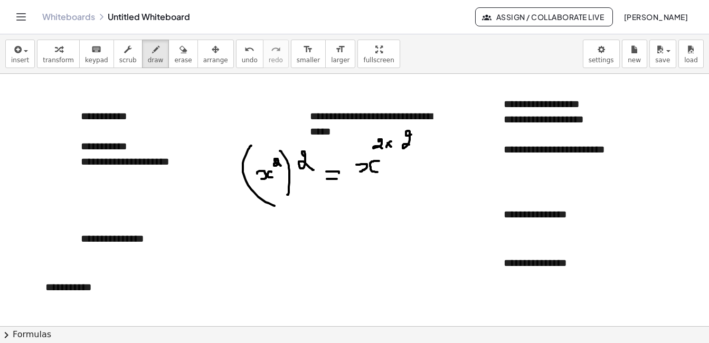
drag, startPoint x: 411, startPoint y: 135, endPoint x: 413, endPoint y: 146, distance: 11.7
click at [413, 146] on div at bounding box center [354, 326] width 709 height 505
drag, startPoint x: 424, startPoint y: 166, endPoint x: 432, endPoint y: 165, distance: 8.5
click at [432, 165] on div at bounding box center [354, 326] width 709 height 505
click at [431, 172] on div at bounding box center [354, 326] width 709 height 505
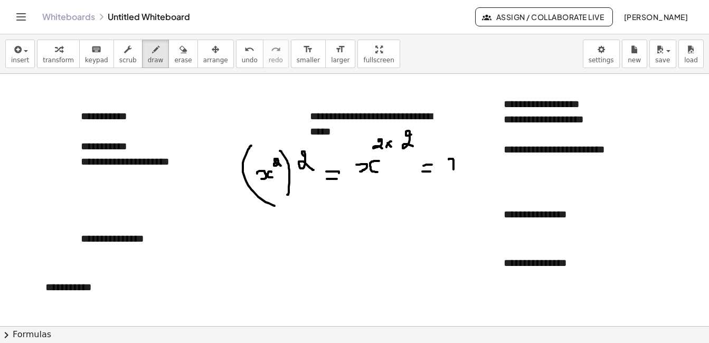
drag, startPoint x: 449, startPoint y: 160, endPoint x: 452, endPoint y: 170, distance: 10.5
click at [452, 170] on div at bounding box center [354, 326] width 709 height 505
drag, startPoint x: 462, startPoint y: 160, endPoint x: 461, endPoint y: 169, distance: 9.0
click at [461, 169] on div at bounding box center [354, 326] width 709 height 505
drag, startPoint x: 467, startPoint y: 133, endPoint x: 470, endPoint y: 141, distance: 8.4
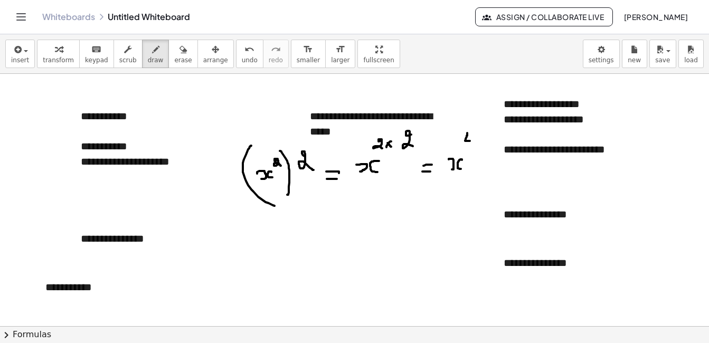
click at [470, 141] on div at bounding box center [354, 326] width 709 height 505
drag, startPoint x: 472, startPoint y: 137, endPoint x: 473, endPoint y: 147, distance: 10.1
click at [473, 147] on div at bounding box center [354, 326] width 709 height 505
click at [174, 54] on div "button" at bounding box center [182, 49] width 17 height 13
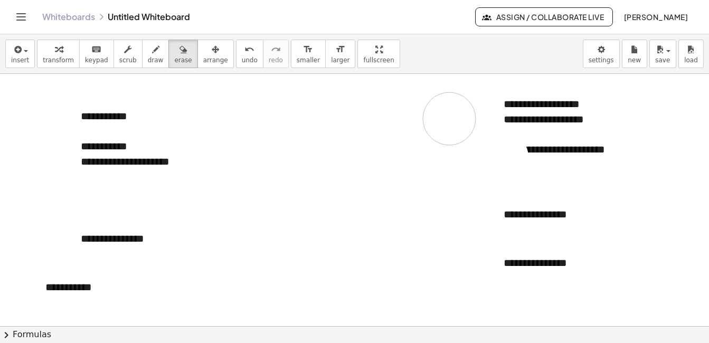
drag, startPoint x: 414, startPoint y: 164, endPoint x: 404, endPoint y: 74, distance: 89.8
click at [419, 91] on div at bounding box center [354, 326] width 709 height 505
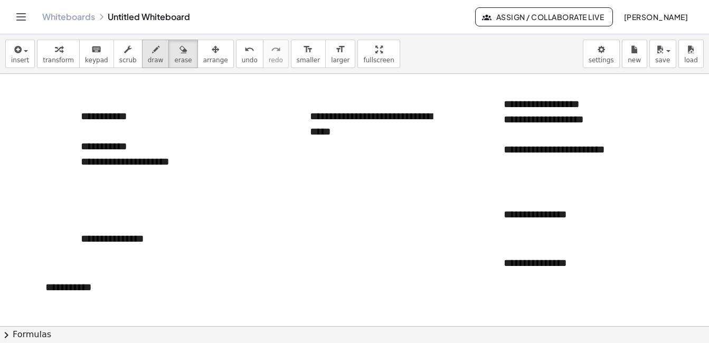
click at [151, 44] on button "draw" at bounding box center [155, 54] width 27 height 29
drag, startPoint x: 244, startPoint y: 190, endPoint x: 275, endPoint y: 188, distance: 31.2
click at [275, 188] on div at bounding box center [354, 326] width 709 height 505
drag, startPoint x: 275, startPoint y: 149, endPoint x: 283, endPoint y: 147, distance: 8.2
click at [280, 151] on div at bounding box center [354, 326] width 709 height 505
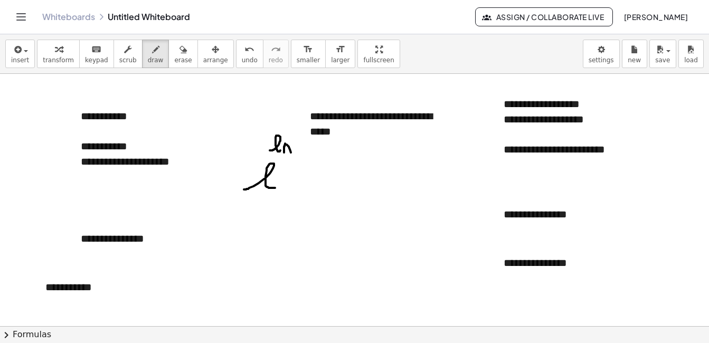
drag, startPoint x: 285, startPoint y: 144, endPoint x: 291, endPoint y: 155, distance: 12.8
click at [291, 155] on div at bounding box center [354, 326] width 709 height 505
drag, startPoint x: 298, startPoint y: 138, endPoint x: 304, endPoint y: 149, distance: 12.3
click at [304, 149] on div at bounding box center [354, 326] width 709 height 505
drag, startPoint x: 304, startPoint y: 145, endPoint x: 304, endPoint y: 156, distance: 11.1
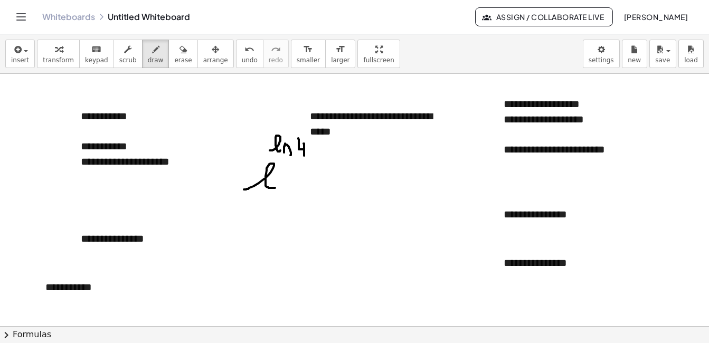
click at [304, 156] on div at bounding box center [354, 326] width 709 height 505
click at [310, 147] on div at bounding box center [354, 326] width 709 height 505
drag, startPoint x: 318, startPoint y: 143, endPoint x: 321, endPoint y: 152, distance: 9.0
click at [321, 152] on div at bounding box center [354, 326] width 709 height 505
drag, startPoint x: 146, startPoint y: 184, endPoint x: 151, endPoint y: 197, distance: 13.7
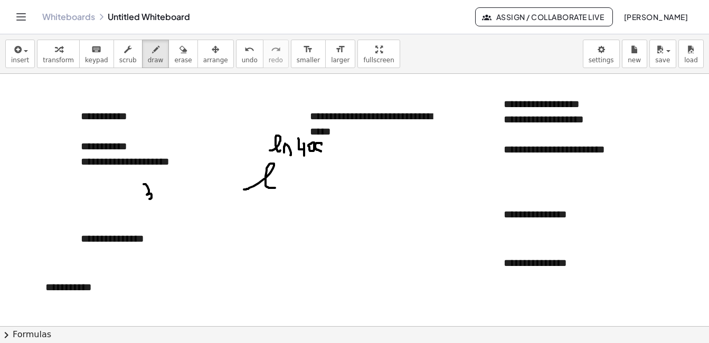
click at [151, 198] on div at bounding box center [354, 326] width 709 height 505
drag, startPoint x: 158, startPoint y: 190, endPoint x: 157, endPoint y: 198, distance: 7.6
click at [157, 198] on div at bounding box center [354, 326] width 709 height 505
drag, startPoint x: 164, startPoint y: 188, endPoint x: 171, endPoint y: 197, distance: 11.7
click at [171, 197] on div at bounding box center [354, 326] width 709 height 505
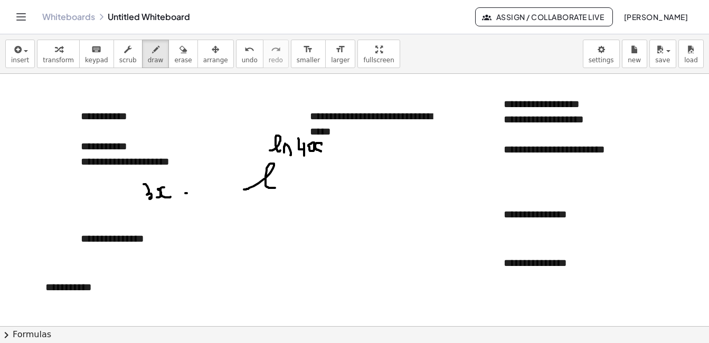
drag, startPoint x: 185, startPoint y: 193, endPoint x: 200, endPoint y: 191, distance: 14.9
click at [193, 193] on div at bounding box center [354, 326] width 709 height 505
drag, startPoint x: 214, startPoint y: 182, endPoint x: 219, endPoint y: 192, distance: 11.1
click at [218, 192] on div at bounding box center [354, 326] width 709 height 505
click at [225, 191] on div at bounding box center [354, 326] width 709 height 505
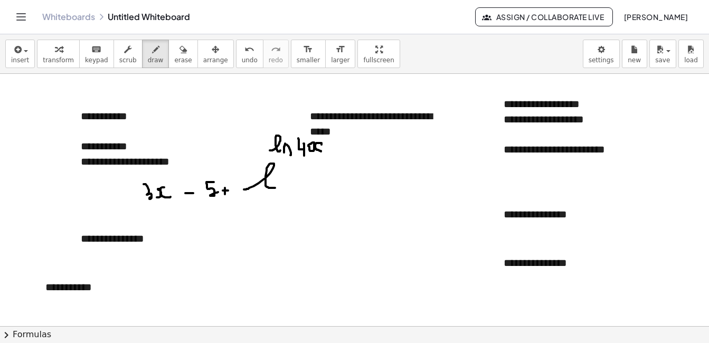
click at [228, 191] on div at bounding box center [354, 326] width 709 height 505
click at [174, 60] on span "erase" at bounding box center [182, 60] width 17 height 7
click at [265, 192] on div at bounding box center [354, 326] width 709 height 505
click at [266, 184] on div at bounding box center [354, 326] width 709 height 505
click at [152, 55] on icon "button" at bounding box center [155, 49] width 7 height 13
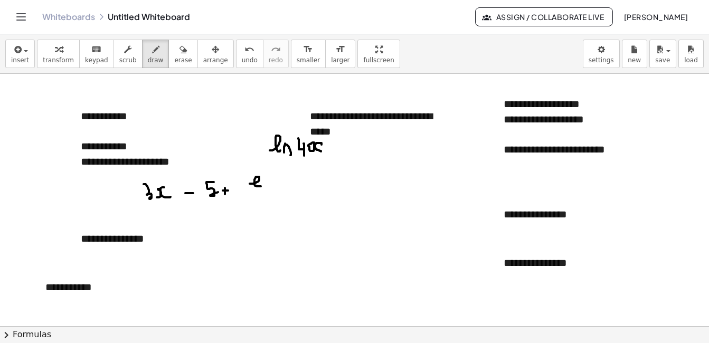
drag, startPoint x: 250, startPoint y: 184, endPoint x: 268, endPoint y: 182, distance: 18.1
click at [263, 186] on div at bounding box center [354, 326] width 709 height 505
drag, startPoint x: 322, startPoint y: 184, endPoint x: 328, endPoint y: 187, distance: 6.4
click at [331, 185] on div at bounding box center [354, 326] width 709 height 505
click at [327, 193] on div at bounding box center [354, 326] width 709 height 505
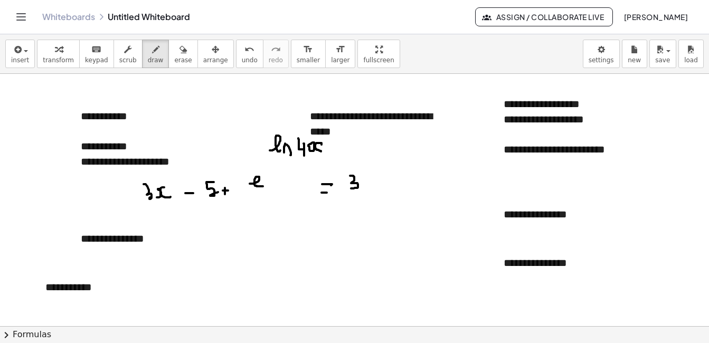
drag, startPoint x: 350, startPoint y: 176, endPoint x: 360, endPoint y: 188, distance: 15.4
click at [352, 189] on div at bounding box center [354, 326] width 709 height 505
click at [364, 189] on div at bounding box center [354, 326] width 709 height 505
drag, startPoint x: 370, startPoint y: 182, endPoint x: 373, endPoint y: 189, distance: 7.4
click at [373, 189] on div at bounding box center [354, 326] width 709 height 505
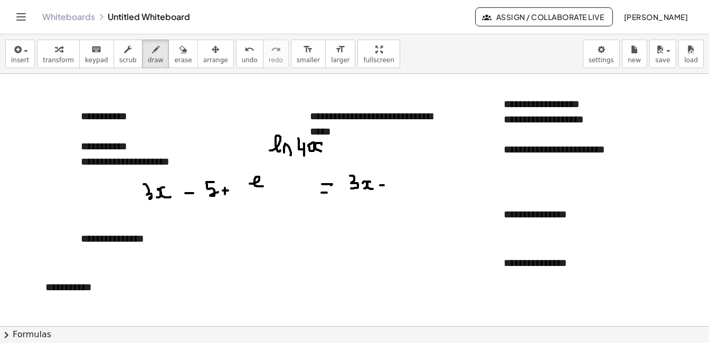
drag, startPoint x: 380, startPoint y: 185, endPoint x: 386, endPoint y: 185, distance: 5.8
click at [386, 185] on div at bounding box center [354, 326] width 709 height 505
drag, startPoint x: 409, startPoint y: 169, endPoint x: 402, endPoint y: 186, distance: 18.2
click at [402, 186] on div at bounding box center [354, 326] width 709 height 505
drag, startPoint x: 430, startPoint y: 180, endPoint x: 429, endPoint y: 188, distance: 8.5
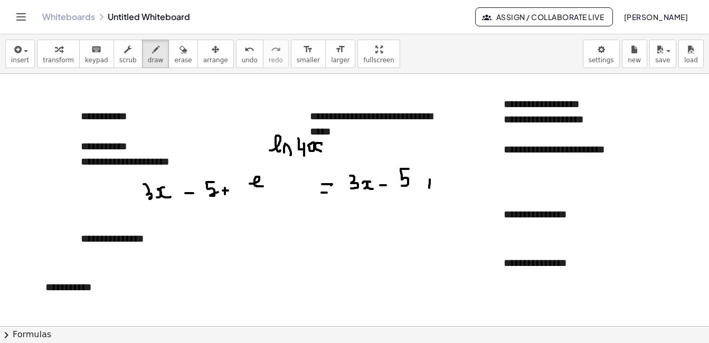
click at [429, 188] on div at bounding box center [354, 326] width 709 height 505
drag, startPoint x: 425, startPoint y: 184, endPoint x: 435, endPoint y: 184, distance: 10.0
click at [435, 184] on div at bounding box center [354, 326] width 709 height 505
drag, startPoint x: 449, startPoint y: 175, endPoint x: 453, endPoint y: 186, distance: 11.9
click at [453, 186] on div at bounding box center [354, 326] width 709 height 505
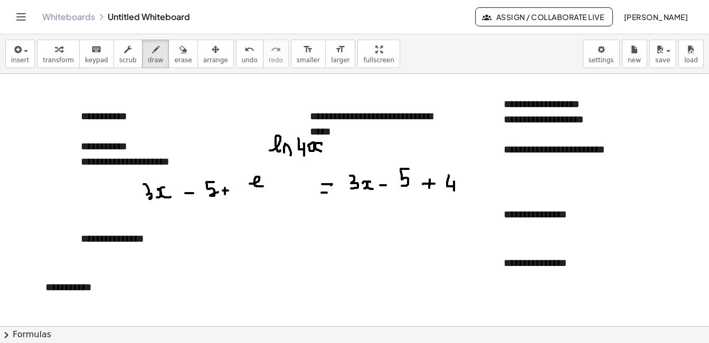
drag, startPoint x: 454, startPoint y: 182, endPoint x: 454, endPoint y: 191, distance: 9.0
click at [454, 191] on div at bounding box center [354, 326] width 709 height 505
drag, startPoint x: 463, startPoint y: 181, endPoint x: 465, endPoint y: 189, distance: 8.2
click at [465, 189] on div at bounding box center [354, 326] width 709 height 505
drag, startPoint x: 473, startPoint y: 180, endPoint x: 476, endPoint y: 186, distance: 7.6
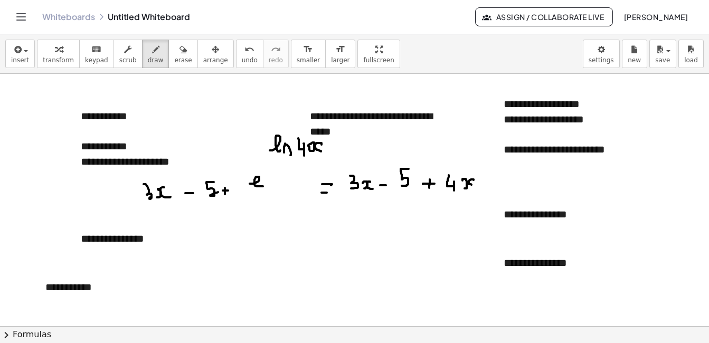
click at [476, 186] on div at bounding box center [354, 326] width 709 height 505
click at [169, 66] on button "erase" at bounding box center [183, 54] width 29 height 29
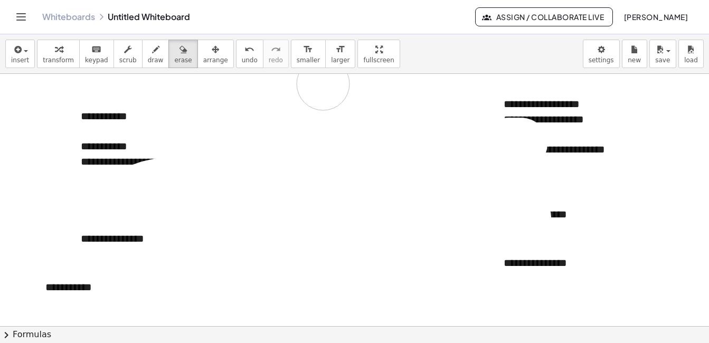
drag, startPoint x: 207, startPoint y: 177, endPoint x: 323, endPoint y: 84, distance: 148.8
click at [323, 84] on div at bounding box center [354, 326] width 709 height 505
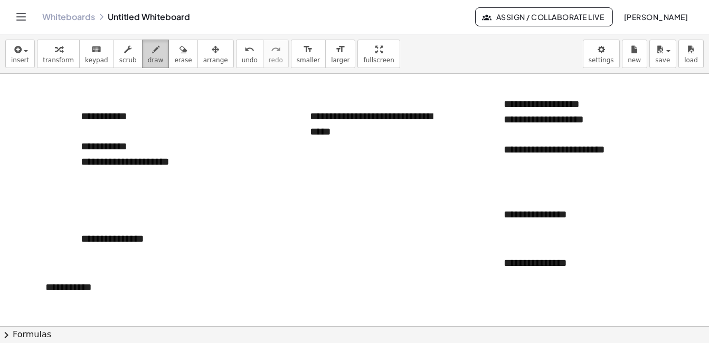
click at [148, 57] on span "draw" at bounding box center [156, 60] width 16 height 7
drag, startPoint x: 230, startPoint y: 167, endPoint x: 238, endPoint y: 174, distance: 10.8
click at [238, 174] on div at bounding box center [354, 326] width 709 height 505
drag, startPoint x: 240, startPoint y: 147, endPoint x: 240, endPoint y: 155, distance: 7.9
click at [240, 155] on div at bounding box center [354, 326] width 709 height 505
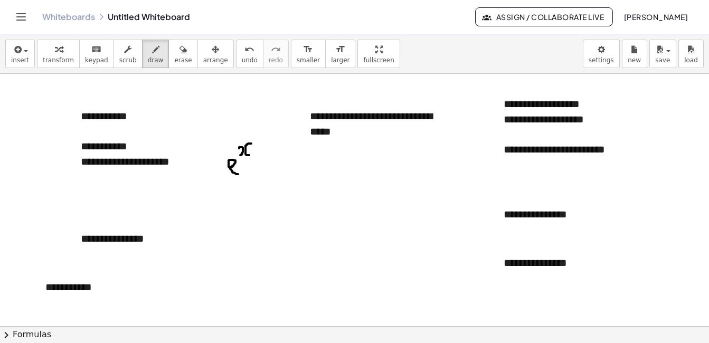
drag, startPoint x: 248, startPoint y: 144, endPoint x: 250, endPoint y: 155, distance: 11.7
click at [250, 155] on div at bounding box center [354, 326] width 709 height 505
drag, startPoint x: 267, startPoint y: 163, endPoint x: 274, endPoint y: 167, distance: 8.3
click at [277, 165] on div at bounding box center [354, 326] width 709 height 505
click at [274, 170] on div at bounding box center [354, 326] width 709 height 505
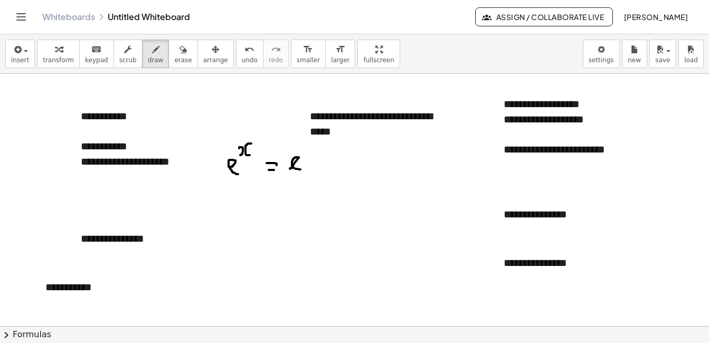
drag, startPoint x: 290, startPoint y: 169, endPoint x: 303, endPoint y: 170, distance: 13.2
click at [303, 170] on div at bounding box center [354, 326] width 709 height 505
drag, startPoint x: 304, startPoint y: 141, endPoint x: 304, endPoint y: 148, distance: 7.4
click at [304, 148] on div at bounding box center [354, 326] width 709 height 505
drag, startPoint x: 315, startPoint y: 138, endPoint x: 316, endPoint y: 147, distance: 9.6
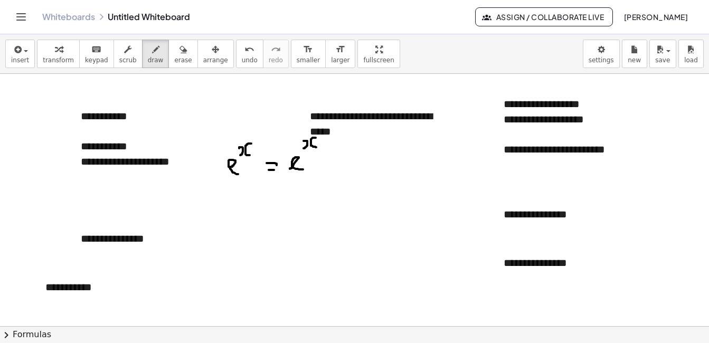
click at [316, 147] on div at bounding box center [354, 326] width 709 height 505
drag, startPoint x: 204, startPoint y: 221, endPoint x: 212, endPoint y: 223, distance: 7.9
click at [212, 223] on div at bounding box center [354, 326] width 709 height 505
drag, startPoint x: 207, startPoint y: 188, endPoint x: 217, endPoint y: 198, distance: 14.2
click at [208, 201] on div at bounding box center [354, 326] width 709 height 505
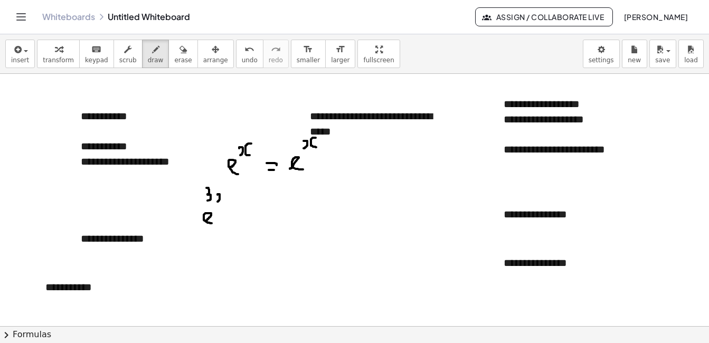
drag, startPoint x: 218, startPoint y: 195, endPoint x: 218, endPoint y: 201, distance: 6.4
click at [217, 201] on div at bounding box center [354, 326] width 709 height 505
drag, startPoint x: 225, startPoint y: 193, endPoint x: 227, endPoint y: 200, distance: 6.5
click at [226, 200] on div at bounding box center [354, 326] width 709 height 505
drag, startPoint x: 235, startPoint y: 193, endPoint x: 234, endPoint y: 201, distance: 8.0
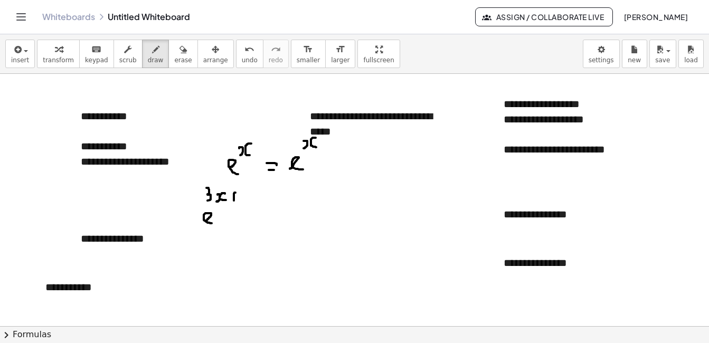
click at [234, 201] on div at bounding box center [354, 326] width 709 height 505
drag, startPoint x: 231, startPoint y: 197, endPoint x: 239, endPoint y: 197, distance: 7.9
click at [239, 197] on div at bounding box center [354, 326] width 709 height 505
drag, startPoint x: 249, startPoint y: 190, endPoint x: 254, endPoint y: 201, distance: 11.6
click at [254, 201] on div at bounding box center [354, 326] width 709 height 505
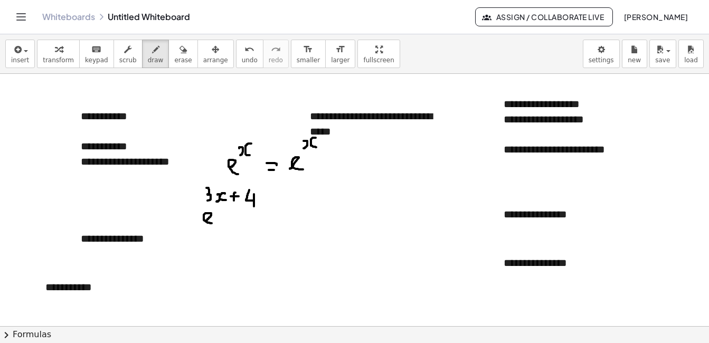
drag, startPoint x: 254, startPoint y: 195, endPoint x: 254, endPoint y: 207, distance: 11.6
click at [254, 207] on div at bounding box center [354, 326] width 709 height 505
click at [206, 176] on div at bounding box center [354, 326] width 709 height 505
drag, startPoint x: 171, startPoint y: 181, endPoint x: 190, endPoint y: 196, distance: 24.4
click at [190, 196] on div at bounding box center [354, 326] width 709 height 505
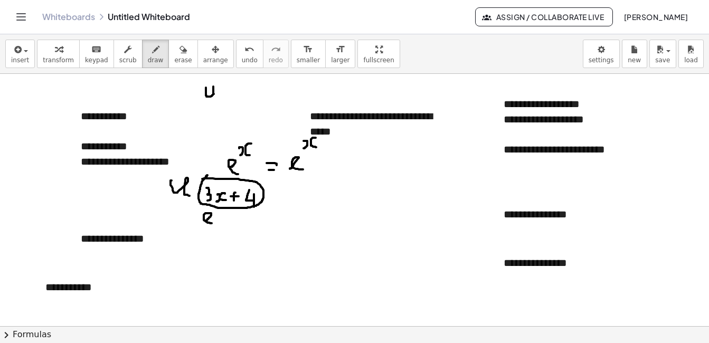
drag, startPoint x: 206, startPoint y: 88, endPoint x: 217, endPoint y: 95, distance: 12.9
click at [217, 95] on div at bounding box center [354, 326] width 709 height 505
drag, startPoint x: 219, startPoint y: 88, endPoint x: 222, endPoint y: 83, distance: 6.0
click at [222, 83] on div at bounding box center [354, 326] width 709 height 505
drag, startPoint x: 226, startPoint y: 93, endPoint x: 233, endPoint y: 97, distance: 8.0
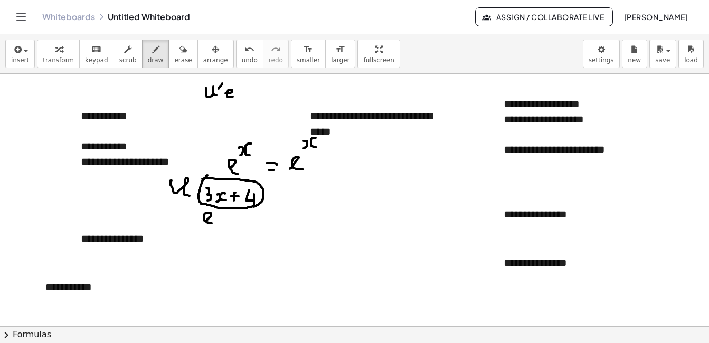
click at [233, 97] on div at bounding box center [354, 326] width 709 height 505
drag, startPoint x: 240, startPoint y: 81, endPoint x: 245, endPoint y: 87, distance: 7.9
click at [245, 87] on div at bounding box center [354, 326] width 709 height 505
click at [275, 216] on div at bounding box center [354, 326] width 709 height 505
drag, startPoint x: 268, startPoint y: 222, endPoint x: 275, endPoint y: 221, distance: 7.5
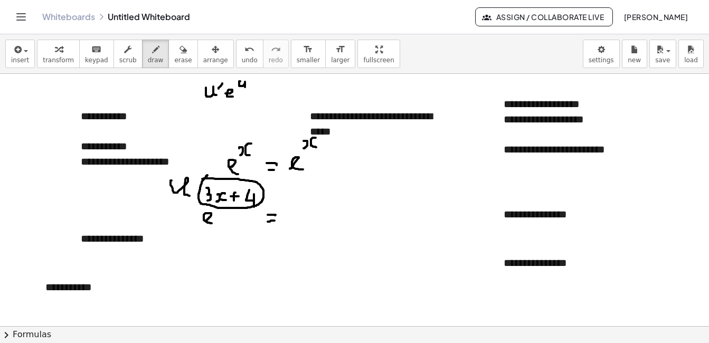
click at [275, 221] on div at bounding box center [354, 326] width 709 height 505
drag, startPoint x: 294, startPoint y: 208, endPoint x: 295, endPoint y: 220, distance: 12.3
click at [295, 220] on div at bounding box center [354, 326] width 709 height 505
click at [169, 63] on button "erase" at bounding box center [183, 54] width 29 height 29
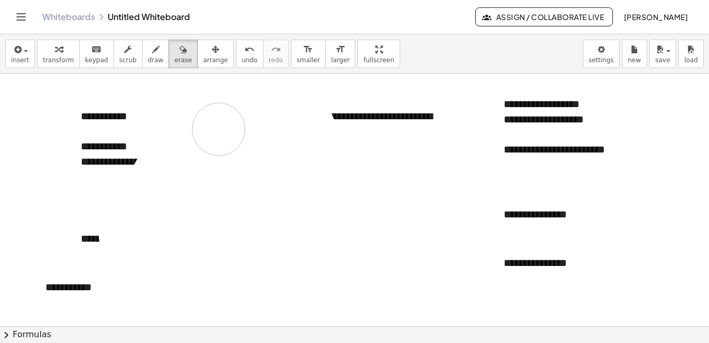
drag, startPoint x: 266, startPoint y: 109, endPoint x: 225, endPoint y: 128, distance: 44.7
click at [225, 128] on div at bounding box center [354, 326] width 709 height 505
click at [128, 52] on button "scrub" at bounding box center [128, 54] width 29 height 29
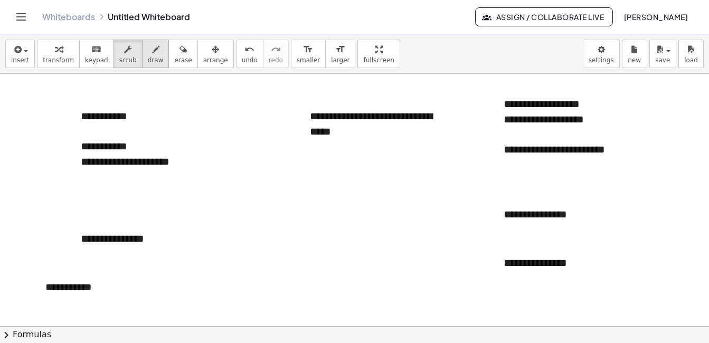
click at [152, 55] on icon "button" at bounding box center [155, 49] width 7 height 13
drag, startPoint x: 216, startPoint y: 180, endPoint x: 228, endPoint y: 189, distance: 15.1
click at [228, 189] on div at bounding box center [354, 326] width 709 height 505
drag, startPoint x: 231, startPoint y: 183, endPoint x: 232, endPoint y: 190, distance: 7.5
click at [232, 190] on div at bounding box center [354, 326] width 709 height 505
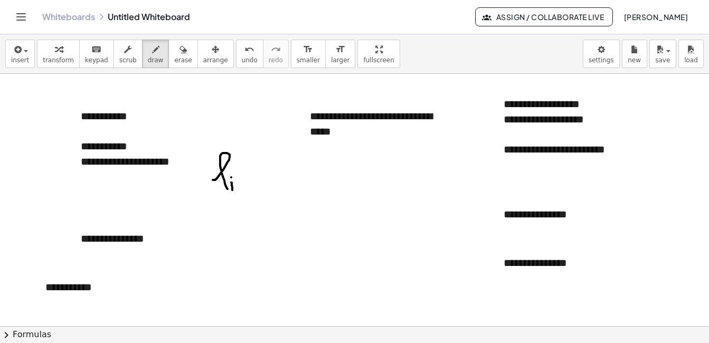
click at [231, 177] on div at bounding box center [354, 326] width 709 height 505
drag, startPoint x: 237, startPoint y: 185, endPoint x: 247, endPoint y: 189, distance: 10.2
click at [247, 189] on div at bounding box center [354, 326] width 709 height 505
drag, startPoint x: 221, startPoint y: 197, endPoint x: 230, endPoint y: 196, distance: 8.5
click at [230, 196] on div at bounding box center [354, 326] width 709 height 505
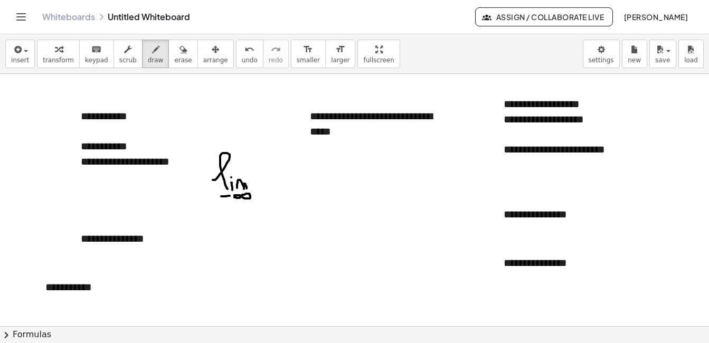
click at [243, 194] on div at bounding box center [354, 326] width 709 height 505
drag, startPoint x: 266, startPoint y: 185, endPoint x: 287, endPoint y: 186, distance: 20.6
click at [287, 186] on div at bounding box center [354, 326] width 709 height 505
drag, startPoint x: 285, startPoint y: 159, endPoint x: 286, endPoint y: 165, distance: 6.0
click at [286, 165] on div at bounding box center [354, 326] width 709 height 505
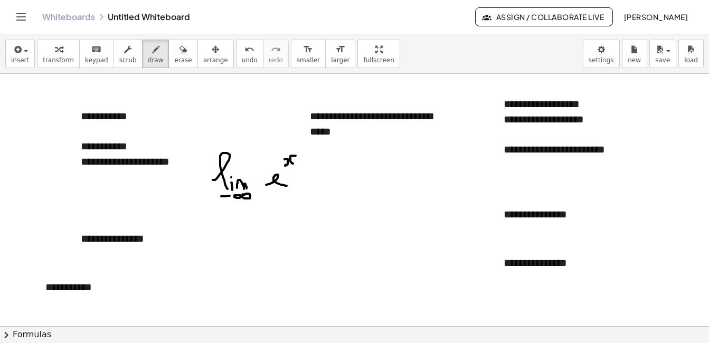
drag, startPoint x: 292, startPoint y: 156, endPoint x: 294, endPoint y: 163, distance: 7.9
click at [294, 163] on div at bounding box center [354, 326] width 709 height 505
drag, startPoint x: 327, startPoint y: 177, endPoint x: 343, endPoint y: 179, distance: 16.4
click at [343, 179] on div at bounding box center [354, 326] width 709 height 505
drag, startPoint x: 330, startPoint y: 182, endPoint x: 335, endPoint y: 183, distance: 5.8
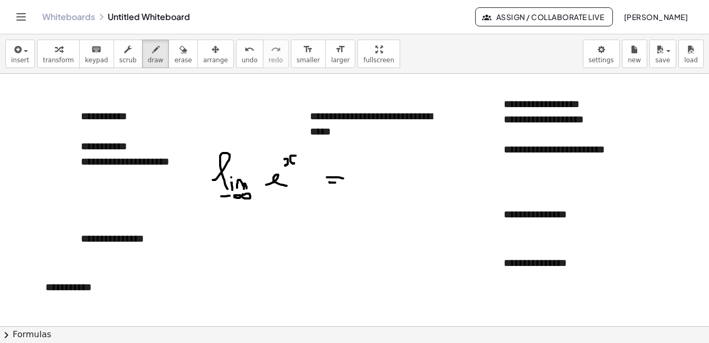
click at [335, 183] on div at bounding box center [354, 326] width 709 height 505
drag, startPoint x: 356, startPoint y: 181, endPoint x: 361, endPoint y: 185, distance: 6.8
click at [361, 185] on div at bounding box center [354, 326] width 709 height 505
drag, startPoint x: 353, startPoint y: 162, endPoint x: 362, endPoint y: 162, distance: 9.0
click at [362, 162] on div at bounding box center [354, 326] width 709 height 505
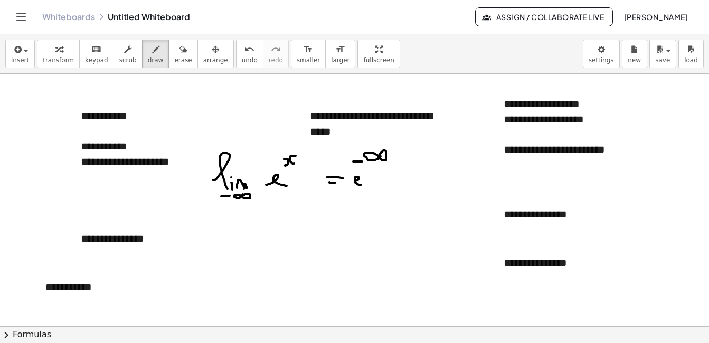
click at [381, 156] on div at bounding box center [354, 326] width 709 height 505
click at [417, 175] on div at bounding box center [354, 326] width 709 height 505
drag, startPoint x: 401, startPoint y: 185, endPoint x: 411, endPoint y: 184, distance: 10.6
click at [411, 184] on div at bounding box center [354, 326] width 709 height 505
click at [446, 173] on div at bounding box center [354, 326] width 709 height 505
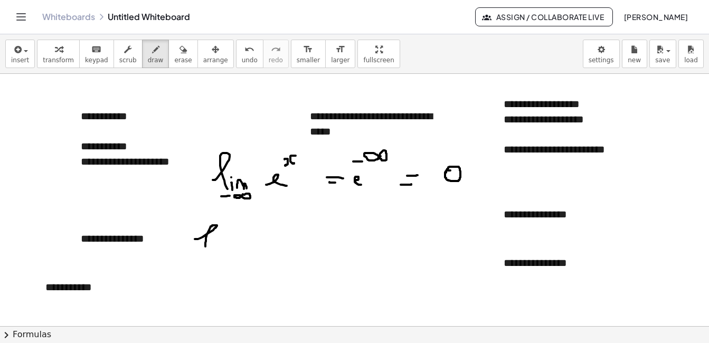
drag, startPoint x: 197, startPoint y: 239, endPoint x: 210, endPoint y: 247, distance: 15.6
click at [207, 251] on div at bounding box center [354, 326] width 709 height 505
drag, startPoint x: 219, startPoint y: 241, endPoint x: 219, endPoint y: 248, distance: 6.9
click at [219, 248] on div at bounding box center [354, 326] width 709 height 505
click at [220, 237] on div at bounding box center [354, 326] width 709 height 505
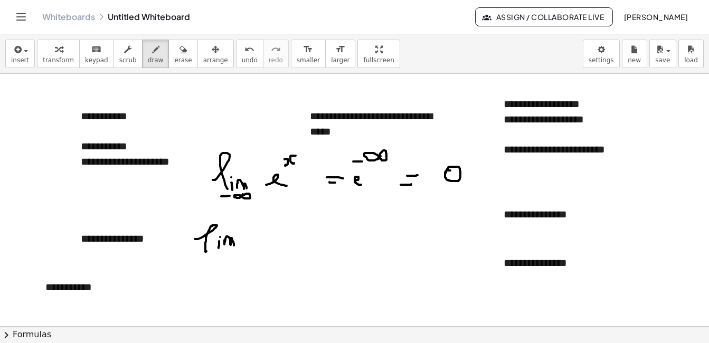
drag, startPoint x: 224, startPoint y: 240, endPoint x: 234, endPoint y: 246, distance: 10.9
click at [234, 246] on div at bounding box center [354, 326] width 709 height 505
drag, startPoint x: 208, startPoint y: 260, endPoint x: 218, endPoint y: 259, distance: 10.1
click at [218, 259] on div at bounding box center [354, 326] width 709 height 505
click at [235, 257] on div at bounding box center [354, 326] width 709 height 505
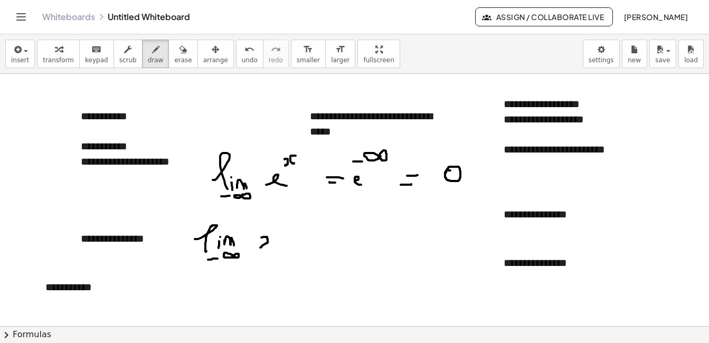
drag, startPoint x: 261, startPoint y: 238, endPoint x: 268, endPoint y: 244, distance: 8.6
click at [263, 247] on div at bounding box center [354, 326] width 709 height 505
drag, startPoint x: 276, startPoint y: 235, endPoint x: 276, endPoint y: 245, distance: 10.0
click at [276, 245] on div at bounding box center [354, 326] width 709 height 505
drag, startPoint x: 283, startPoint y: 242, endPoint x: 293, endPoint y: 244, distance: 10.3
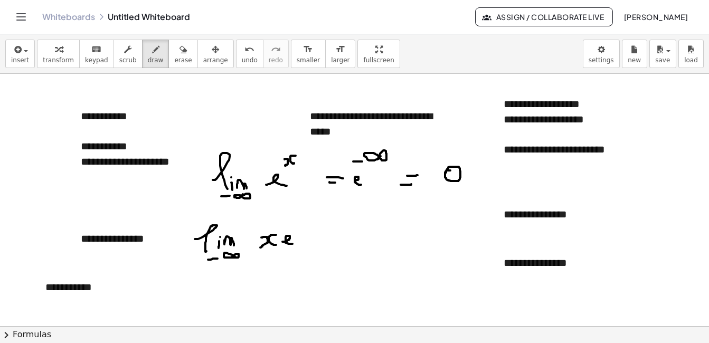
click at [293, 244] on div at bounding box center [354, 326] width 709 height 505
drag, startPoint x: 293, startPoint y: 218, endPoint x: 301, endPoint y: 222, distance: 9.2
click at [295, 226] on div at bounding box center [354, 326] width 709 height 505
drag, startPoint x: 301, startPoint y: 216, endPoint x: 301, endPoint y: 224, distance: 8.5
click at [301, 224] on div at bounding box center [354, 326] width 709 height 505
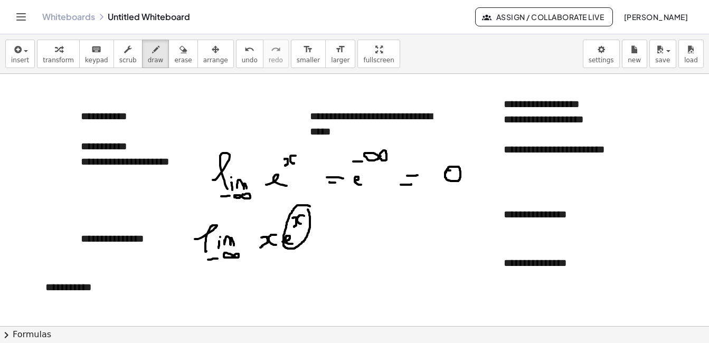
click at [306, 208] on div at bounding box center [354, 326] width 709 height 505
drag, startPoint x: 342, startPoint y: 234, endPoint x: 349, endPoint y: 236, distance: 7.0
click at [350, 235] on div at bounding box center [354, 326] width 709 height 505
drag, startPoint x: 342, startPoint y: 239, endPoint x: 349, endPoint y: 239, distance: 7.4
click at [349, 239] on div at bounding box center [354, 326] width 709 height 505
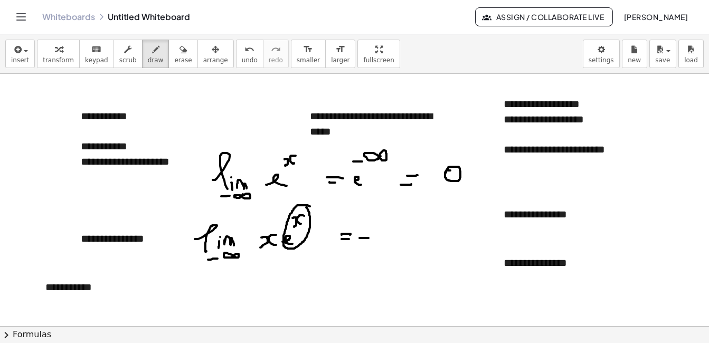
drag, startPoint x: 360, startPoint y: 238, endPoint x: 369, endPoint y: 238, distance: 9.0
click at [369, 238] on div at bounding box center [354, 326] width 709 height 505
click at [385, 235] on div at bounding box center [354, 326] width 709 height 505
click at [410, 226] on div at bounding box center [354, 326] width 709 height 505
click at [180, 52] on icon "button" at bounding box center [183, 49] width 7 height 13
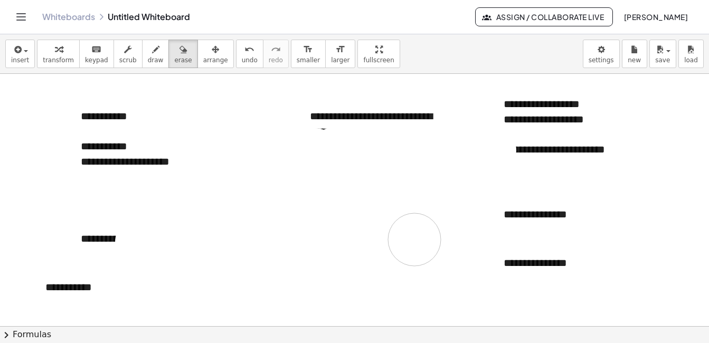
drag, startPoint x: 261, startPoint y: 165, endPoint x: 44, endPoint y: 109, distance: 224.1
click at [306, 248] on div at bounding box center [354, 326] width 709 height 505
click at [151, 57] on button "draw" at bounding box center [155, 54] width 27 height 29
drag, startPoint x: 217, startPoint y: 175, endPoint x: 224, endPoint y: 181, distance: 9.7
click at [224, 181] on div at bounding box center [354, 326] width 709 height 505
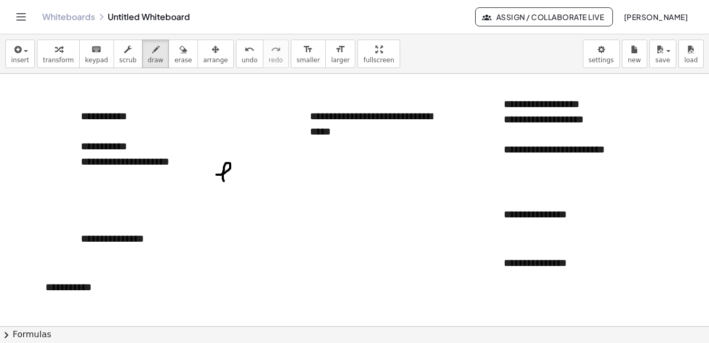
drag, startPoint x: 231, startPoint y: 176, endPoint x: 231, endPoint y: 183, distance: 7.4
click at [231, 183] on div at bounding box center [354, 326] width 709 height 505
click at [232, 172] on div at bounding box center [354, 326] width 709 height 505
drag, startPoint x: 238, startPoint y: 177, endPoint x: 255, endPoint y: 181, distance: 17.3
click at [255, 181] on div at bounding box center [354, 326] width 709 height 505
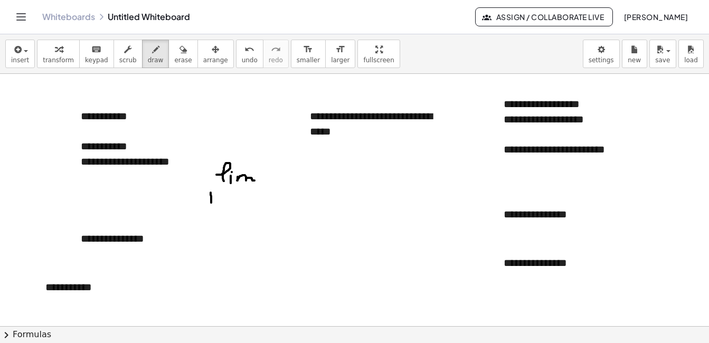
drag, startPoint x: 211, startPoint y: 193, endPoint x: 211, endPoint y: 201, distance: 7.9
click at [211, 201] on div at bounding box center [354, 326] width 709 height 505
drag, startPoint x: 208, startPoint y: 198, endPoint x: 220, endPoint y: 198, distance: 11.6
click at [220, 198] on div at bounding box center [354, 326] width 709 height 505
click at [240, 200] on div at bounding box center [354, 326] width 709 height 505
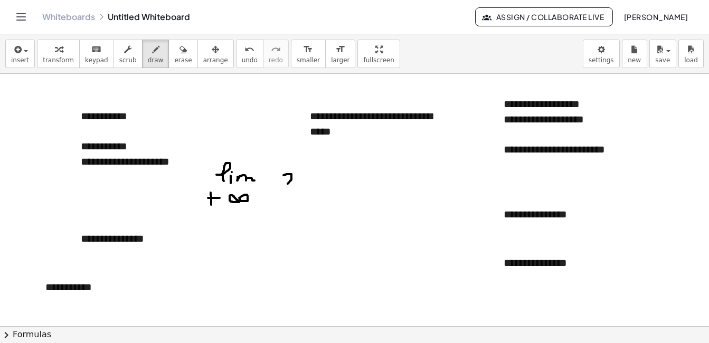
drag, startPoint x: 285, startPoint y: 175, endPoint x: 293, endPoint y: 181, distance: 10.1
click at [286, 185] on div at bounding box center [354, 326] width 709 height 505
drag, startPoint x: 300, startPoint y: 172, endPoint x: 298, endPoint y: 183, distance: 11.1
click at [298, 183] on div at bounding box center [354, 326] width 709 height 505
drag, startPoint x: 319, startPoint y: 175, endPoint x: 331, endPoint y: 181, distance: 13.2
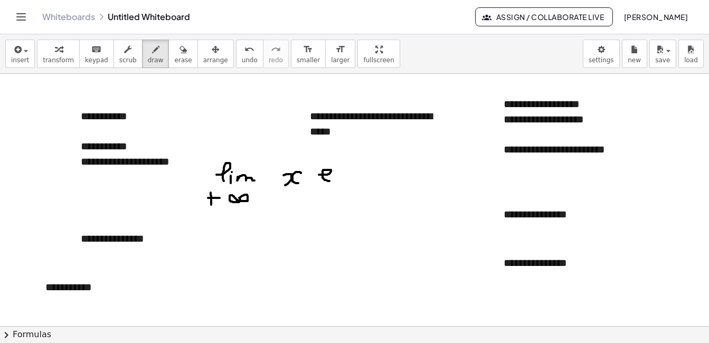
click at [331, 181] on div at bounding box center [354, 326] width 709 height 505
drag, startPoint x: 325, startPoint y: 159, endPoint x: 332, endPoint y: 159, distance: 6.3
click at [332, 159] on div at bounding box center [354, 326] width 709 height 505
drag, startPoint x: 341, startPoint y: 157, endPoint x: 343, endPoint y: 163, distance: 6.5
click at [343, 163] on div at bounding box center [354, 326] width 709 height 505
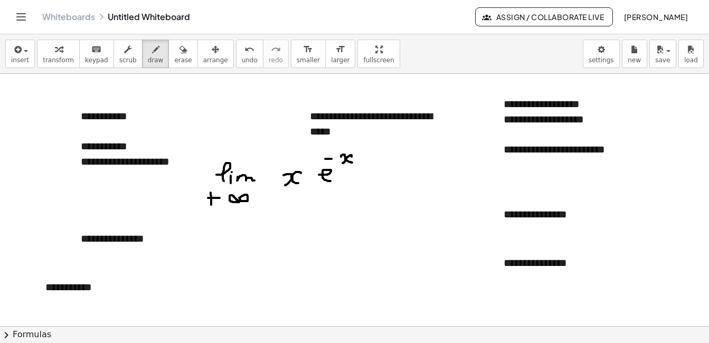
drag, startPoint x: 352, startPoint y: 157, endPoint x: 352, endPoint y: 163, distance: 5.8
click at [352, 163] on div at bounding box center [354, 326] width 709 height 505
drag, startPoint x: 369, startPoint y: 177, endPoint x: 356, endPoint y: 191, distance: 18.7
click at [370, 177] on div at bounding box center [354, 326] width 709 height 505
drag, startPoint x: 364, startPoint y: 189, endPoint x: 373, endPoint y: 189, distance: 9.0
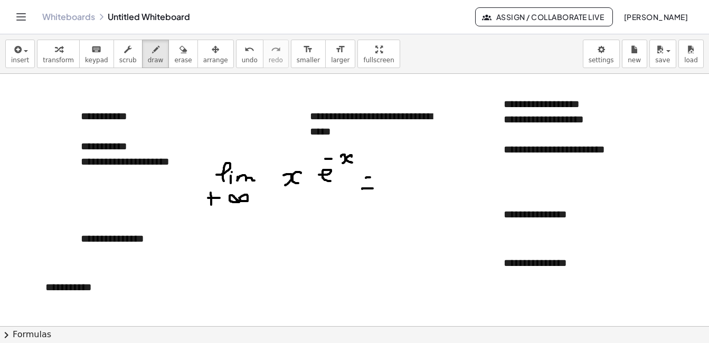
click at [373, 189] on div at bounding box center [354, 326] width 709 height 505
drag, startPoint x: 396, startPoint y: 183, endPoint x: 396, endPoint y: 191, distance: 8.5
click at [396, 192] on div at bounding box center [354, 326] width 709 height 505
drag, startPoint x: 394, startPoint y: 185, endPoint x: 399, endPoint y: 185, distance: 5.8
click at [399, 185] on div at bounding box center [354, 326] width 709 height 505
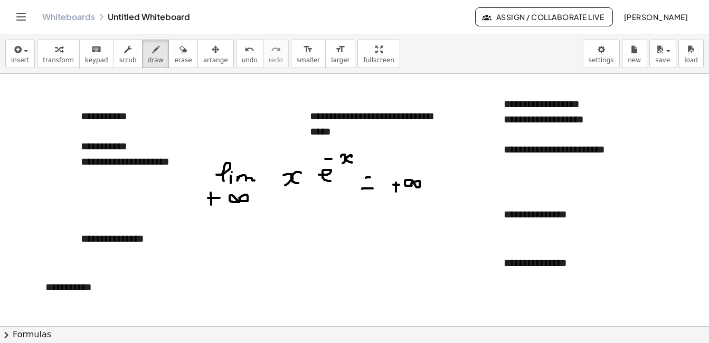
click at [414, 183] on div at bounding box center [354, 326] width 709 height 505
drag, startPoint x: 432, startPoint y: 182, endPoint x: 441, endPoint y: 170, distance: 14.7
click at [444, 188] on div at bounding box center [354, 326] width 709 height 505
click at [441, 159] on div at bounding box center [354, 326] width 709 height 505
click at [453, 156] on div at bounding box center [354, 326] width 709 height 505
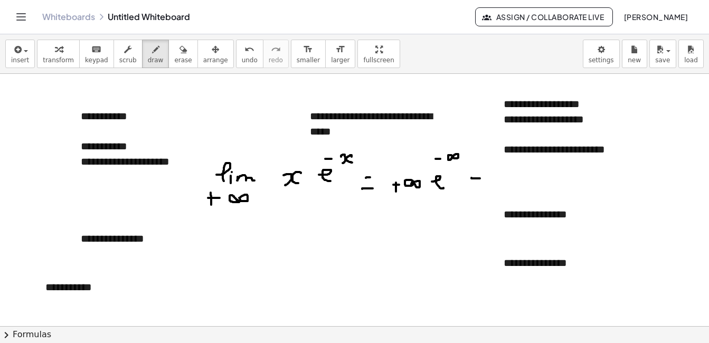
drag, startPoint x: 472, startPoint y: 179, endPoint x: 480, endPoint y: 179, distance: 8.5
click at [480, 179] on div at bounding box center [354, 326] width 709 height 505
drag, startPoint x: 473, startPoint y: 186, endPoint x: 482, endPoint y: 186, distance: 8.5
click at [482, 186] on div at bounding box center [354, 326] width 709 height 505
drag, startPoint x: 492, startPoint y: 175, endPoint x: 493, endPoint y: 187, distance: 11.6
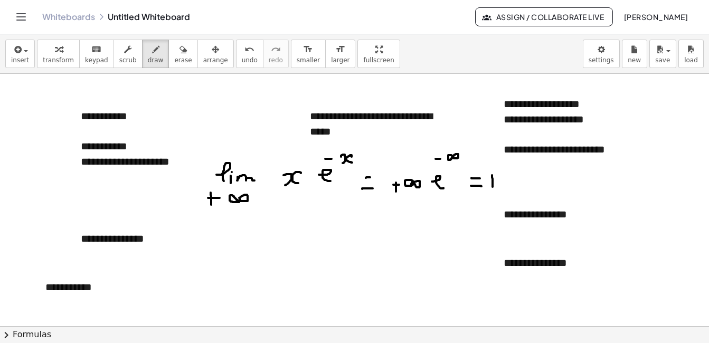
click at [493, 187] on div at bounding box center [354, 326] width 709 height 505
drag, startPoint x: 489, startPoint y: 179, endPoint x: 495, endPoint y: 179, distance: 6.3
click at [495, 179] on div at bounding box center [354, 326] width 709 height 505
click at [512, 178] on div at bounding box center [354, 326] width 709 height 505
click at [545, 172] on div at bounding box center [354, 326] width 709 height 505
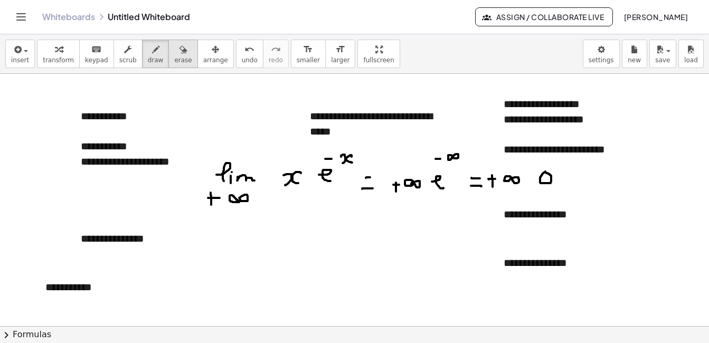
click at [178, 56] on button "erase" at bounding box center [183, 54] width 29 height 29
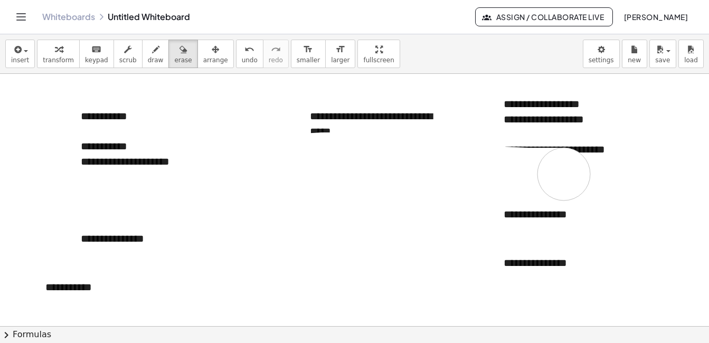
drag, startPoint x: 313, startPoint y: 160, endPoint x: 564, endPoint y: 174, distance: 251.9
click at [564, 174] on div at bounding box center [354, 326] width 709 height 505
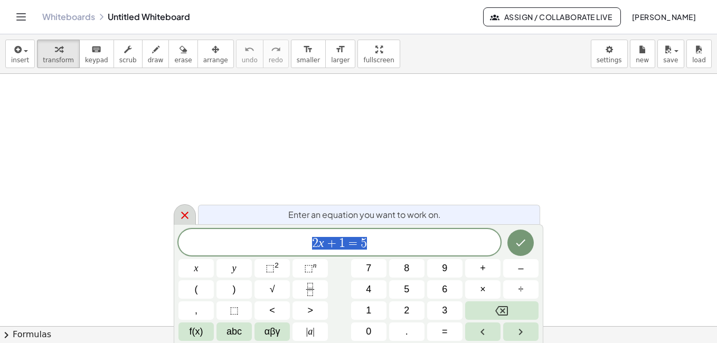
click at [184, 217] on icon at bounding box center [185, 215] width 13 height 13
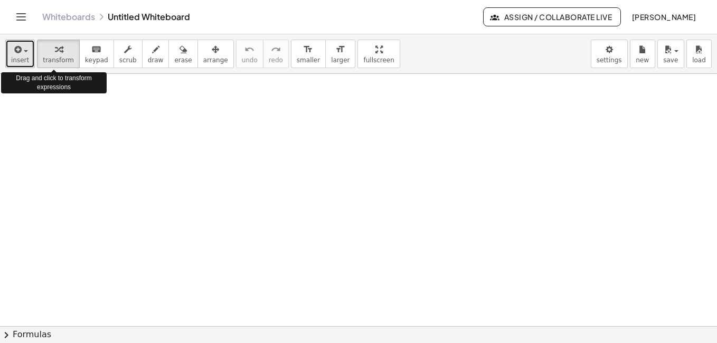
click at [27, 50] on button "insert" at bounding box center [20, 54] width 30 height 29
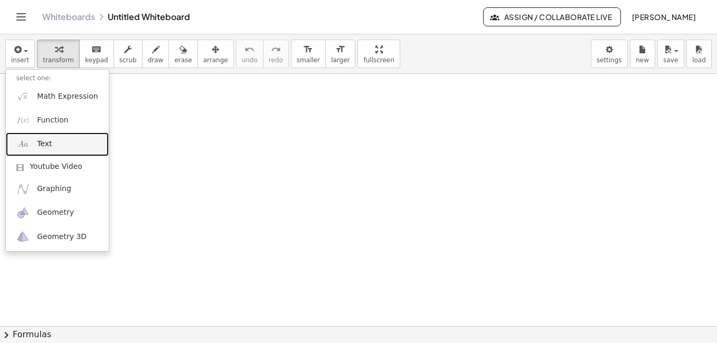
click at [70, 135] on link "Text" at bounding box center [57, 145] width 103 height 24
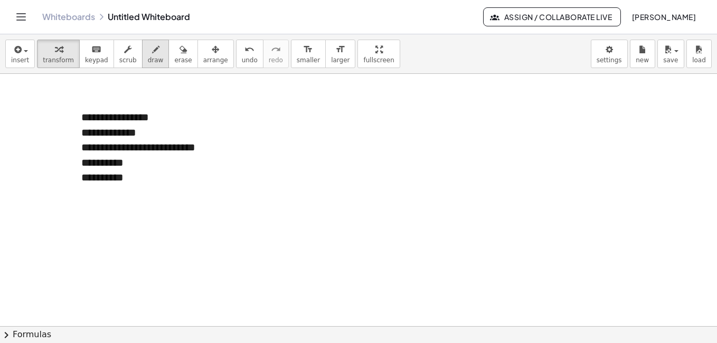
click at [148, 61] on span "draw" at bounding box center [156, 60] width 16 height 7
click at [242, 61] on span "undo" at bounding box center [250, 60] width 16 height 7
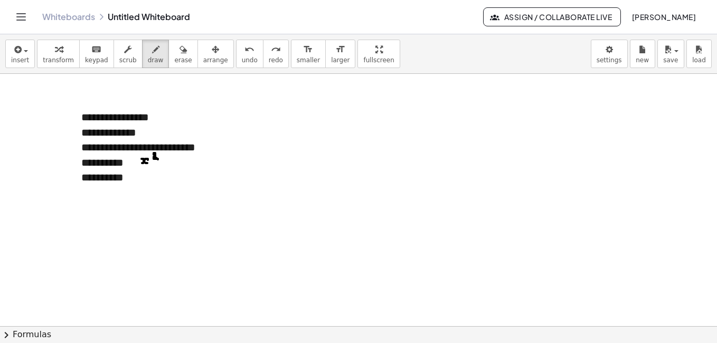
drag, startPoint x: 154, startPoint y: 155, endPoint x: 158, endPoint y: 160, distance: 6.0
drag, startPoint x: 158, startPoint y: 162, endPoint x: 164, endPoint y: 162, distance: 5.8
drag, startPoint x: 170, startPoint y: 155, endPoint x: 170, endPoint y: 163, distance: 7.4
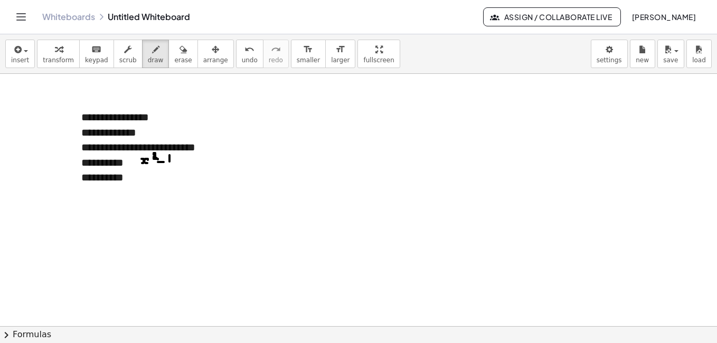
drag, startPoint x: 138, startPoint y: 168, endPoint x: 175, endPoint y: 167, distance: 37.0
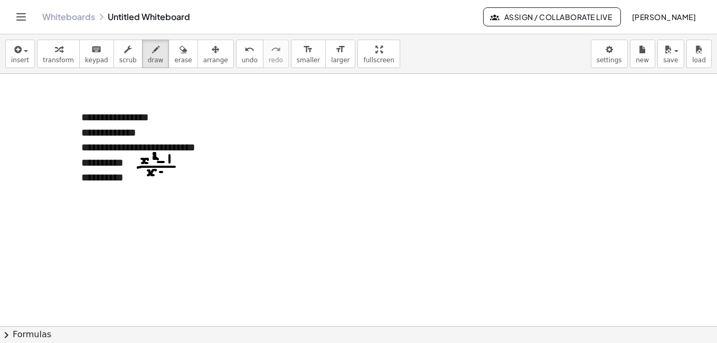
drag, startPoint x: 127, startPoint y: 191, endPoint x: 165, endPoint y: 185, distance: 38.0
drag, startPoint x: 141, startPoint y: 191, endPoint x: 145, endPoint y: 193, distance: 5.4
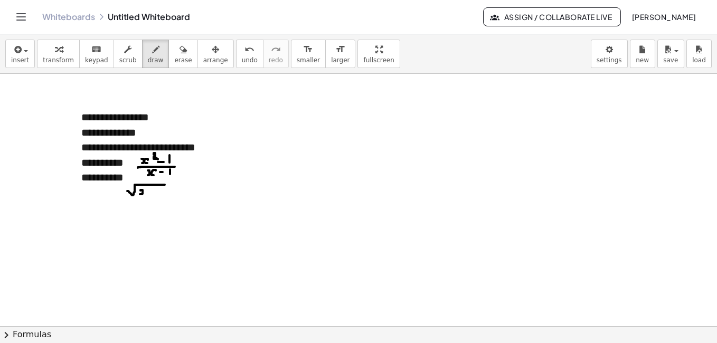
drag, startPoint x: 151, startPoint y: 190, endPoint x: 156, endPoint y: 190, distance: 5.8
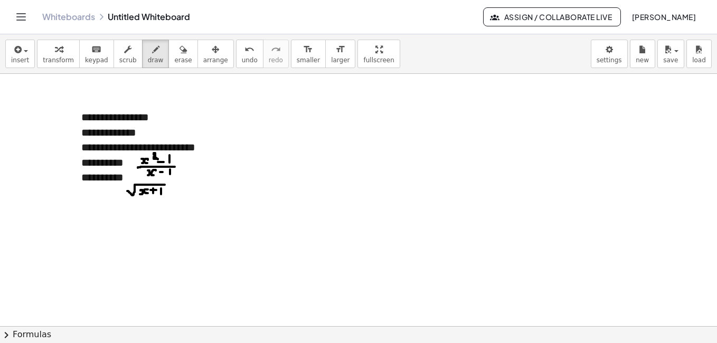
drag, startPoint x: 161, startPoint y: 189, endPoint x: 161, endPoint y: 194, distance: 5.8
drag, startPoint x: 179, startPoint y: 182, endPoint x: 179, endPoint y: 192, distance: 10.1
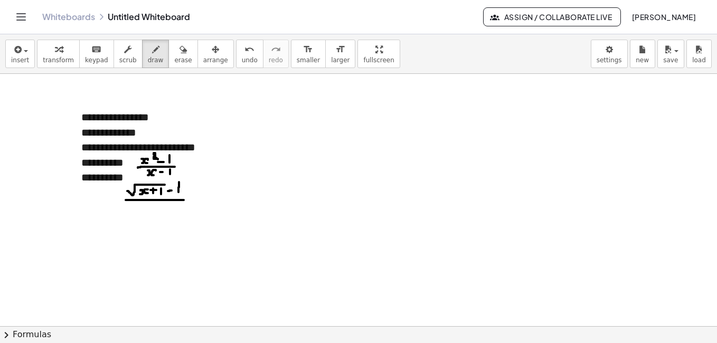
drag, startPoint x: 126, startPoint y: 200, endPoint x: 184, endPoint y: 200, distance: 58.1
drag, startPoint x: 144, startPoint y: 210, endPoint x: 151, endPoint y: 212, distance: 6.5
drag, startPoint x: 154, startPoint y: 208, endPoint x: 155, endPoint y: 214, distance: 6.4
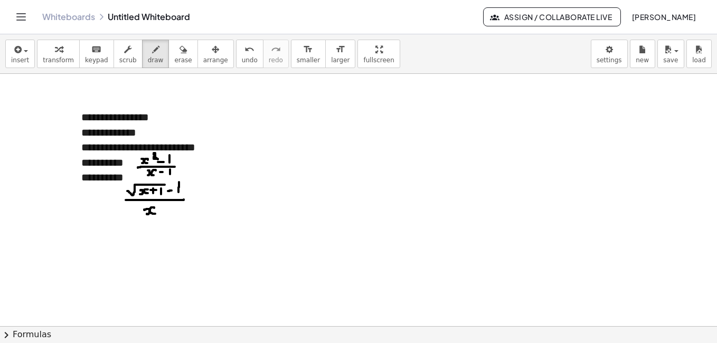
drag, startPoint x: 35, startPoint y: 99, endPoint x: 36, endPoint y: 112, distance: 12.7
drag, startPoint x: 41, startPoint y: 89, endPoint x: 41, endPoint y: 121, distance: 32.2
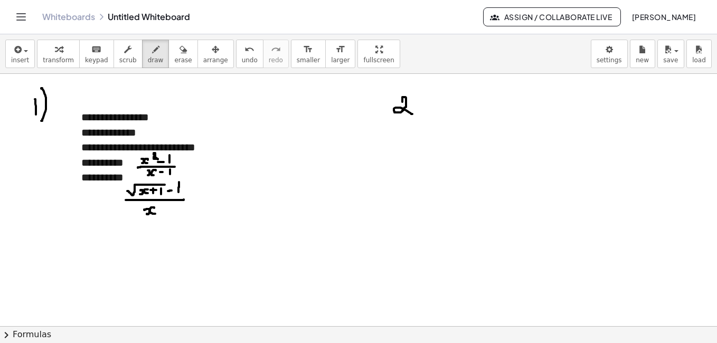
drag, startPoint x: 403, startPoint y: 102, endPoint x: 414, endPoint y: 115, distance: 17.2
drag, startPoint x: 413, startPoint y: 88, endPoint x: 419, endPoint y: 120, distance: 33.3
click at [25, 61] on span "insert" at bounding box center [20, 60] width 18 height 7
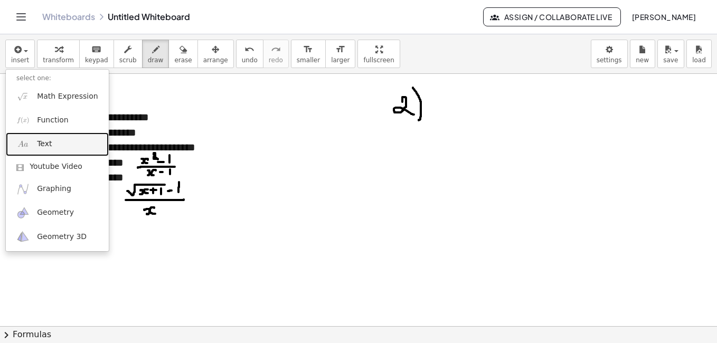
click at [61, 146] on link "Text" at bounding box center [57, 145] width 103 height 24
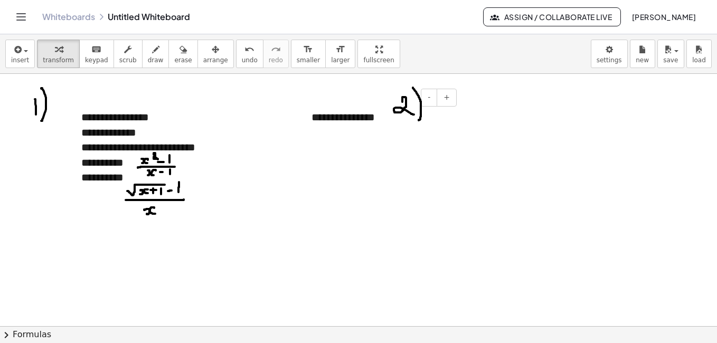
drag, startPoint x: 350, startPoint y: 97, endPoint x: 353, endPoint y: 102, distance: 6.2
click at [353, 102] on div "- +" at bounding box center [377, 98] width 158 height 18
click at [353, 115] on div "**********" at bounding box center [380, 117] width 158 height 36
drag, startPoint x: 304, startPoint y: 110, endPoint x: 447, endPoint y: 115, distance: 142.7
click at [447, 115] on div at bounding box center [449, 122] width 11 height 36
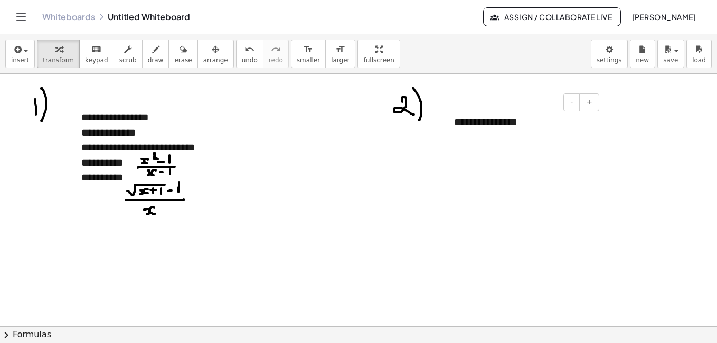
click at [480, 118] on div "**********" at bounding box center [523, 122] width 158 height 36
drag, startPoint x: 522, startPoint y: 121, endPoint x: 452, endPoint y: 118, distance: 70.3
click at [452, 118] on div "**********" at bounding box center [523, 122] width 158 height 36
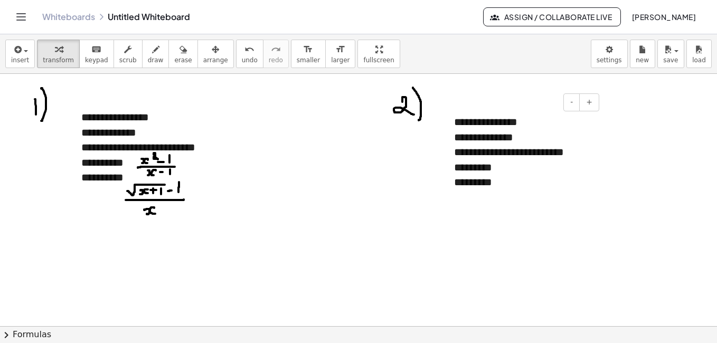
click at [498, 169] on div "*********" at bounding box center [522, 167] width 137 height 15
click at [520, 180] on div "*********" at bounding box center [522, 182] width 137 height 15
click at [148, 61] on span "draw" at bounding box center [156, 60] width 16 height 7
drag, startPoint x: 533, startPoint y: 162, endPoint x: 538, endPoint y: 171, distance: 10.4
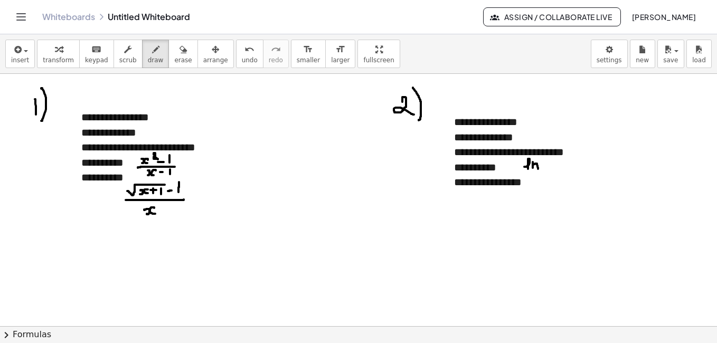
drag, startPoint x: 548, startPoint y: 162, endPoint x: 547, endPoint y: 171, distance: 8.5
drag, startPoint x: 551, startPoint y: 164, endPoint x: 549, endPoint y: 169, distance: 5.5
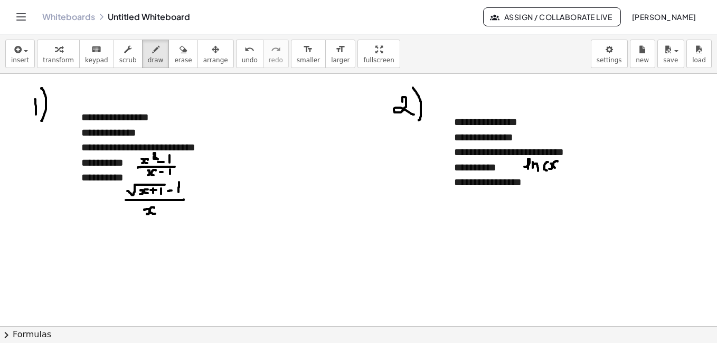
drag, startPoint x: 558, startPoint y: 162, endPoint x: 563, endPoint y: 163, distance: 5.4
drag, startPoint x: 563, startPoint y: 158, endPoint x: 563, endPoint y: 167, distance: 8.5
drag, startPoint x: 525, startPoint y: 174, endPoint x: 569, endPoint y: 172, distance: 44.9
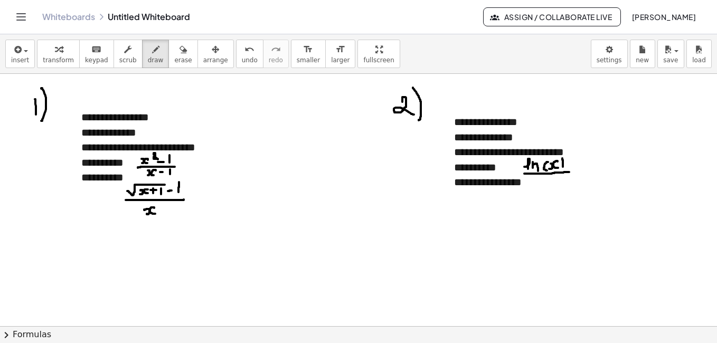
drag, startPoint x: 563, startPoint y: 176, endPoint x: 563, endPoint y: 184, distance: 7.9
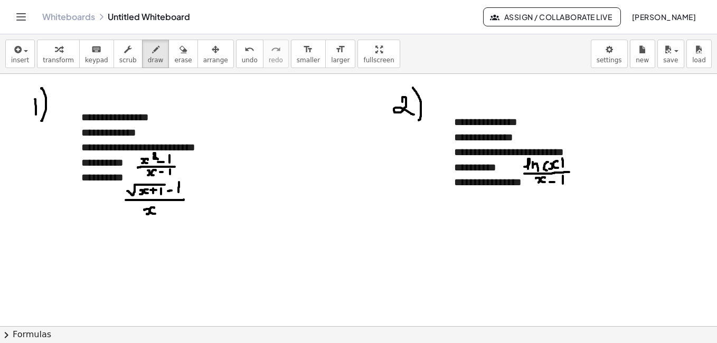
drag, startPoint x: 272, startPoint y: 207, endPoint x: 276, endPoint y: 224, distance: 17.9
drag, startPoint x: 282, startPoint y: 199, endPoint x: 283, endPoint y: 236, distance: 37.0
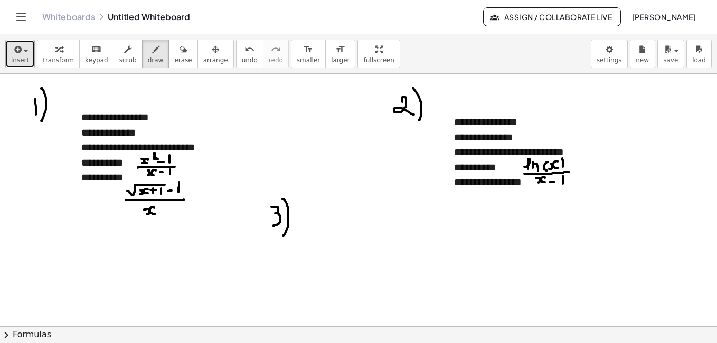
click at [28, 57] on button "insert" at bounding box center [20, 54] width 30 height 29
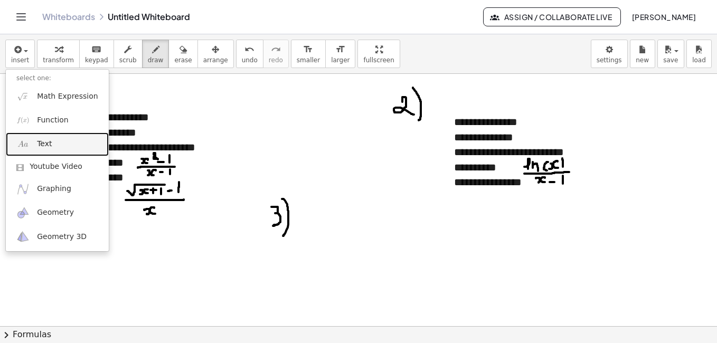
click at [46, 143] on span "Text" at bounding box center [44, 144] width 15 height 11
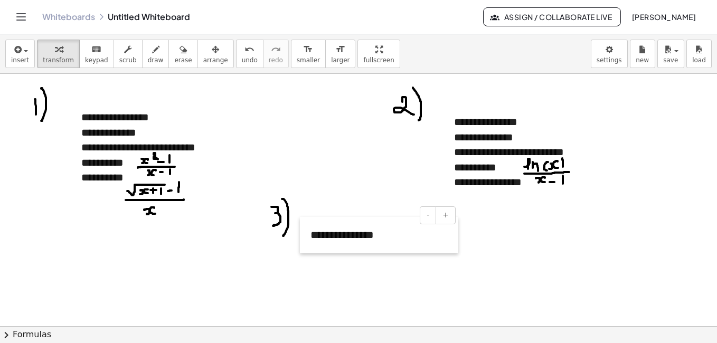
drag, startPoint x: 72, startPoint y: 237, endPoint x: 302, endPoint y: 228, distance: 229.4
click at [302, 228] on div at bounding box center [305, 235] width 11 height 36
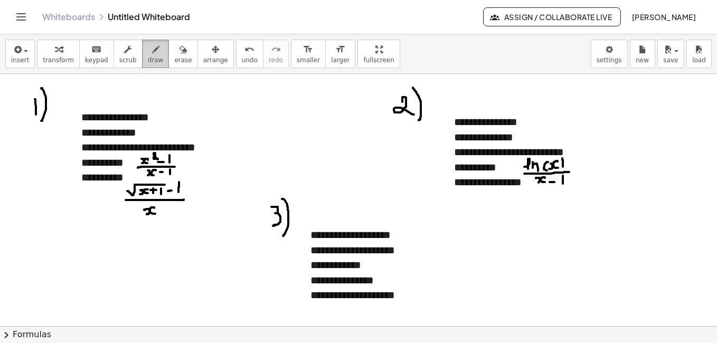
click at [148, 61] on span "draw" at bounding box center [156, 60] width 16 height 7
drag, startPoint x: 393, startPoint y: 274, endPoint x: 398, endPoint y: 277, distance: 5.7
drag, startPoint x: 405, startPoint y: 261, endPoint x: 405, endPoint y: 267, distance: 5.3
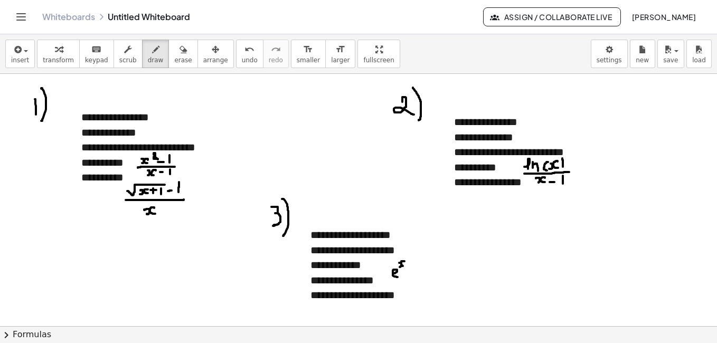
drag, startPoint x: 387, startPoint y: 278, endPoint x: 408, endPoint y: 277, distance: 21.7
drag, startPoint x: 394, startPoint y: 279, endPoint x: 396, endPoint y: 284, distance: 5.4
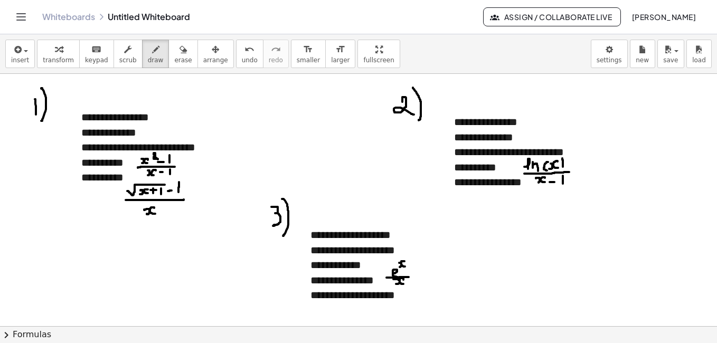
drag, startPoint x: 183, startPoint y: 108, endPoint x: 190, endPoint y: 124, distance: 17.5
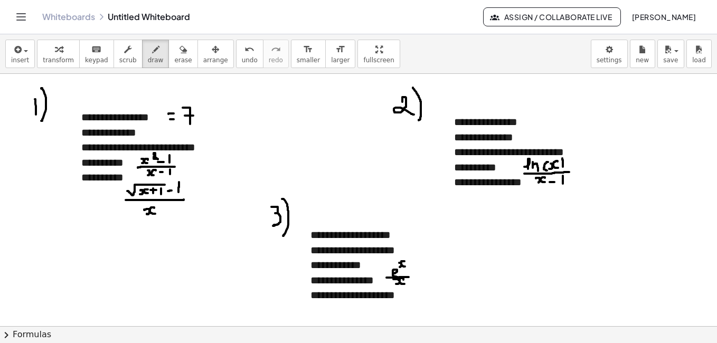
drag, startPoint x: 185, startPoint y: 116, endPoint x: 194, endPoint y: 116, distance: 9.5
drag, startPoint x: 641, startPoint y: 93, endPoint x: 642, endPoint y: 116, distance: 22.2
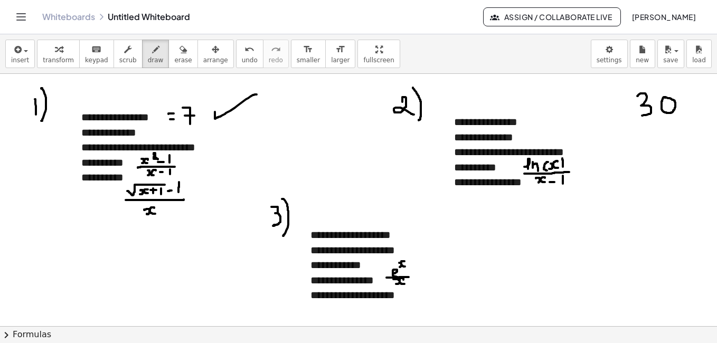
drag, startPoint x: 215, startPoint y: 112, endPoint x: 257, endPoint y: 95, distance: 45.2
drag, startPoint x: 207, startPoint y: 129, endPoint x: 251, endPoint y: 121, distance: 45.5
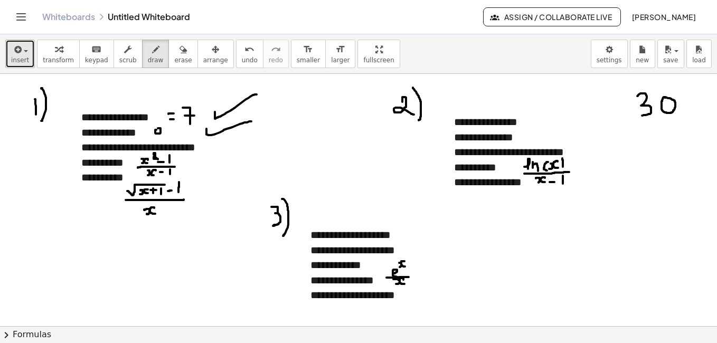
click at [25, 62] on span "insert" at bounding box center [20, 60] width 18 height 7
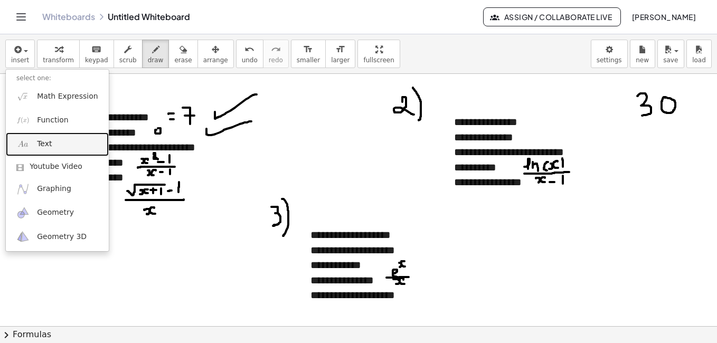
click at [68, 142] on link "Text" at bounding box center [57, 145] width 103 height 24
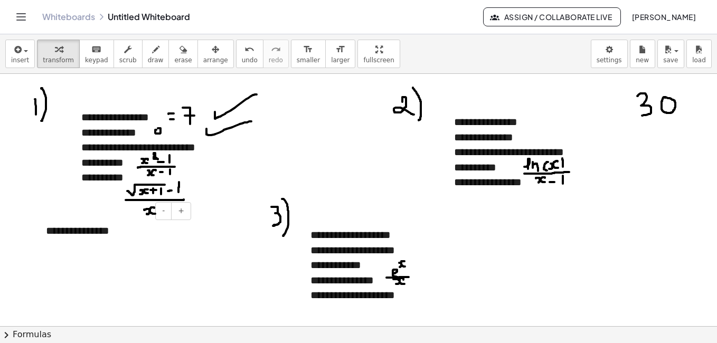
click at [130, 231] on div "**********" at bounding box center [114, 231] width 158 height 36
drag, startPoint x: 37, startPoint y: 229, endPoint x: 608, endPoint y: 331, distance: 580.0
click at [608, 331] on div "**********" at bounding box center [358, 188] width 717 height 309
click at [152, 55] on icon "button" at bounding box center [155, 49] width 7 height 13
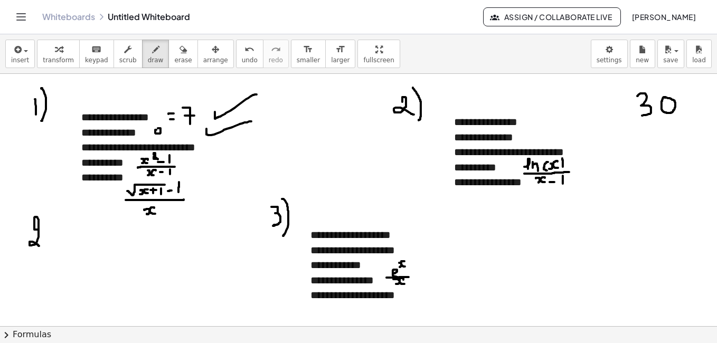
drag, startPoint x: 38, startPoint y: 230, endPoint x: 39, endPoint y: 246, distance: 16.4
drag, startPoint x: 46, startPoint y: 237, endPoint x: 46, endPoint y: 245, distance: 8.5
drag, startPoint x: 58, startPoint y: 238, endPoint x: 57, endPoint y: 244, distance: 5.9
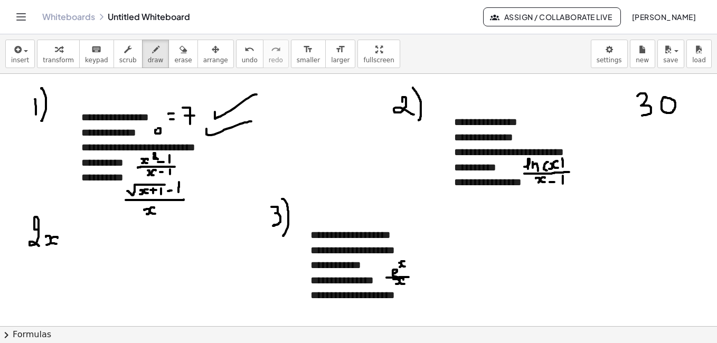
drag, startPoint x: 60, startPoint y: 210, endPoint x: 60, endPoint y: 223, distance: 13.2
drag, startPoint x: 79, startPoint y: 240, endPoint x: 90, endPoint y: 240, distance: 10.6
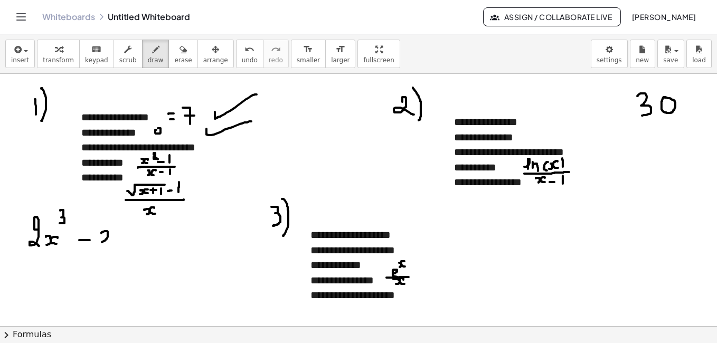
drag, startPoint x: 105, startPoint y: 231, endPoint x: 101, endPoint y: 242, distance: 11.7
drag, startPoint x: 116, startPoint y: 231, endPoint x: 117, endPoint y: 242, distance: 11.7
drag, startPoint x: 134, startPoint y: 231, endPoint x: 137, endPoint y: 238, distance: 7.6
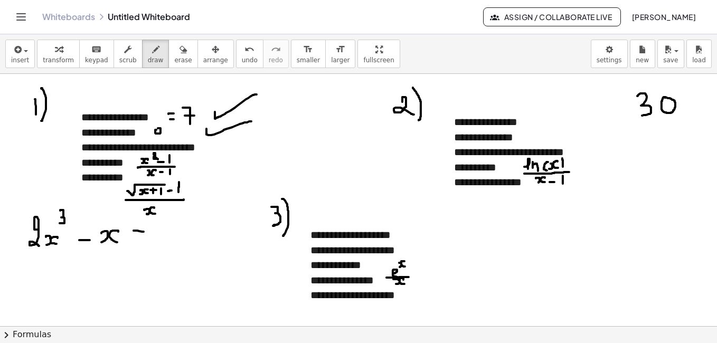
drag, startPoint x: 132, startPoint y: 239, endPoint x: 141, endPoint y: 240, distance: 9.6
drag, startPoint x: 165, startPoint y: 229, endPoint x: 170, endPoint y: 240, distance: 12.6
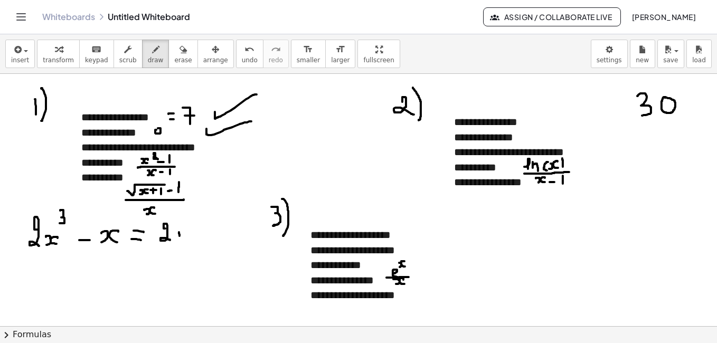
drag, startPoint x: 179, startPoint y: 232, endPoint x: 180, endPoint y: 239, distance: 6.4
drag, startPoint x: 176, startPoint y: 236, endPoint x: 182, endPoint y: 236, distance: 5.8
drag, startPoint x: 191, startPoint y: 235, endPoint x: 195, endPoint y: 231, distance: 5.6
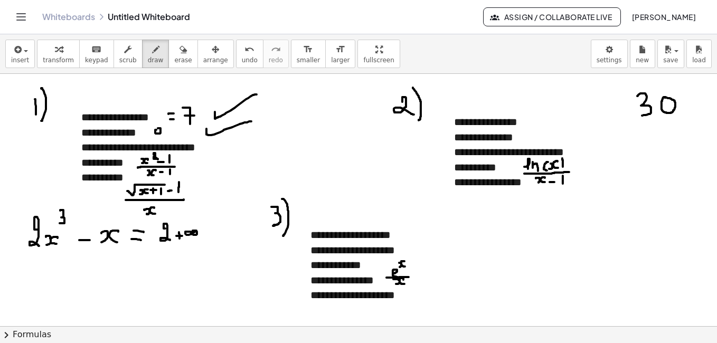
drag, startPoint x: 210, startPoint y: 236, endPoint x: 221, endPoint y: 236, distance: 11.1
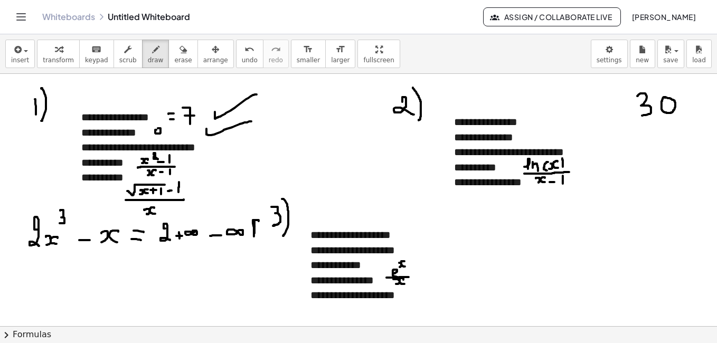
drag, startPoint x: 266, startPoint y: 221, endPoint x: 273, endPoint y: 221, distance: 6.3
drag, startPoint x: 269, startPoint y: 220, endPoint x: 275, endPoint y: 233, distance: 14.6
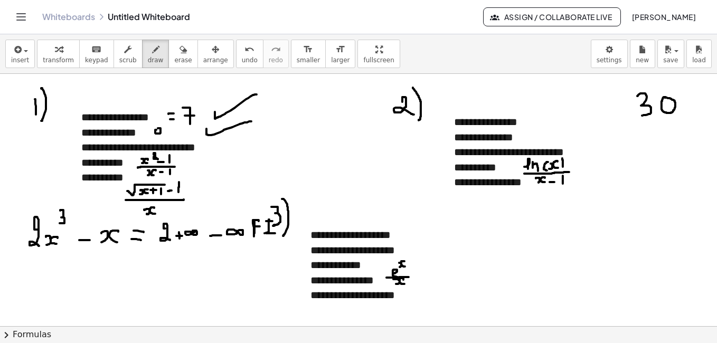
drag, startPoint x: 8, startPoint y: 267, endPoint x: 18, endPoint y: 269, distance: 9.7
drag, startPoint x: 8, startPoint y: 273, endPoint x: 18, endPoint y: 273, distance: 10.0
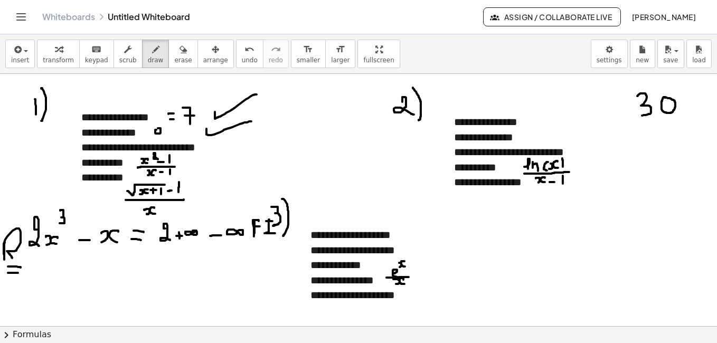
drag, startPoint x: 5, startPoint y: 243, endPoint x: 12, endPoint y: 258, distance: 17.0
drag, startPoint x: 27, startPoint y: 245, endPoint x: 26, endPoint y: 260, distance: 15.9
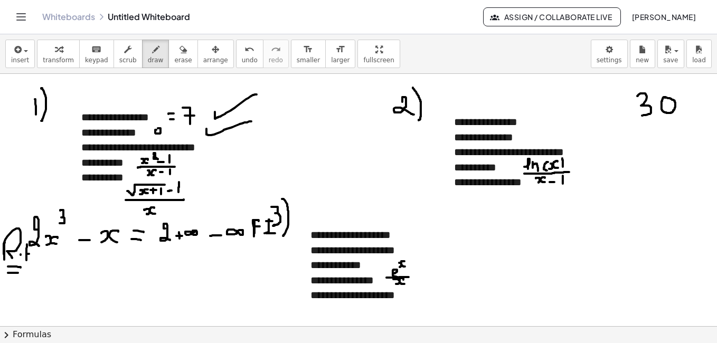
drag, startPoint x: 33, startPoint y: 250, endPoint x: 33, endPoint y: 265, distance: 14.3
drag, startPoint x: 67, startPoint y: 256, endPoint x: 57, endPoint y: 265, distance: 13.4
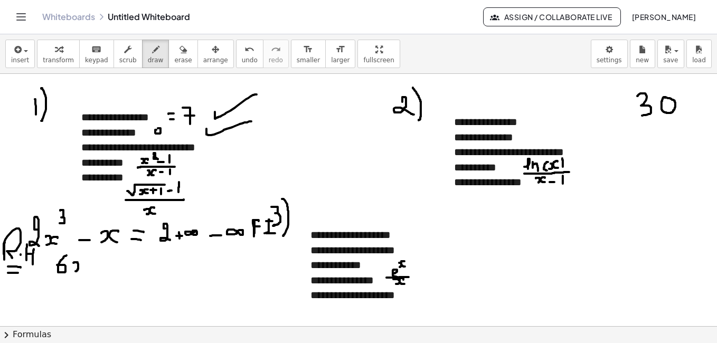
drag, startPoint x: 73, startPoint y: 263, endPoint x: 76, endPoint y: 272, distance: 8.7
drag, startPoint x: 85, startPoint y: 263, endPoint x: 84, endPoint y: 271, distance: 8.5
drag, startPoint x: 92, startPoint y: 253, endPoint x: 97, endPoint y: 262, distance: 10.2
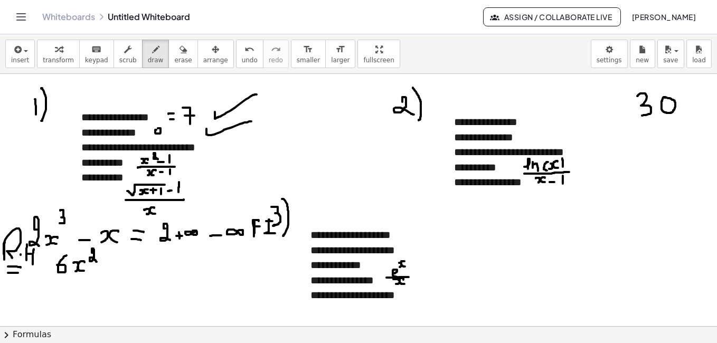
drag, startPoint x: 115, startPoint y: 261, endPoint x: 119, endPoint y: 272, distance: 11.4
drag, startPoint x: 139, startPoint y: 265, endPoint x: 145, endPoint y: 266, distance: 5.8
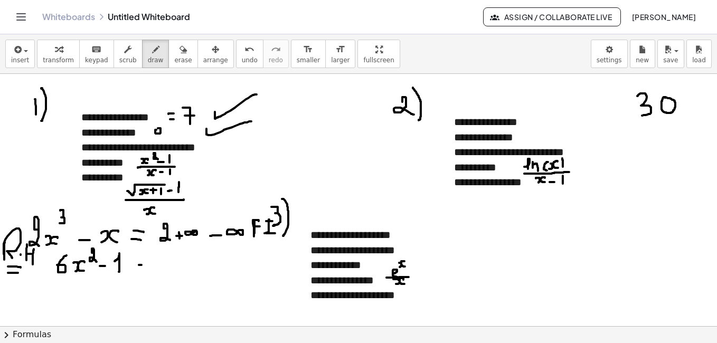
drag, startPoint x: 135, startPoint y: 273, endPoint x: 147, endPoint y: 273, distance: 12.1
drag, startPoint x: 161, startPoint y: 265, endPoint x: 161, endPoint y: 273, distance: 8.5
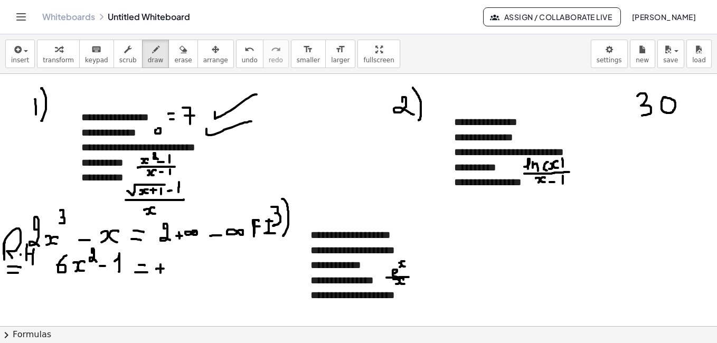
drag, startPoint x: 156, startPoint y: 269, endPoint x: 164, endPoint y: 269, distance: 7.4
drag, startPoint x: 208, startPoint y: 145, endPoint x: 256, endPoint y: 135, distance: 49.1
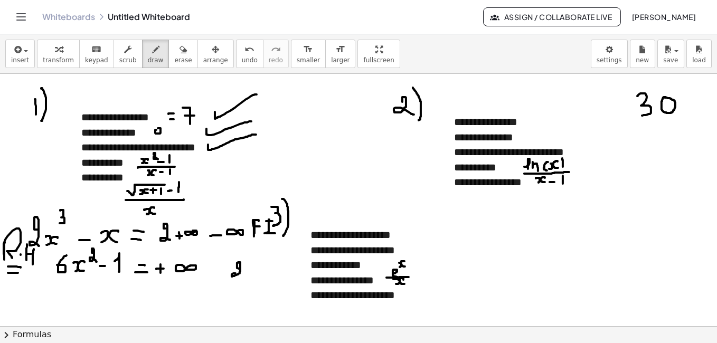
drag, startPoint x: 238, startPoint y: 268, endPoint x: 243, endPoint y: 278, distance: 10.9
drag, startPoint x: 250, startPoint y: 268, endPoint x: 258, endPoint y: 275, distance: 9.7
drag, startPoint x: 257, startPoint y: 267, endPoint x: 251, endPoint y: 275, distance: 9.4
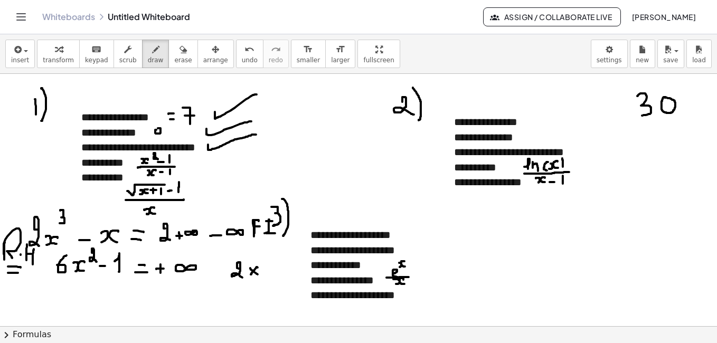
drag, startPoint x: 270, startPoint y: 263, endPoint x: 274, endPoint y: 275, distance: 12.0
click at [174, 60] on span "erase" at bounding box center [182, 60] width 17 height 7
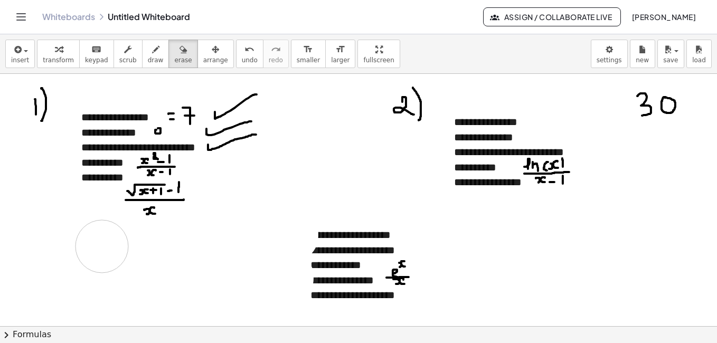
drag, startPoint x: 43, startPoint y: 262, endPoint x: 102, endPoint y: 247, distance: 60.6
click at [152, 54] on icon "button" at bounding box center [155, 49] width 7 height 13
drag, startPoint x: 23, startPoint y: 244, endPoint x: 33, endPoint y: 244, distance: 10.1
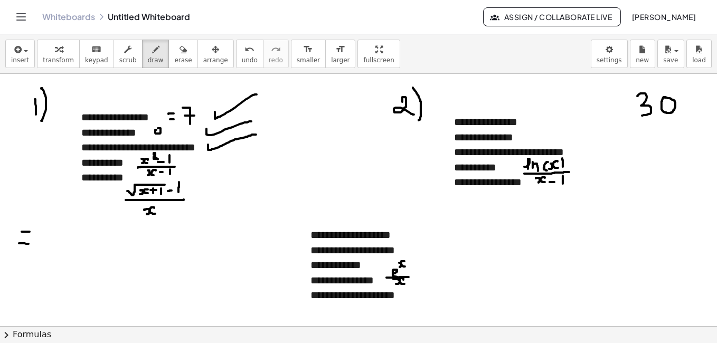
drag, startPoint x: 16, startPoint y: 205, endPoint x: 25, endPoint y: 221, distance: 18.0
drag, startPoint x: 37, startPoint y: 201, endPoint x: 38, endPoint y: 218, distance: 16.4
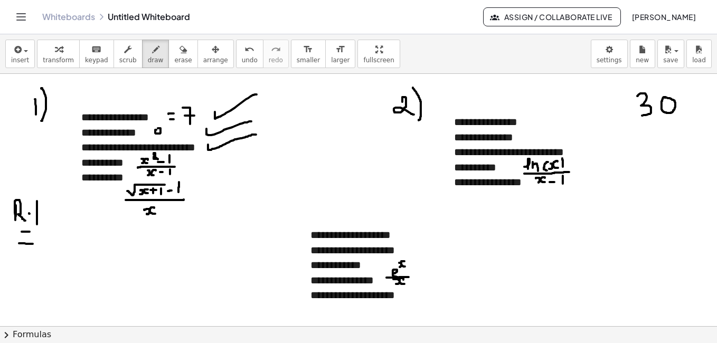
drag, startPoint x: 37, startPoint y: 212, endPoint x: 47, endPoint y: 211, distance: 10.1
drag, startPoint x: 51, startPoint y: 195, endPoint x: 49, endPoint y: 224, distance: 29.1
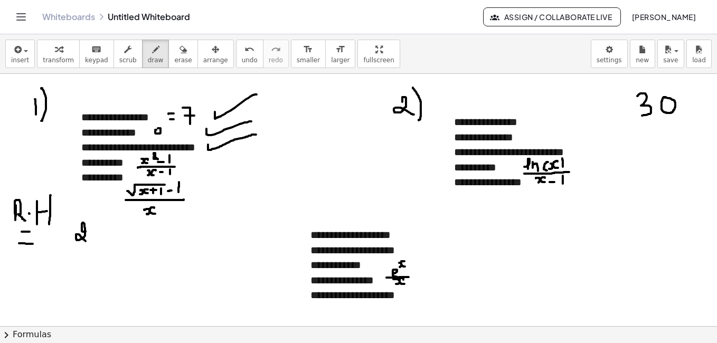
drag, startPoint x: 86, startPoint y: 231, endPoint x: 86, endPoint y: 241, distance: 10.0
drag, startPoint x: 98, startPoint y: 233, endPoint x: 99, endPoint y: 239, distance: 6.0
drag, startPoint x: 108, startPoint y: 233, endPoint x: 108, endPoint y: 239, distance: 5.8
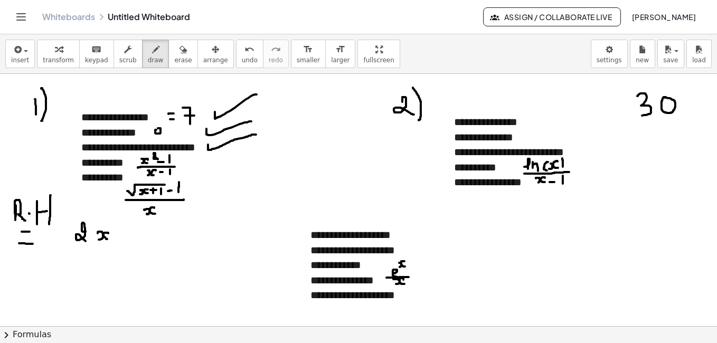
drag, startPoint x: 72, startPoint y: 247, endPoint x: 114, endPoint y: 249, distance: 41.3
drag, startPoint x: 96, startPoint y: 254, endPoint x: 101, endPoint y: 263, distance: 9.7
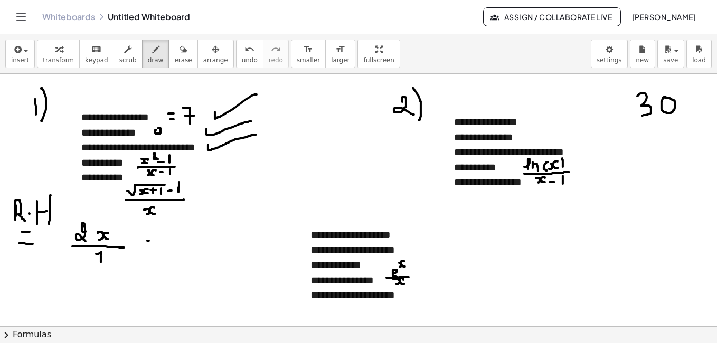
drag, startPoint x: 147, startPoint y: 241, endPoint x: 157, endPoint y: 241, distance: 9.5
drag, startPoint x: 147, startPoint y: 232, endPoint x: 156, endPoint y: 232, distance: 8.5
drag, startPoint x: 182, startPoint y: 229, endPoint x: 186, endPoint y: 244, distance: 15.8
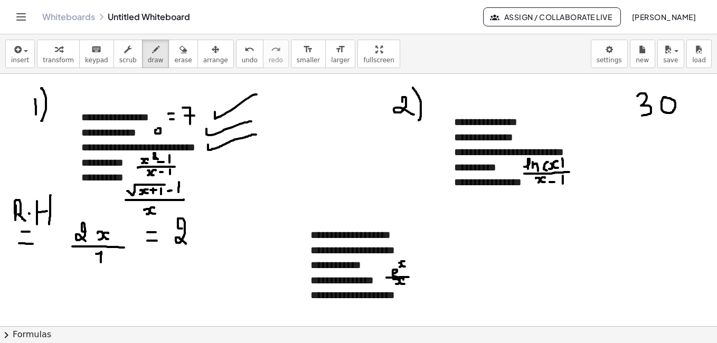
drag, startPoint x: 197, startPoint y: 236, endPoint x: 198, endPoint y: 242, distance: 6.5
drag, startPoint x: 210, startPoint y: 232, endPoint x: 212, endPoint y: 239, distance: 6.5
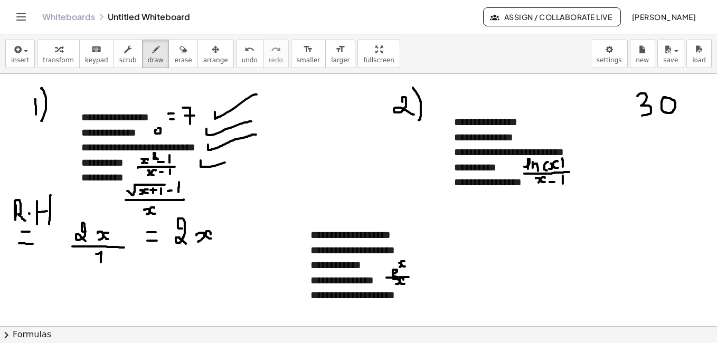
drag, startPoint x: 201, startPoint y: 163, endPoint x: 251, endPoint y: 154, distance: 51.4
click at [169, 64] on button "erase" at bounding box center [183, 54] width 29 height 29
drag, startPoint x: 26, startPoint y: 239, endPoint x: 24, endPoint y: 217, distance: 22.2
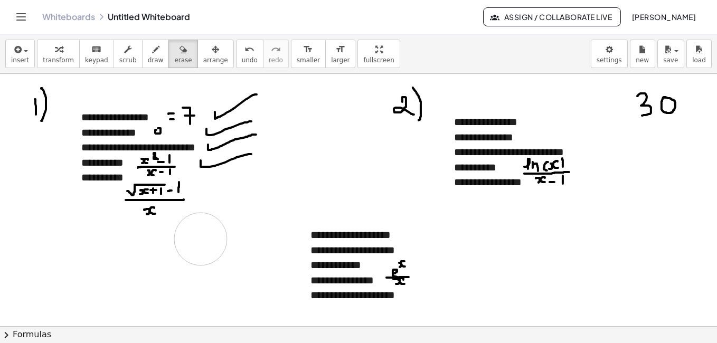
drag, startPoint x: 30, startPoint y: 217, endPoint x: 201, endPoint y: 239, distance: 172.6
click at [151, 50] on button "draw" at bounding box center [155, 54] width 27 height 29
drag, startPoint x: 221, startPoint y: 199, endPoint x: 228, endPoint y: 199, distance: 6.9
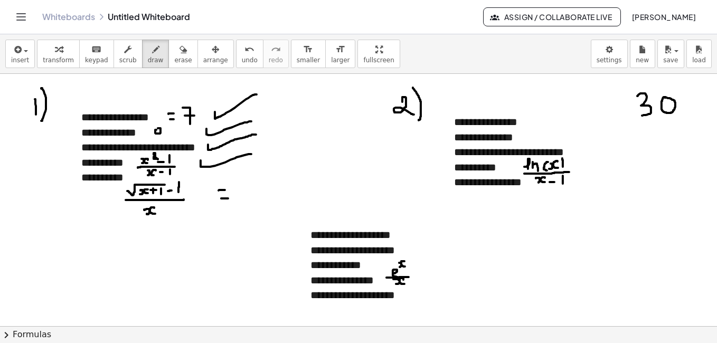
drag, startPoint x: 219, startPoint y: 191, endPoint x: 225, endPoint y: 190, distance: 6.4
drag, startPoint x: 239, startPoint y: 189, endPoint x: 244, endPoint y: 197, distance: 9.7
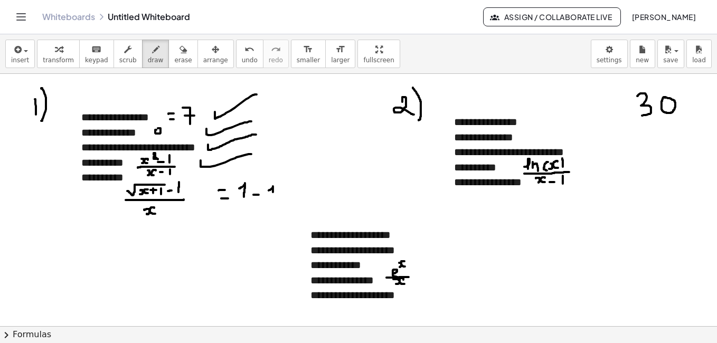
drag, startPoint x: 269, startPoint y: 191, endPoint x: 273, endPoint y: 196, distance: 6.8
drag, startPoint x: 228, startPoint y: 204, endPoint x: 280, endPoint y: 205, distance: 51.8
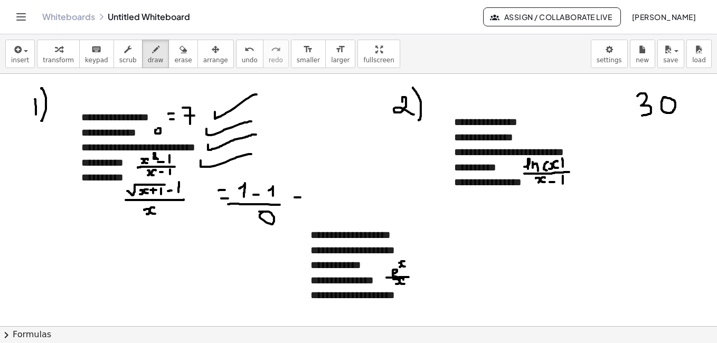
drag, startPoint x: 295, startPoint y: 198, endPoint x: 301, endPoint y: 198, distance: 5.8
drag, startPoint x: 313, startPoint y: 193, endPoint x: 328, endPoint y: 196, distance: 15.1
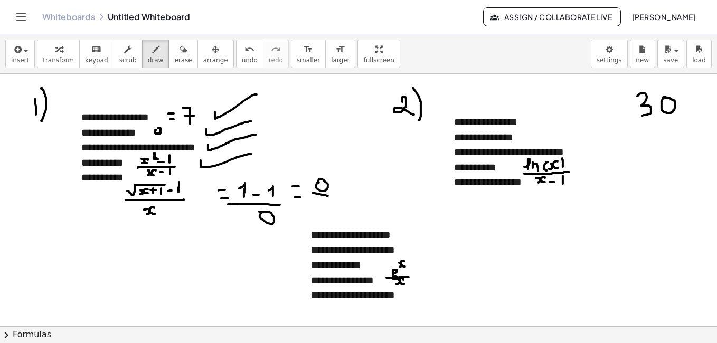
drag, startPoint x: 342, startPoint y: 181, endPoint x: 351, endPoint y: 180, distance: 9.6
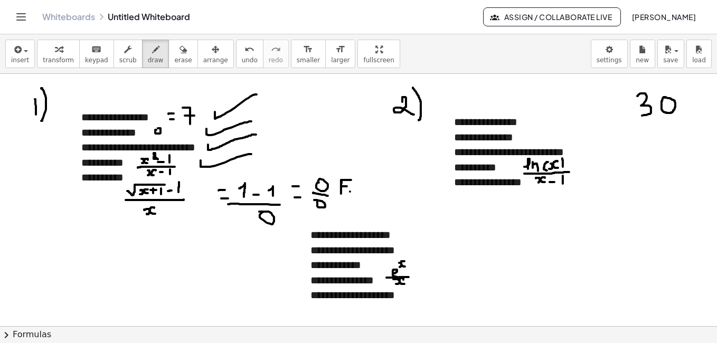
drag, startPoint x: 359, startPoint y: 180, endPoint x: 375, endPoint y: 180, distance: 15.3
drag, startPoint x: 366, startPoint y: 180, endPoint x: 378, endPoint y: 196, distance: 19.7
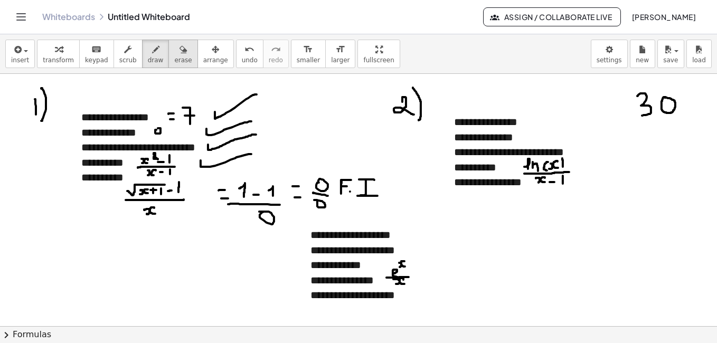
click at [180, 49] on icon "button" at bounding box center [183, 49] width 7 height 13
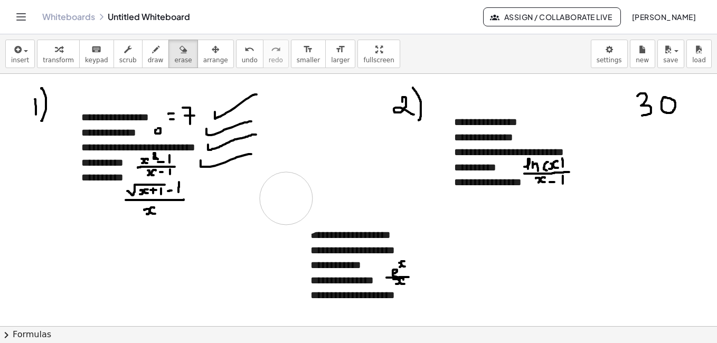
drag, startPoint x: 378, startPoint y: 180, endPoint x: 286, endPoint y: 199, distance: 93.2
click at [148, 59] on span "draw" at bounding box center [156, 60] width 16 height 7
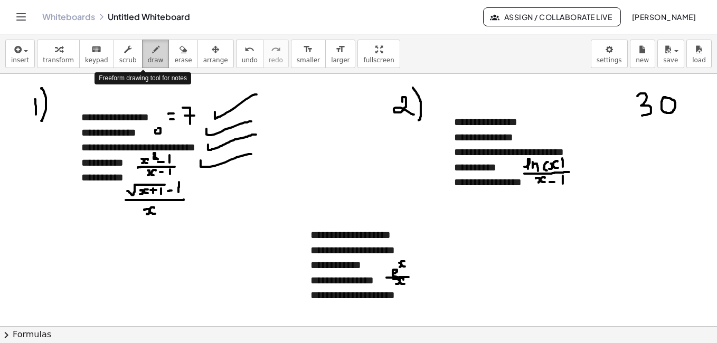
click at [148, 57] on span "draw" at bounding box center [156, 60] width 16 height 7
drag, startPoint x: 197, startPoint y: 191, endPoint x: 209, endPoint y: 202, distance: 16.8
drag, startPoint x: 210, startPoint y: 188, endPoint x: 194, endPoint y: 206, distance: 24.4
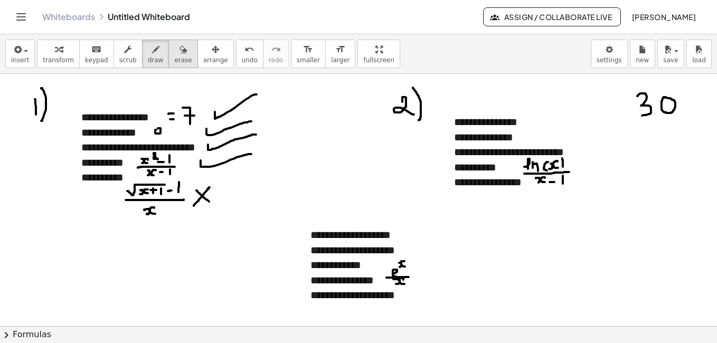
click at [174, 59] on span "erase" at bounding box center [182, 60] width 17 height 7
drag, startPoint x: 219, startPoint y: 189, endPoint x: 216, endPoint y: 201, distance: 12.0
click at [148, 59] on span "draw" at bounding box center [156, 60] width 16 height 7
drag, startPoint x: 201, startPoint y: 165, endPoint x: 227, endPoint y: 162, distance: 26.6
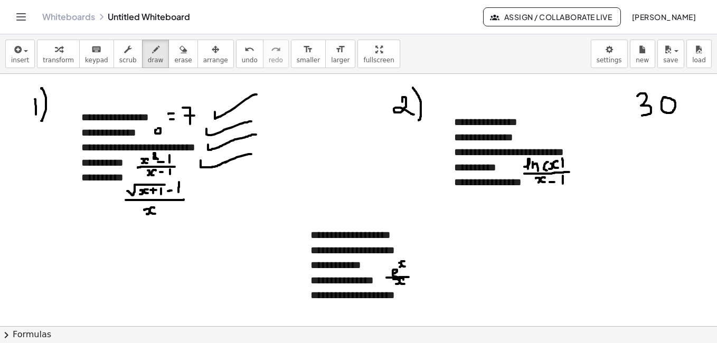
drag, startPoint x: 266, startPoint y: 203, endPoint x: 268, endPoint y: 220, distance: 16.5
drag, startPoint x: 281, startPoint y: 192, endPoint x: 284, endPoint y: 224, distance: 31.9
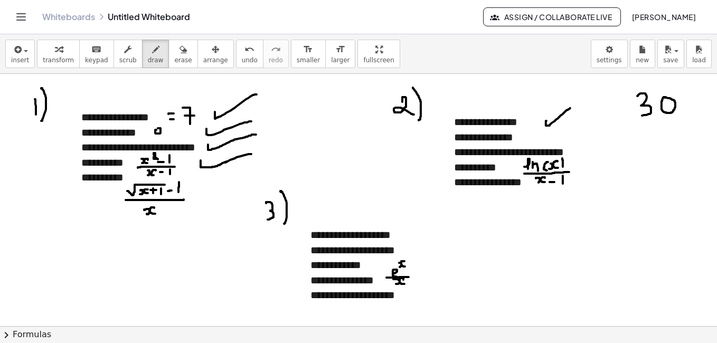
drag, startPoint x: 547, startPoint y: 121, endPoint x: 510, endPoint y: 154, distance: 49.7
drag, startPoint x: 535, startPoint y: 135, endPoint x: 562, endPoint y: 127, distance: 28.7
drag, startPoint x: 578, startPoint y: 151, endPoint x: 601, endPoint y: 144, distance: 24.2
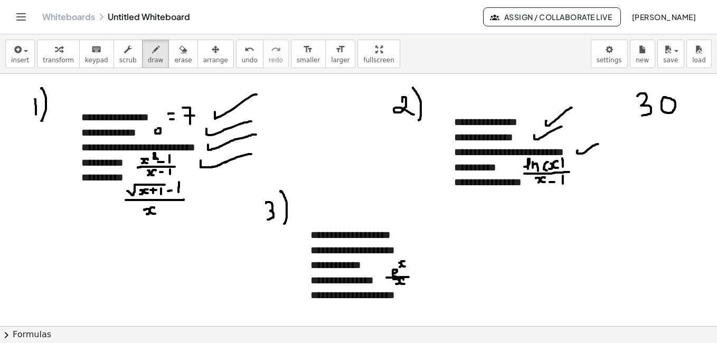
click at [148, 51] on div "button" at bounding box center [156, 49] width 16 height 13
drag, startPoint x: 596, startPoint y: 168, endPoint x: 607, endPoint y: 183, distance: 18.5
click at [237, 54] on button "undo undo" at bounding box center [249, 54] width 27 height 29
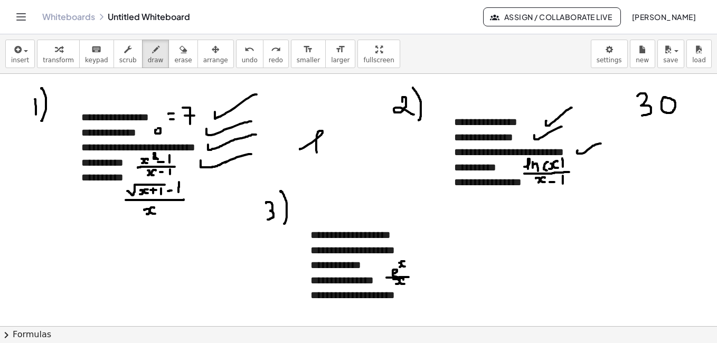
drag, startPoint x: 300, startPoint y: 149, endPoint x: 317, endPoint y: 153, distance: 17.2
drag, startPoint x: 339, startPoint y: 142, endPoint x: 344, endPoint y: 149, distance: 8.8
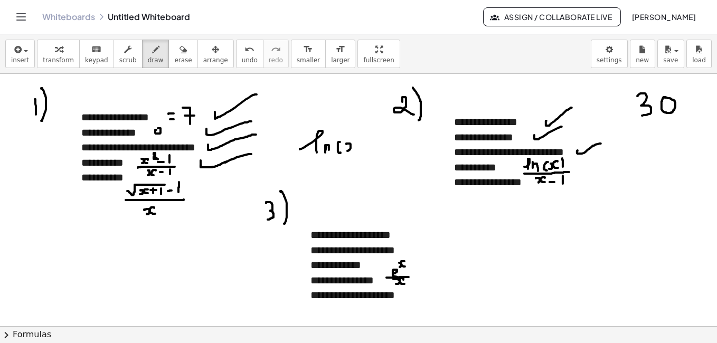
drag, startPoint x: 347, startPoint y: 144, endPoint x: 348, endPoint y: 151, distance: 7.5
drag, startPoint x: 363, startPoint y: 141, endPoint x: 362, endPoint y: 149, distance: 9.0
drag, startPoint x: 366, startPoint y: 118, endPoint x: 361, endPoint y: 173, distance: 55.1
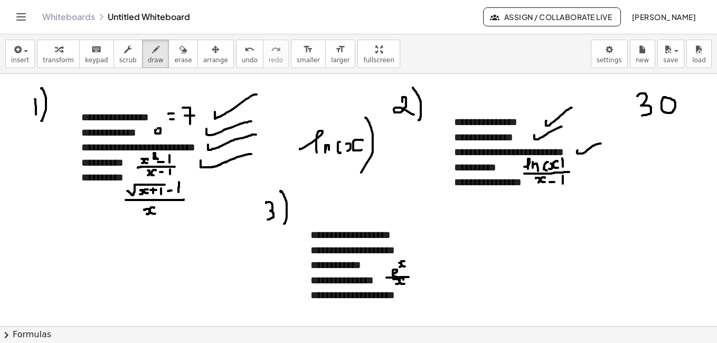
drag, startPoint x: 302, startPoint y: 172, endPoint x: 415, endPoint y: 173, distance: 113.0
drag, startPoint x: 340, startPoint y: 188, endPoint x: 343, endPoint y: 195, distance: 7.4
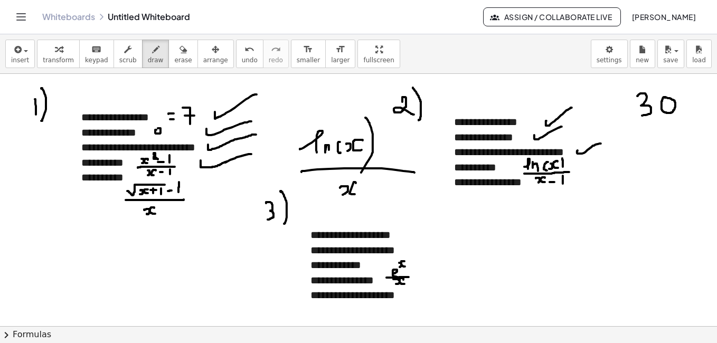
drag, startPoint x: 354, startPoint y: 182, endPoint x: 355, endPoint y: 194, distance: 12.2
drag, startPoint x: 362, startPoint y: 180, endPoint x: 368, endPoint y: 180, distance: 5.8
drag, startPoint x: 375, startPoint y: 173, endPoint x: 375, endPoint y: 180, distance: 6.9
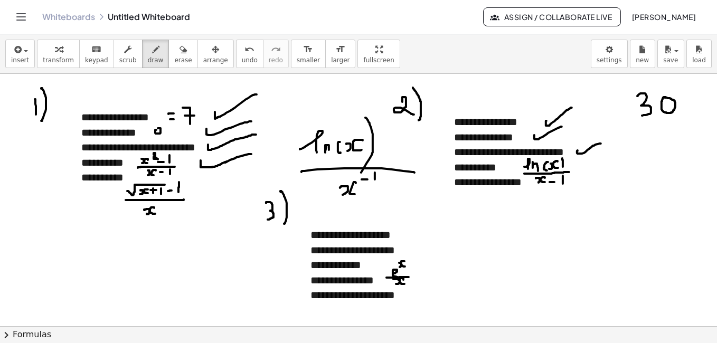
click at [174, 57] on span "erase" at bounding box center [182, 60] width 17 height 7
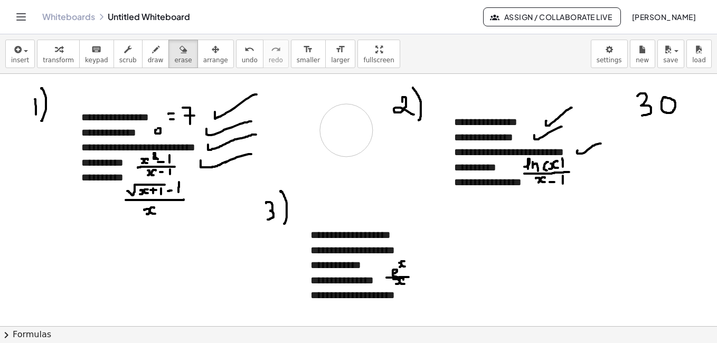
drag, startPoint x: 373, startPoint y: 160, endPoint x: 347, endPoint y: 130, distance: 40.0
click at [148, 50] on div "button" at bounding box center [156, 49] width 16 height 13
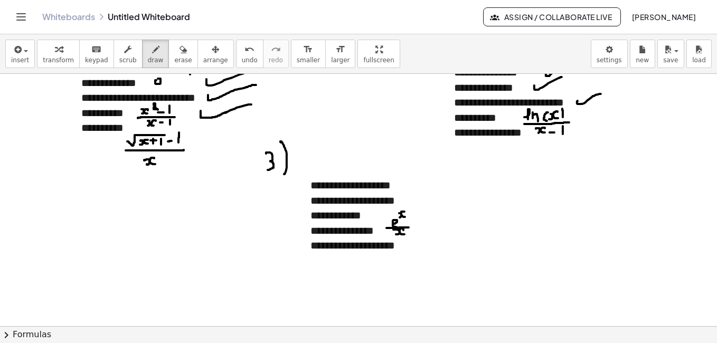
scroll to position [55, 0]
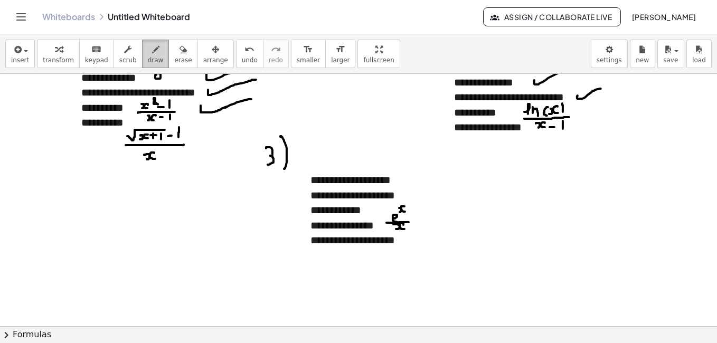
click at [148, 57] on span "draw" at bounding box center [156, 60] width 16 height 7
drag, startPoint x: 420, startPoint y: 248, endPoint x: 465, endPoint y: 226, distance: 50.1
click at [465, 226] on div at bounding box center [384, 306] width 768 height 574
drag, startPoint x: 426, startPoint y: 214, endPoint x: 455, endPoint y: 209, distance: 29.5
click at [455, 209] on div at bounding box center [384, 306] width 768 height 574
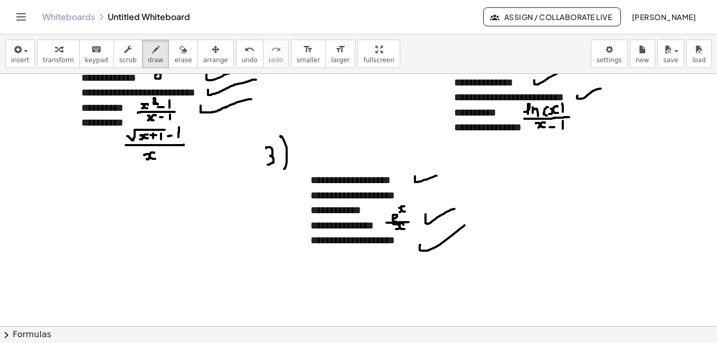
drag, startPoint x: 415, startPoint y: 176, endPoint x: 438, endPoint y: 176, distance: 23.2
click at [438, 176] on div at bounding box center [384, 306] width 768 height 574
drag, startPoint x: 419, startPoint y: 196, endPoint x: 447, endPoint y: 185, distance: 29.4
click at [447, 185] on div at bounding box center [384, 306] width 768 height 574
drag, startPoint x: 378, startPoint y: 211, endPoint x: 395, endPoint y: 207, distance: 16.9
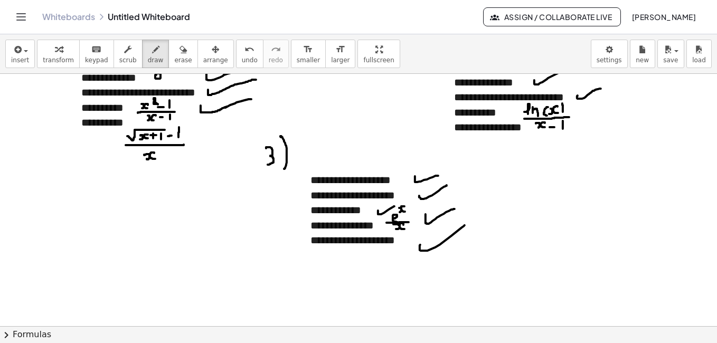
click at [395, 207] on div at bounding box center [384, 306] width 768 height 574
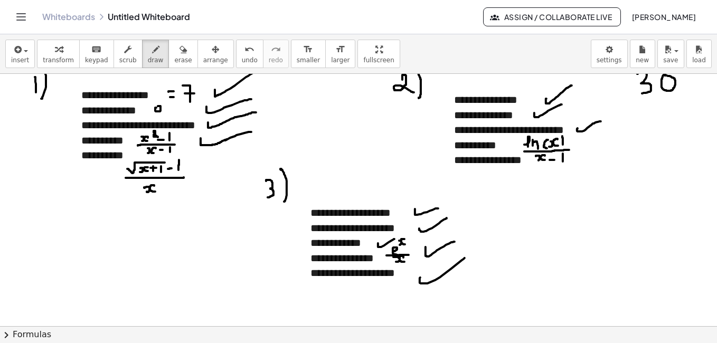
scroll to position [0, 0]
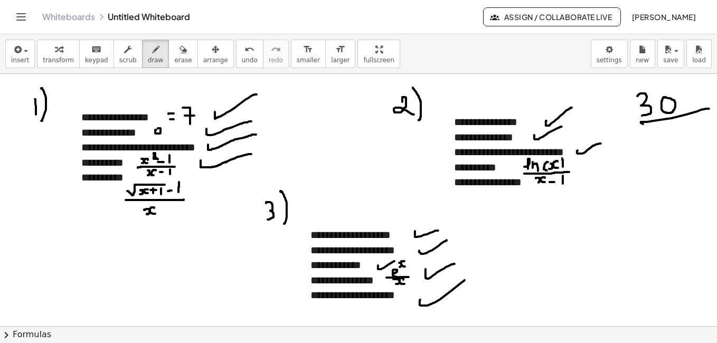
drag, startPoint x: 641, startPoint y: 123, endPoint x: 709, endPoint y: 109, distance: 69.5
click at [709, 109] on div "**********" at bounding box center [358, 200] width 717 height 252
drag, startPoint x: 660, startPoint y: 133, endPoint x: 663, endPoint y: 144, distance: 11.7
